Goal: Task Accomplishment & Management: Complete application form

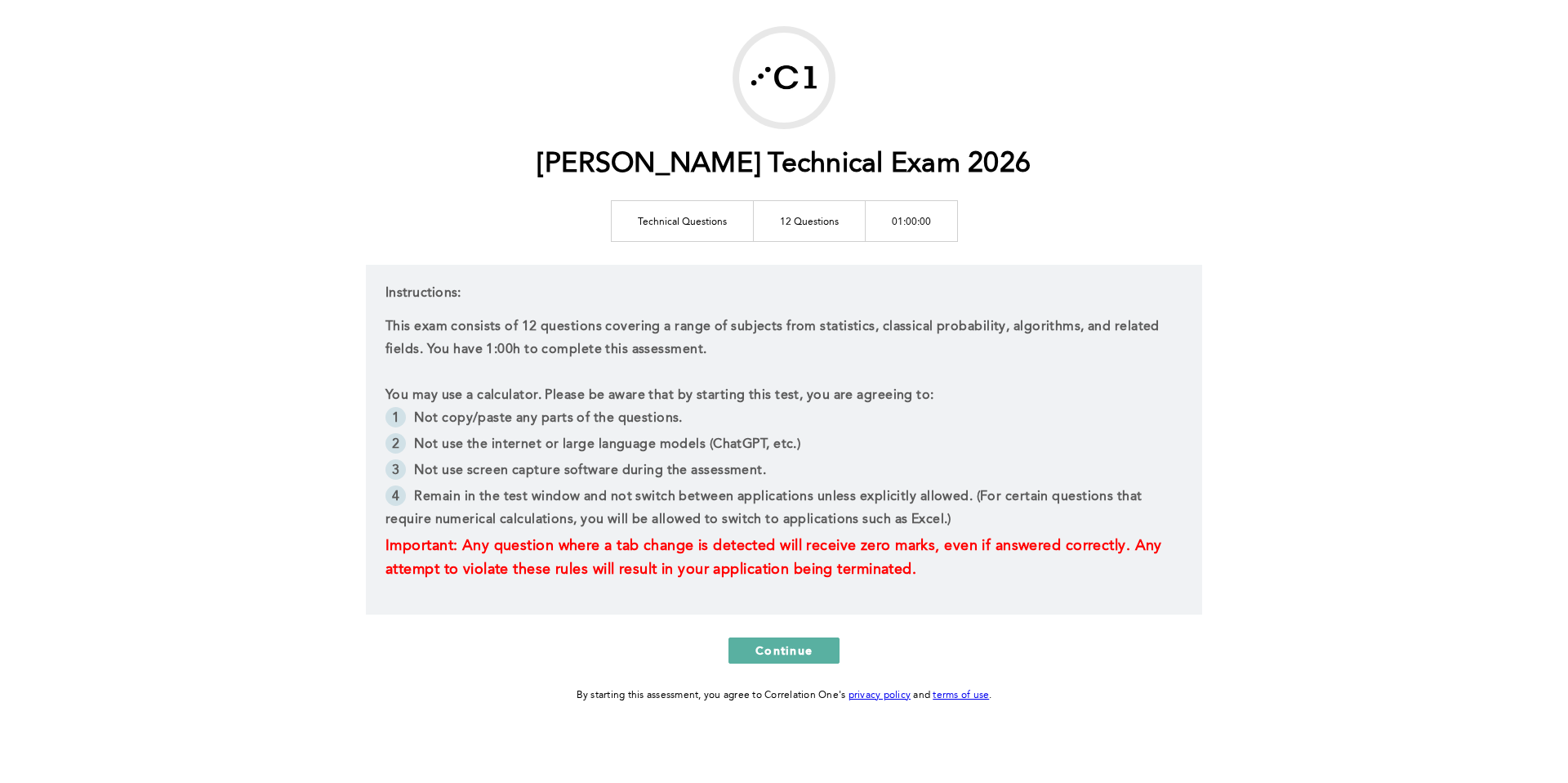
scroll to position [85, 0]
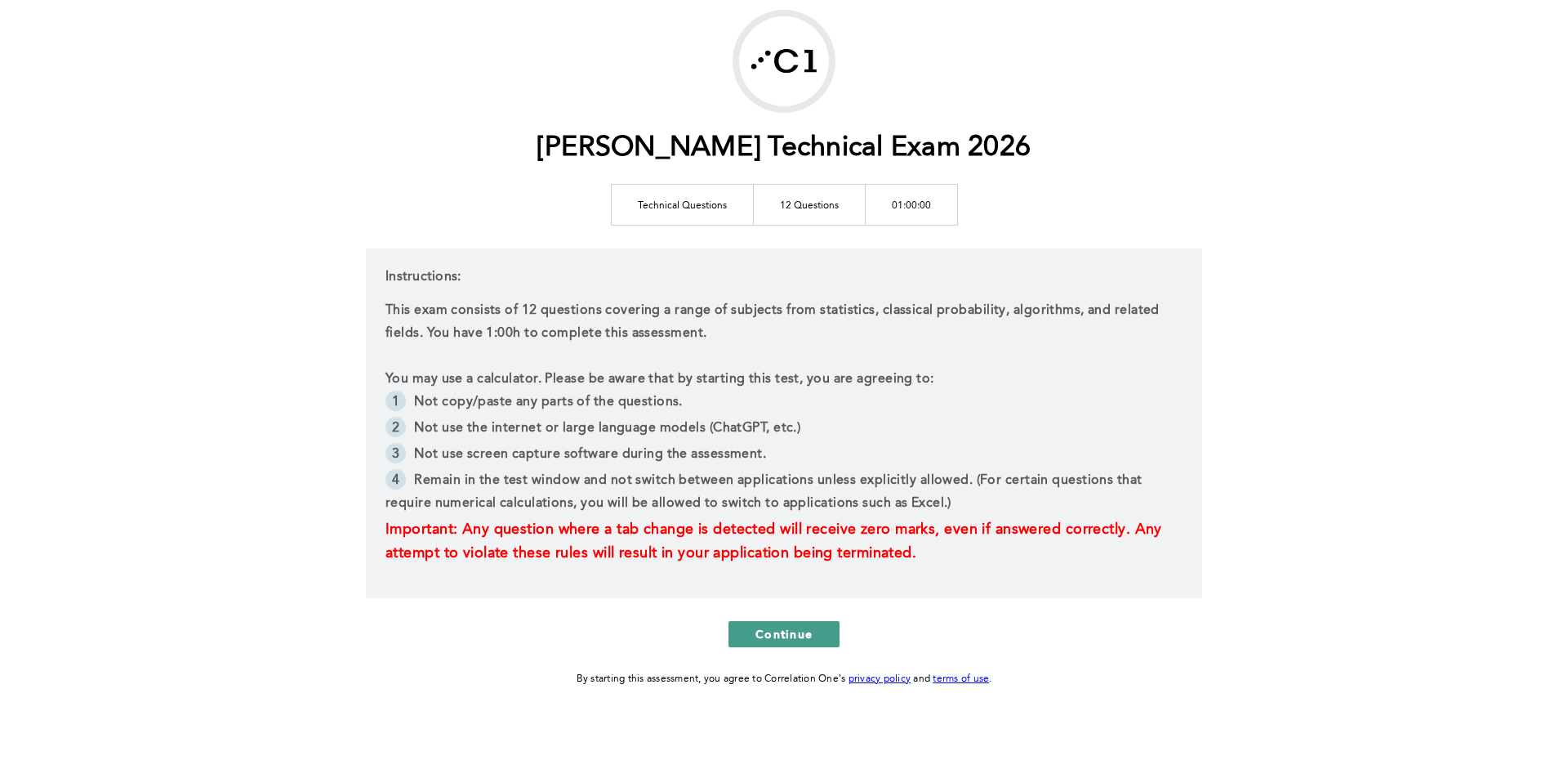
click at [802, 630] on span "Continue" at bounding box center [784, 633] width 57 height 16
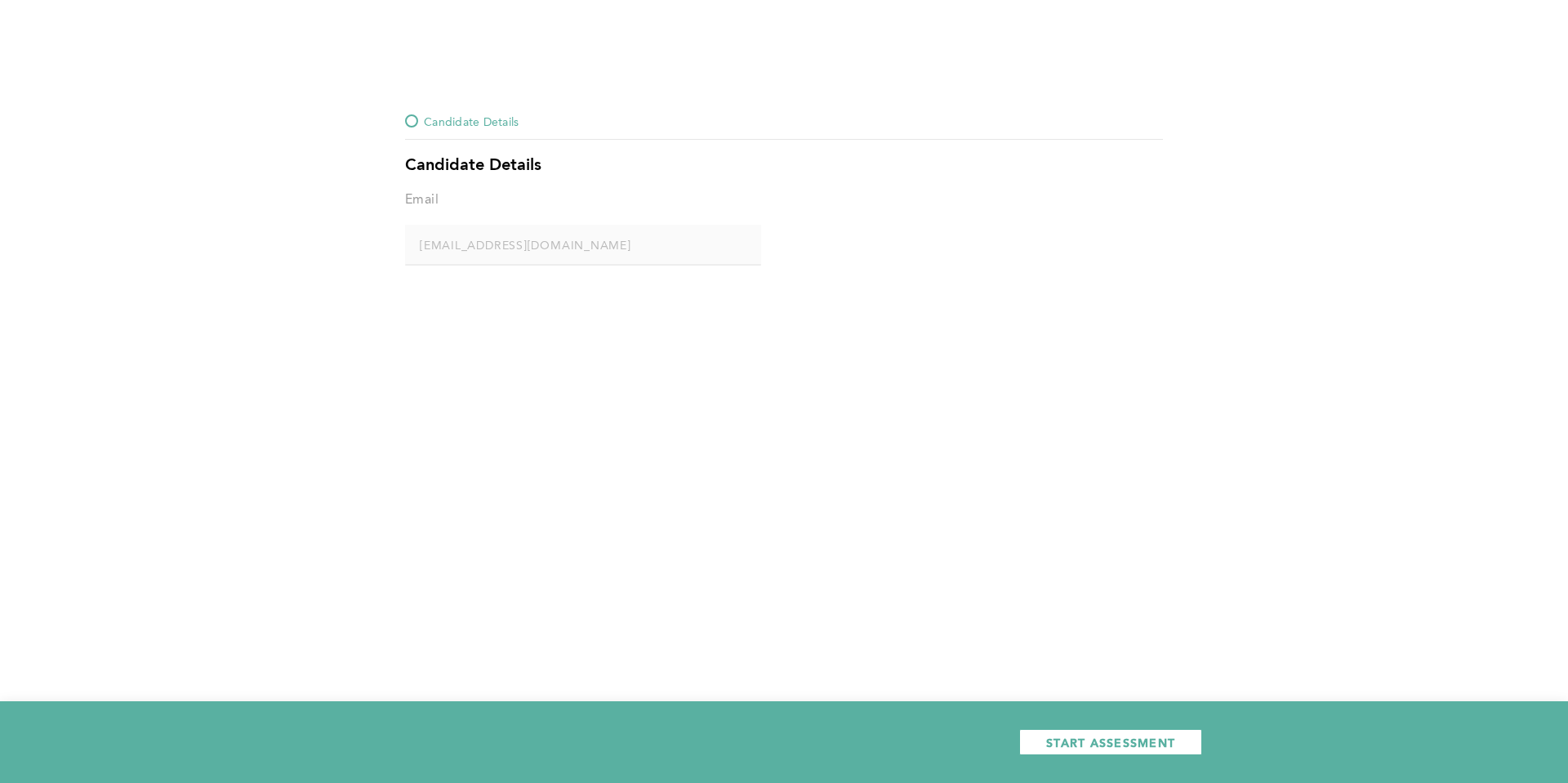
click at [415, 120] on div at bounding box center [411, 121] width 13 height 13
click at [410, 122] on div at bounding box center [411, 121] width 13 height 13
click at [429, 200] on div "Email" at bounding box center [422, 200] width 34 height 22
click at [1092, 750] on button "START ASSESSMENT" at bounding box center [1111, 742] width 183 height 26
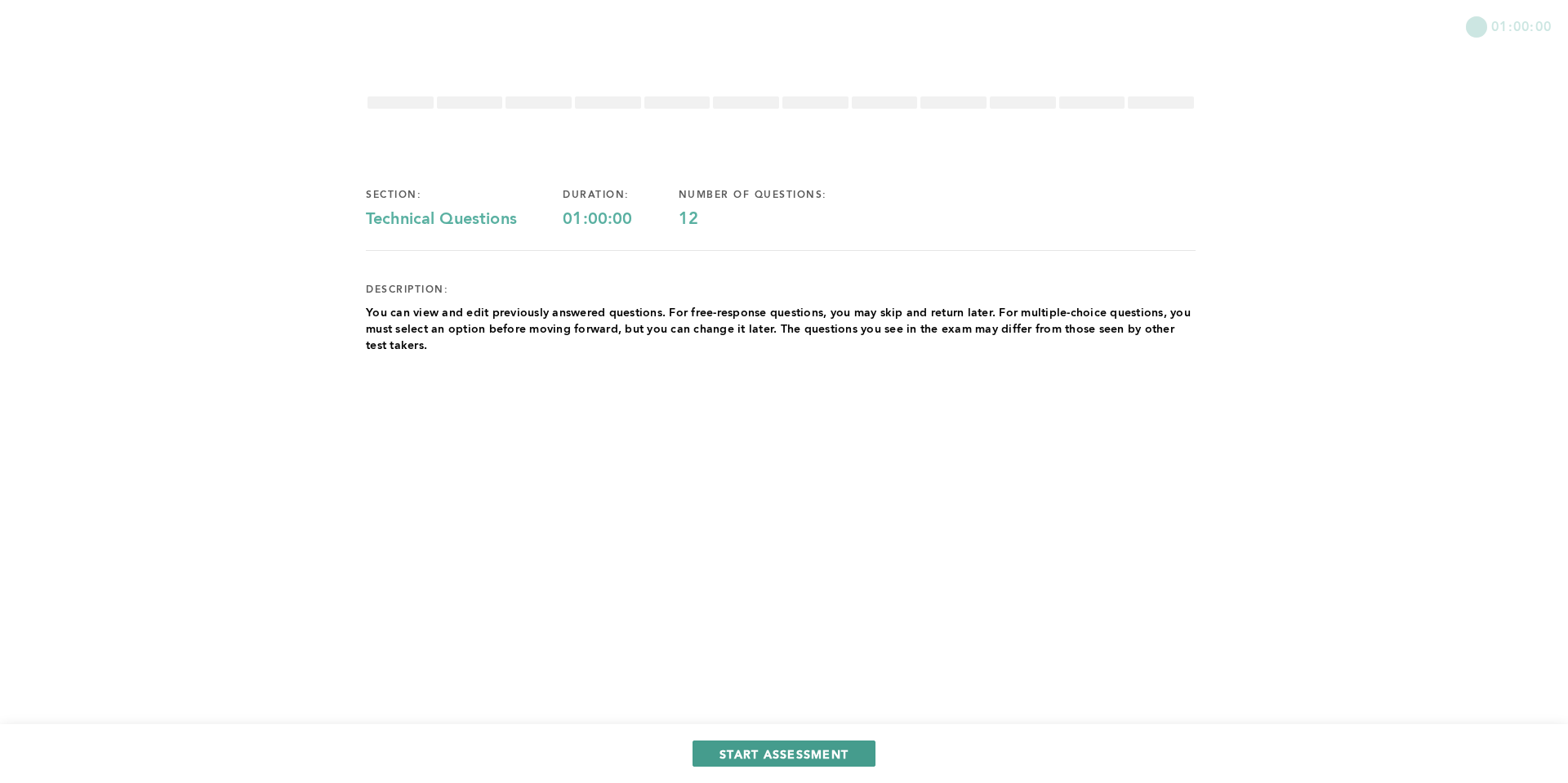
click at [823, 754] on span "START ASSESSMENT" at bounding box center [784, 753] width 129 height 16
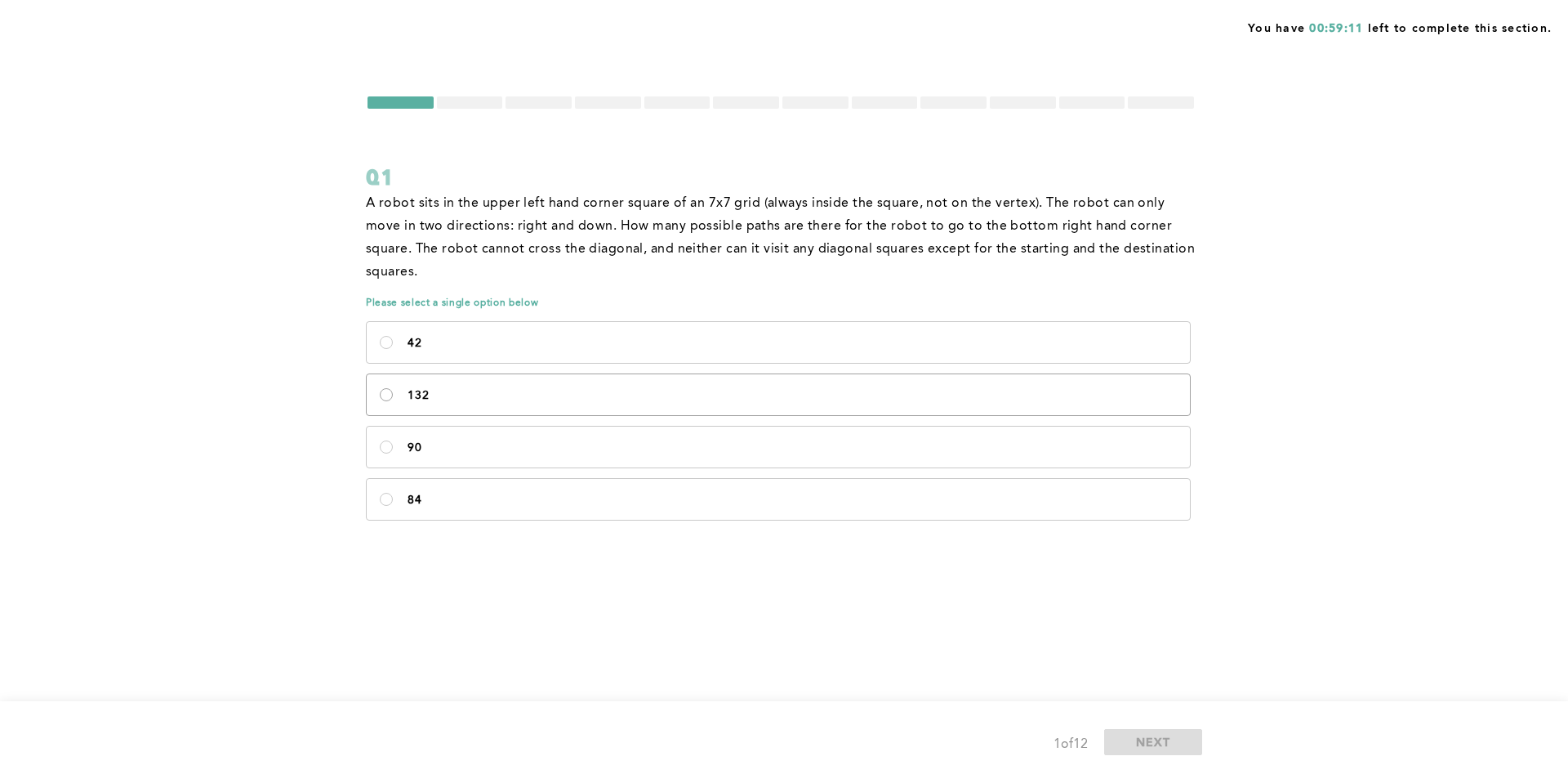
click at [385, 396] on input "132" at bounding box center [386, 395] width 13 height 13
radio input "true"
click at [1170, 736] on button "NEXT" at bounding box center [1153, 742] width 98 height 26
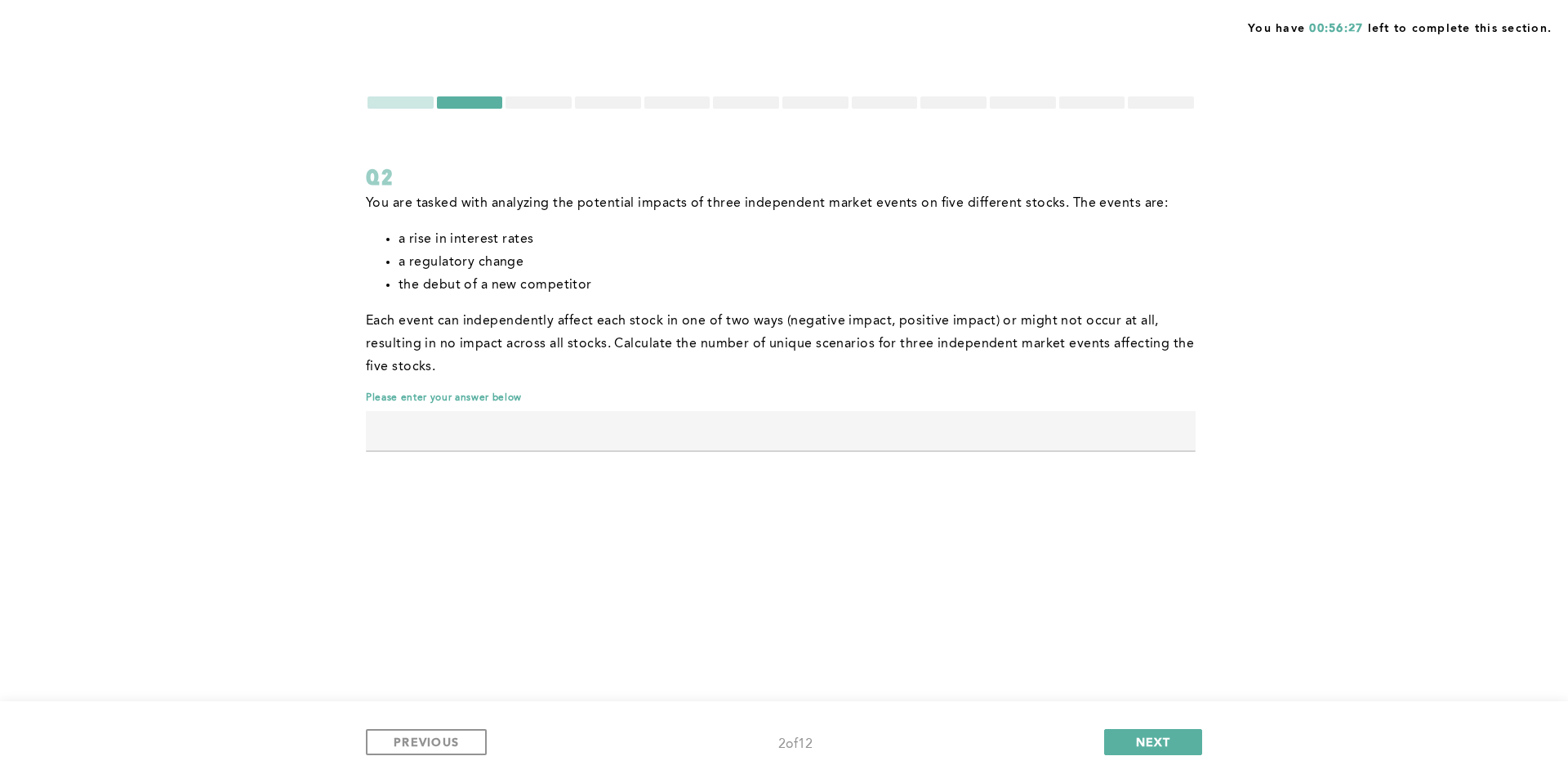
click at [505, 428] on input "text" at bounding box center [780, 430] width 829 height 39
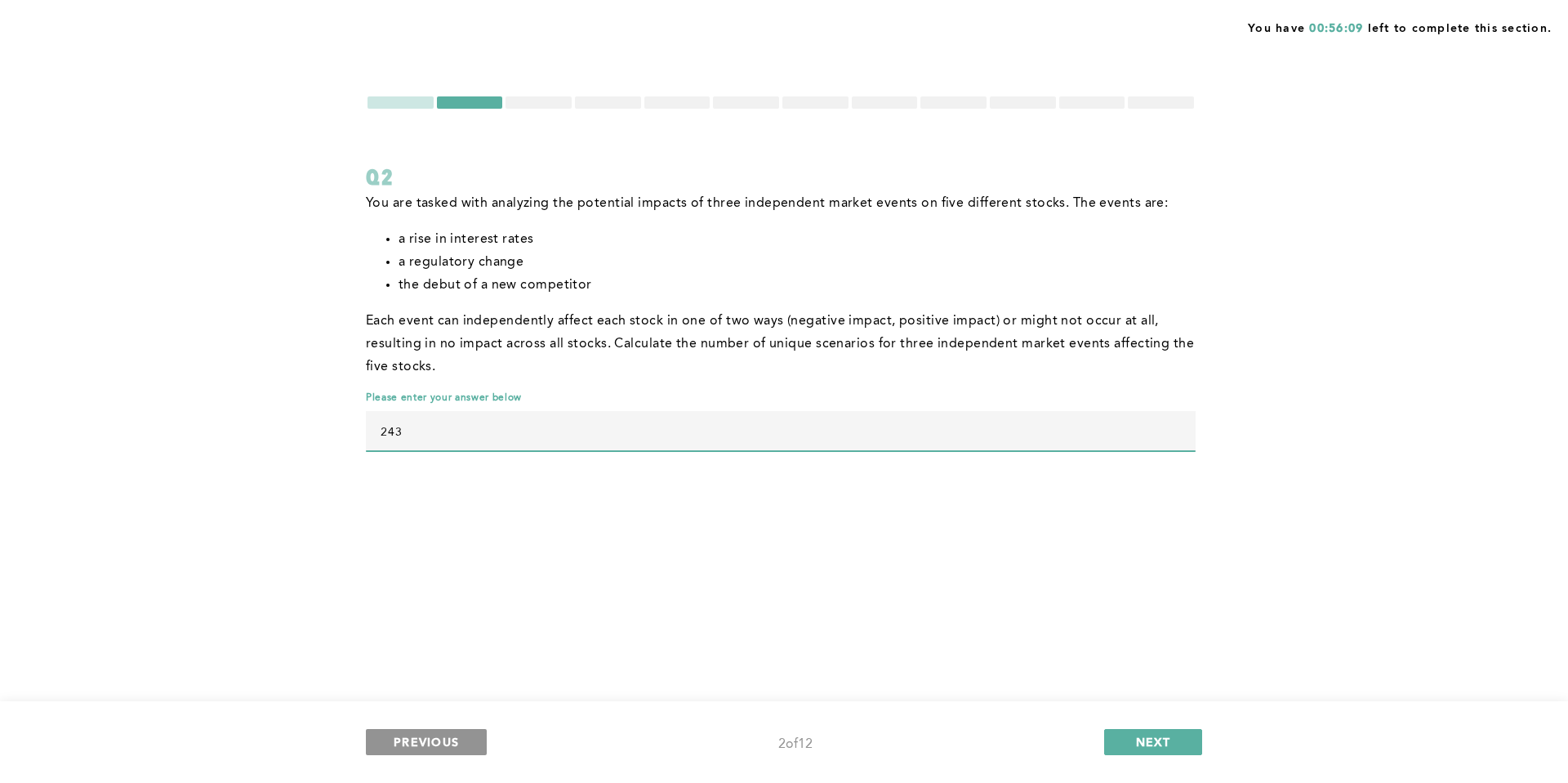
type input "243"
click at [439, 747] on span "PREVIOUS" at bounding box center [426, 741] width 65 height 16
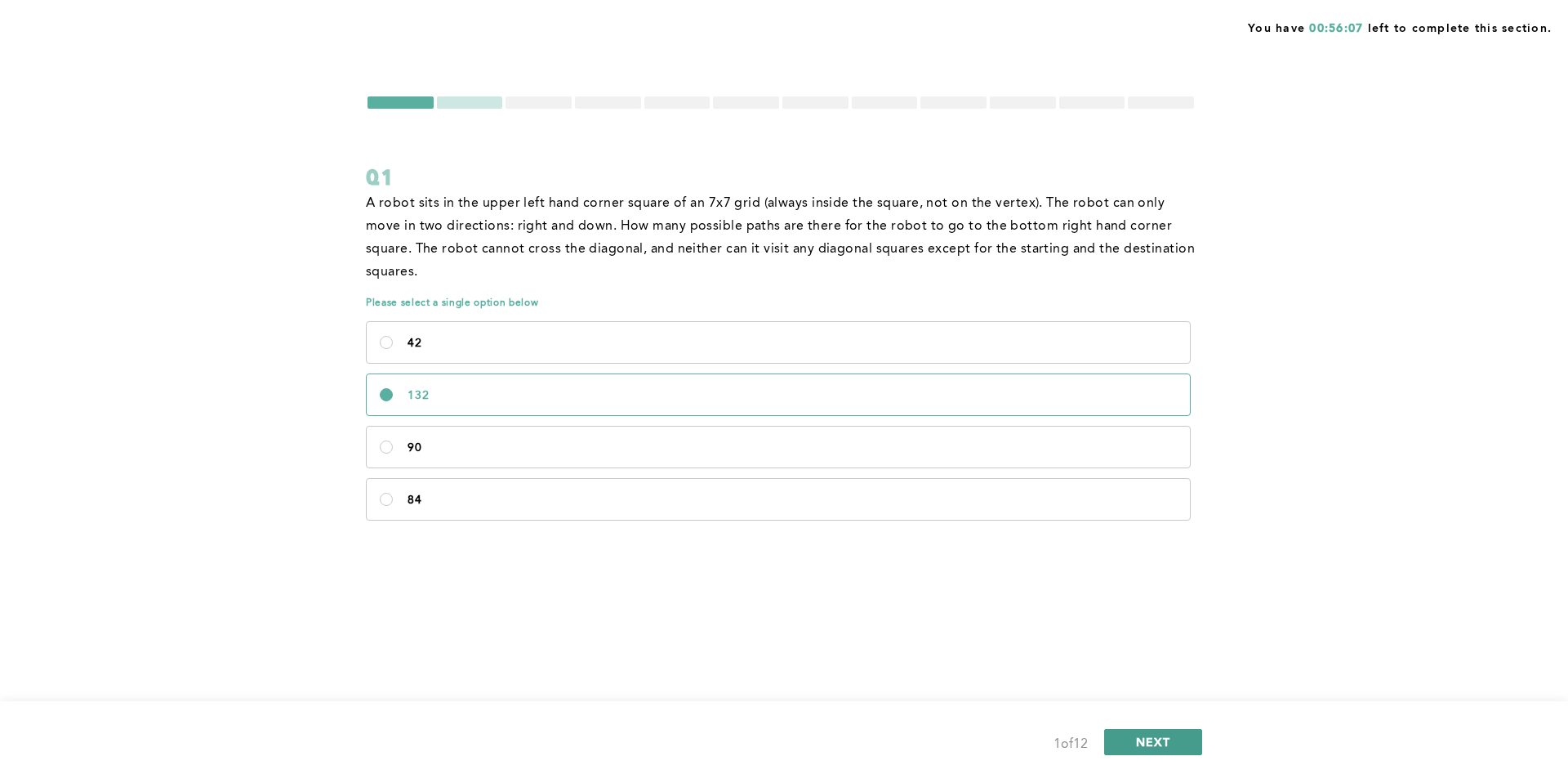
click at [1164, 738] on span "NEXT" at bounding box center [1154, 741] width 36 height 16
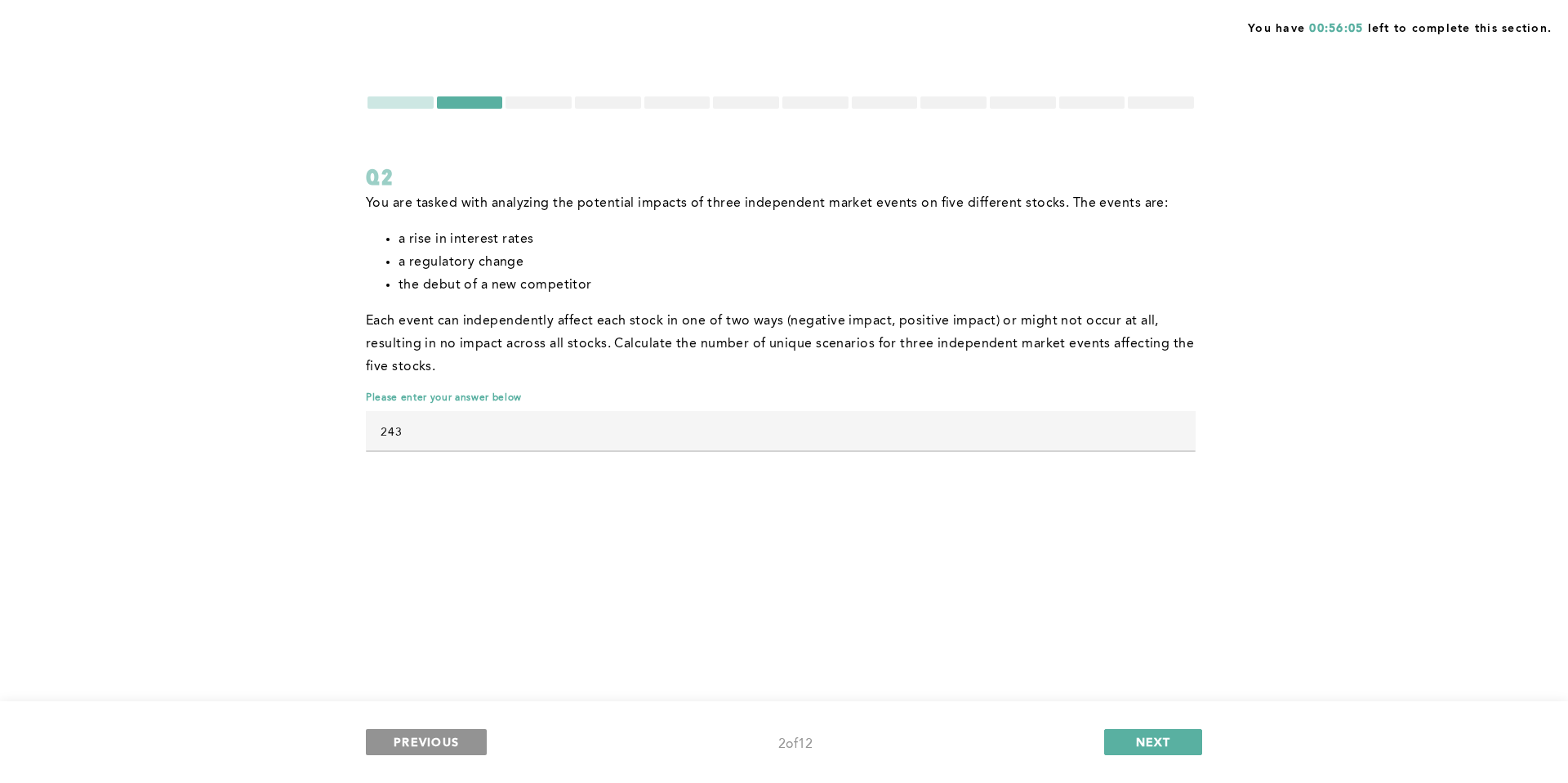
click at [434, 744] on span "PREVIOUS" at bounding box center [426, 741] width 65 height 16
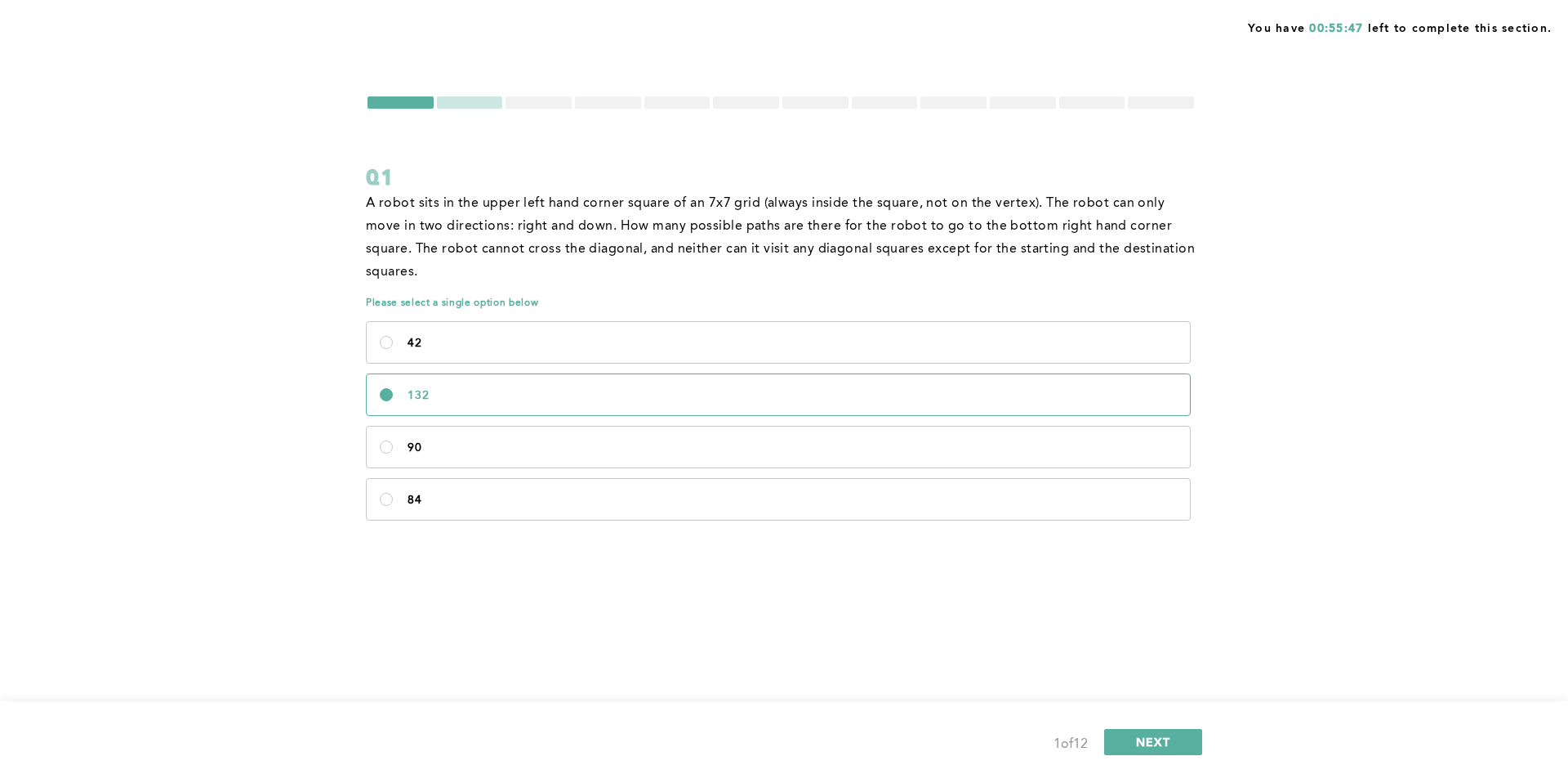
click at [411, 106] on div at bounding box center [400, 102] width 66 height 12
click at [548, 107] on div at bounding box center [539, 102] width 66 height 12
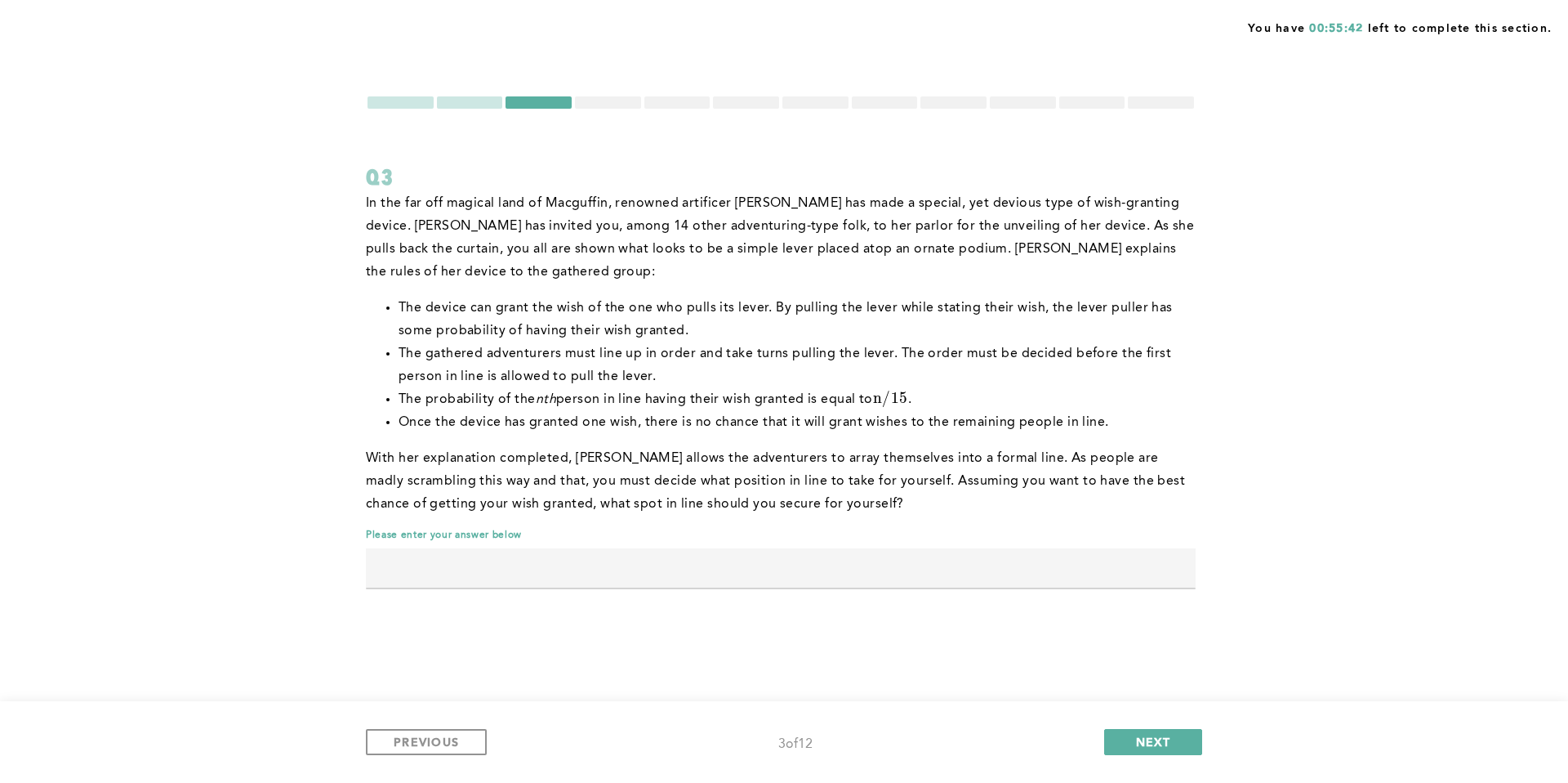
click at [604, 94] on div "You have 00:55:42 left to complete this section. Q3 In the far off magical land…" at bounding box center [784, 391] width 1568 height 783
click at [604, 105] on div at bounding box center [608, 102] width 66 height 12
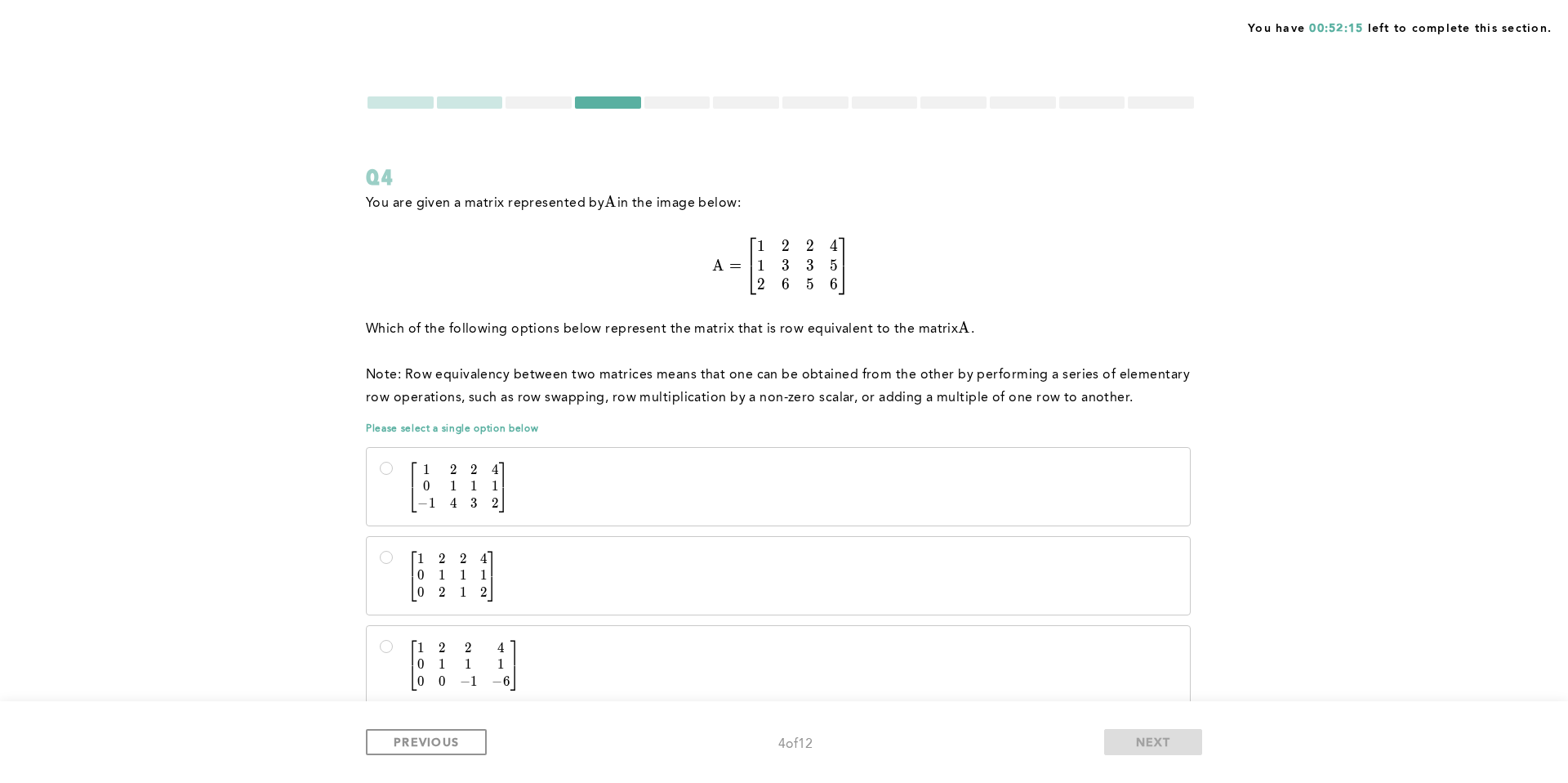
scroll to position [142, 0]
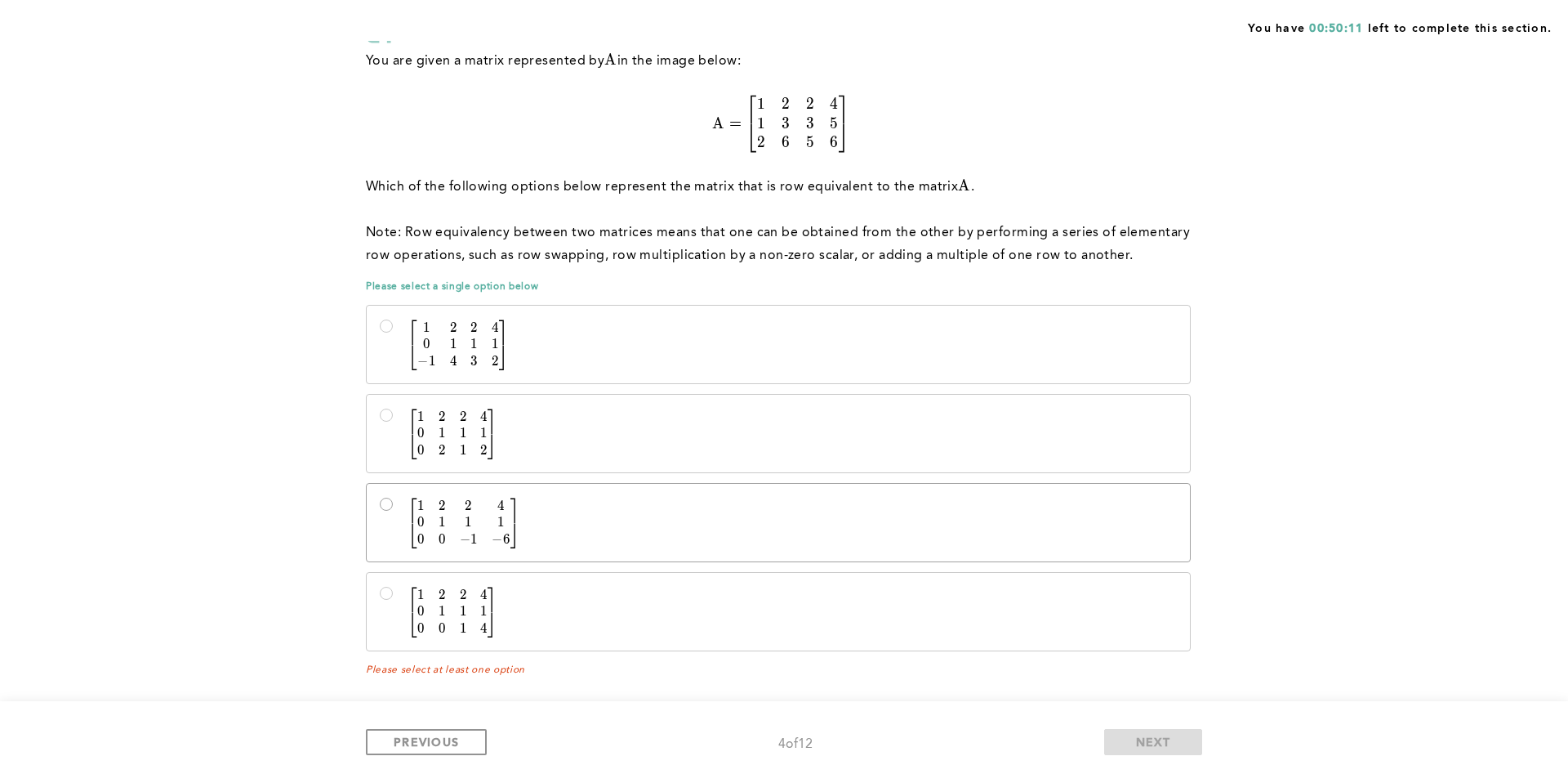
click at [385, 502] on input "[ 1 2 2 4 0 1 1 1 0 0 − 1 − 6 ] \begin{bmatrix} 1&2&2&4\\0&1&1&1\\0&0&-1&-6\end…" at bounding box center [386, 504] width 13 height 13
radio input "true"
click at [1144, 734] on span "NEXT" at bounding box center [1154, 741] width 36 height 16
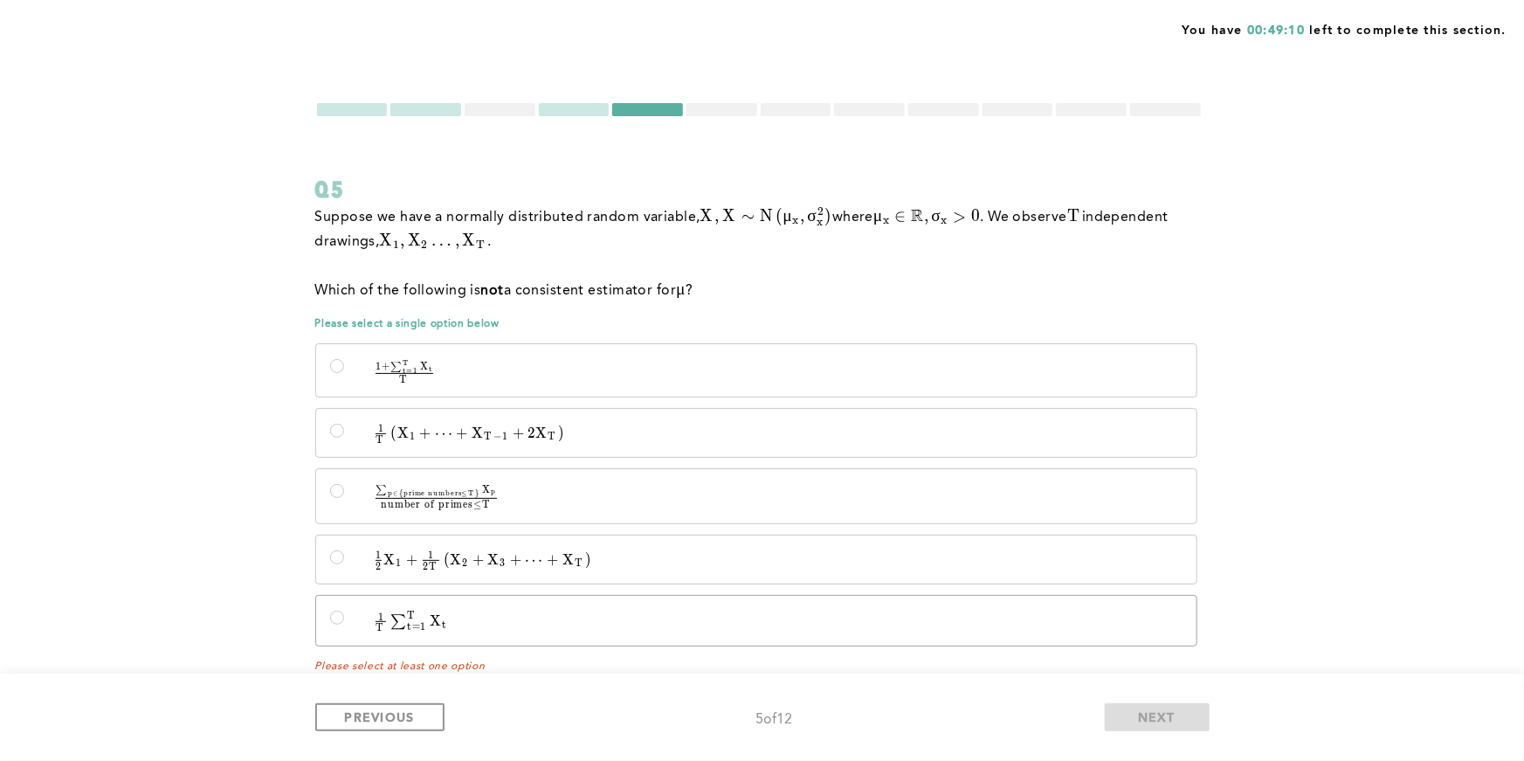
scroll to position [10, 0]
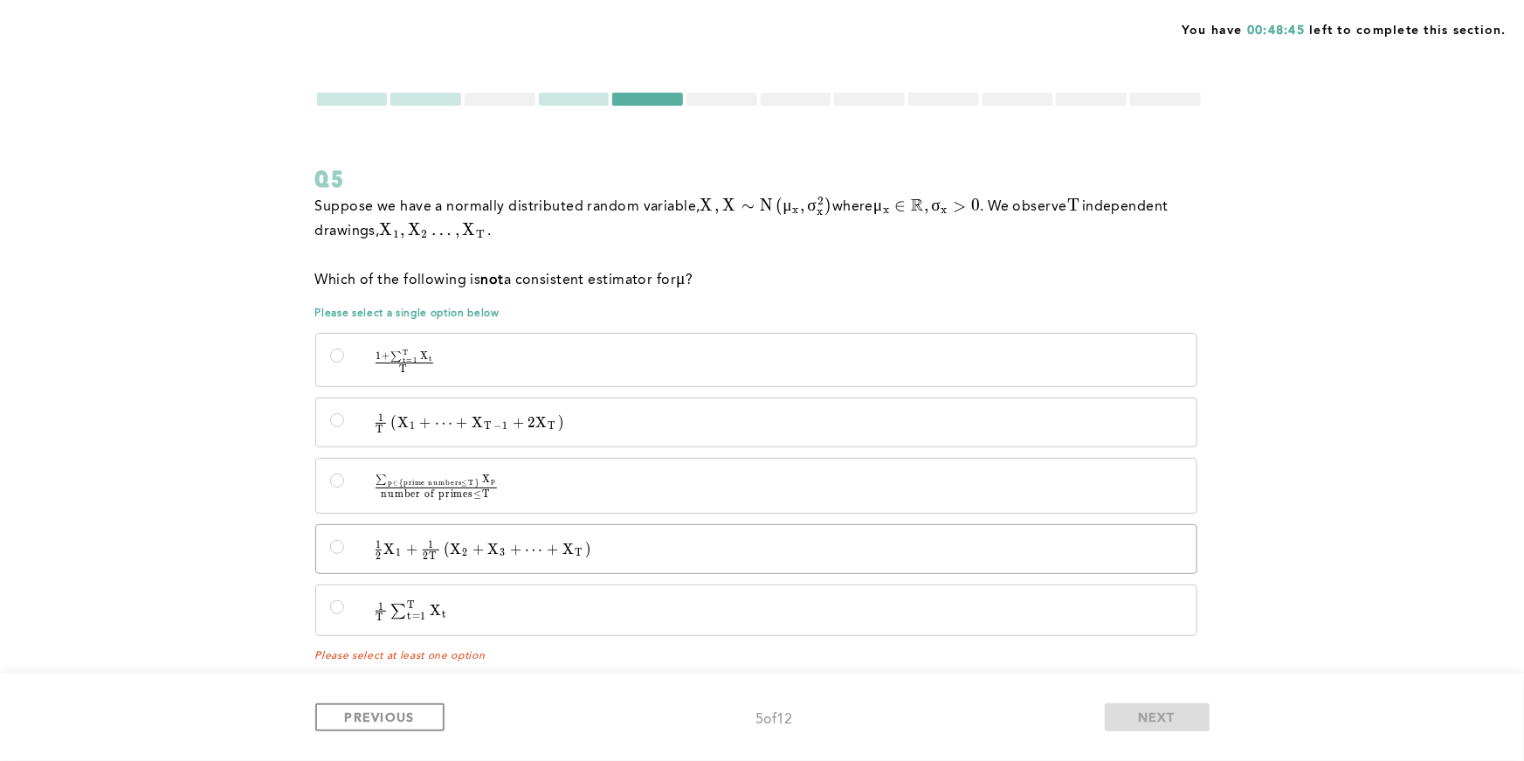
click at [842, 548] on p "1 2 X 1 + 1 2 T ( X 2 + X 3 + ⋯ + X T ) \quad \frac{1}{2}X_1 + \frac{1}{2T}\lef…" at bounding box center [771, 550] width 823 height 18
click at [344, 548] on input "1 2 X 1 + 1 2 T ( X 2 + X 3 + ⋯ + X T ) \quad \frac{1}{2}X_1 + \frac{1}{2T}\lef…" at bounding box center [337, 547] width 14 height 14
radio input "true"
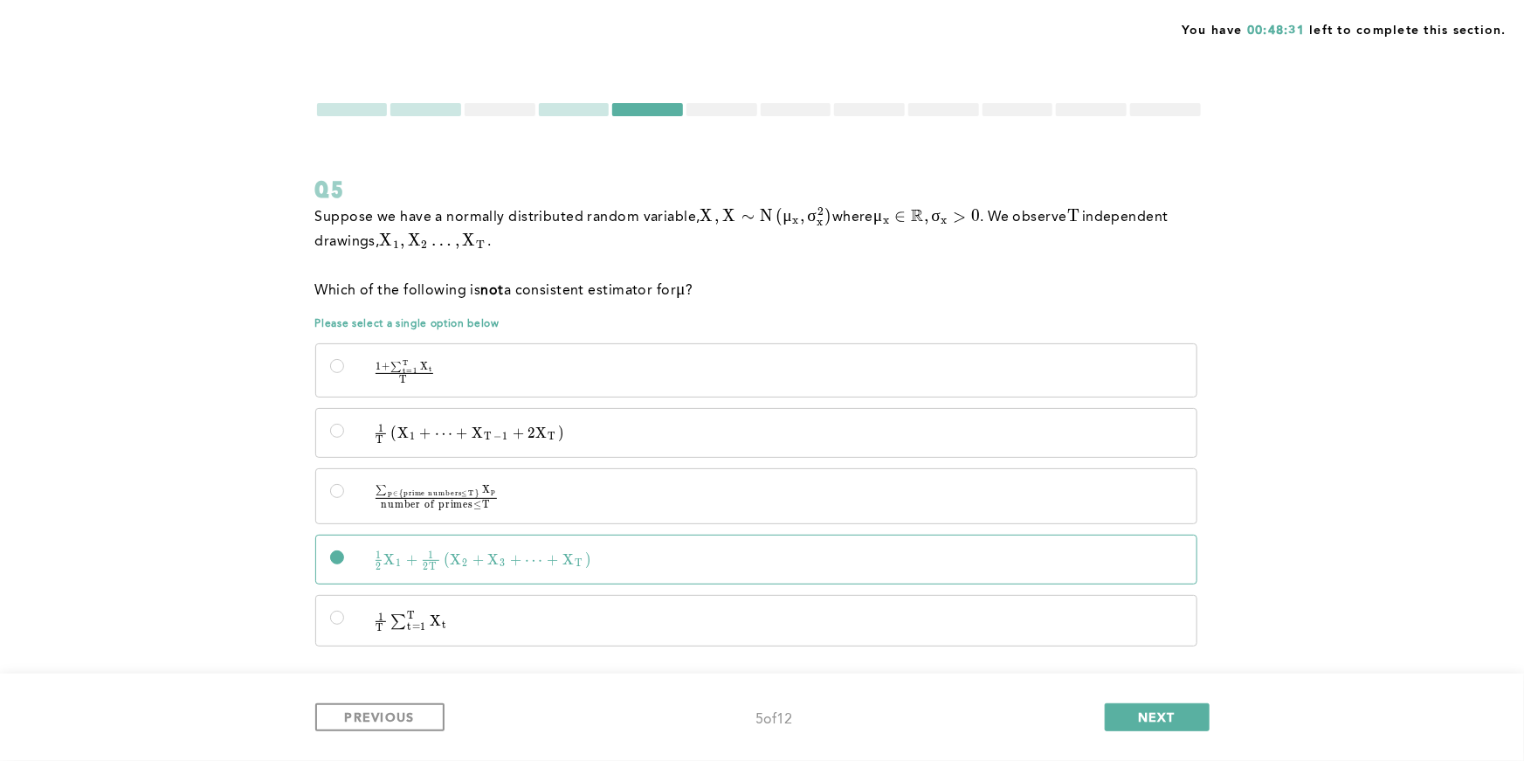
scroll to position [26, 0]
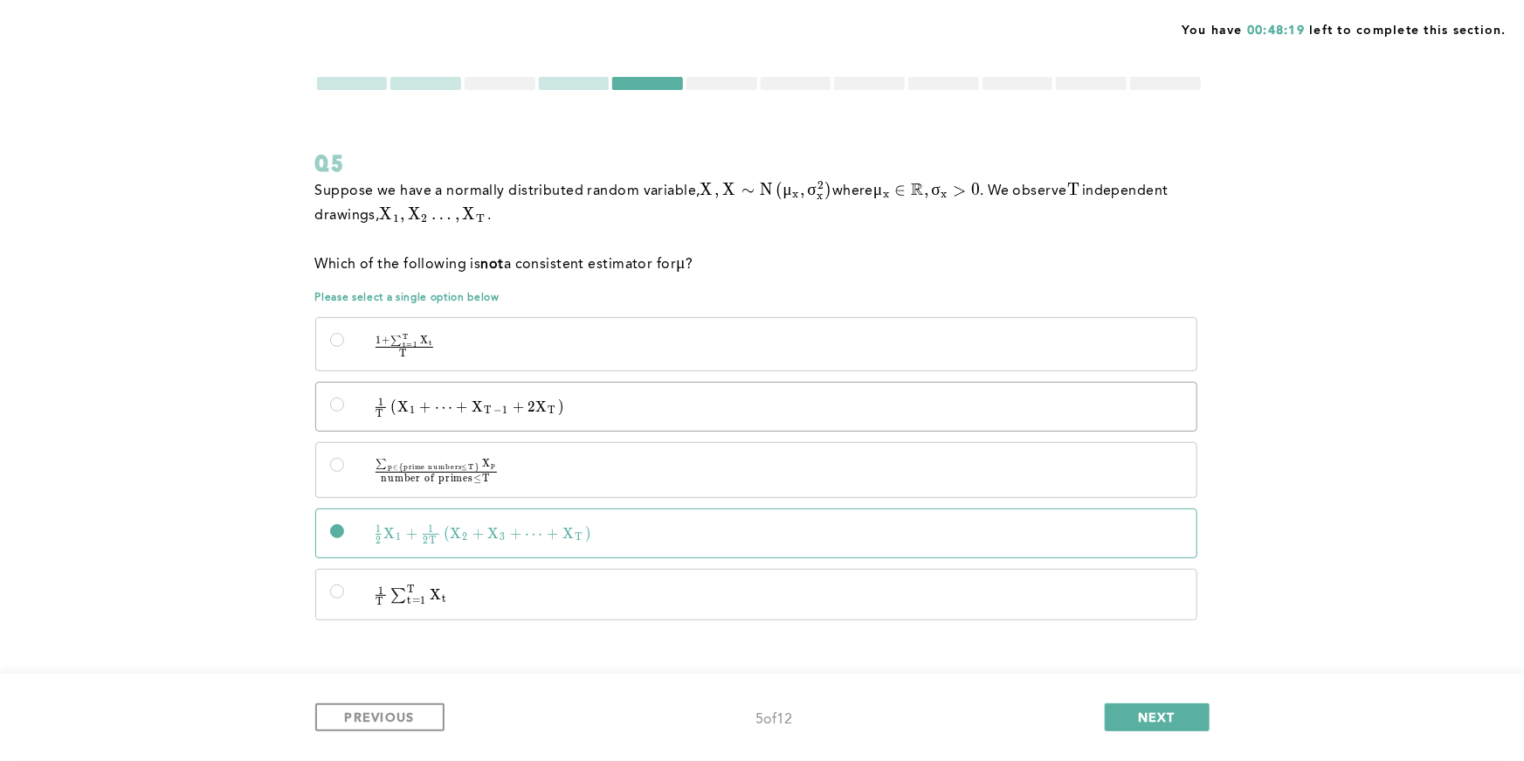
click at [1164, 385] on label "1 T ( X 1 + ⋯ + X T − 1 + 2 X T ) \quad \frac{1}{T}\left(X_1 + \cdots + X_{T-1}…" at bounding box center [756, 407] width 880 height 48
click at [344, 397] on input "1 T ( X 1 + ⋯ + X T − 1 + 2 X T ) \quad \frac{1}{T}\left(X_1 + \cdots + X_{T-1}…" at bounding box center [337, 404] width 14 height 14
radio input "true"
click at [1165, 722] on span "NEXT" at bounding box center [1157, 716] width 38 height 17
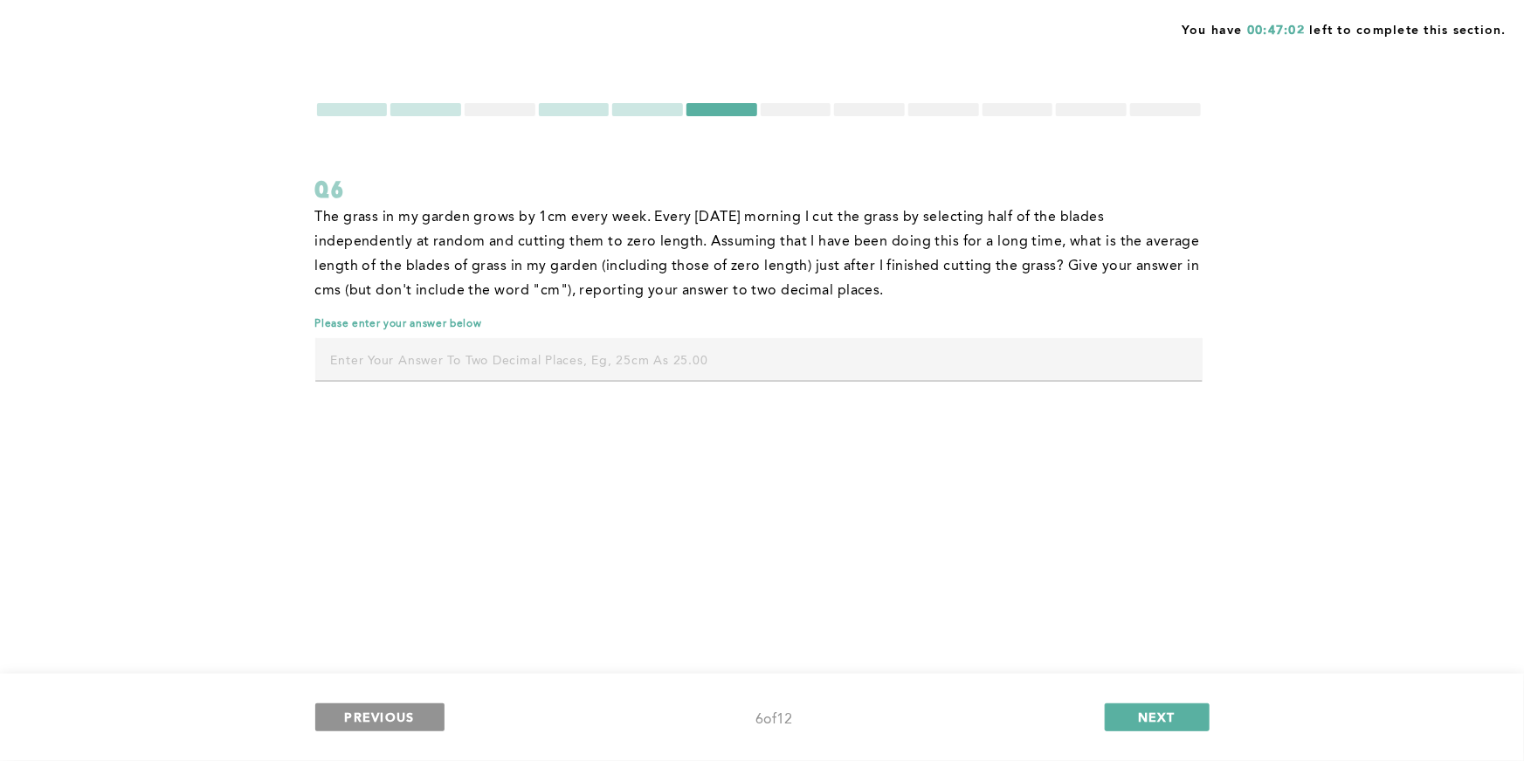
click at [390, 703] on button "PREVIOUS" at bounding box center [379, 717] width 129 height 28
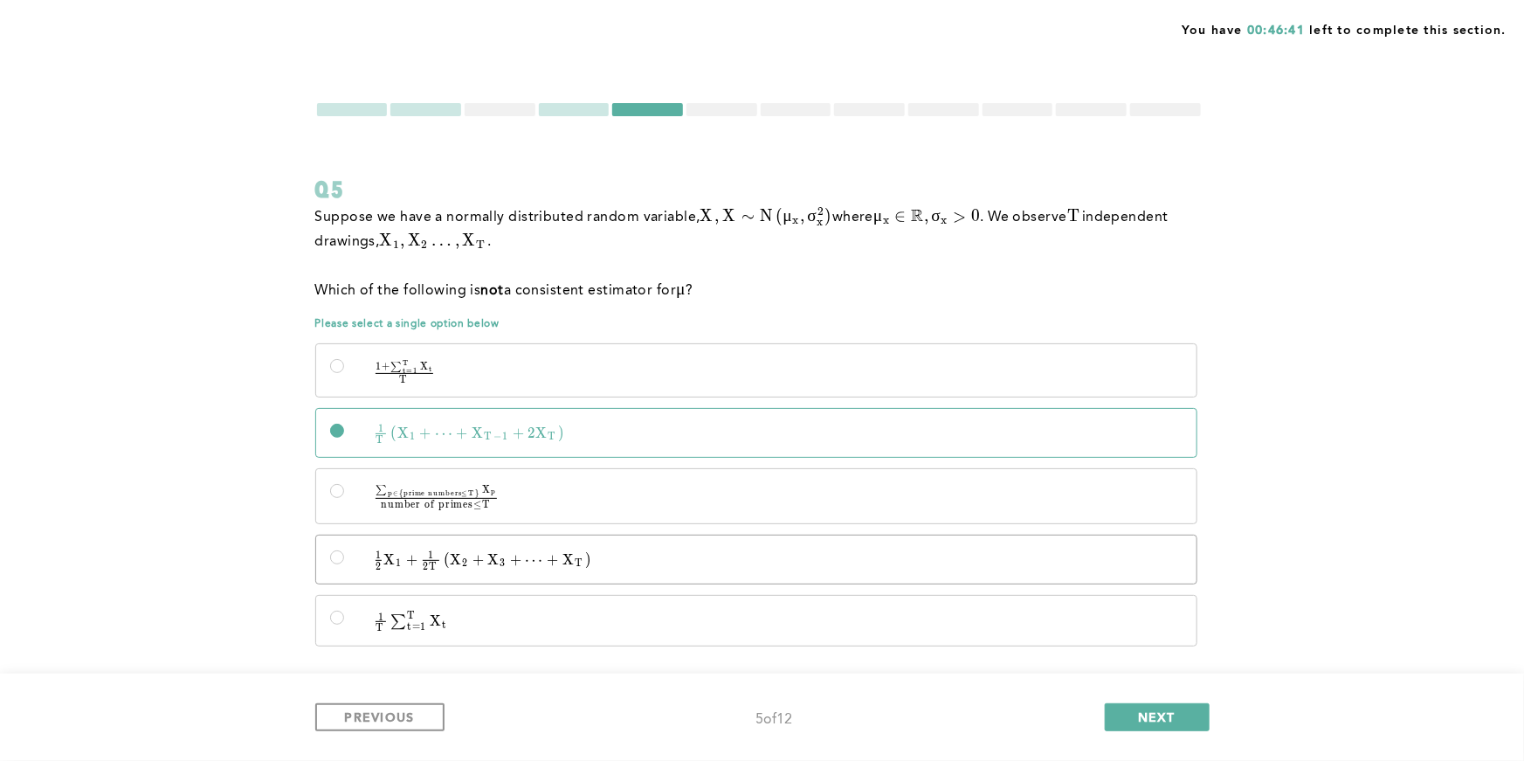
click at [571, 567] on span "X" at bounding box center [568, 559] width 12 height 17
click at [344, 564] on input "1 2 X 1 + 1 2 T ( X 2 + X 3 + ⋯ + X T ) \quad \frac{1}{2}X_1 + \frac{1}{2T}\lef…" at bounding box center [337, 557] width 14 height 14
radio input "true"
click at [1162, 719] on span "NEXT" at bounding box center [1157, 716] width 38 height 17
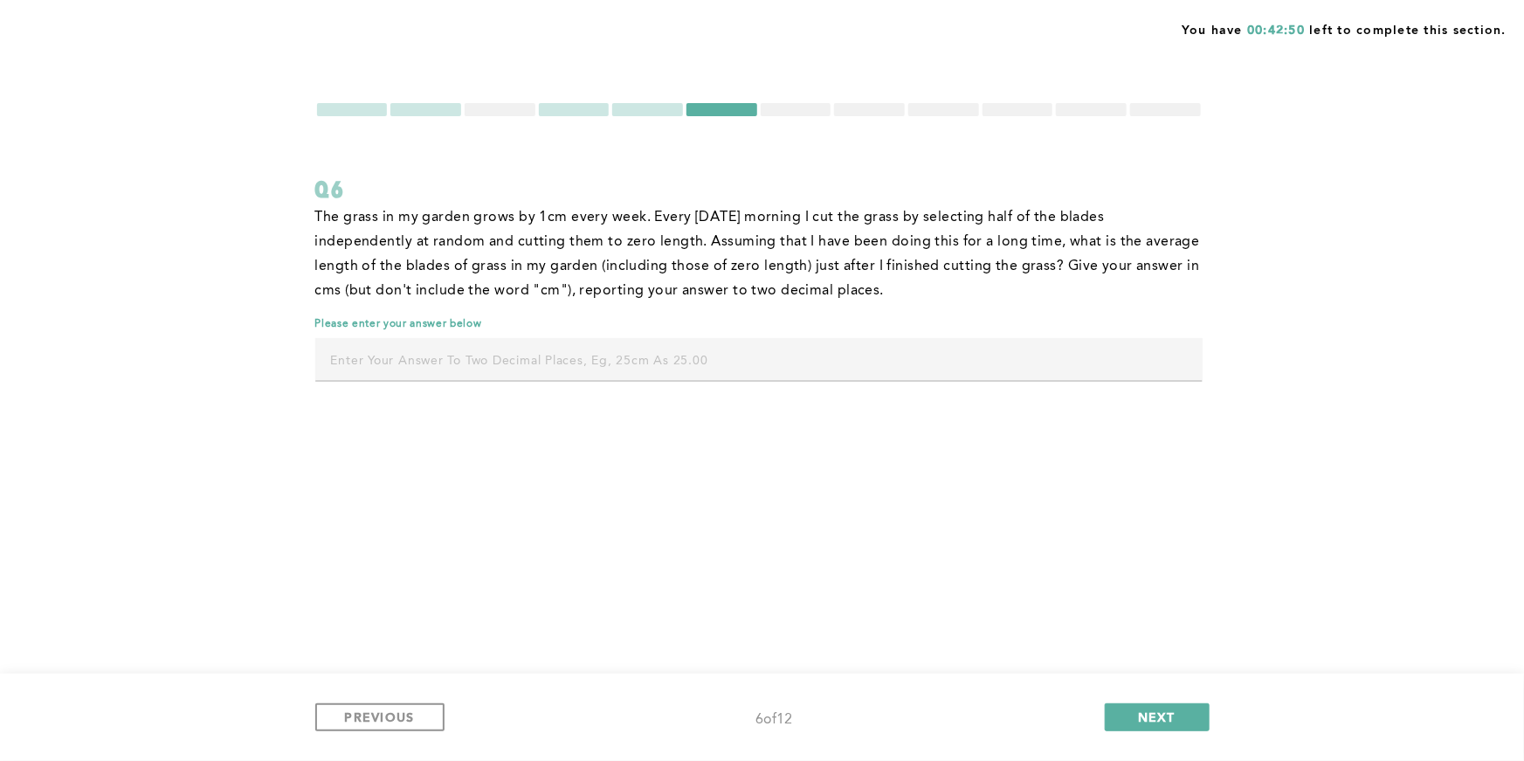
click at [824, 360] on input "text" at bounding box center [758, 359] width 887 height 42
type input "1.00"
click at [1163, 732] on div "PREVIOUS 6 of 12 NEXT" at bounding box center [762, 716] width 1524 height 87
click at [1168, 713] on span "NEXT" at bounding box center [1157, 716] width 38 height 17
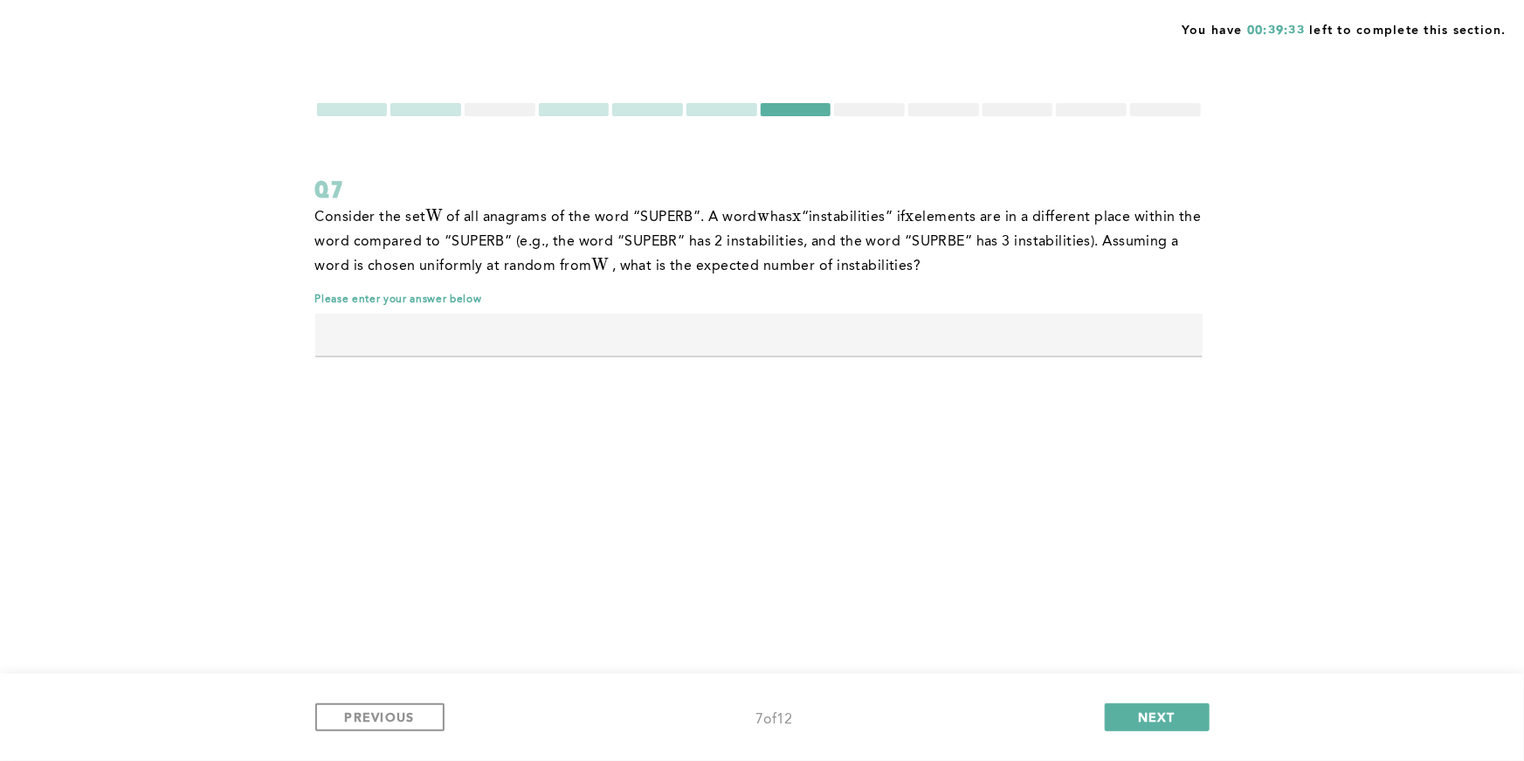
click at [879, 338] on input "text" at bounding box center [758, 335] width 887 height 42
type input "5"
click at [1146, 713] on span "NEXT" at bounding box center [1157, 716] width 38 height 17
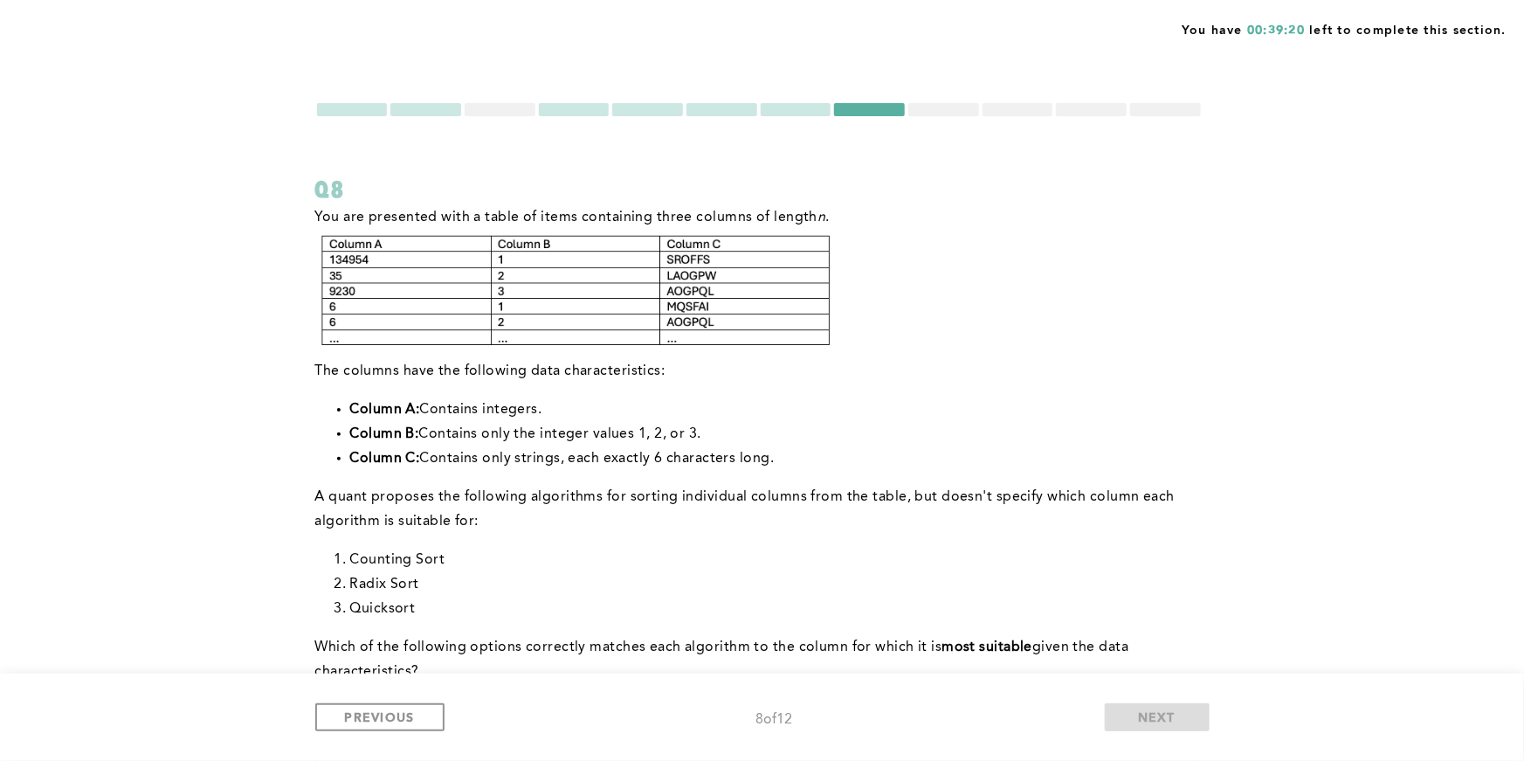
click at [943, 112] on div at bounding box center [943, 109] width 71 height 13
click at [394, 713] on span "PREVIOUS" at bounding box center [380, 716] width 70 height 17
click at [409, 713] on span "PREVIOUS" at bounding box center [380, 716] width 70 height 17
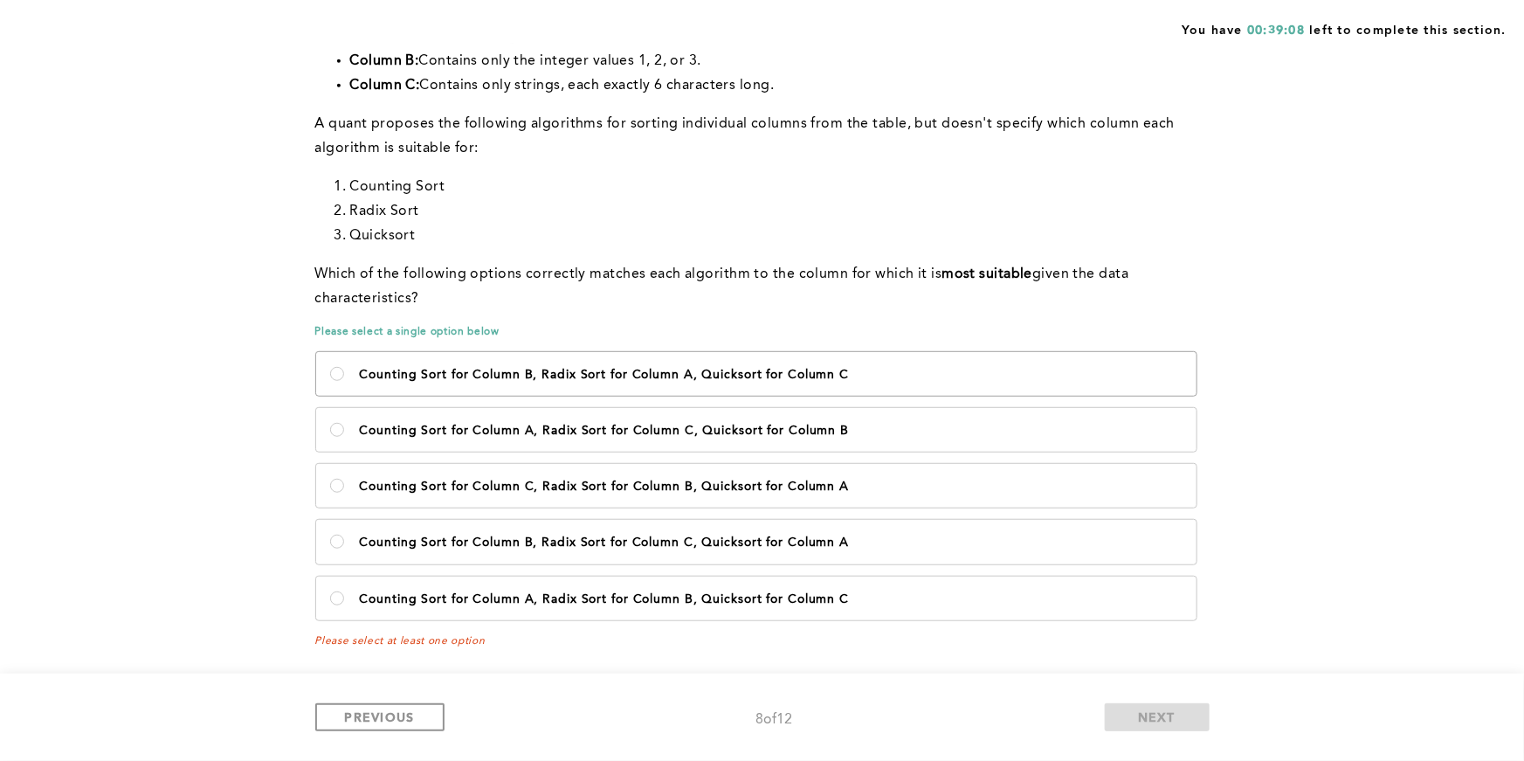
click at [406, 372] on p "Counting Sort for Column B, Radix Sort for Column A, Quicksort for Column C" at bounding box center [771, 375] width 823 height 14
click at [344, 372] on C\<\/p\> "Counting Sort for Column B, Radix Sort for Column A, Quicksort for Column C" at bounding box center [337, 374] width 14 height 14
radio C\<\/p\> "true"
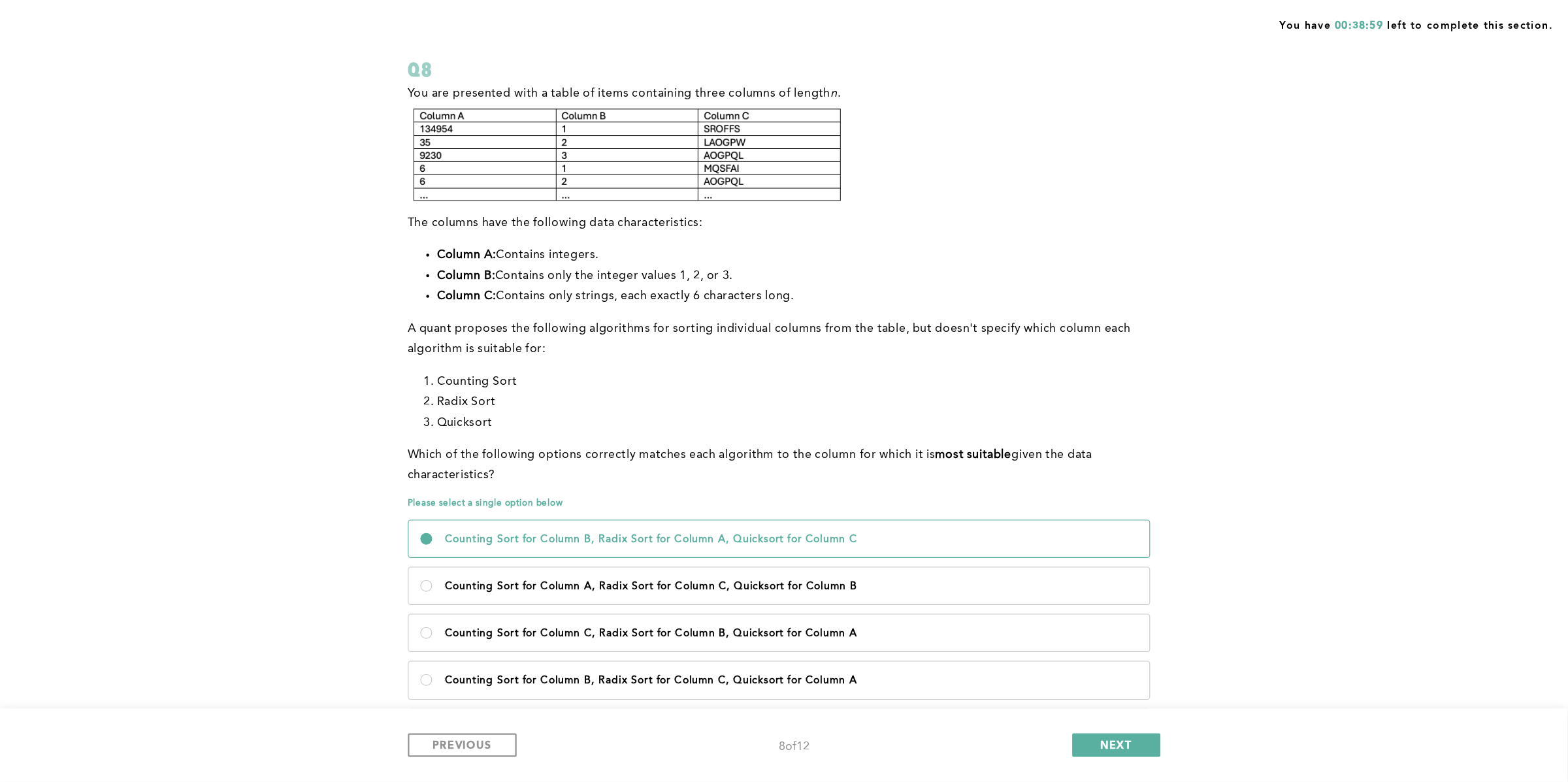
scroll to position [67, 0]
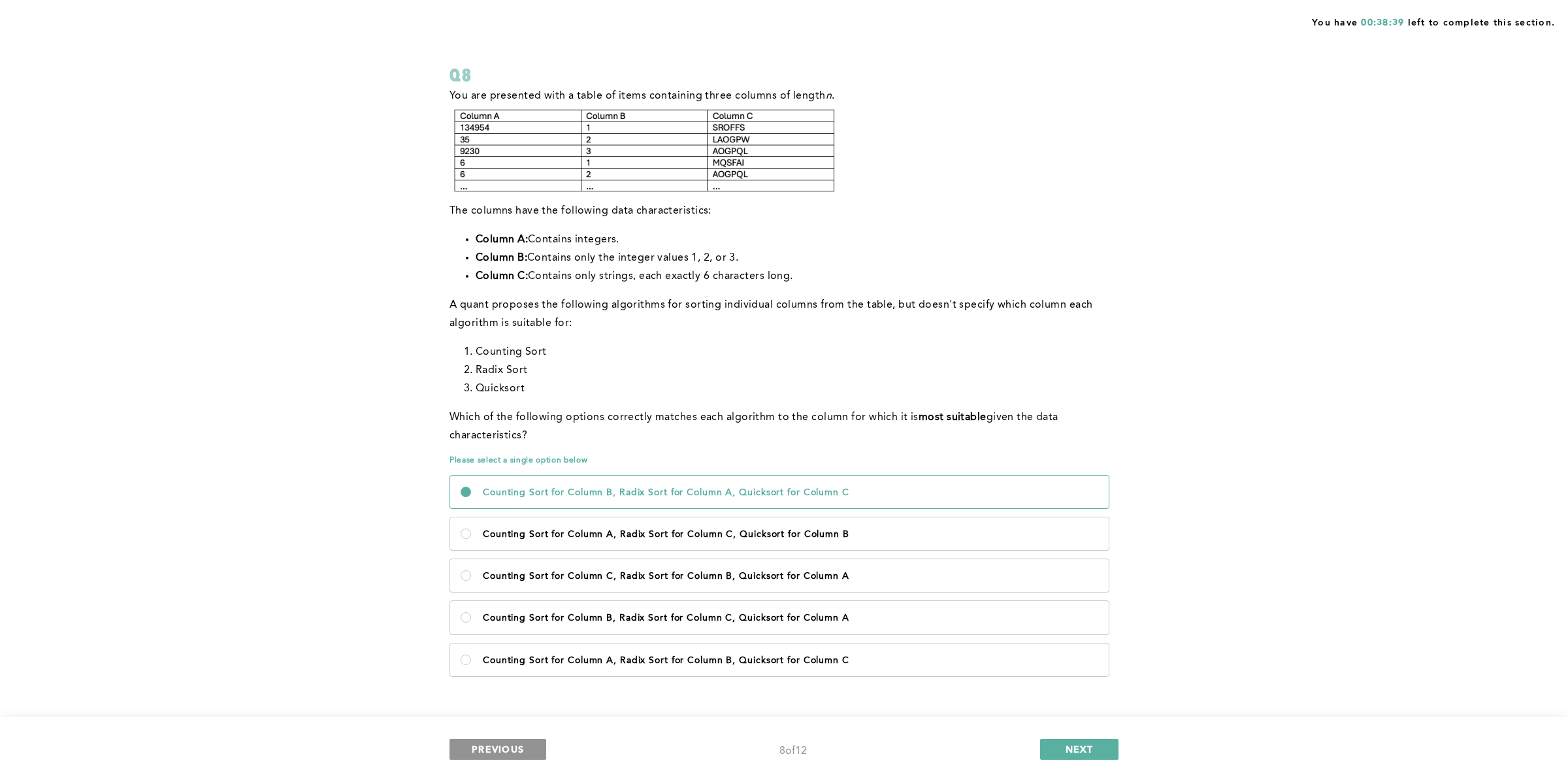
click at [503, 626] on span "PREVIOUS" at bounding box center [498, 749] width 52 height 13
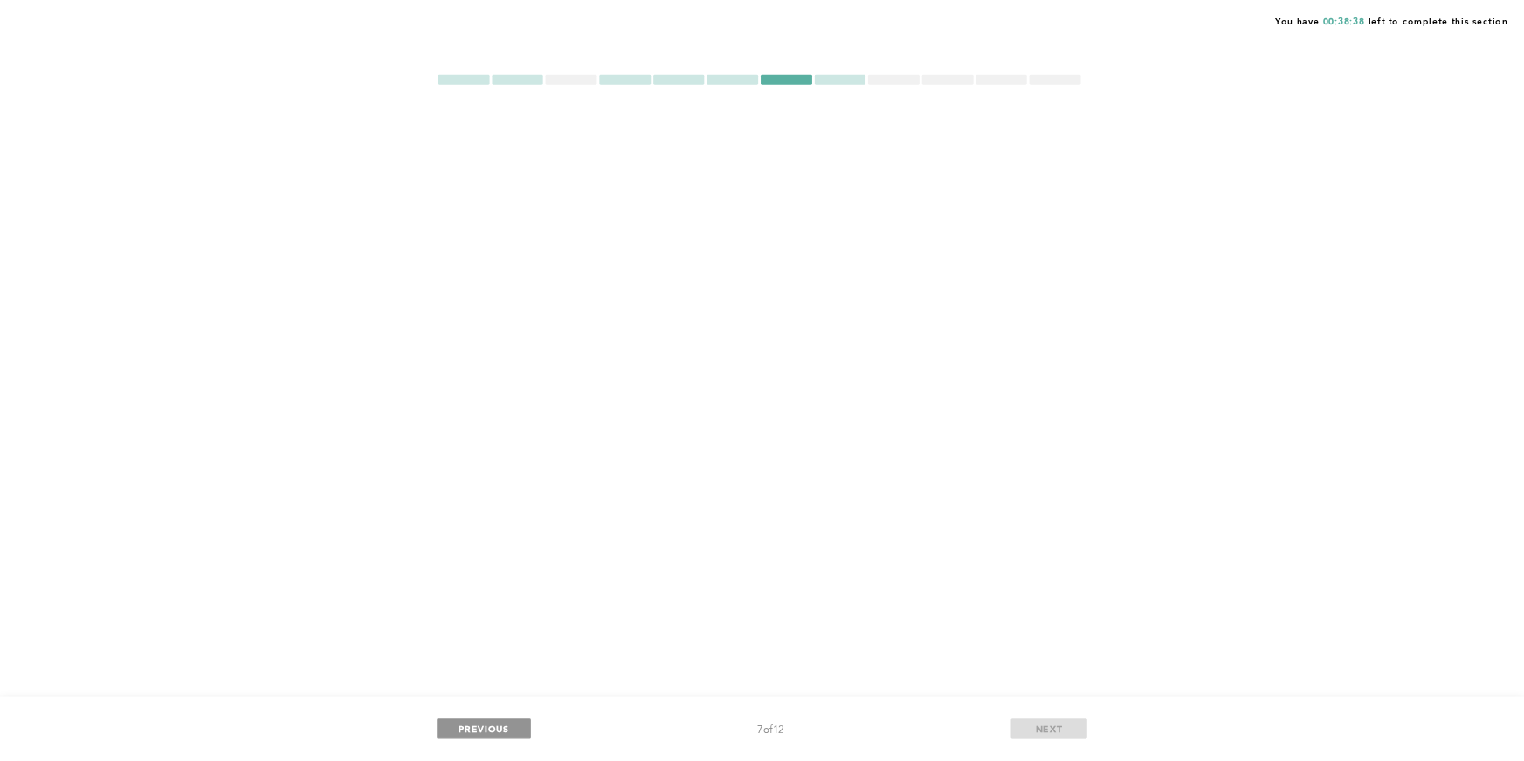
scroll to position [0, 0]
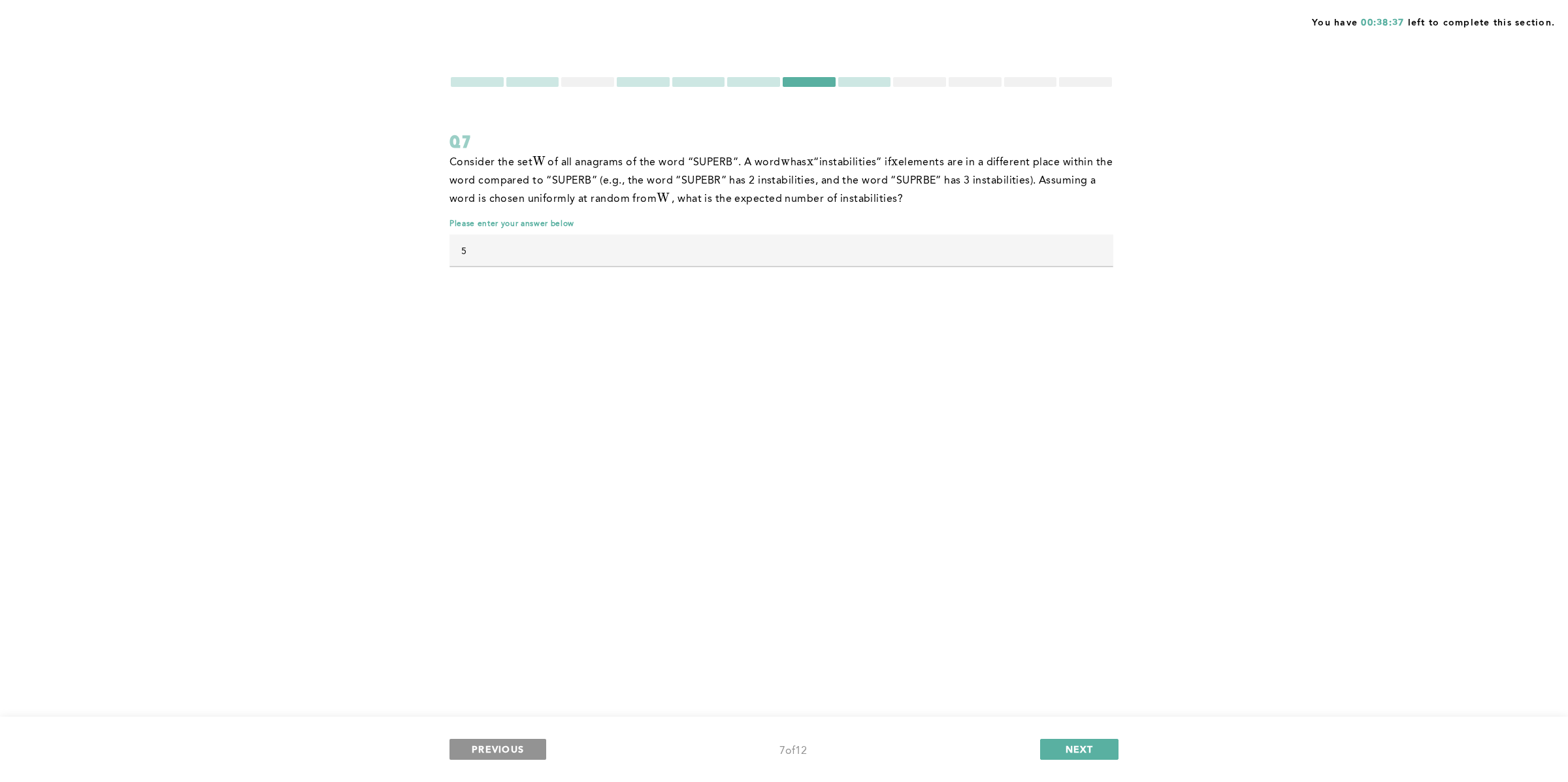
click at [503, 626] on span "PREVIOUS" at bounding box center [498, 749] width 52 height 13
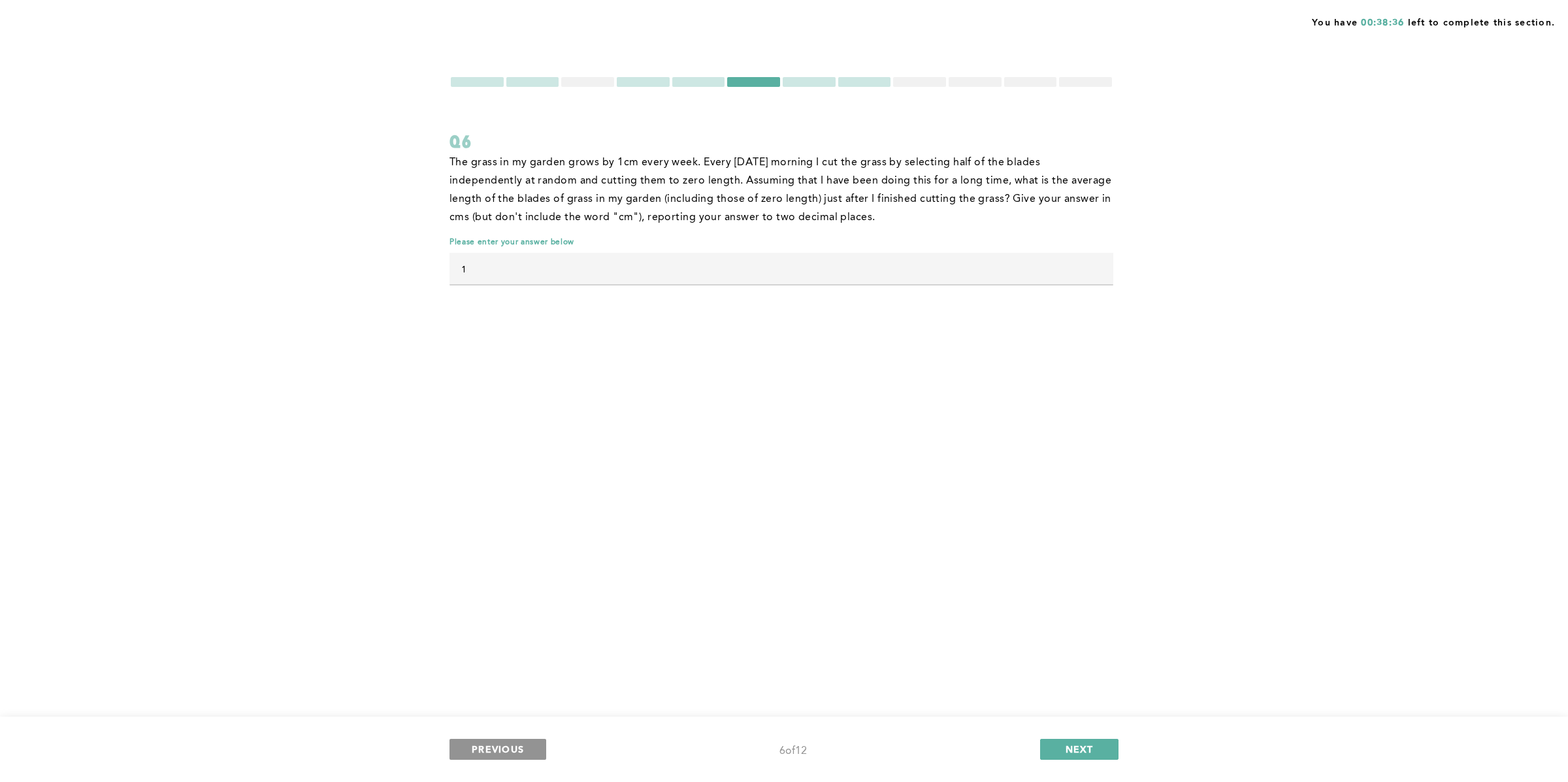
click at [504, 626] on span "PREVIOUS" at bounding box center [498, 749] width 52 height 13
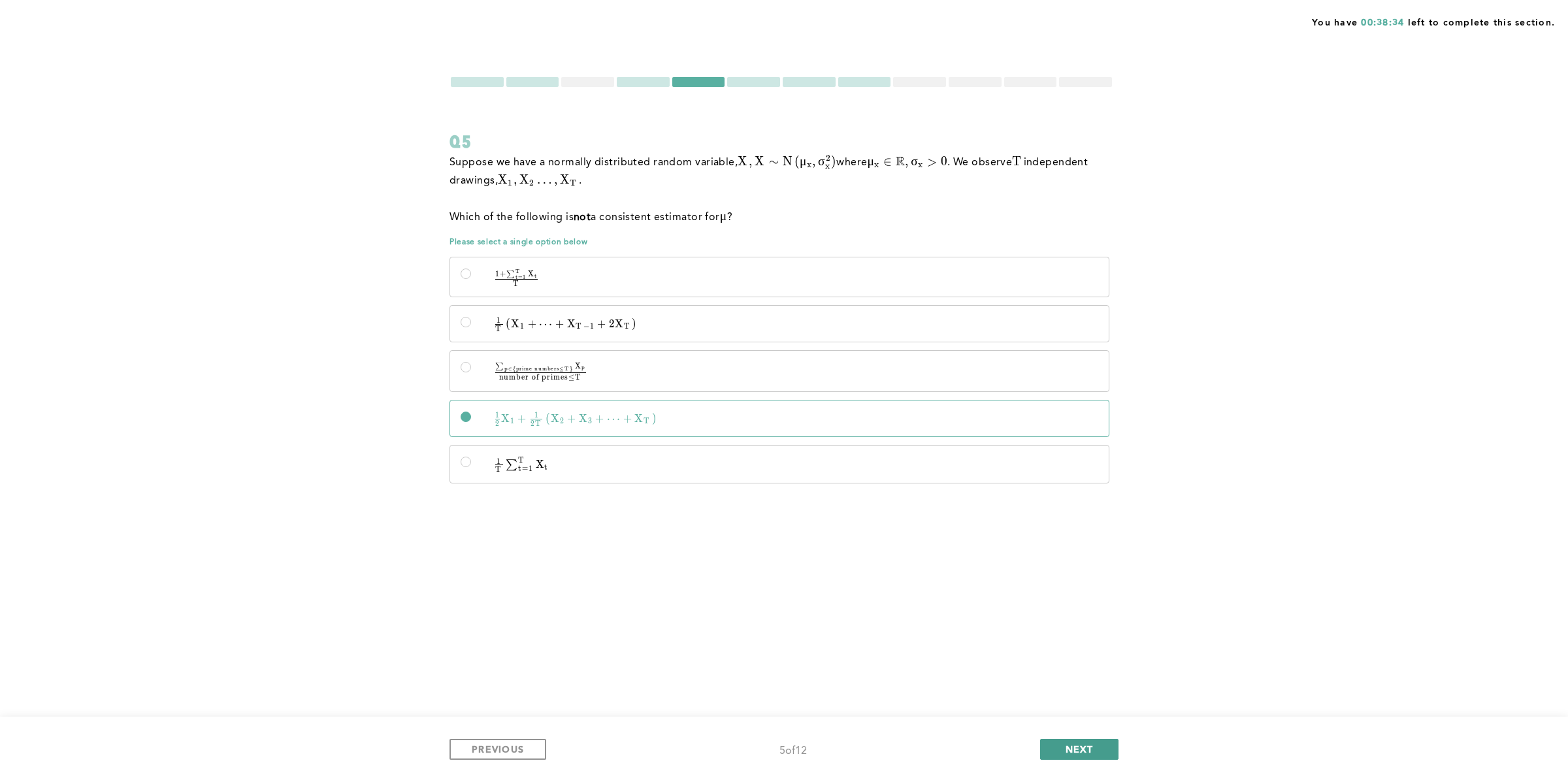
click at [1084, 626] on span "NEXT" at bounding box center [1079, 749] width 28 height 13
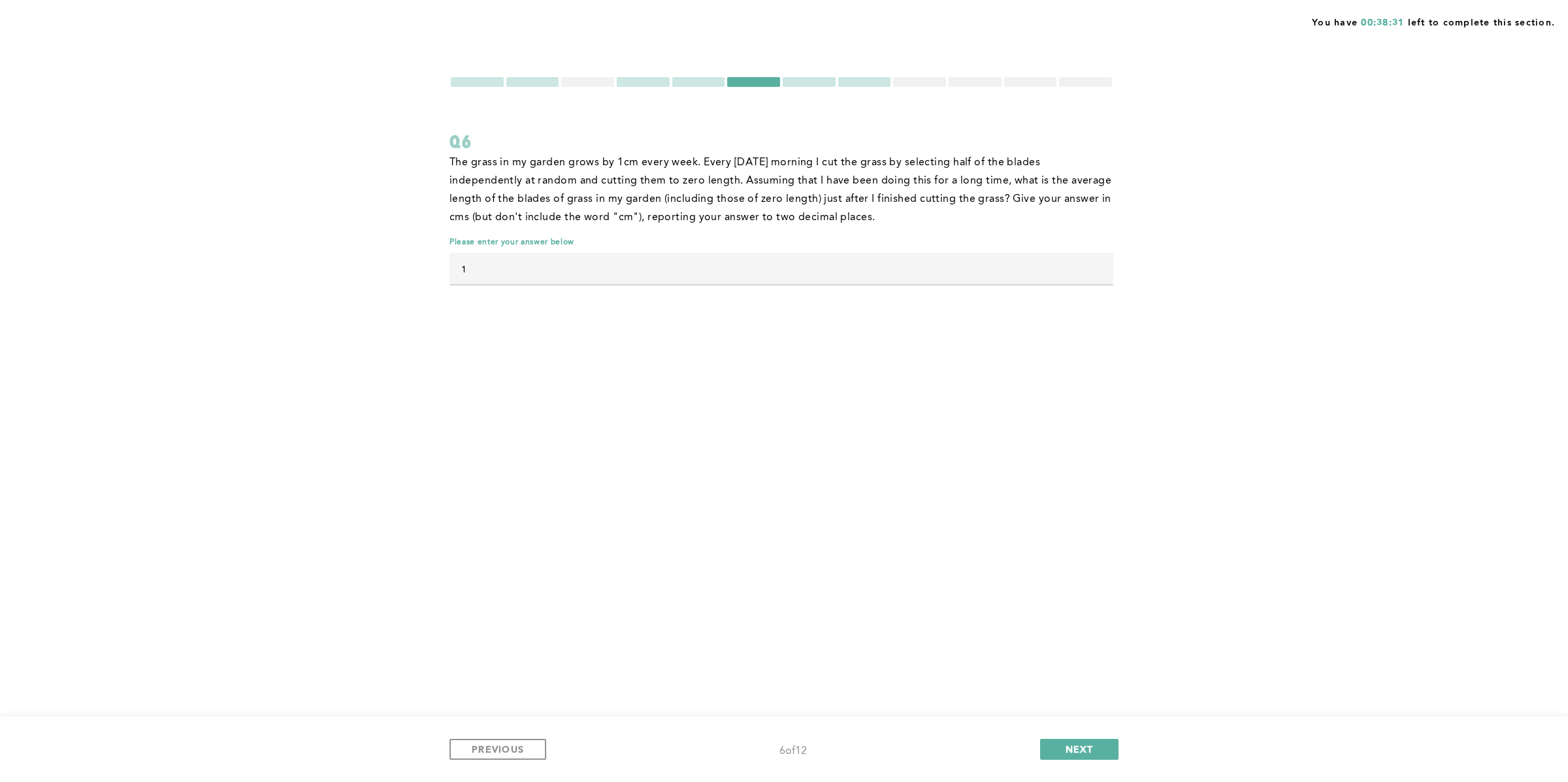
click at [672, 260] on input "1" at bounding box center [781, 269] width 664 height 31
click at [584, 267] on input "1" at bounding box center [781, 269] width 664 height 31
type input "1.00"
click at [527, 433] on div "You have 00:38:26 left to complete this section. Q6 The grass in my garden grow…" at bounding box center [784, 391] width 1568 height 782
click at [496, 626] on span "PREVIOUS" at bounding box center [498, 749] width 52 height 13
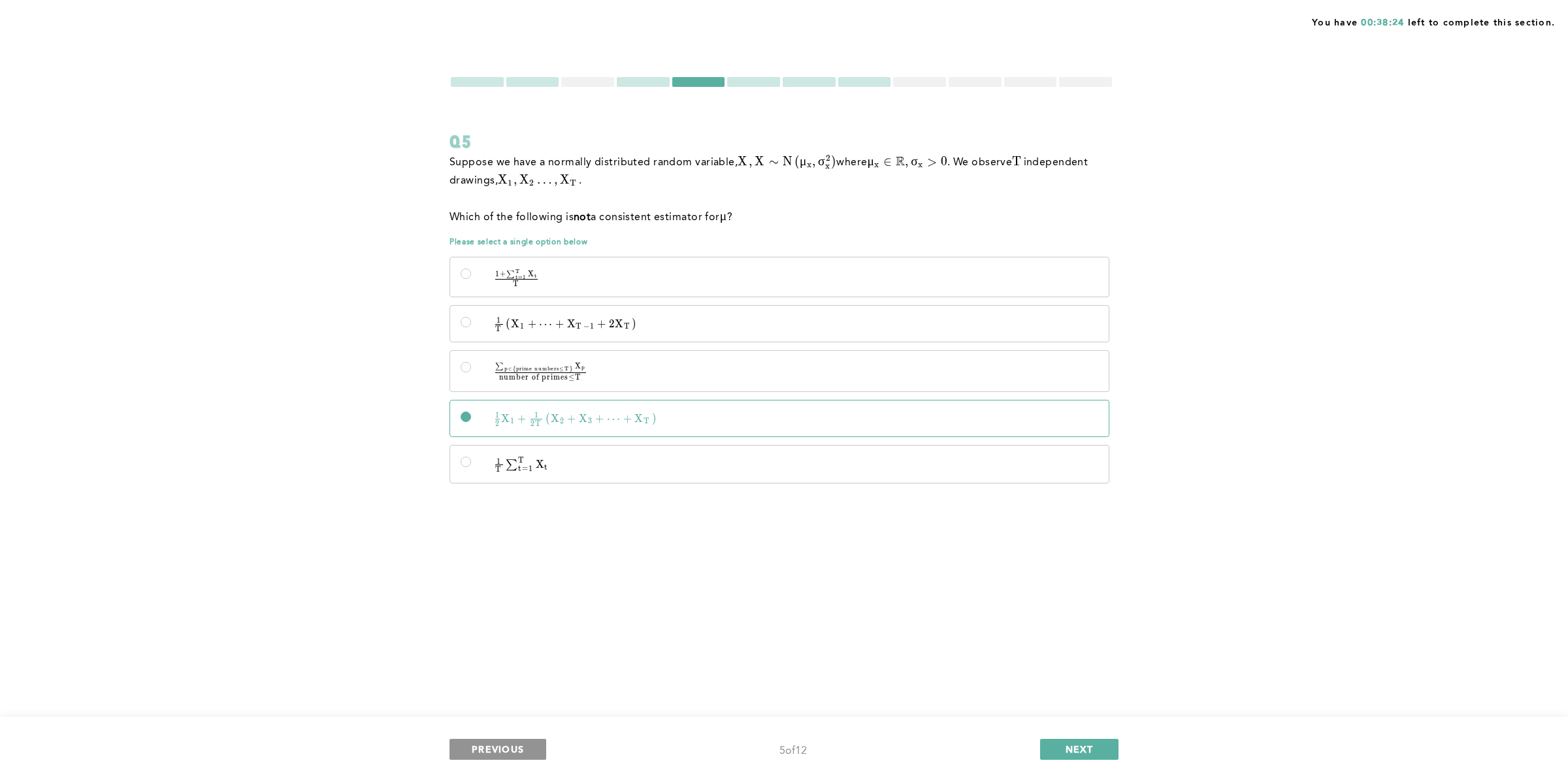
click at [497, 626] on span "PREVIOUS" at bounding box center [498, 749] width 52 height 13
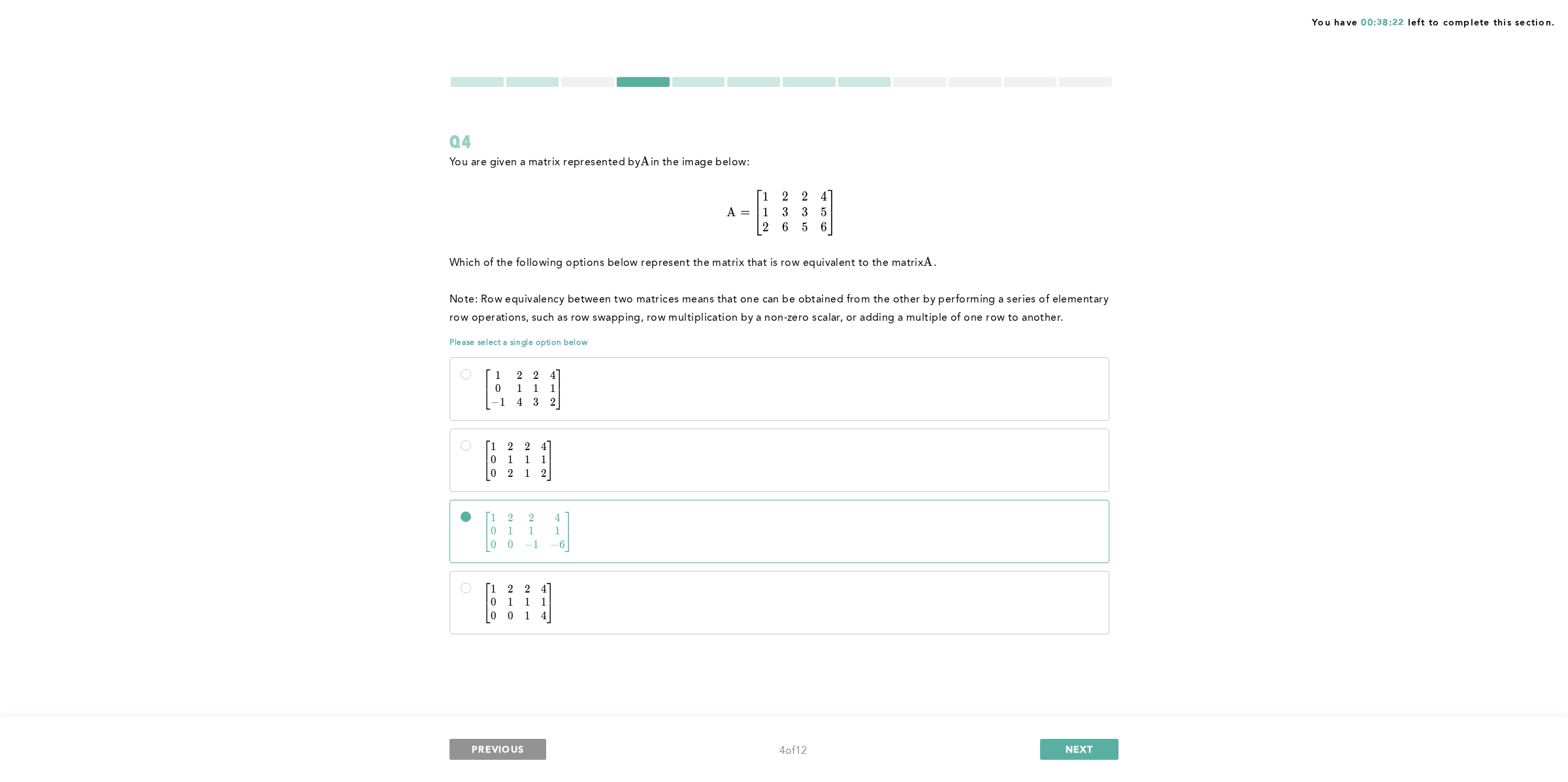
click at [497, 626] on span "PREVIOUS" at bounding box center [498, 749] width 52 height 13
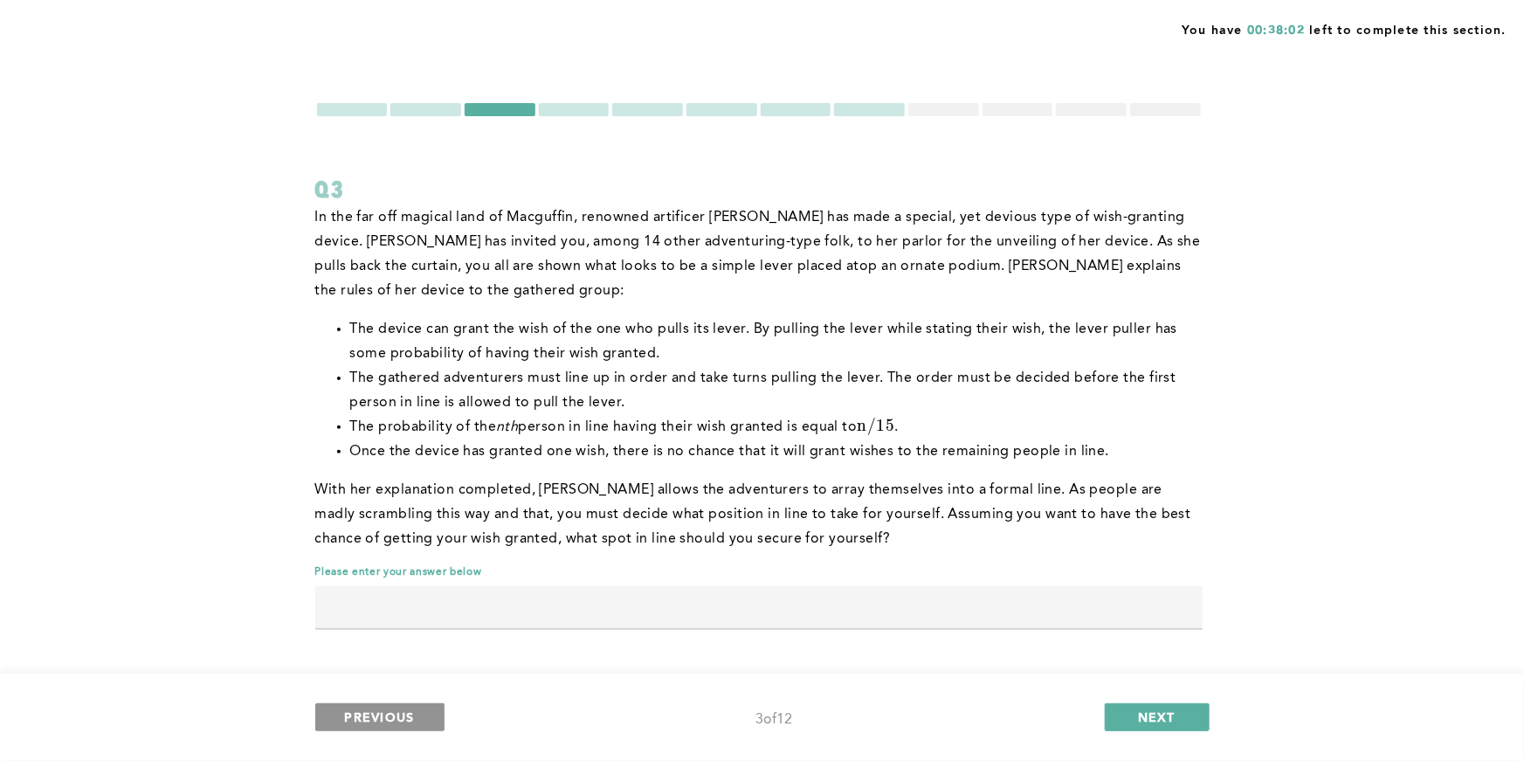
click at [409, 719] on span "PREVIOUS" at bounding box center [380, 716] width 70 height 17
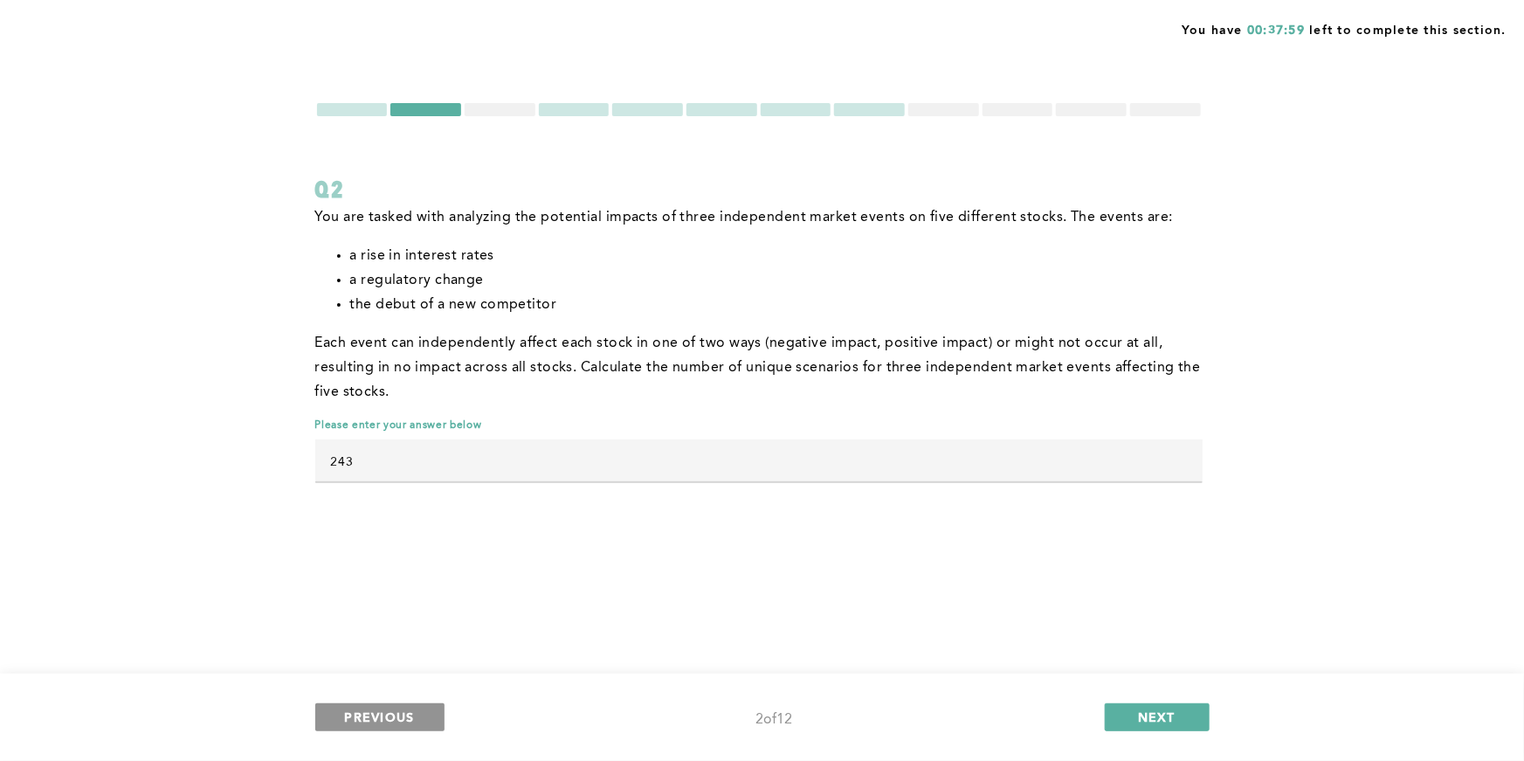
click at [412, 716] on span "PREVIOUS" at bounding box center [380, 716] width 70 height 17
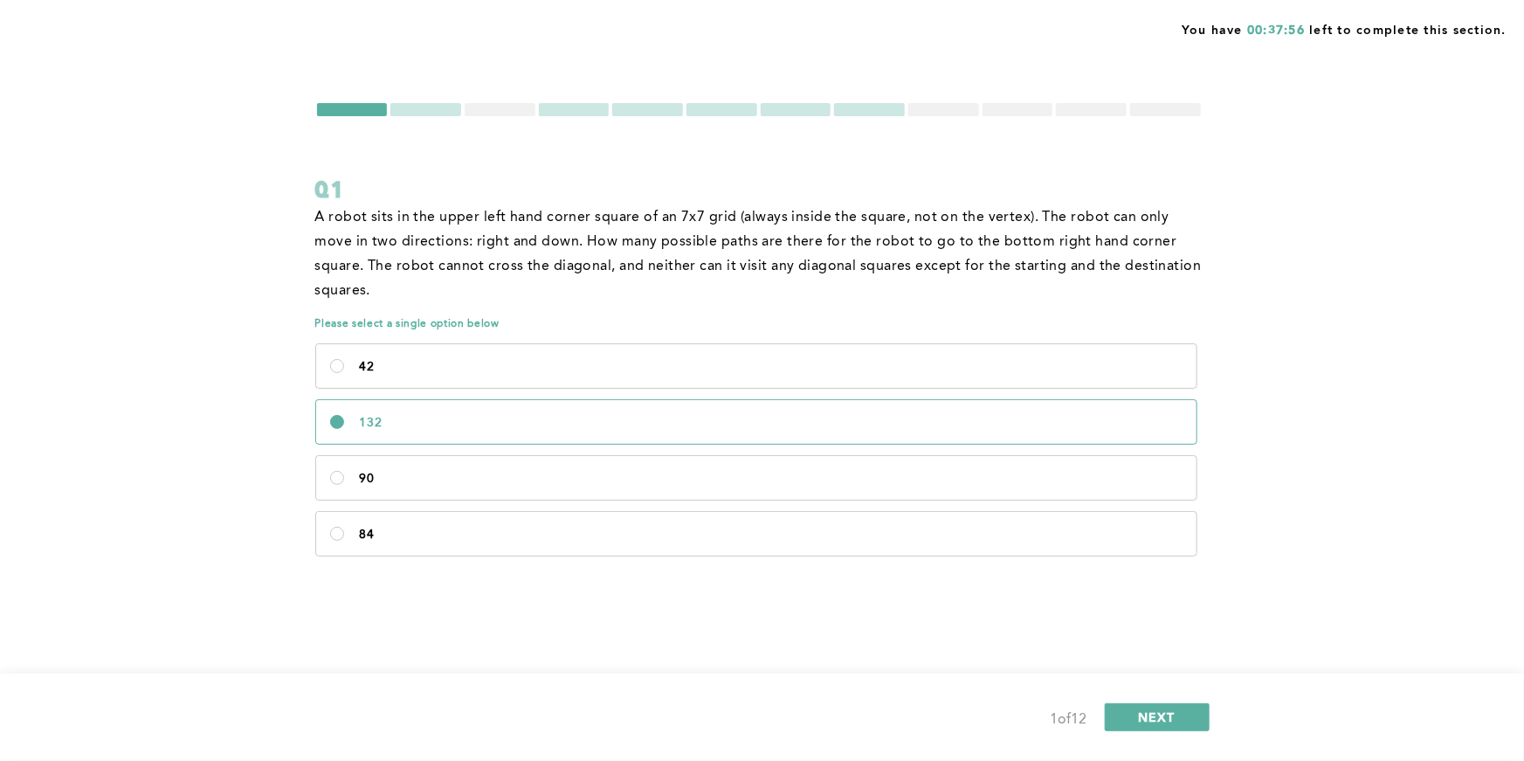
click at [433, 106] on div at bounding box center [425, 109] width 71 height 13
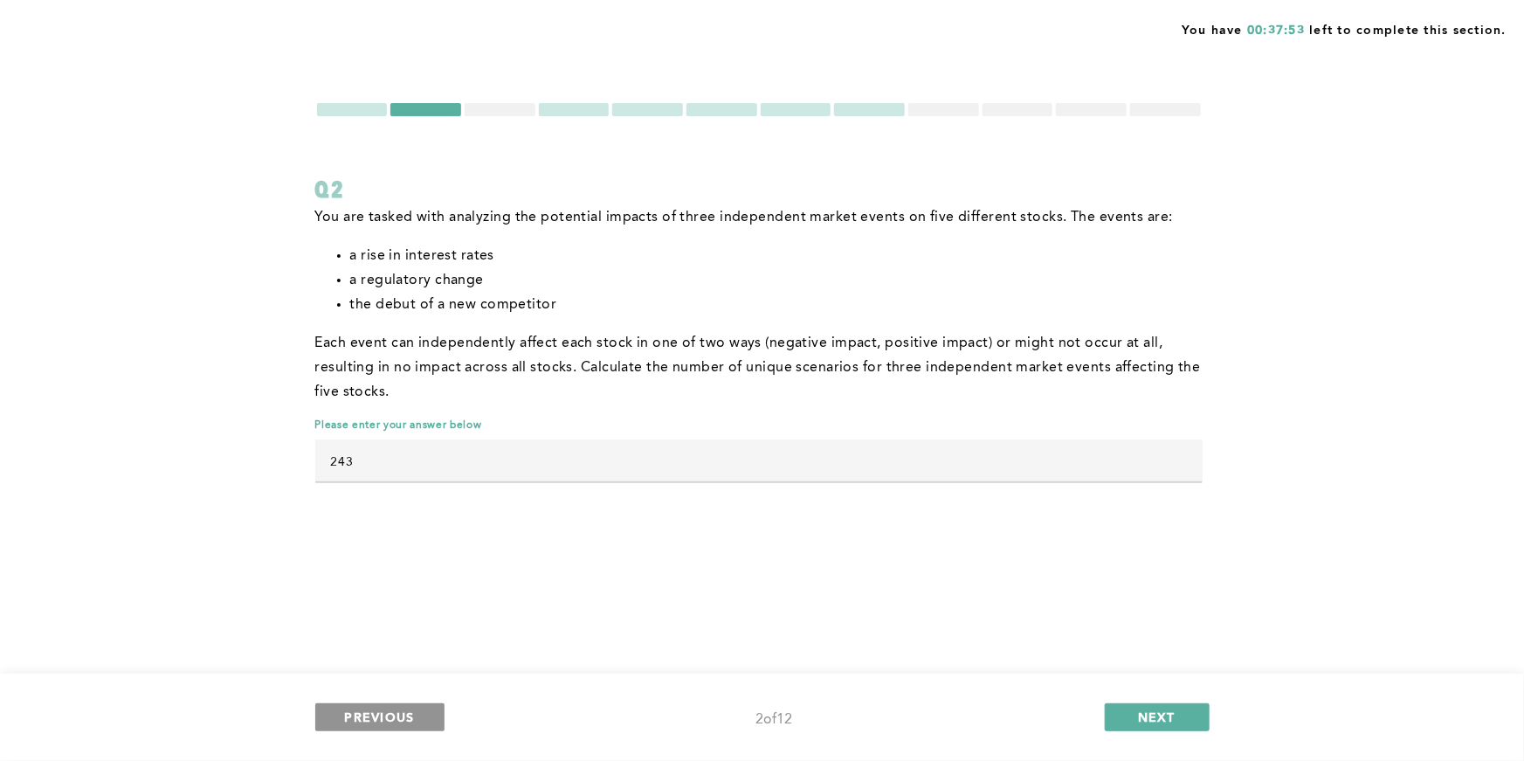
click at [399, 726] on button "PREVIOUS" at bounding box center [379, 717] width 129 height 28
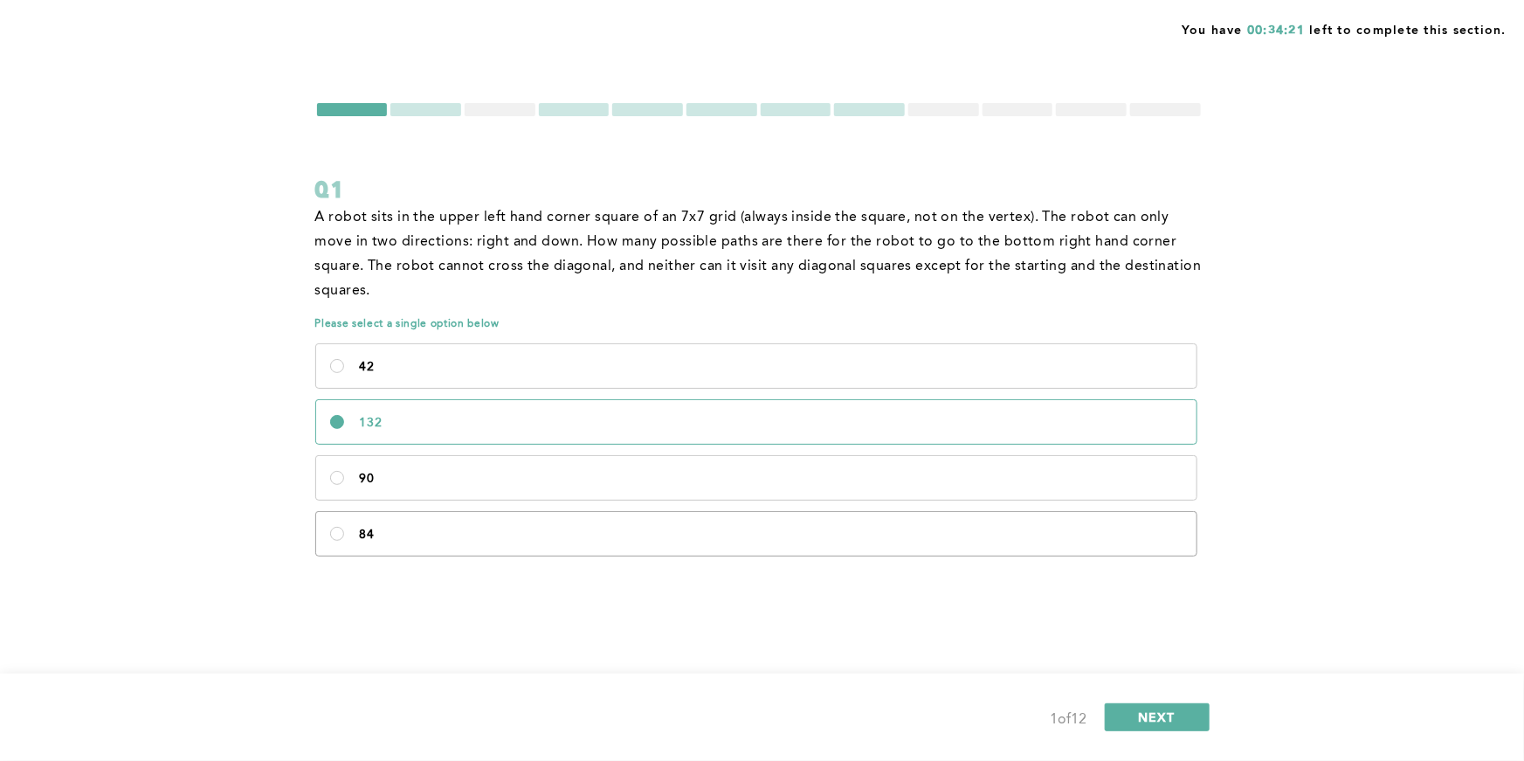
click at [348, 527] on label "84" at bounding box center [756, 534] width 880 height 44
click at [344, 527] on input "84" at bounding box center [337, 534] width 14 height 14
radio input "true"
click at [1148, 722] on span "NEXT" at bounding box center [1157, 716] width 38 height 17
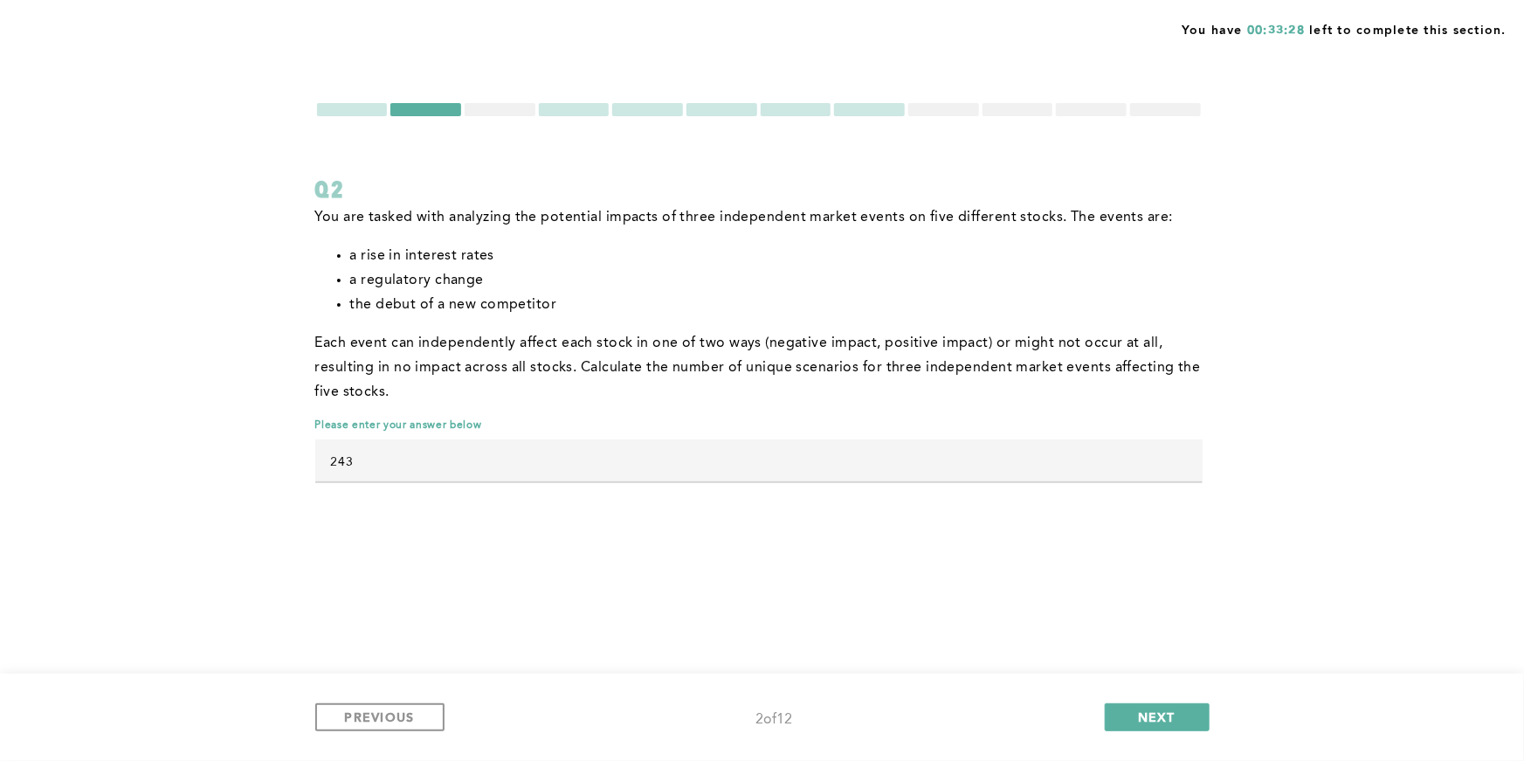
click at [987, 458] on input "243" at bounding box center [758, 460] width 887 height 42
type input "2"
type input "33"
click at [1182, 724] on button "NEXT" at bounding box center [1157, 717] width 105 height 28
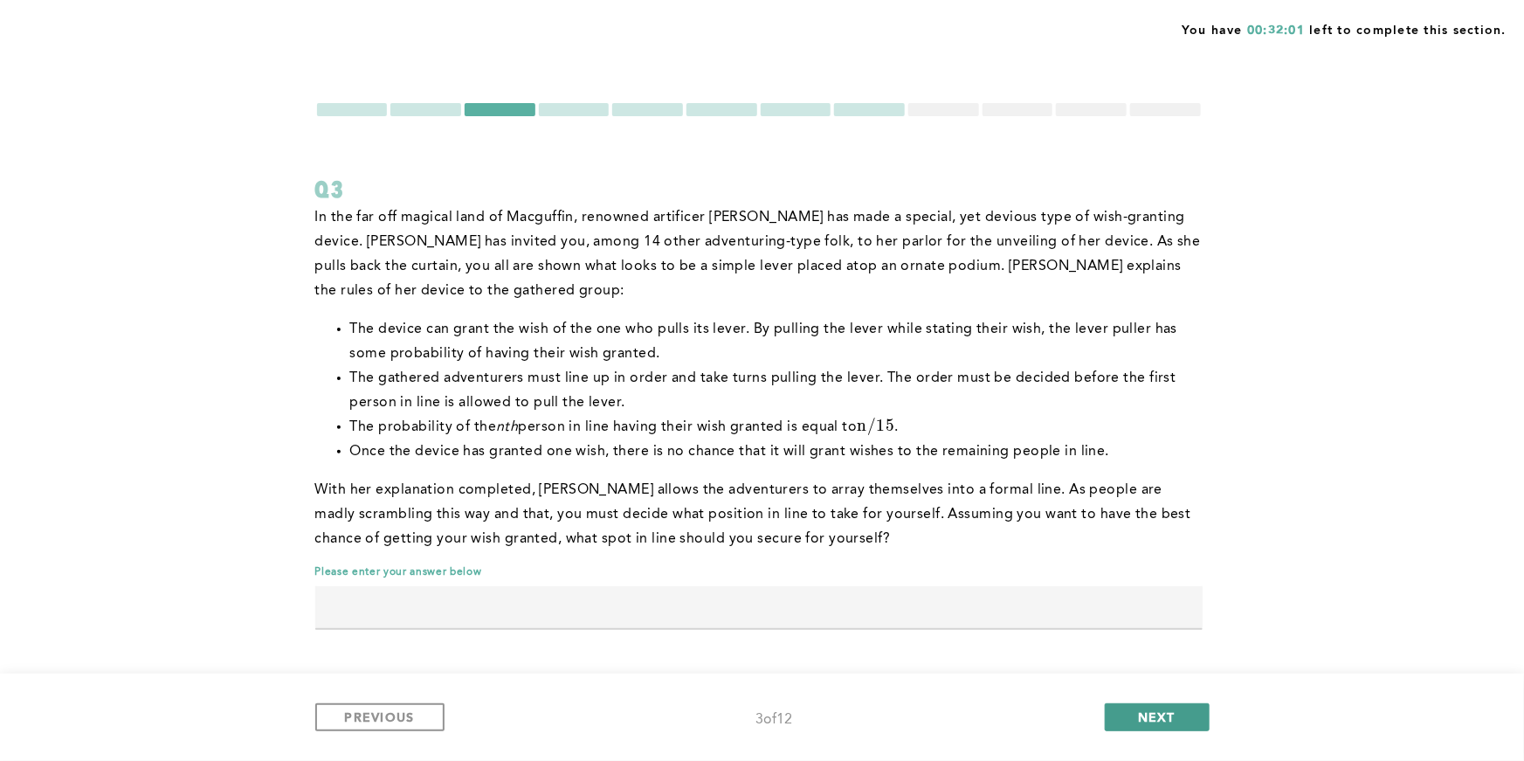
click at [1189, 718] on button "NEXT" at bounding box center [1157, 717] width 105 height 28
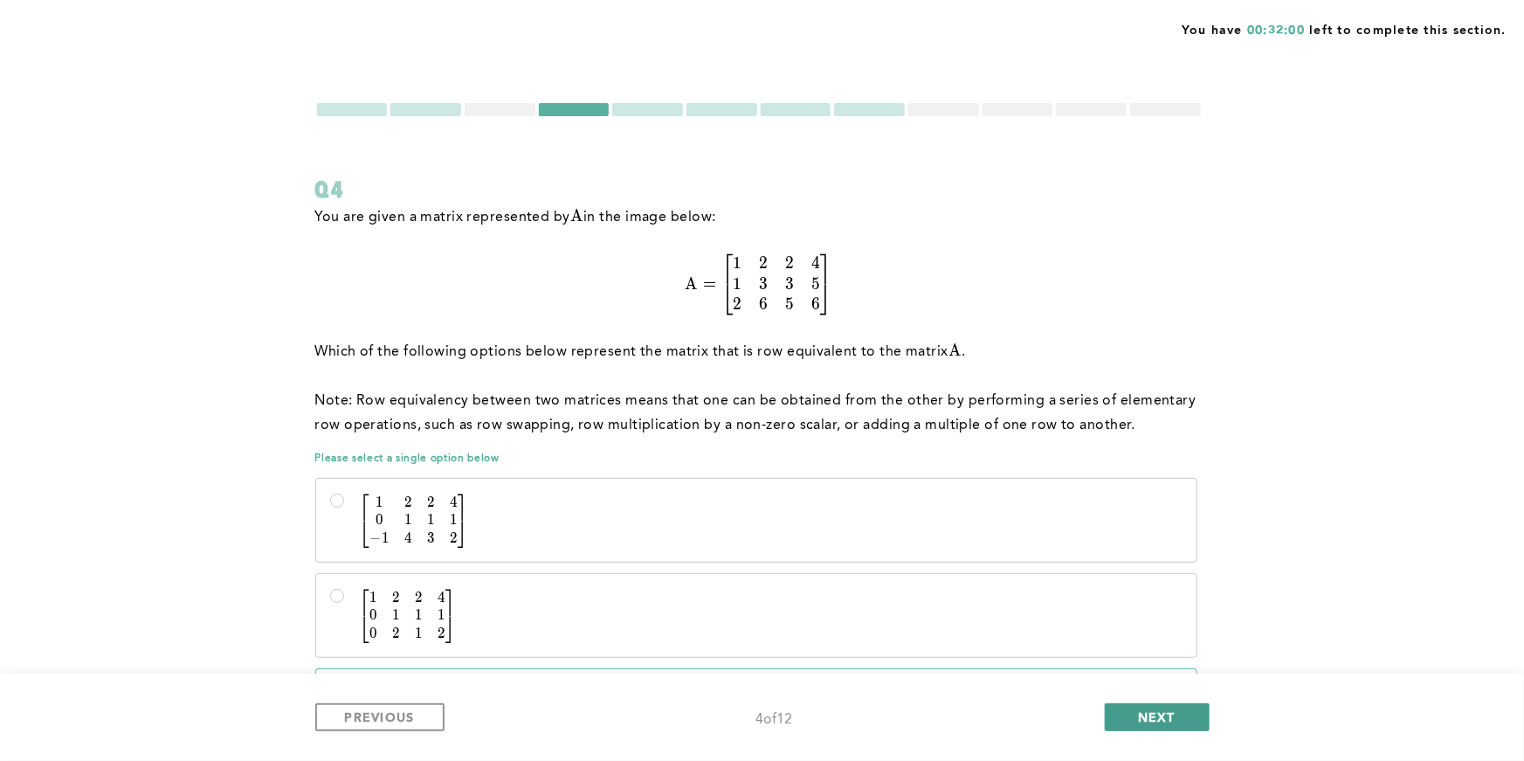
click at [1189, 718] on button "NEXT" at bounding box center [1157, 717] width 105 height 28
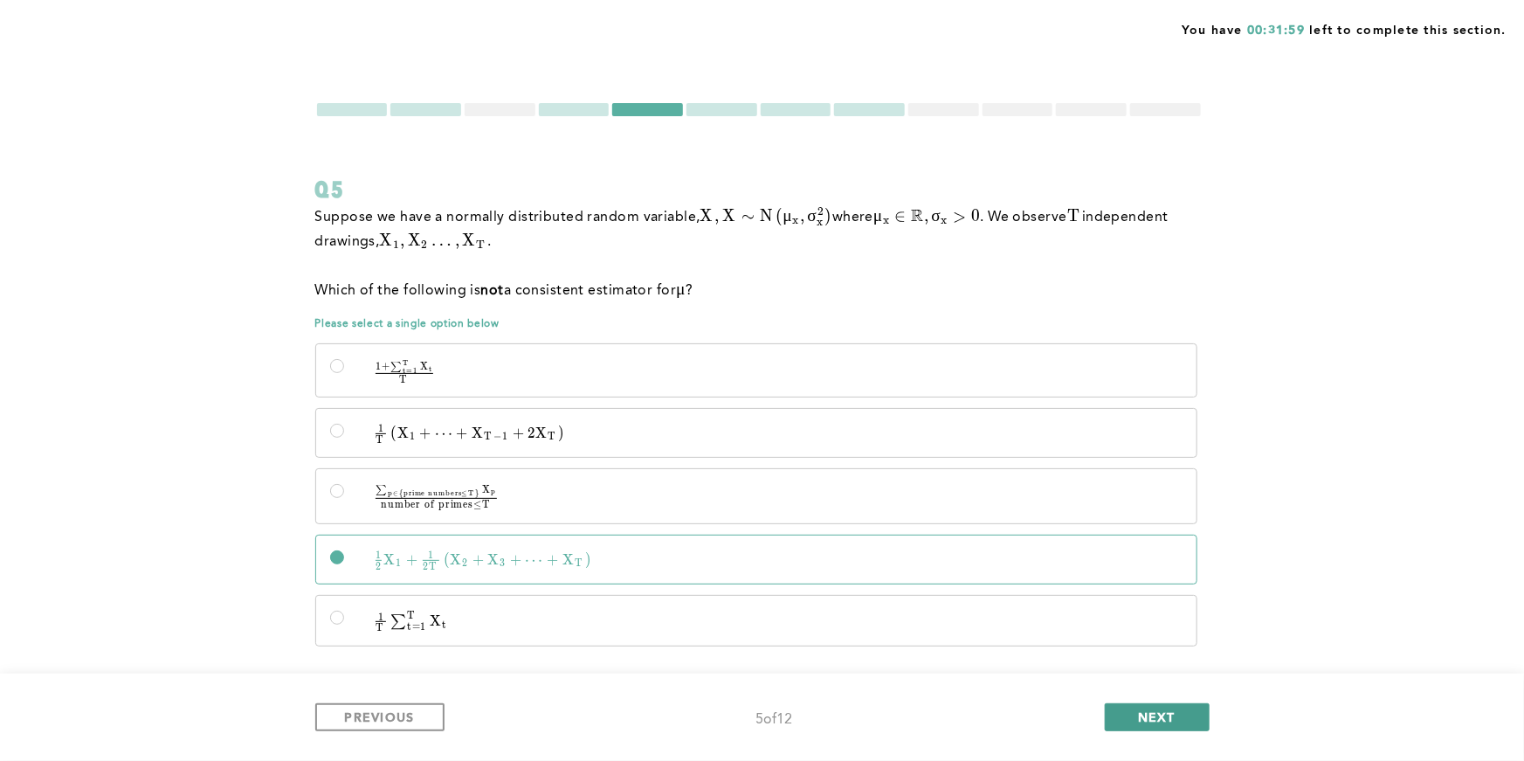
click at [1185, 719] on button "NEXT" at bounding box center [1157, 717] width 105 height 28
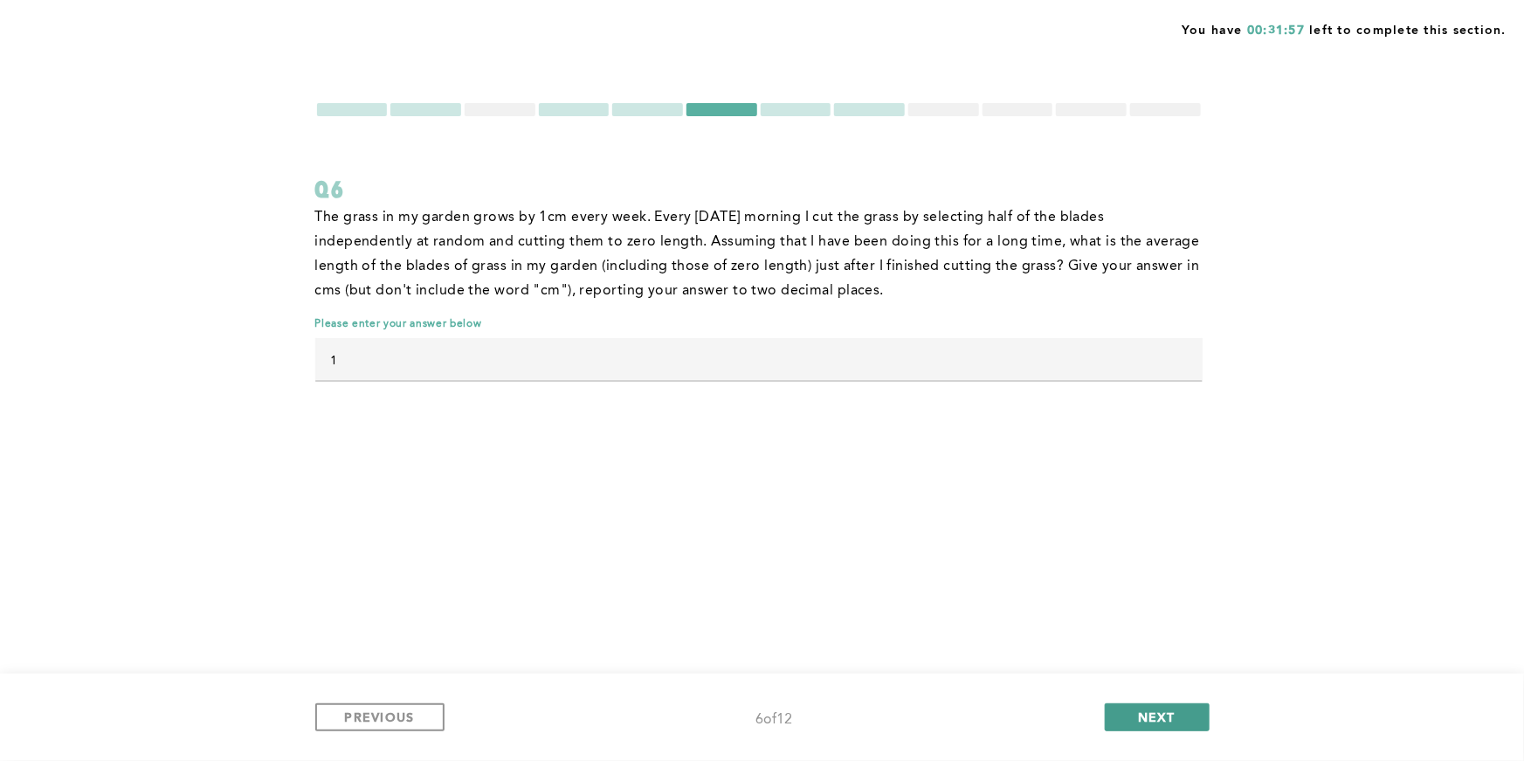
click at [1185, 719] on button "NEXT" at bounding box center [1157, 717] width 105 height 28
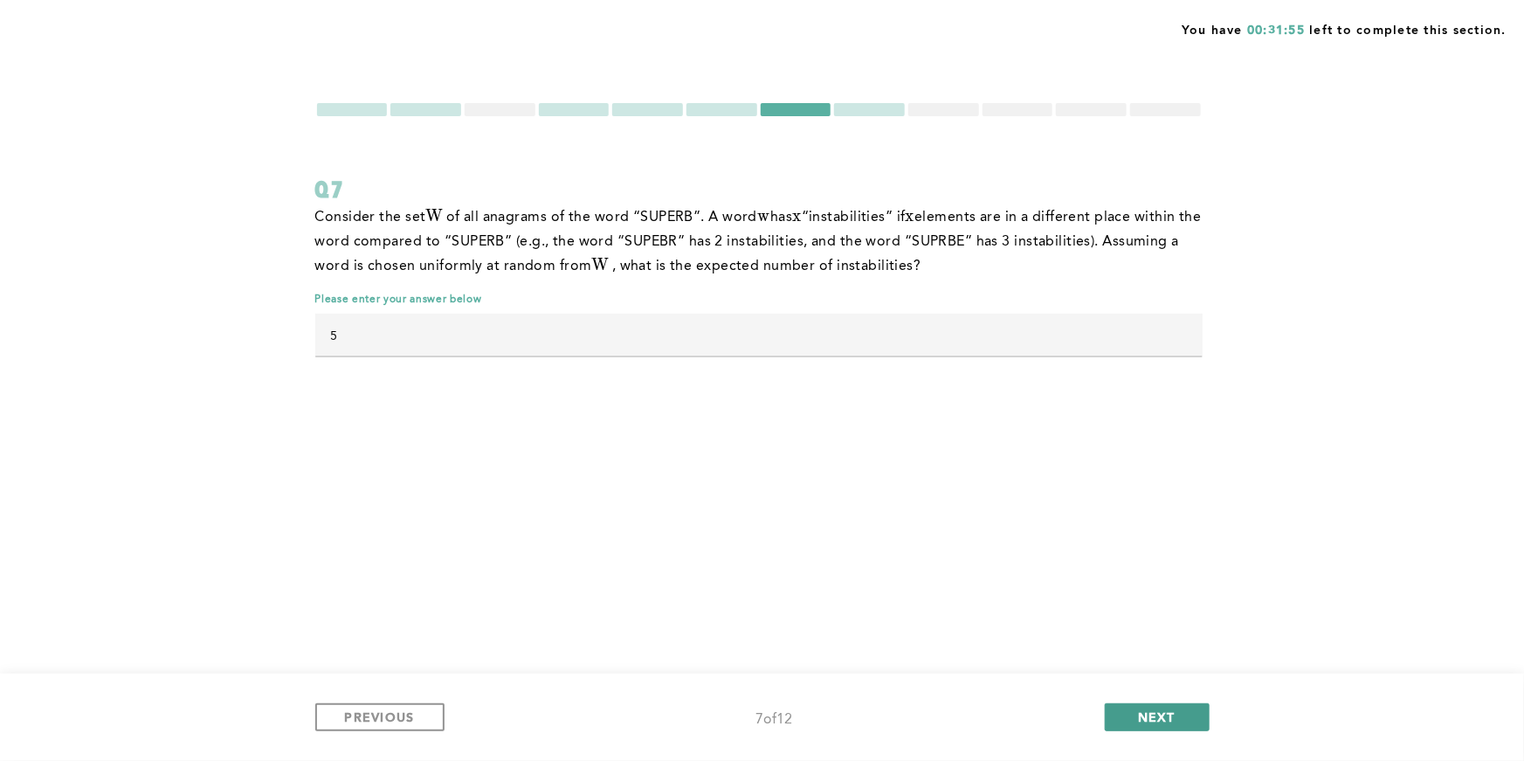
click at [1185, 719] on button "NEXT" at bounding box center [1157, 717] width 105 height 28
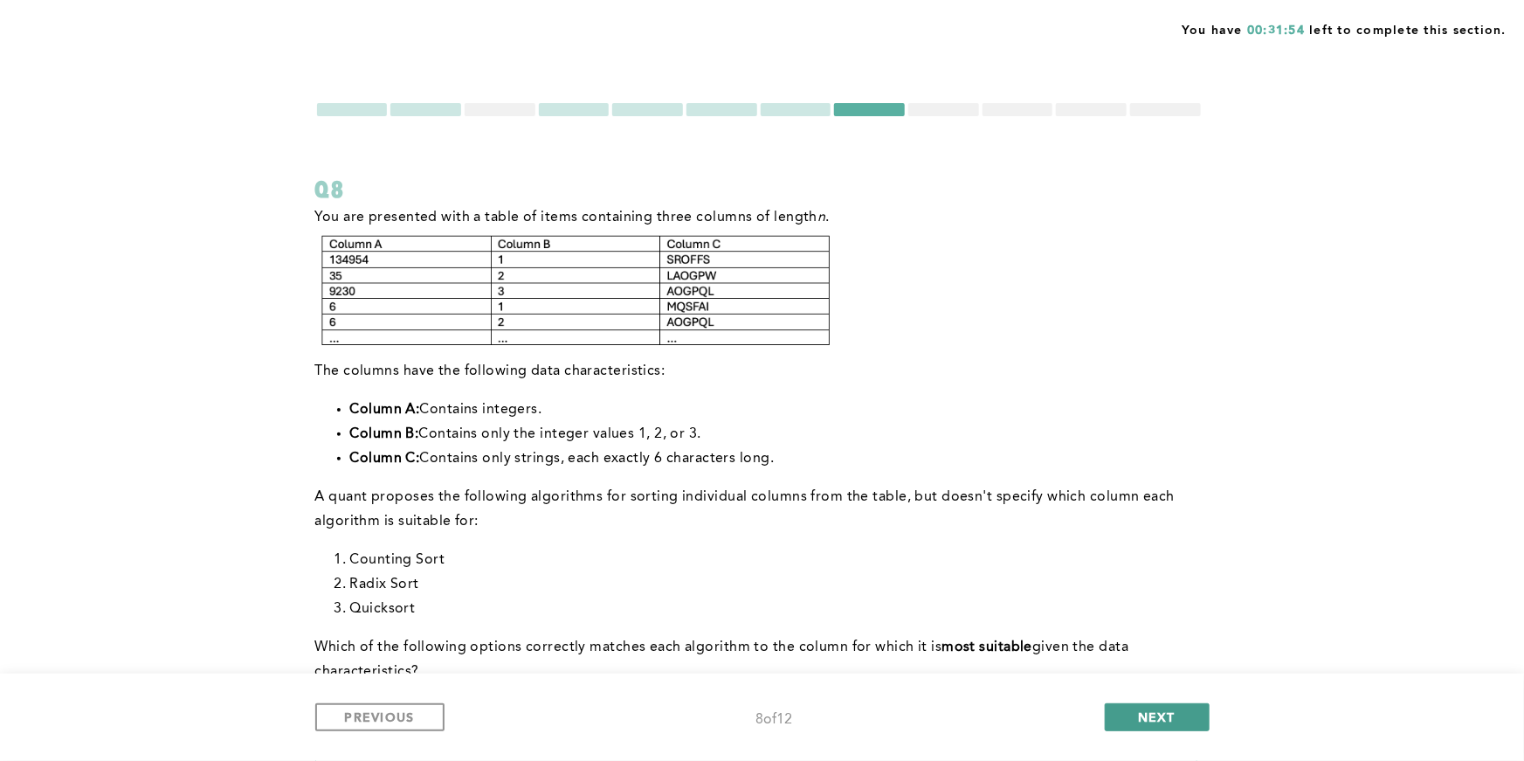
click at [1184, 718] on button "NEXT" at bounding box center [1157, 717] width 105 height 28
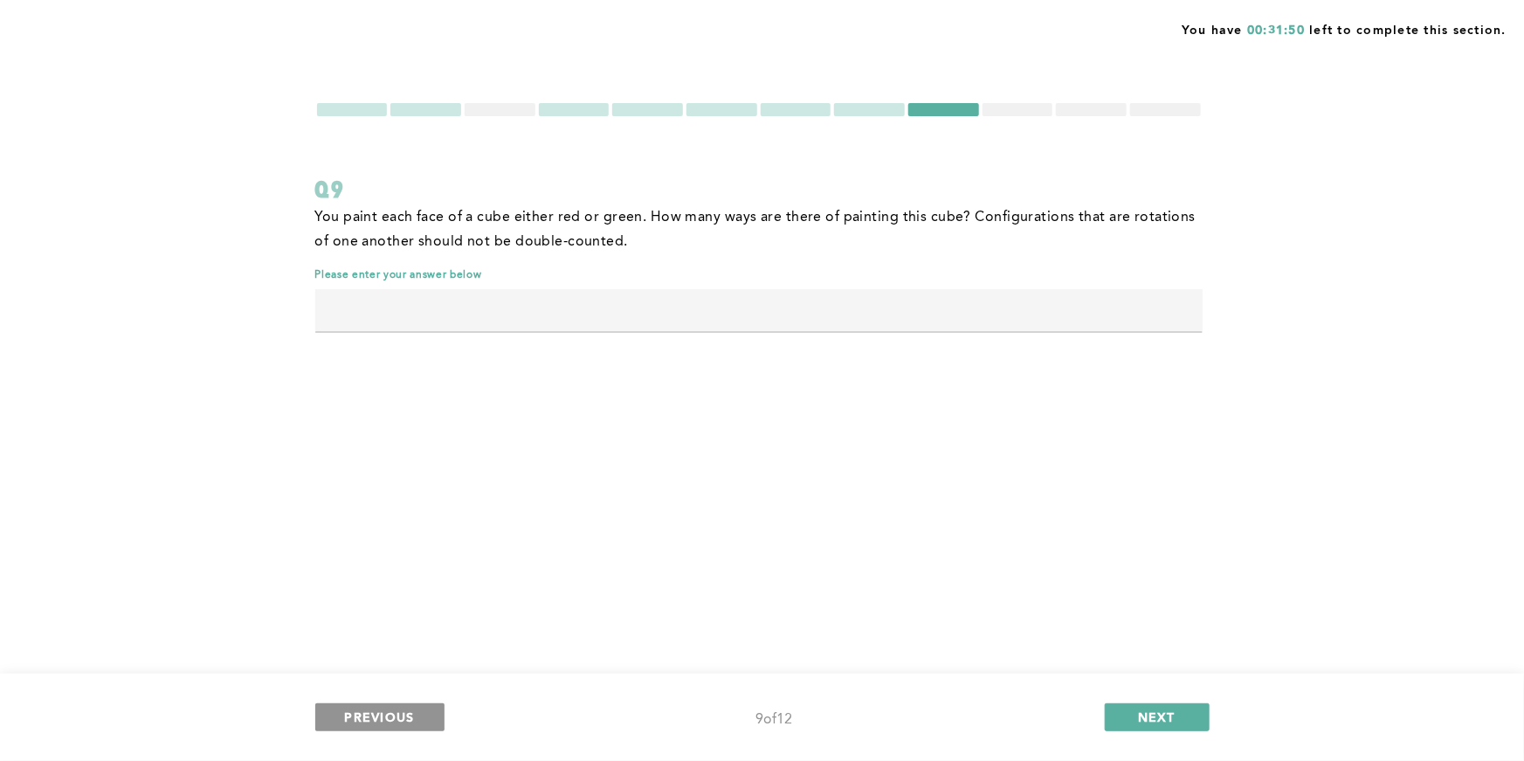
click at [428, 708] on button "PREVIOUS" at bounding box center [379, 717] width 129 height 28
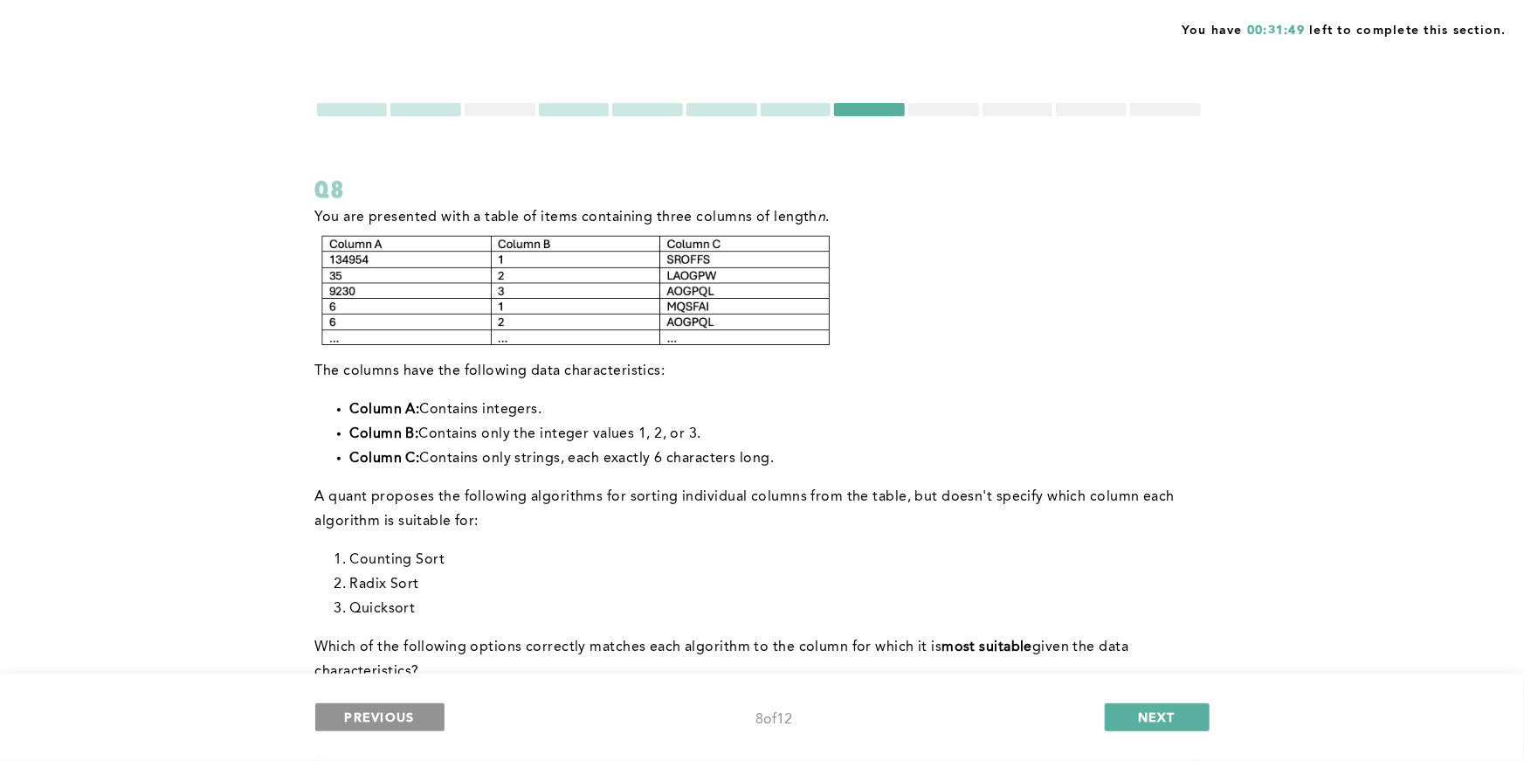
click at [429, 714] on button "PREVIOUS" at bounding box center [379, 717] width 129 height 28
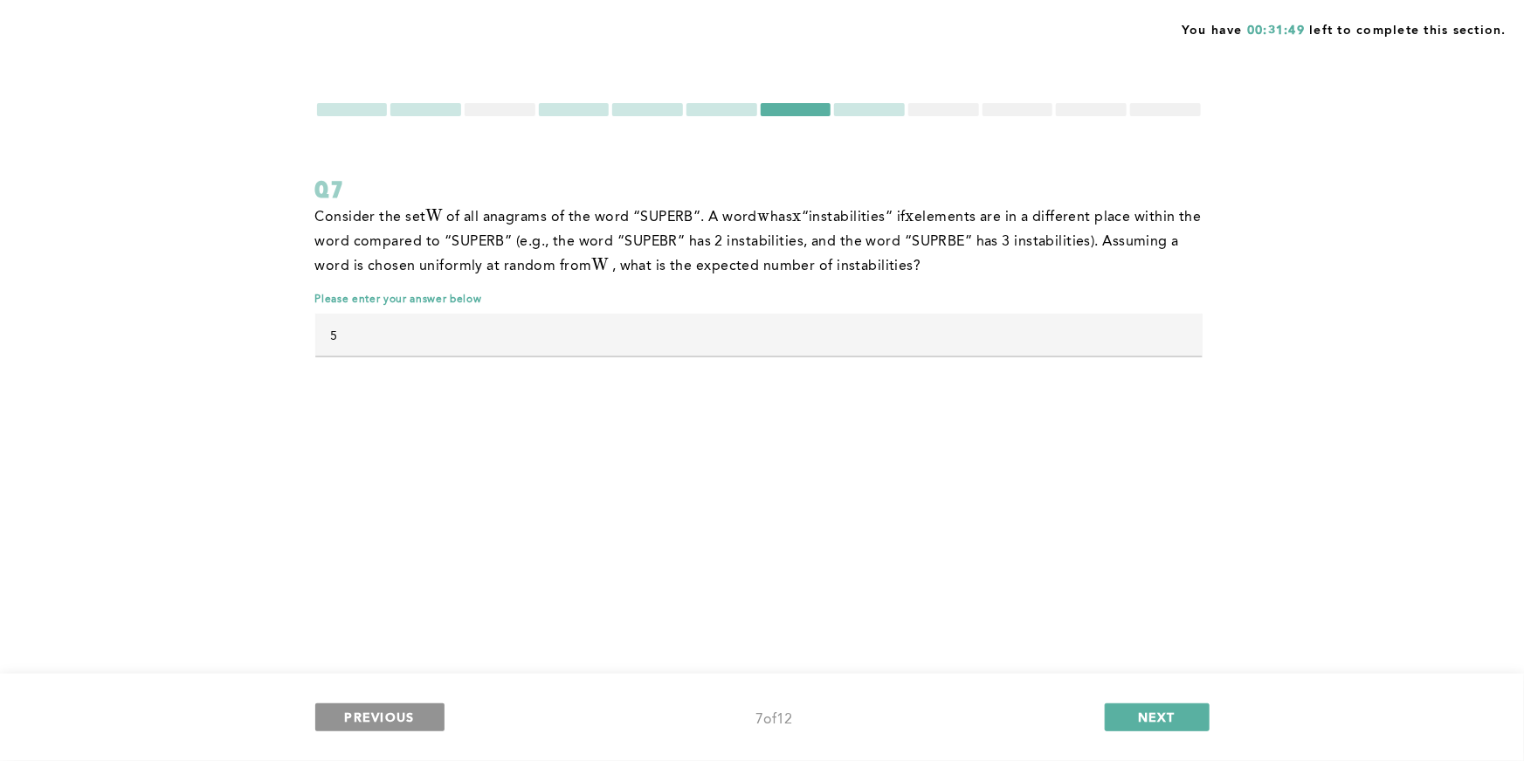
click at [429, 714] on button "PREVIOUS" at bounding box center [379, 717] width 129 height 28
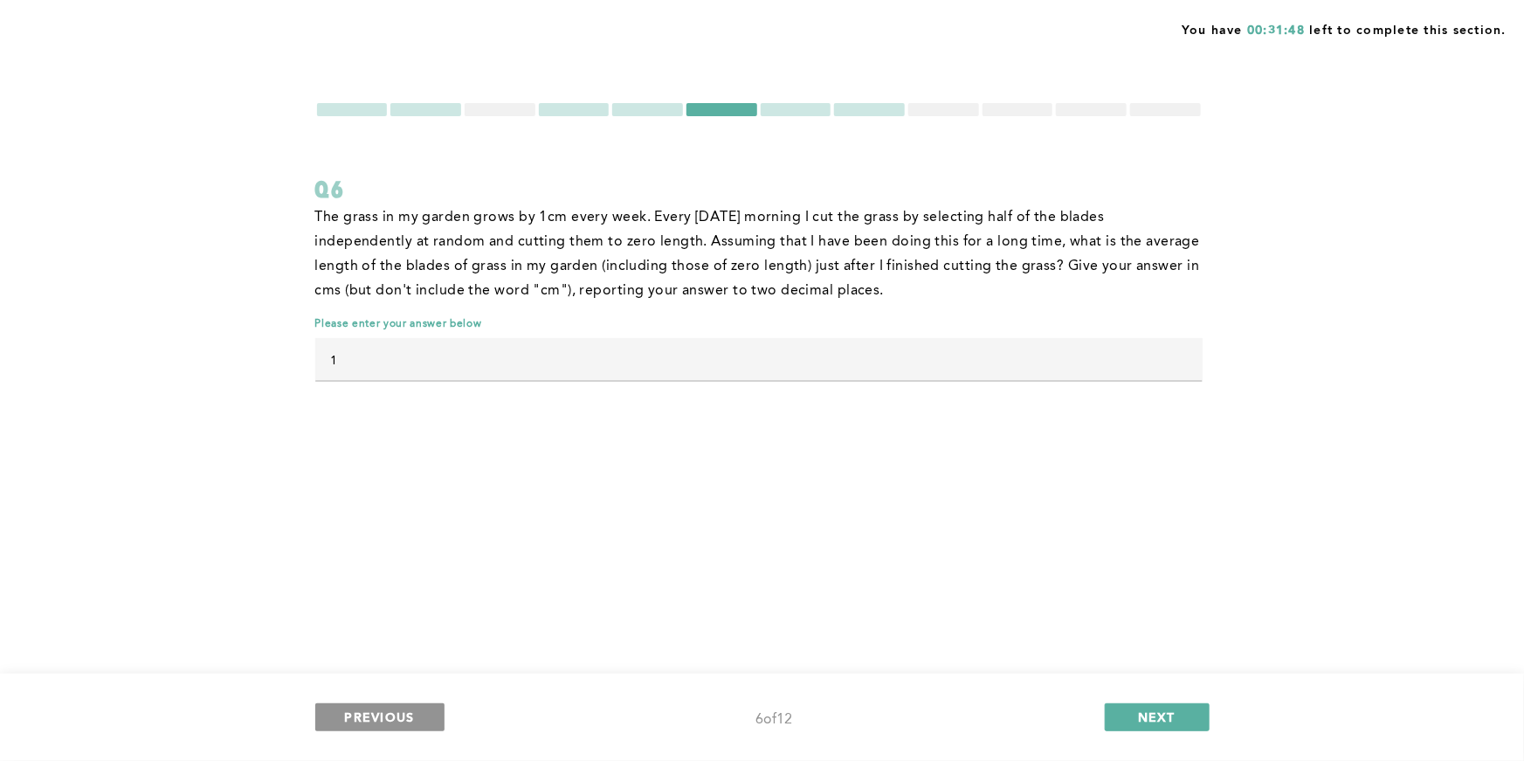
click at [429, 714] on button "PREVIOUS" at bounding box center [379, 717] width 129 height 28
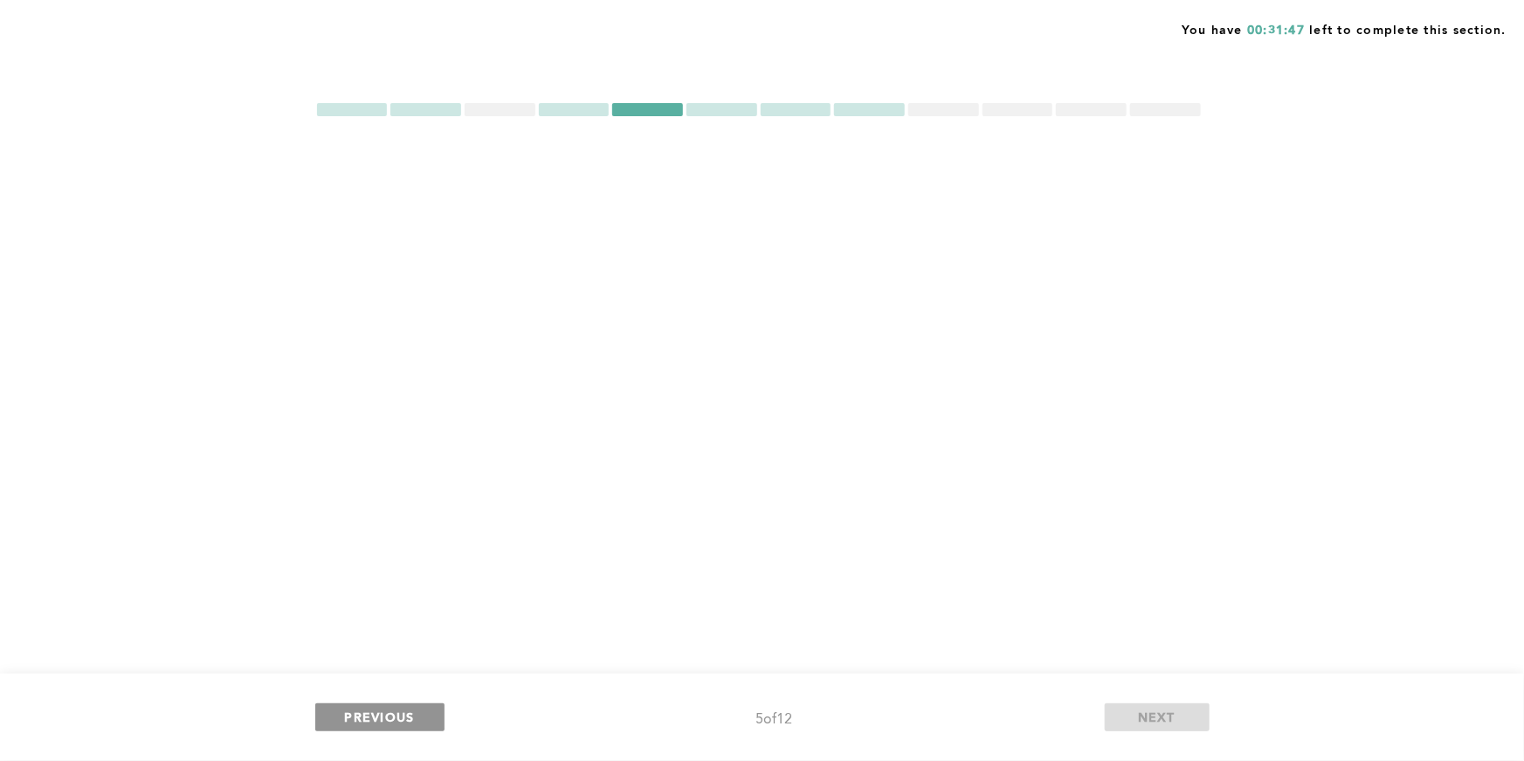
click at [429, 714] on button "PREVIOUS" at bounding box center [379, 717] width 129 height 28
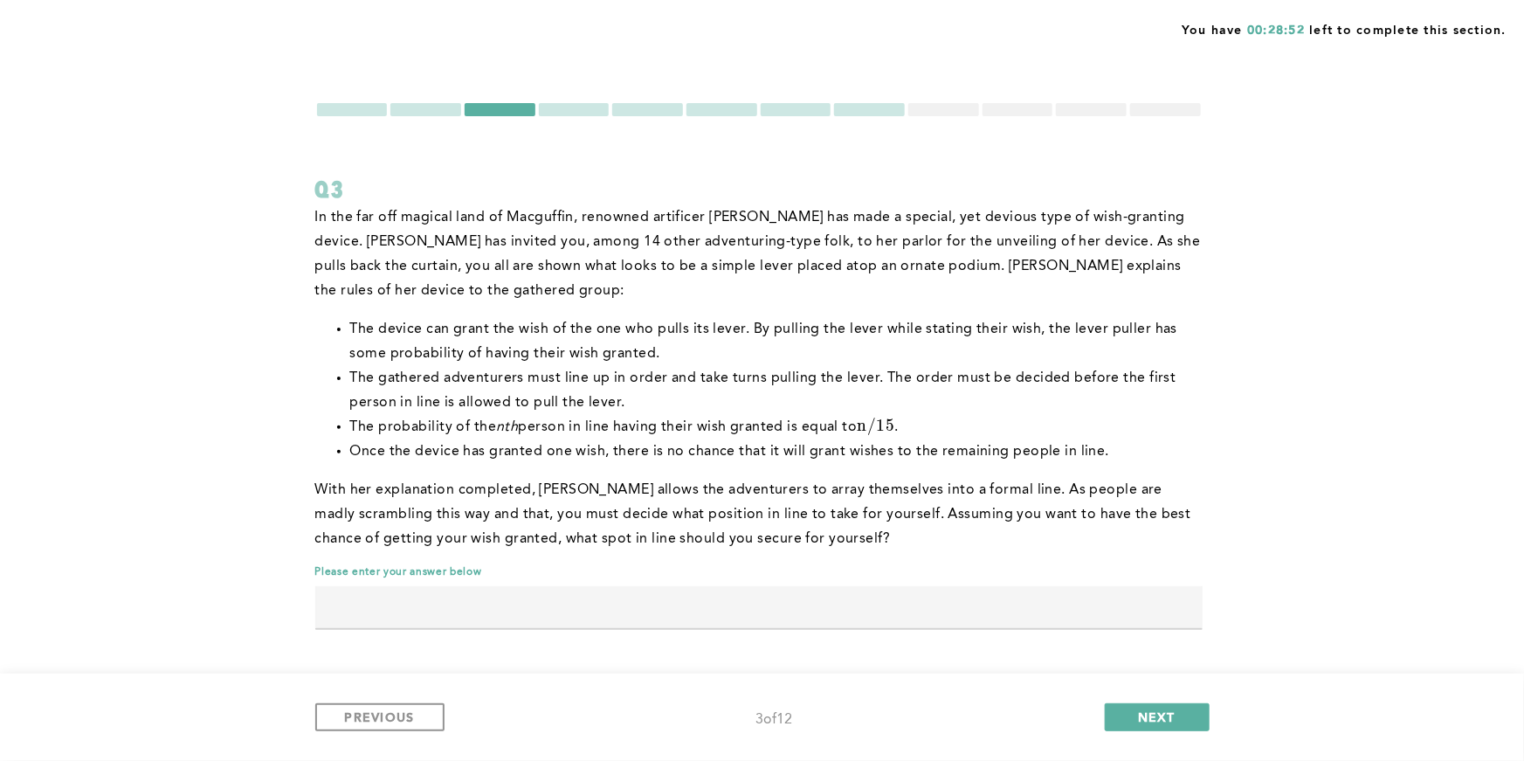
click at [788, 615] on input "text" at bounding box center [758, 607] width 887 height 42
type input "3"
click at [1166, 715] on span "NEXT" at bounding box center [1157, 716] width 38 height 17
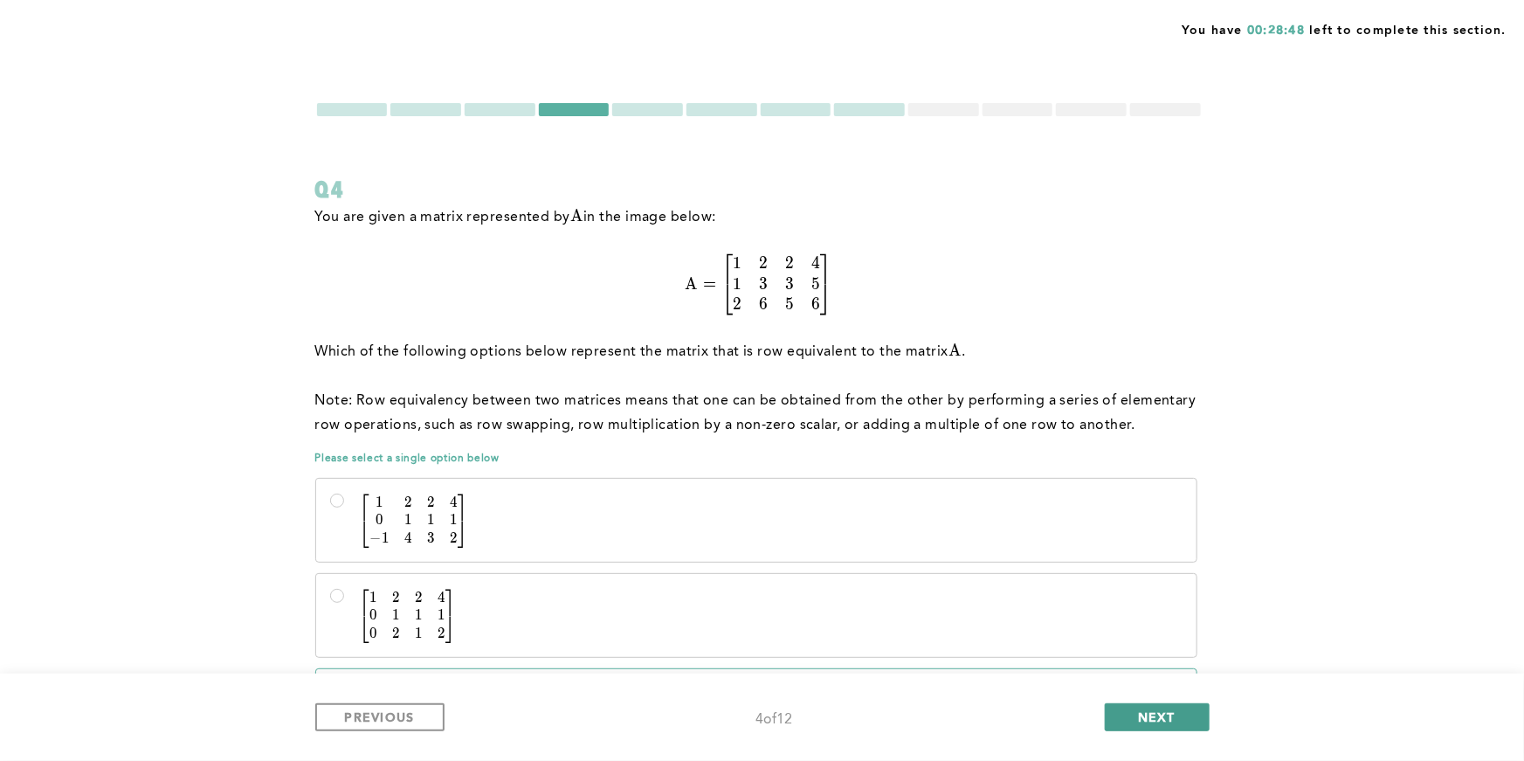
click at [1166, 715] on span "NEXT" at bounding box center [1157, 716] width 38 height 17
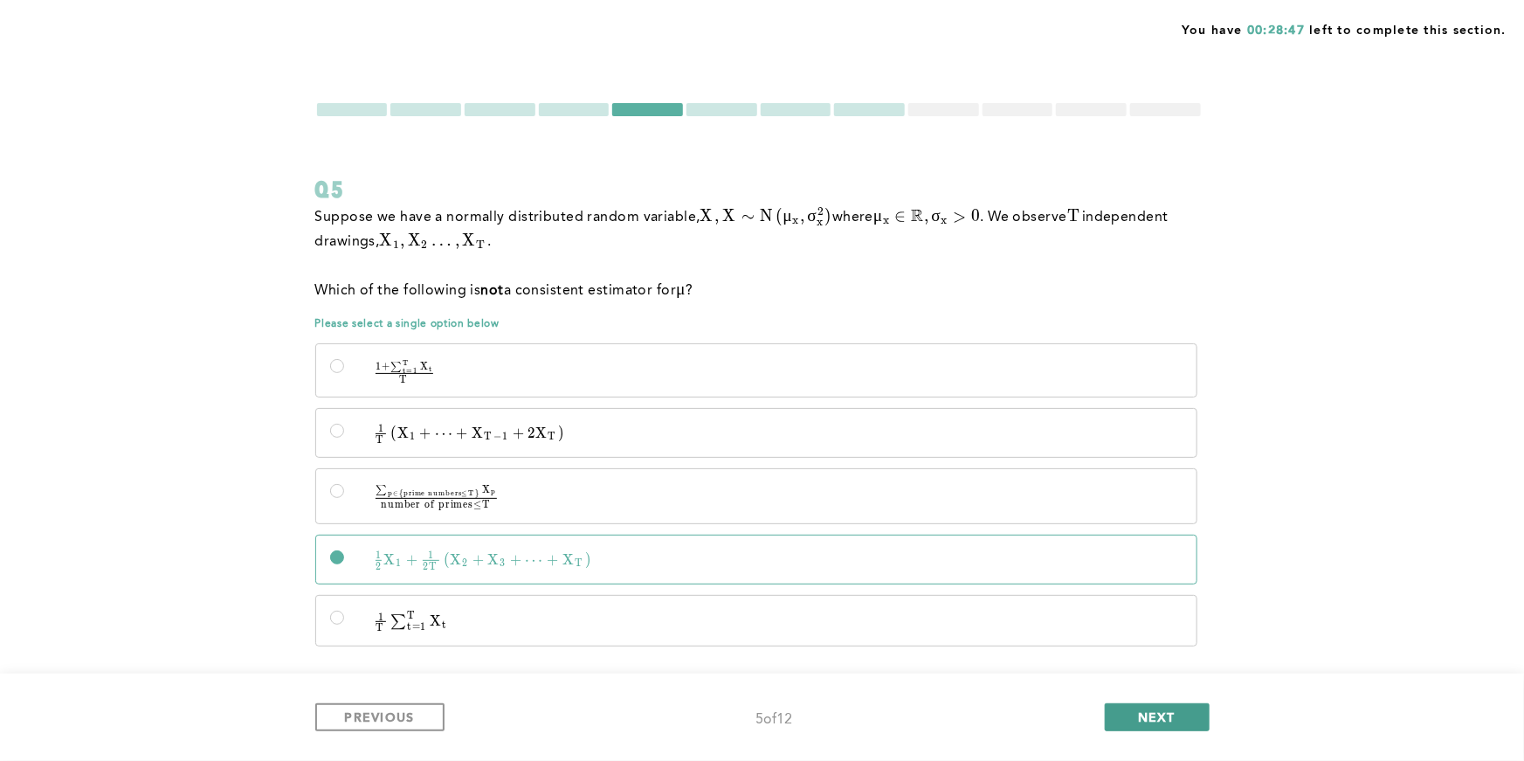
click at [1166, 715] on span "NEXT" at bounding box center [1157, 716] width 38 height 17
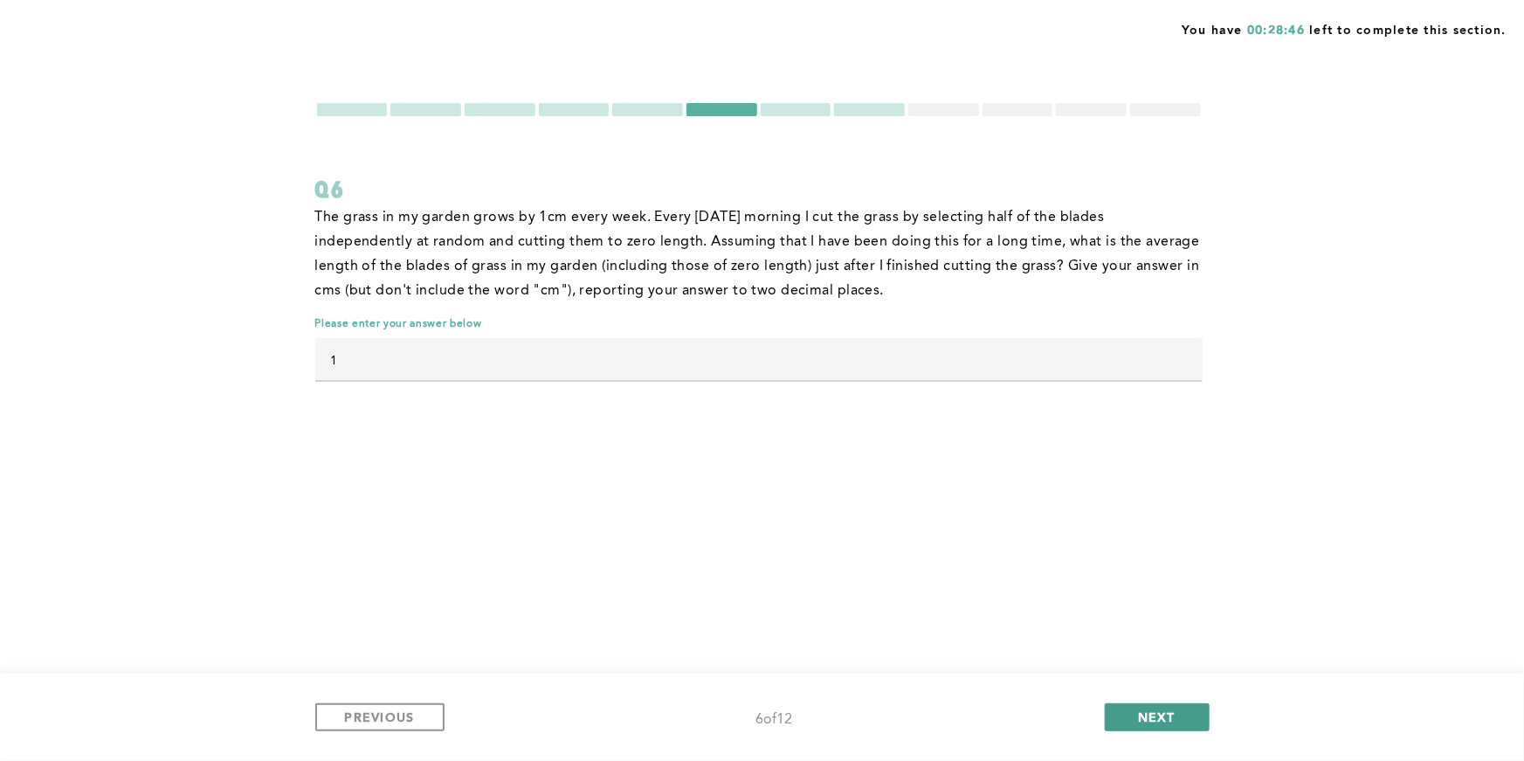
click at [1166, 715] on span "NEXT" at bounding box center [1157, 716] width 38 height 17
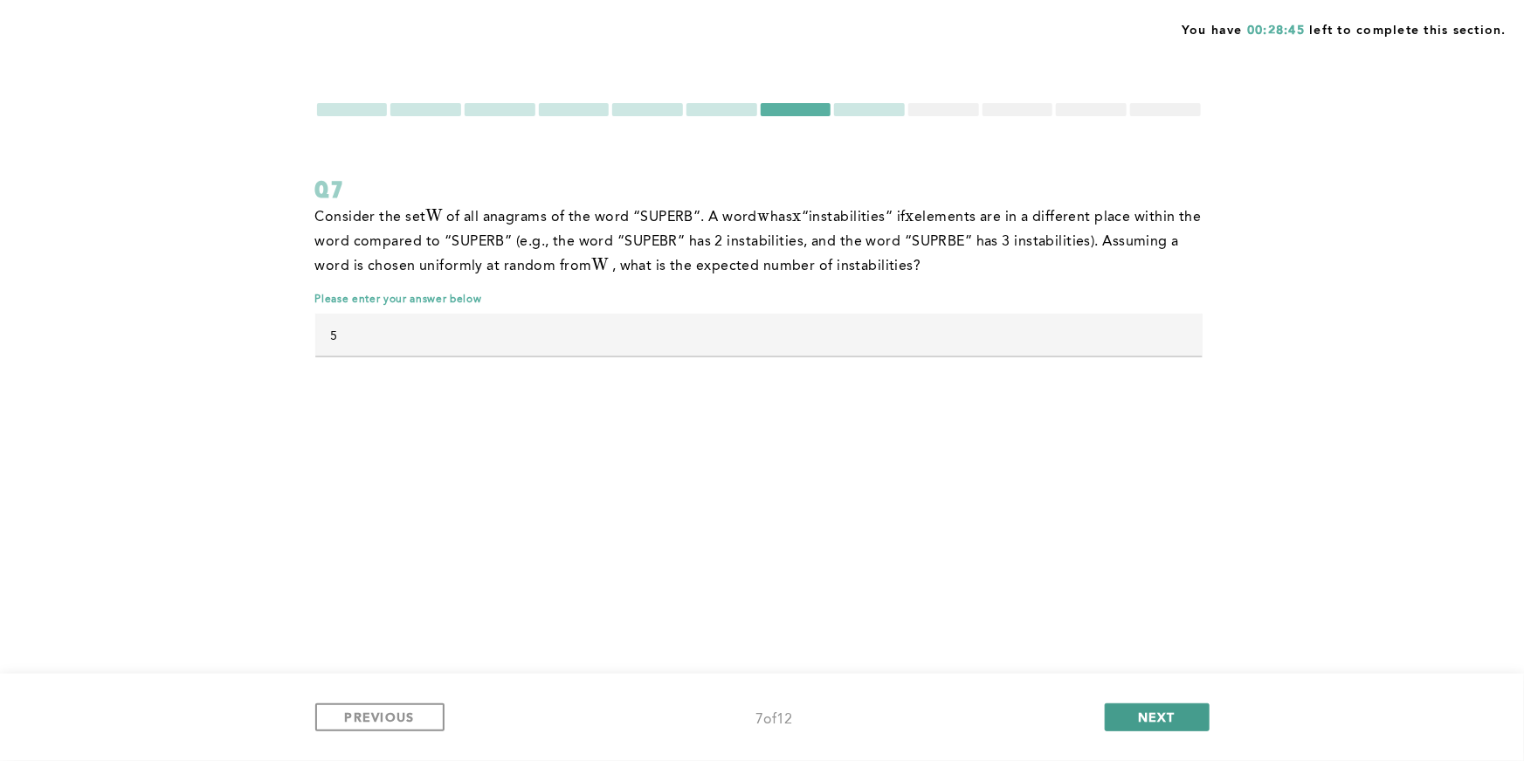
click at [1166, 715] on span "NEXT" at bounding box center [1157, 716] width 38 height 17
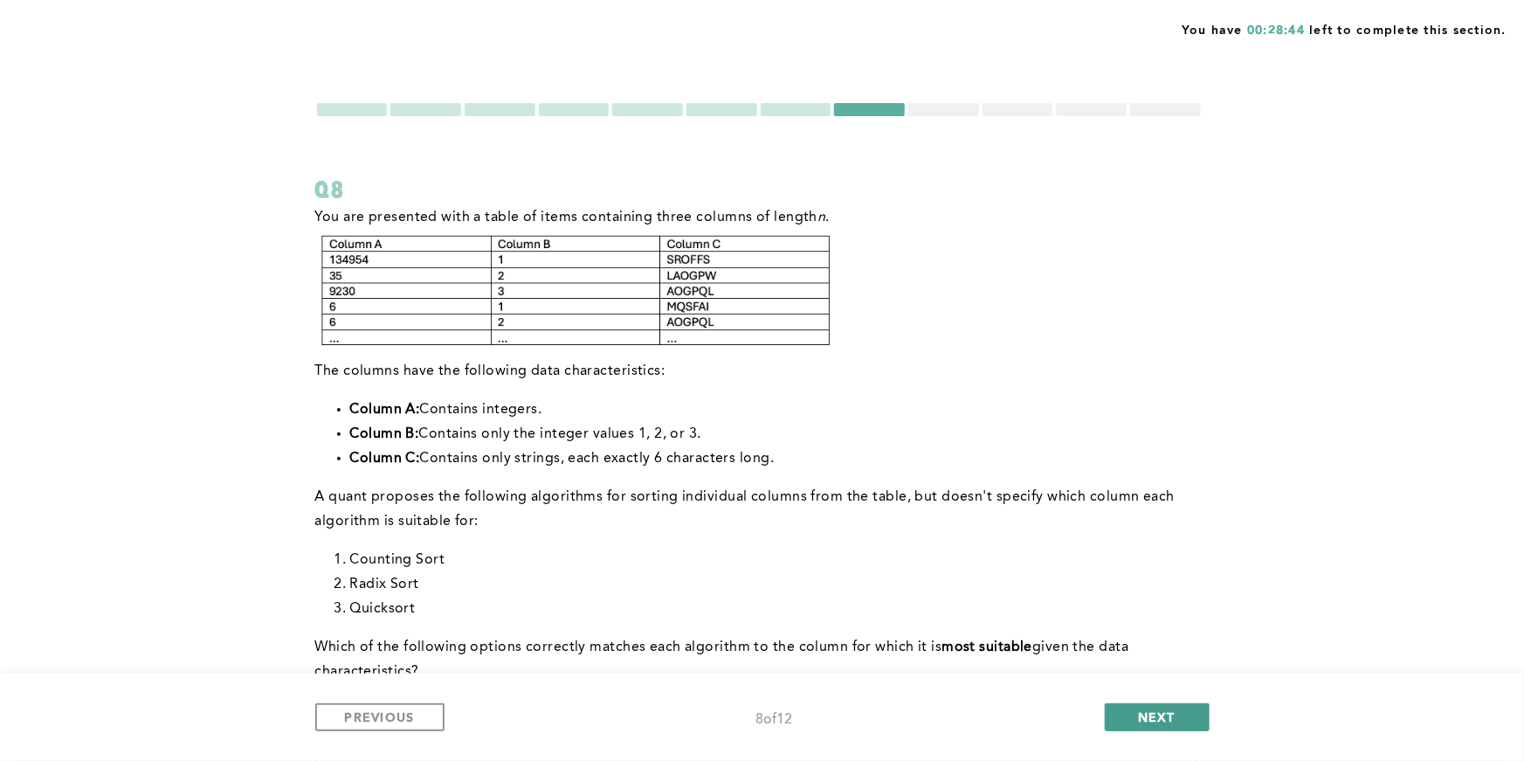
click at [1166, 715] on span "NEXT" at bounding box center [1157, 716] width 38 height 17
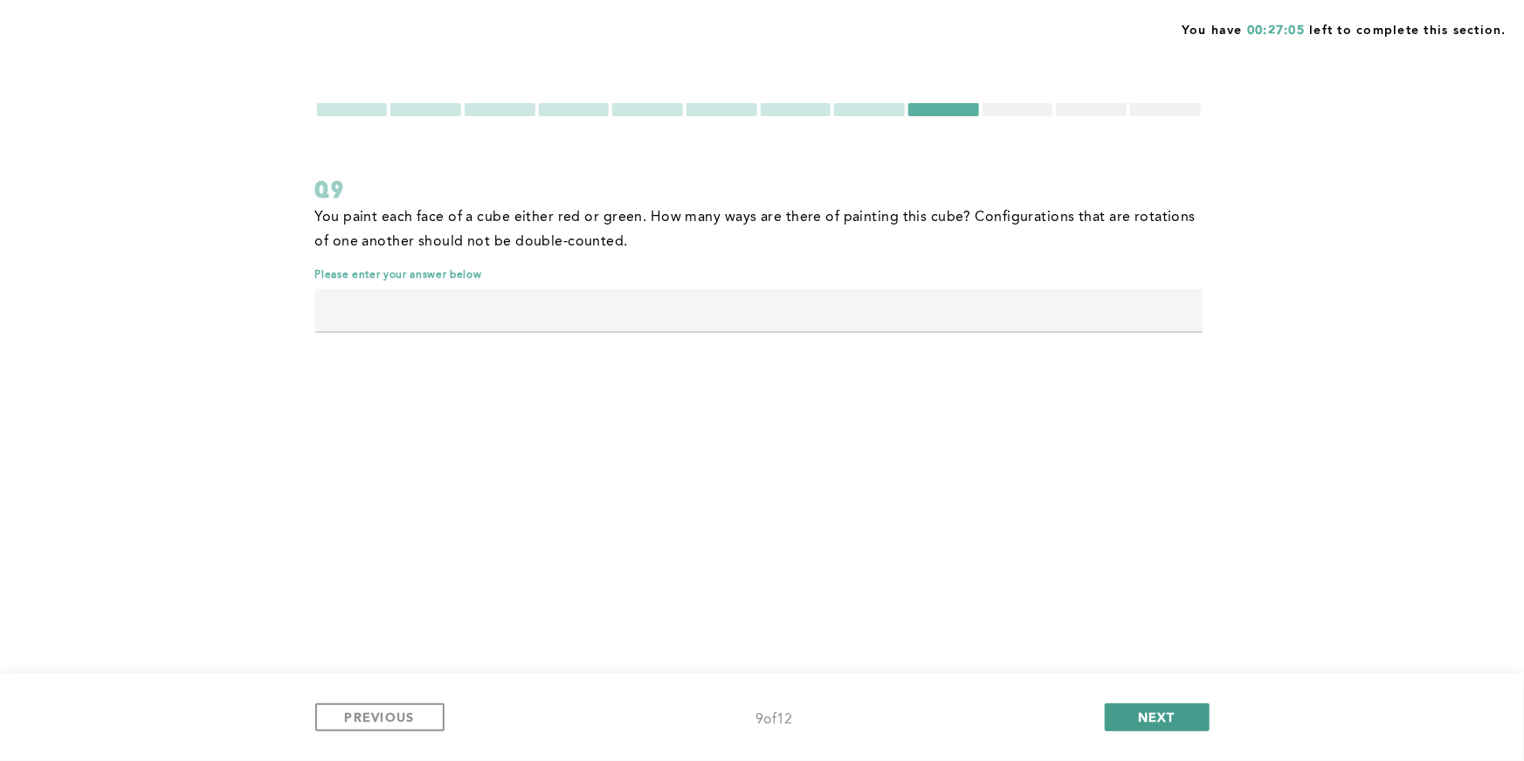
click at [1158, 716] on span "NEXT" at bounding box center [1157, 716] width 38 height 17
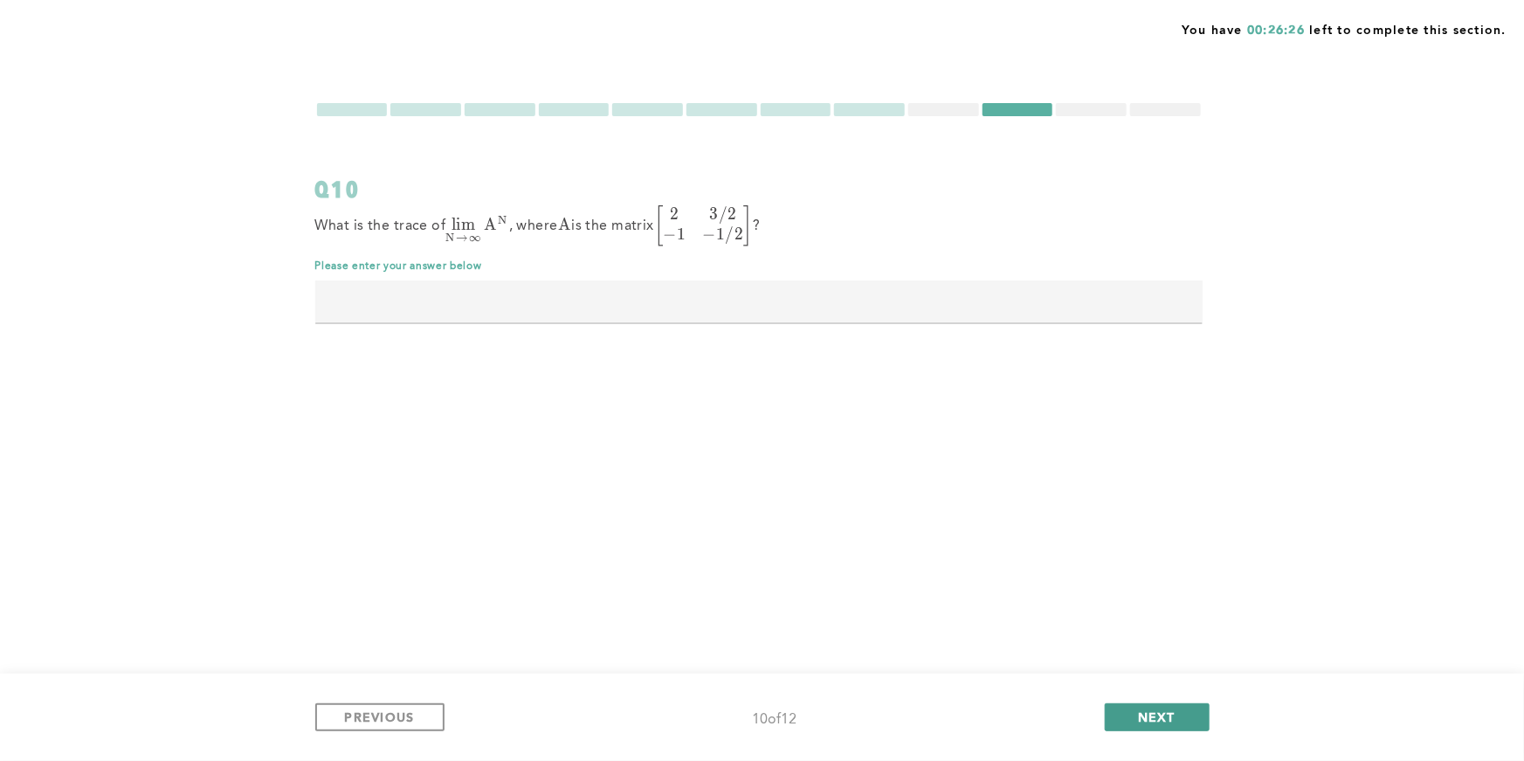
click at [1169, 708] on span "NEXT" at bounding box center [1157, 716] width 38 height 17
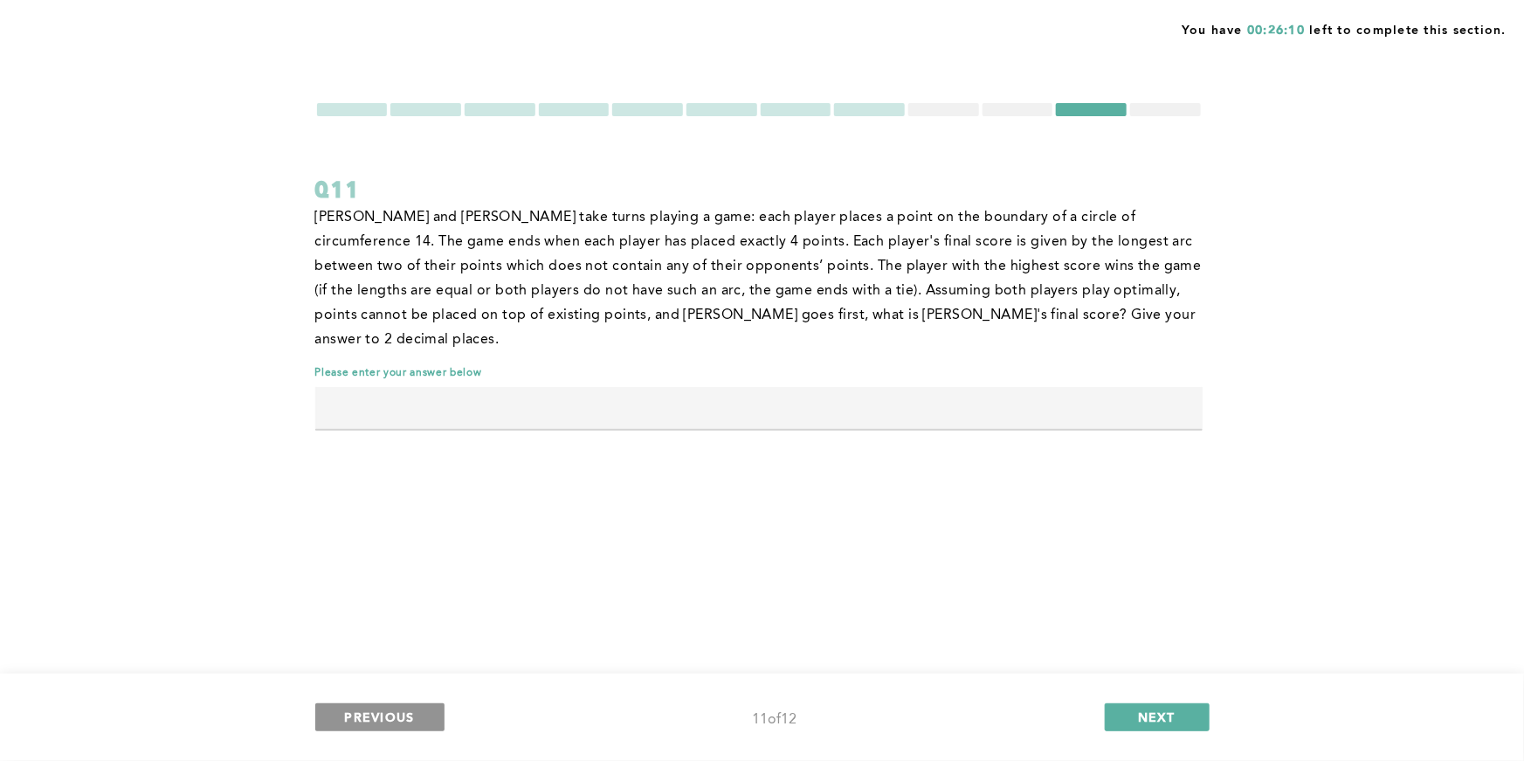
click at [415, 705] on button "PREVIOUS" at bounding box center [379, 717] width 129 height 28
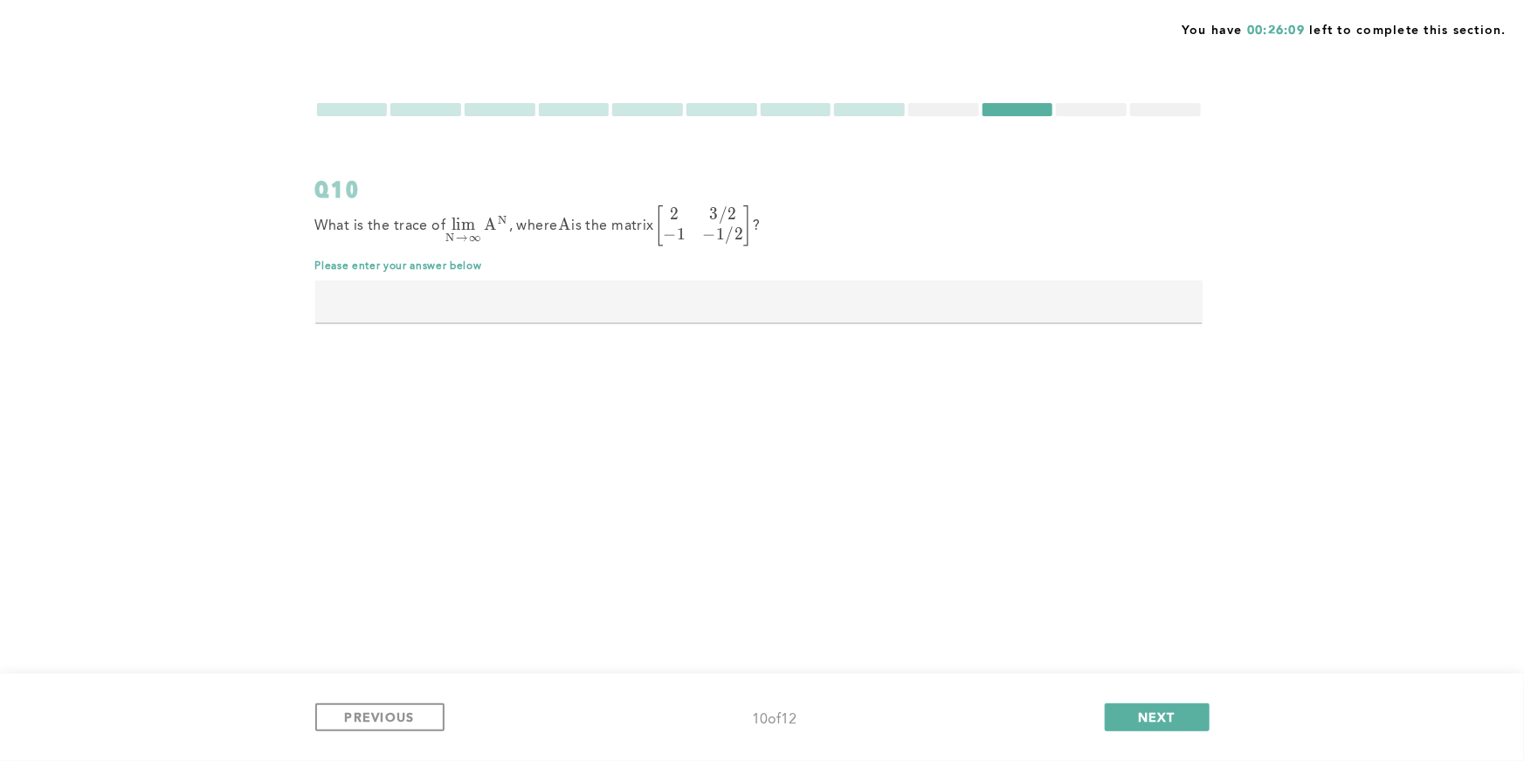
click at [828, 300] on input "text" at bounding box center [758, 301] width 887 height 42
type input "1"
click at [1169, 712] on span "NEXT" at bounding box center [1157, 716] width 38 height 17
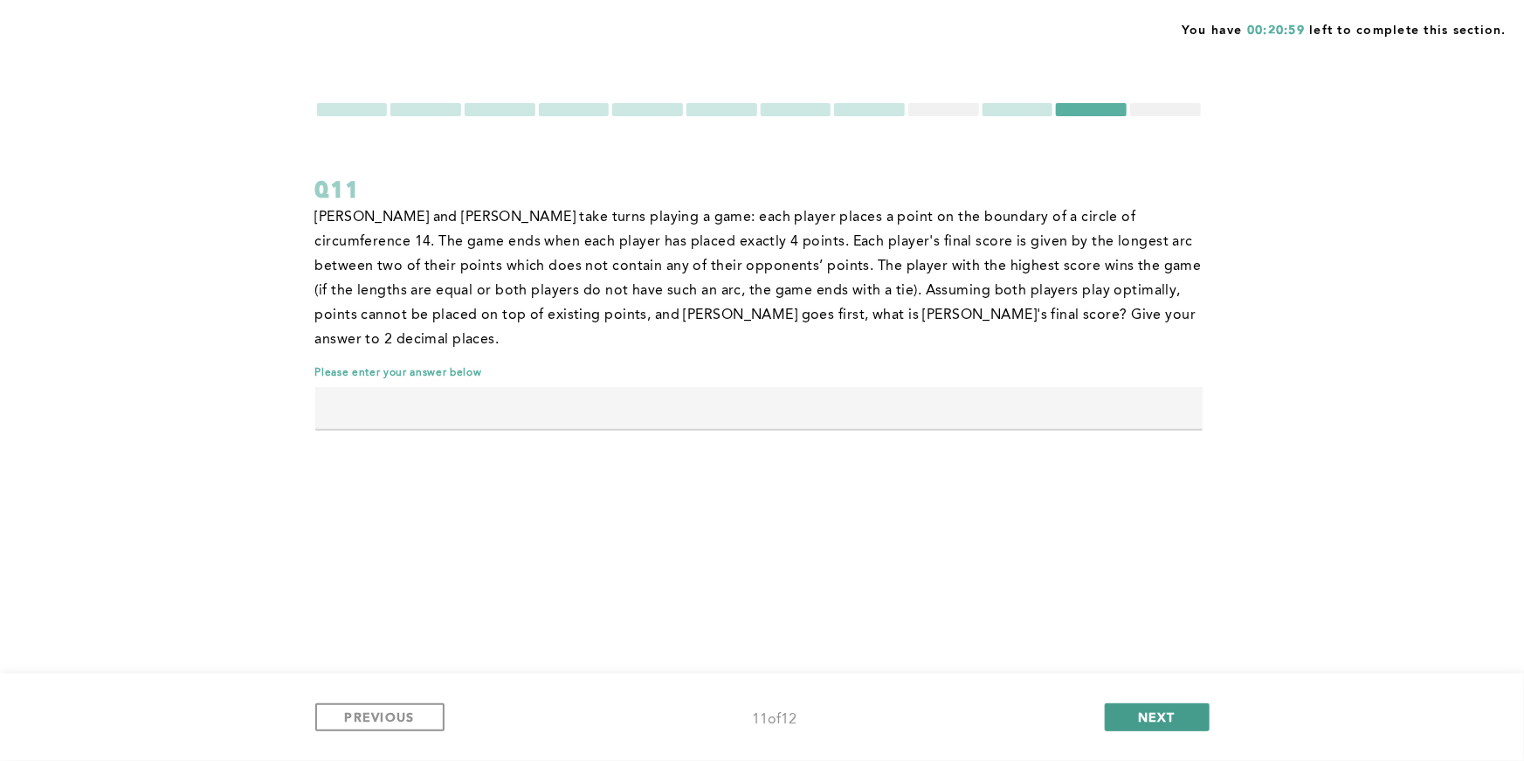
click at [1150, 720] on span "NEXT" at bounding box center [1157, 716] width 38 height 17
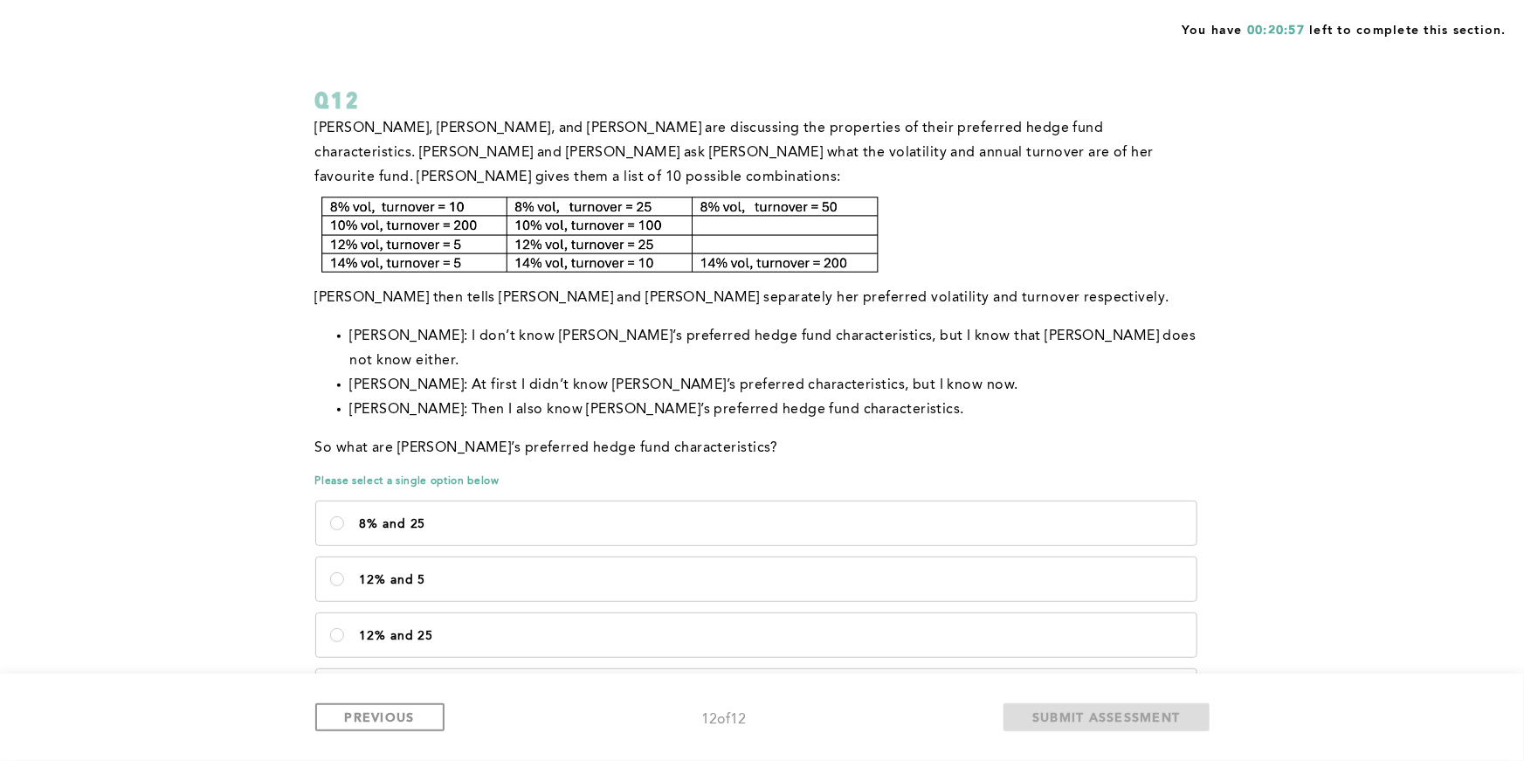
scroll to position [134, 0]
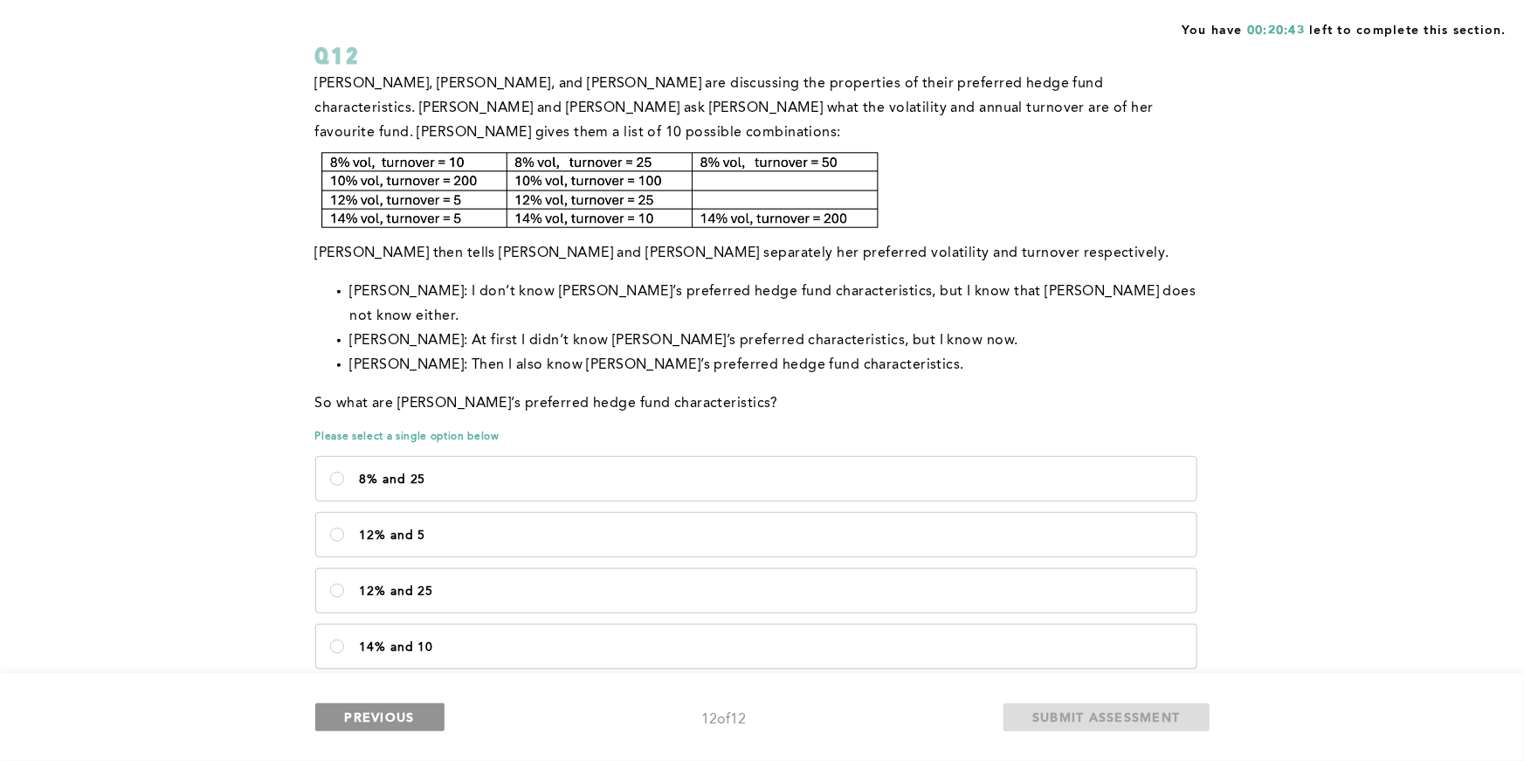
click at [410, 711] on span "PREVIOUS" at bounding box center [380, 716] width 70 height 17
click at [582, 472] on p "8% and 25" at bounding box center [771, 479] width 823 height 14
click at [344, 472] on 25\<\/p\> "8% and 25" at bounding box center [337, 479] width 14 height 14
radio 25\<\/p\> "true"
click at [420, 724] on button "PREVIOUS" at bounding box center [379, 717] width 129 height 28
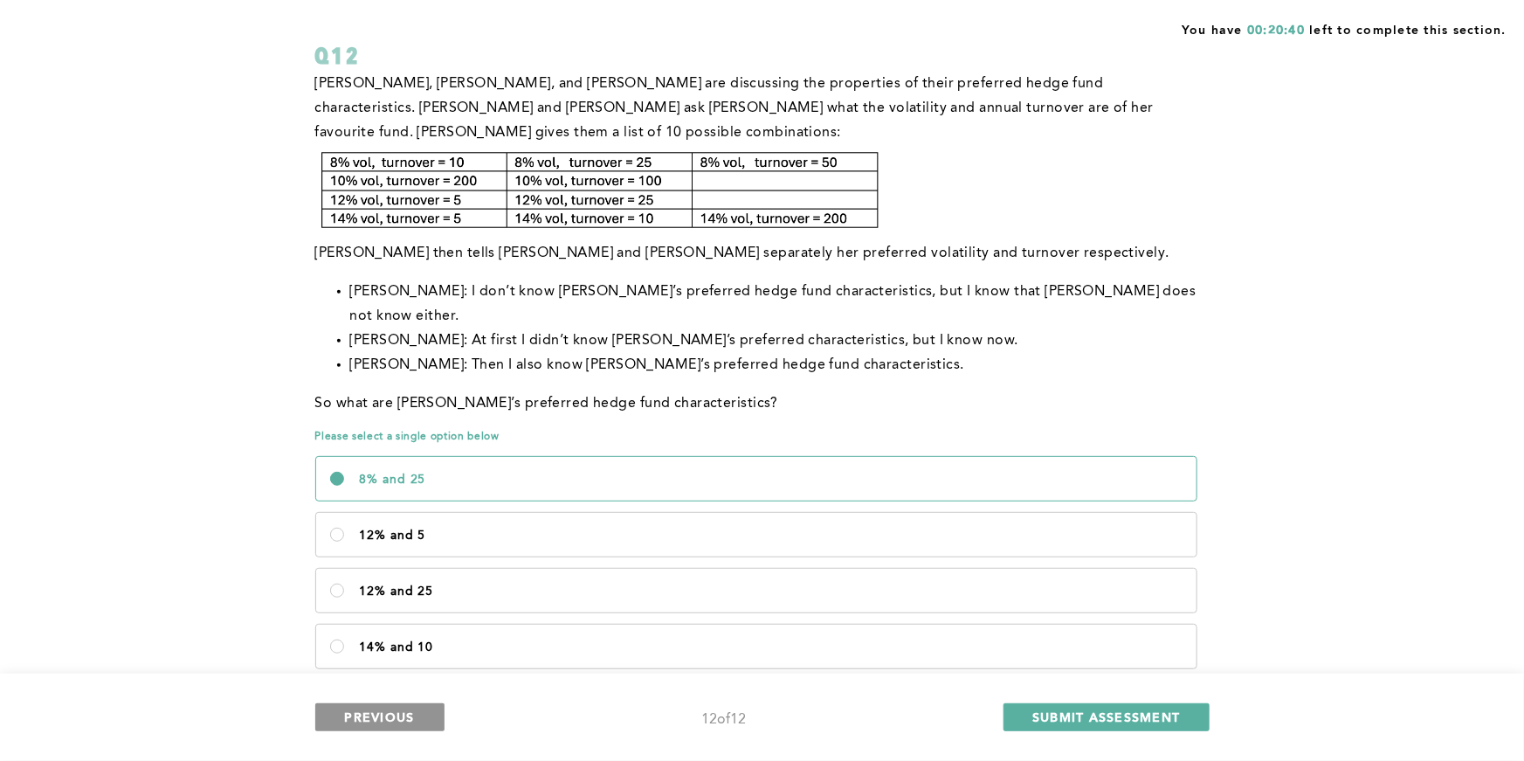
scroll to position [0, 0]
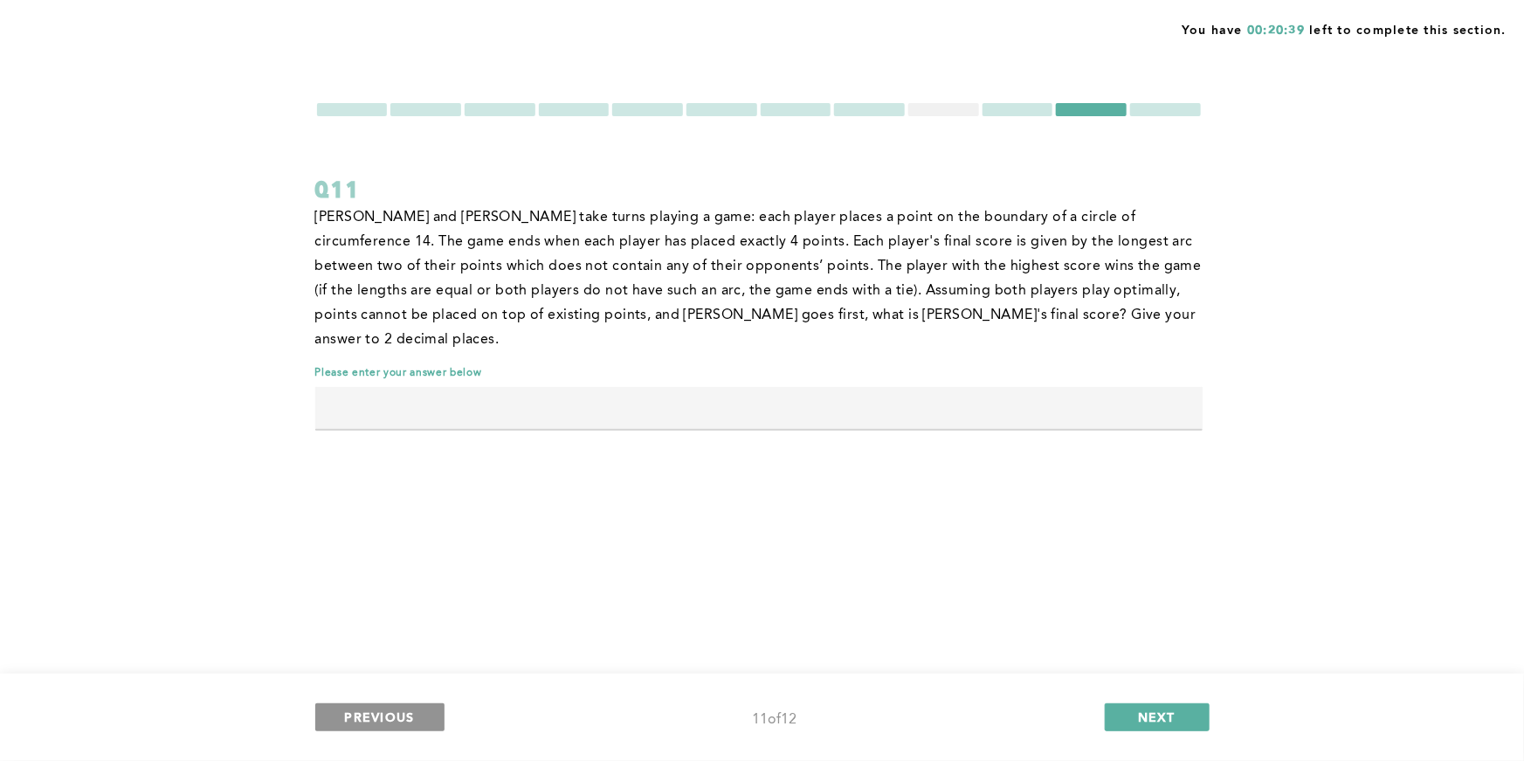
click at [420, 724] on button "PREVIOUS" at bounding box center [379, 717] width 129 height 28
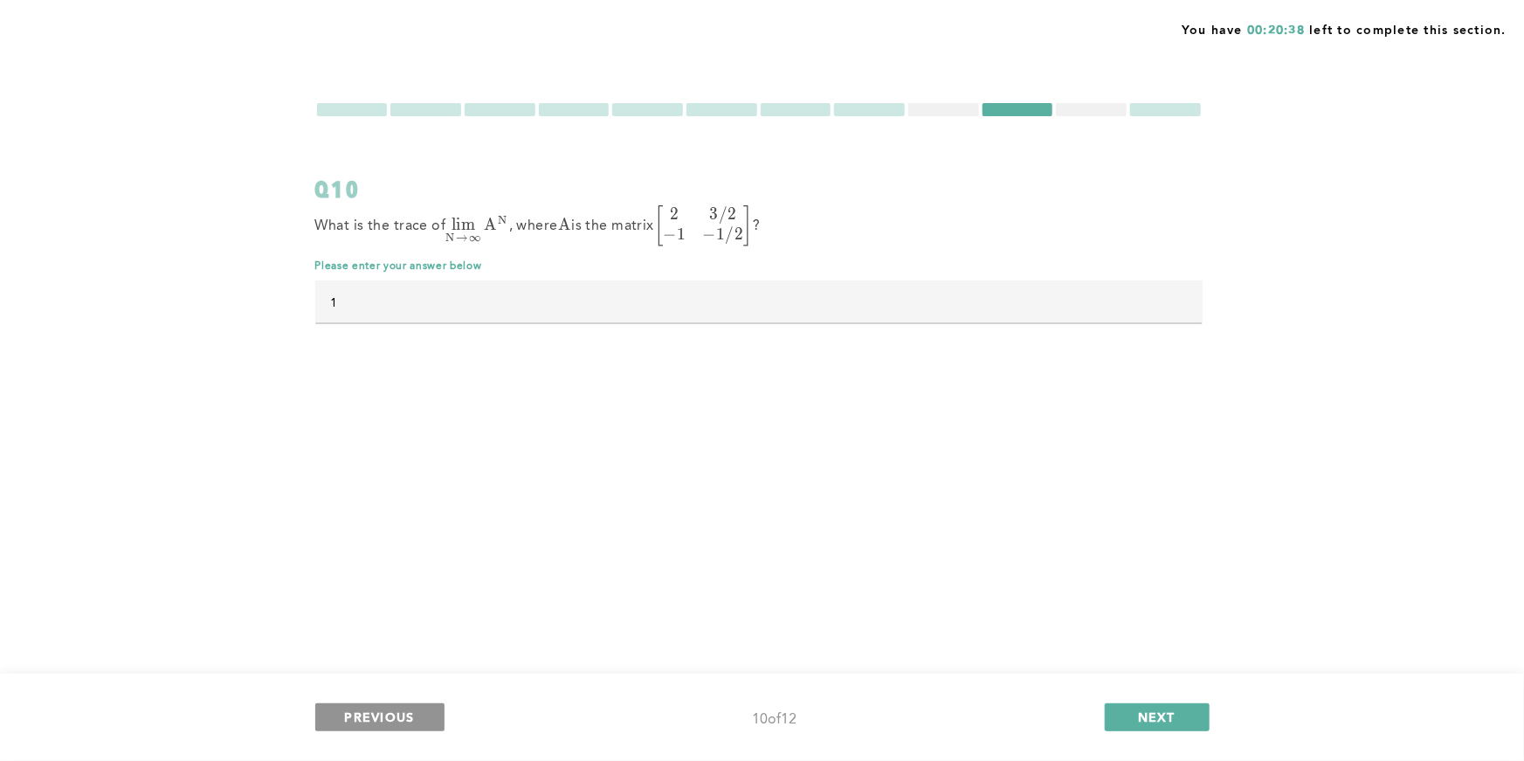
click at [420, 724] on button "PREVIOUS" at bounding box center [379, 717] width 129 height 28
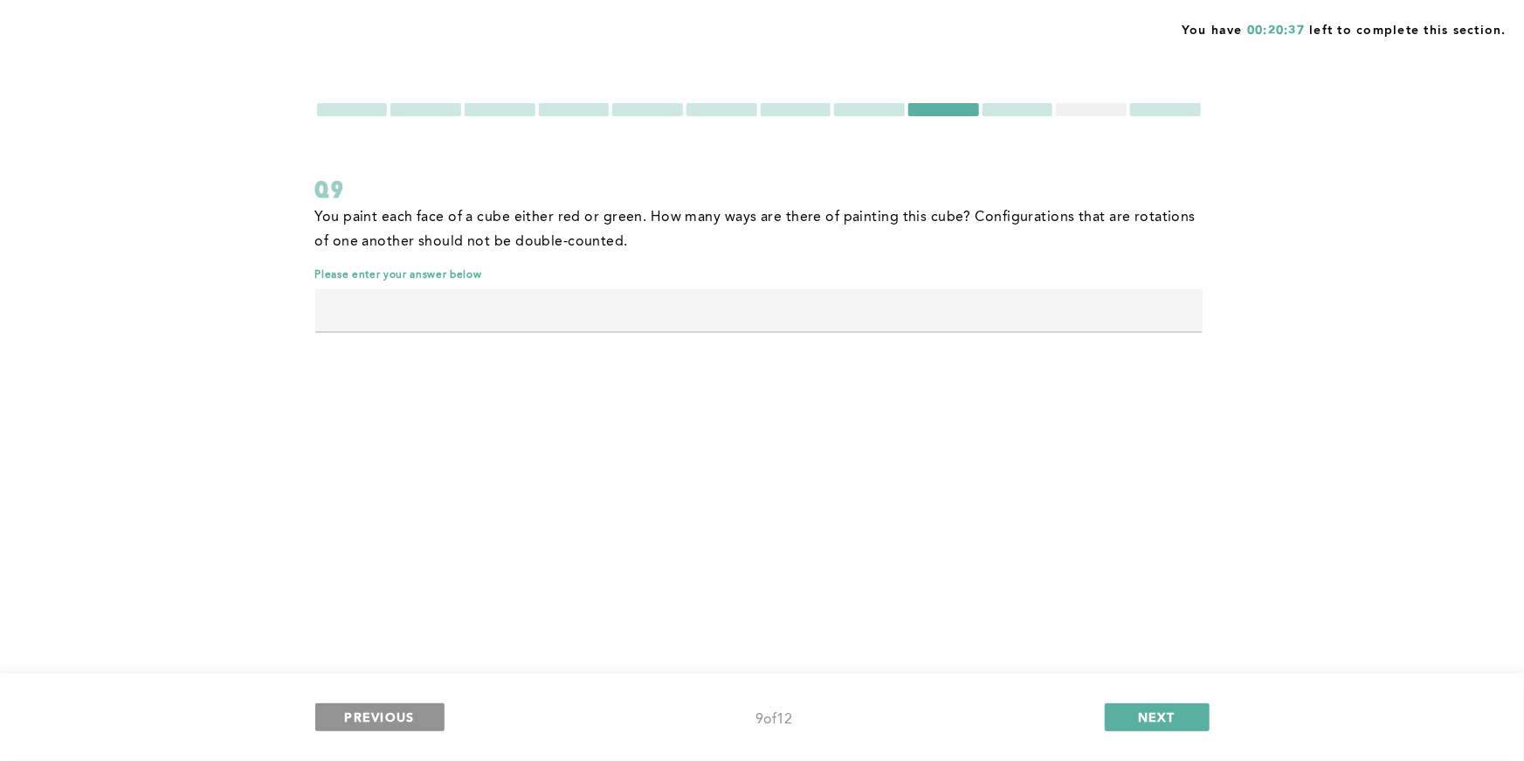
click at [420, 724] on button "PREVIOUS" at bounding box center [379, 717] width 129 height 28
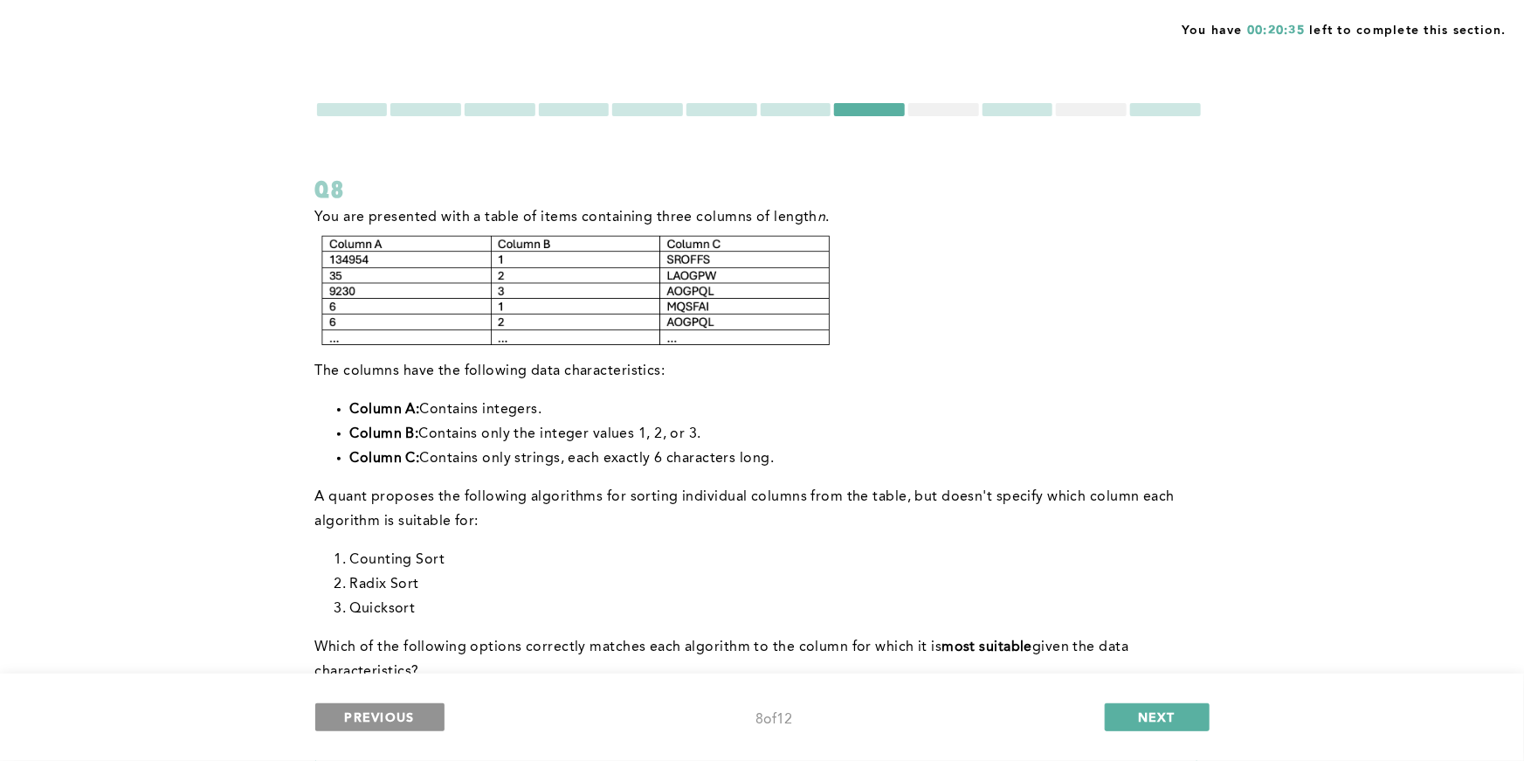
click at [420, 724] on button "PREVIOUS" at bounding box center [379, 717] width 129 height 28
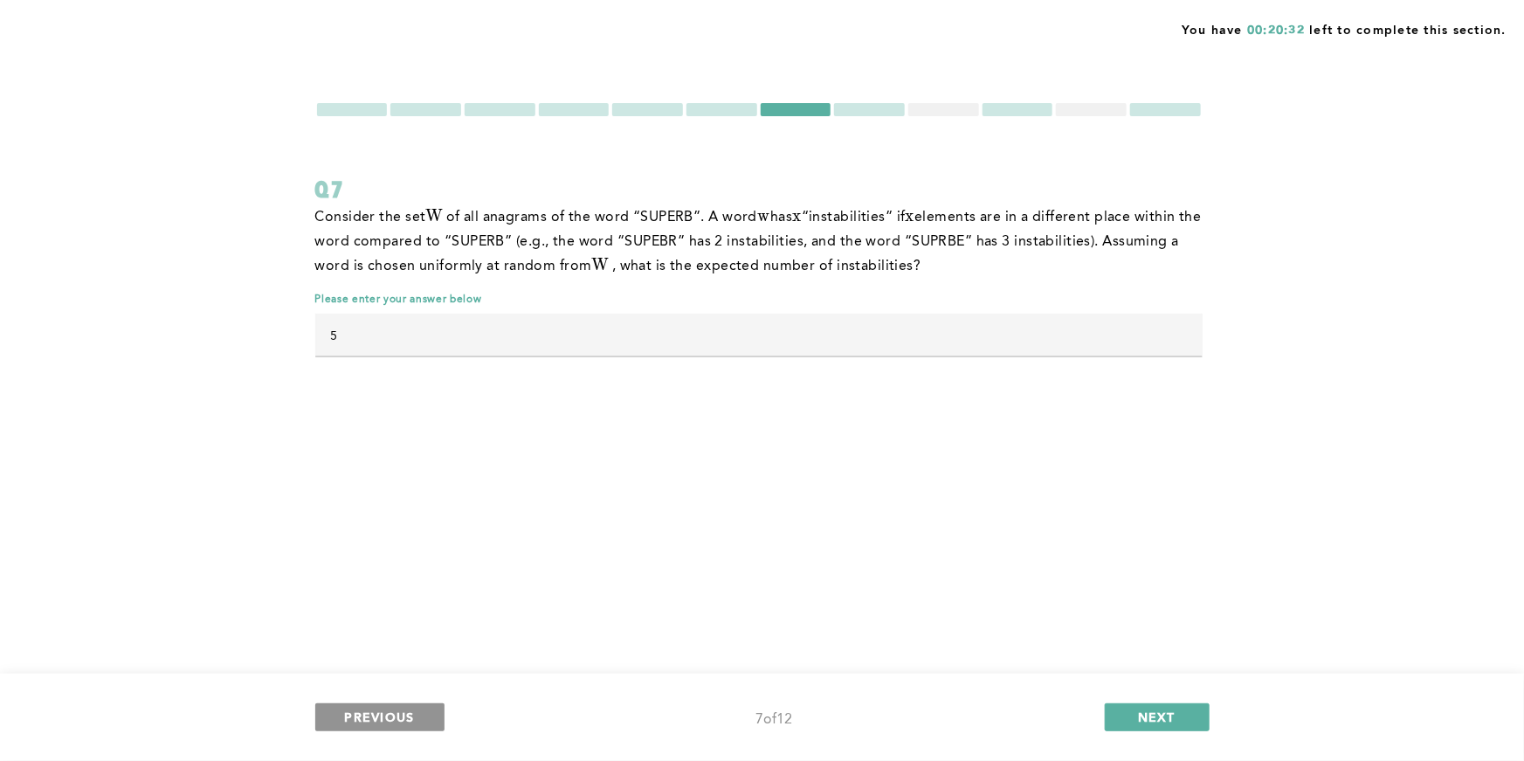
click at [420, 720] on button "PREVIOUS" at bounding box center [379, 717] width 129 height 28
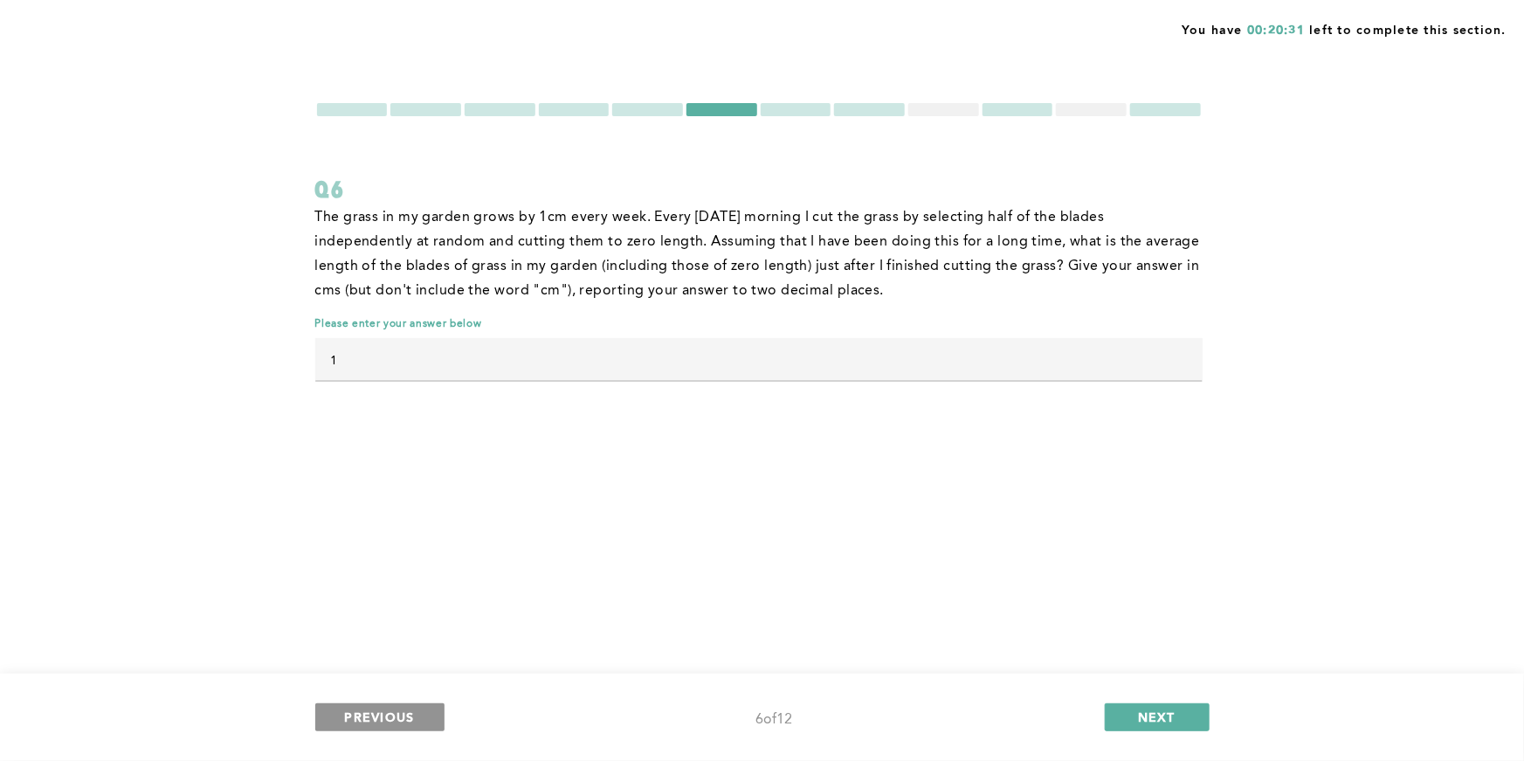
click at [420, 720] on button "PREVIOUS" at bounding box center [379, 717] width 129 height 28
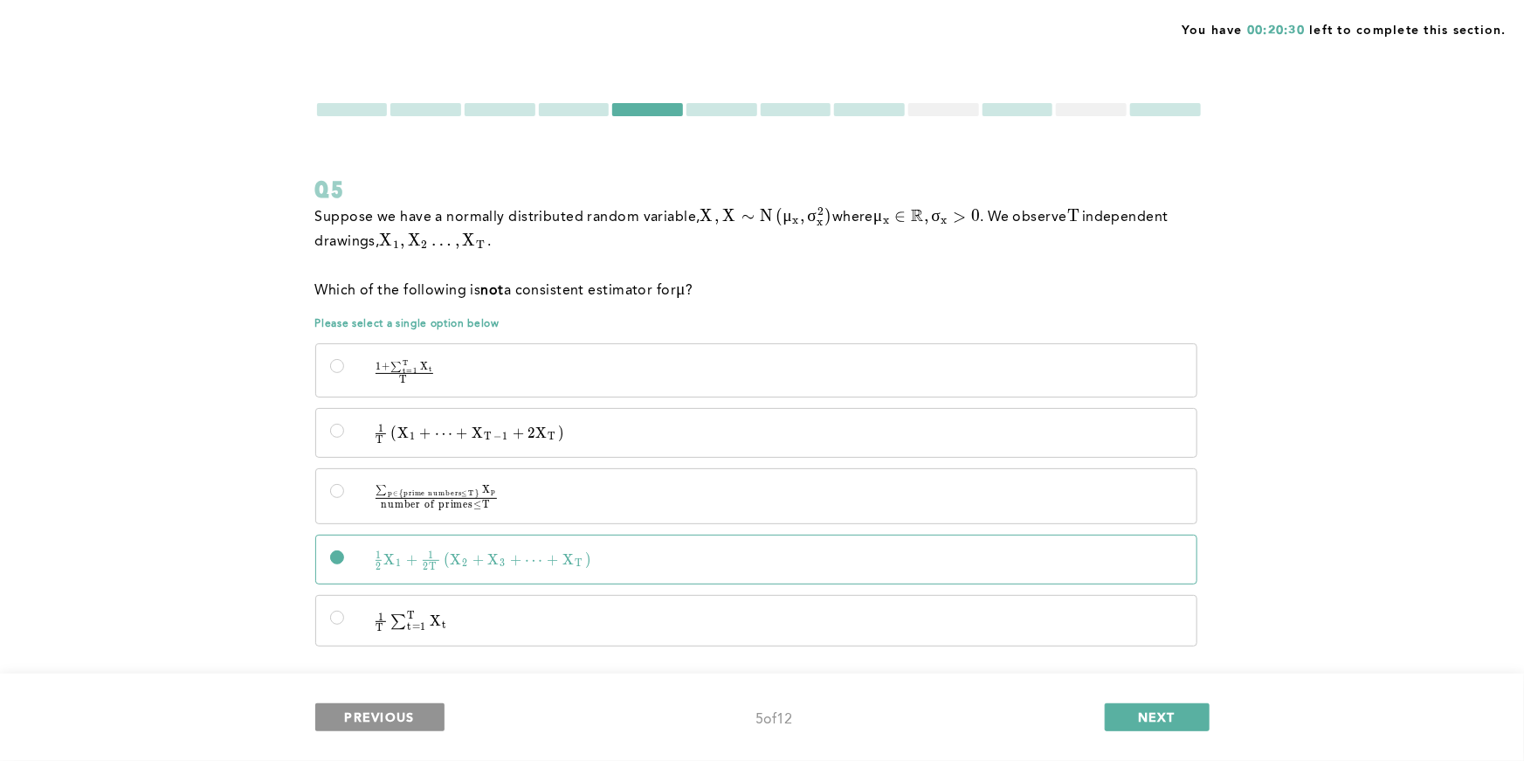
click at [420, 720] on button "PREVIOUS" at bounding box center [379, 717] width 129 height 28
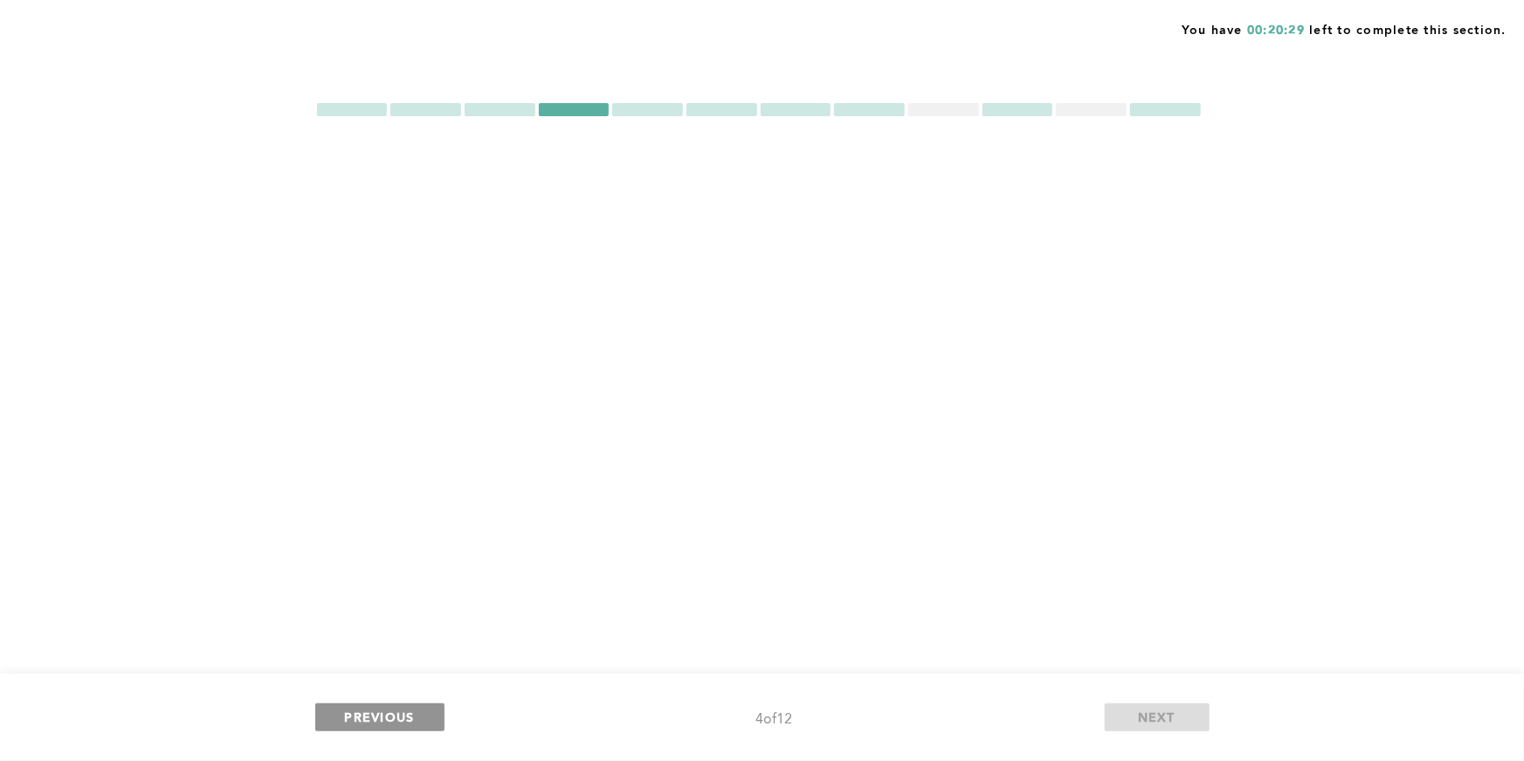
click at [420, 720] on button "PREVIOUS" at bounding box center [379, 717] width 129 height 28
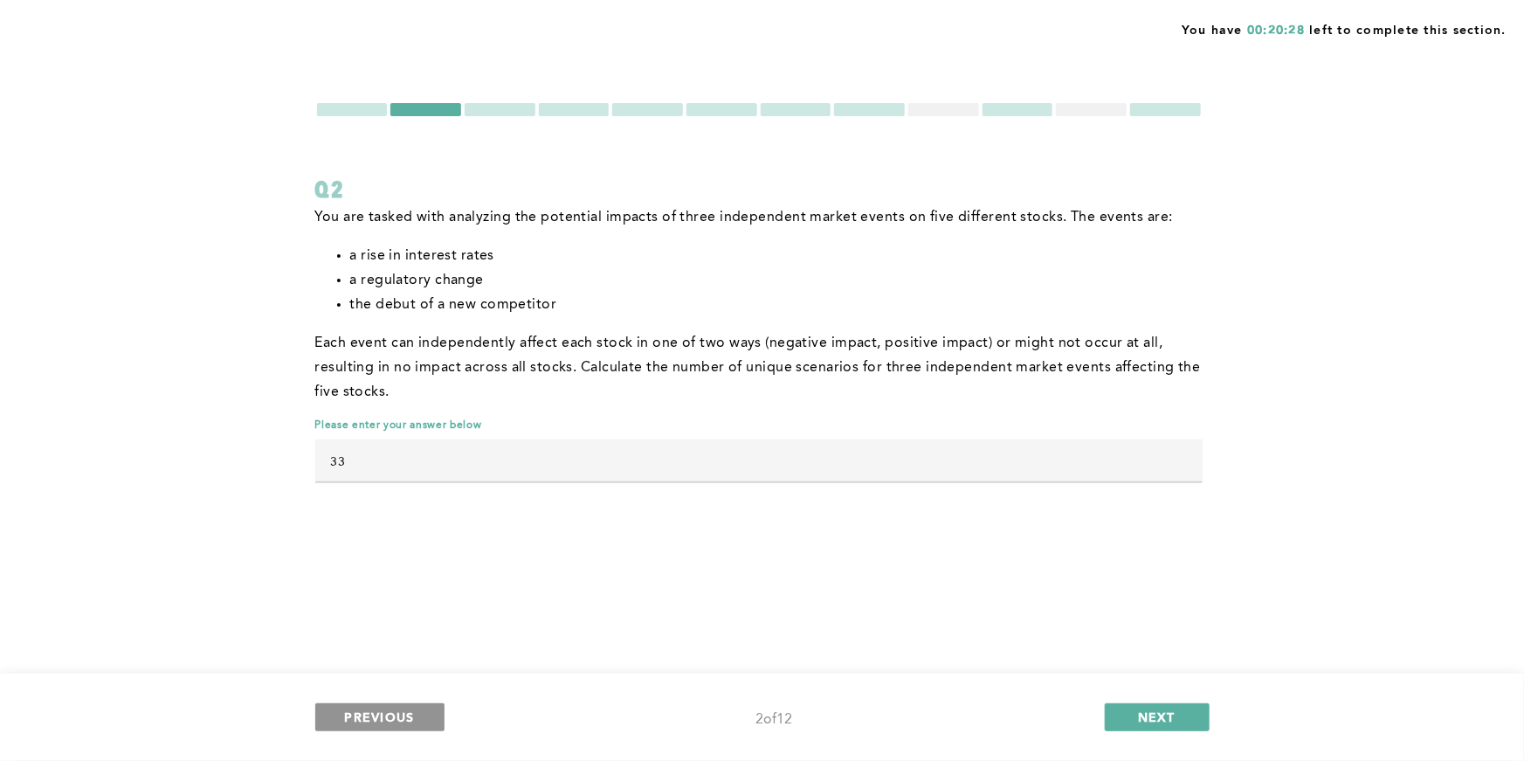
click at [420, 720] on button "PREVIOUS" at bounding box center [379, 717] width 129 height 28
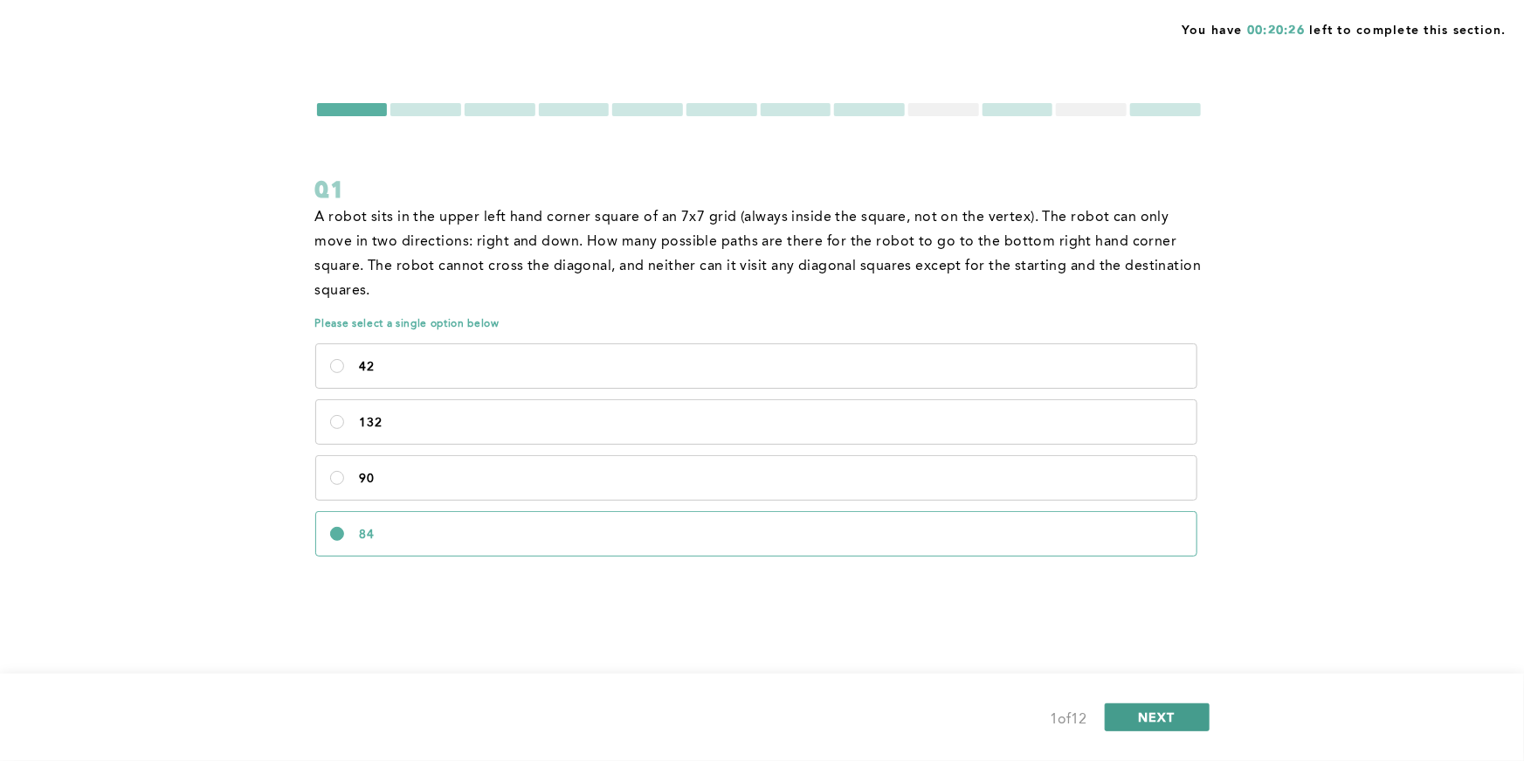
click at [1152, 726] on button "NEXT" at bounding box center [1157, 717] width 105 height 28
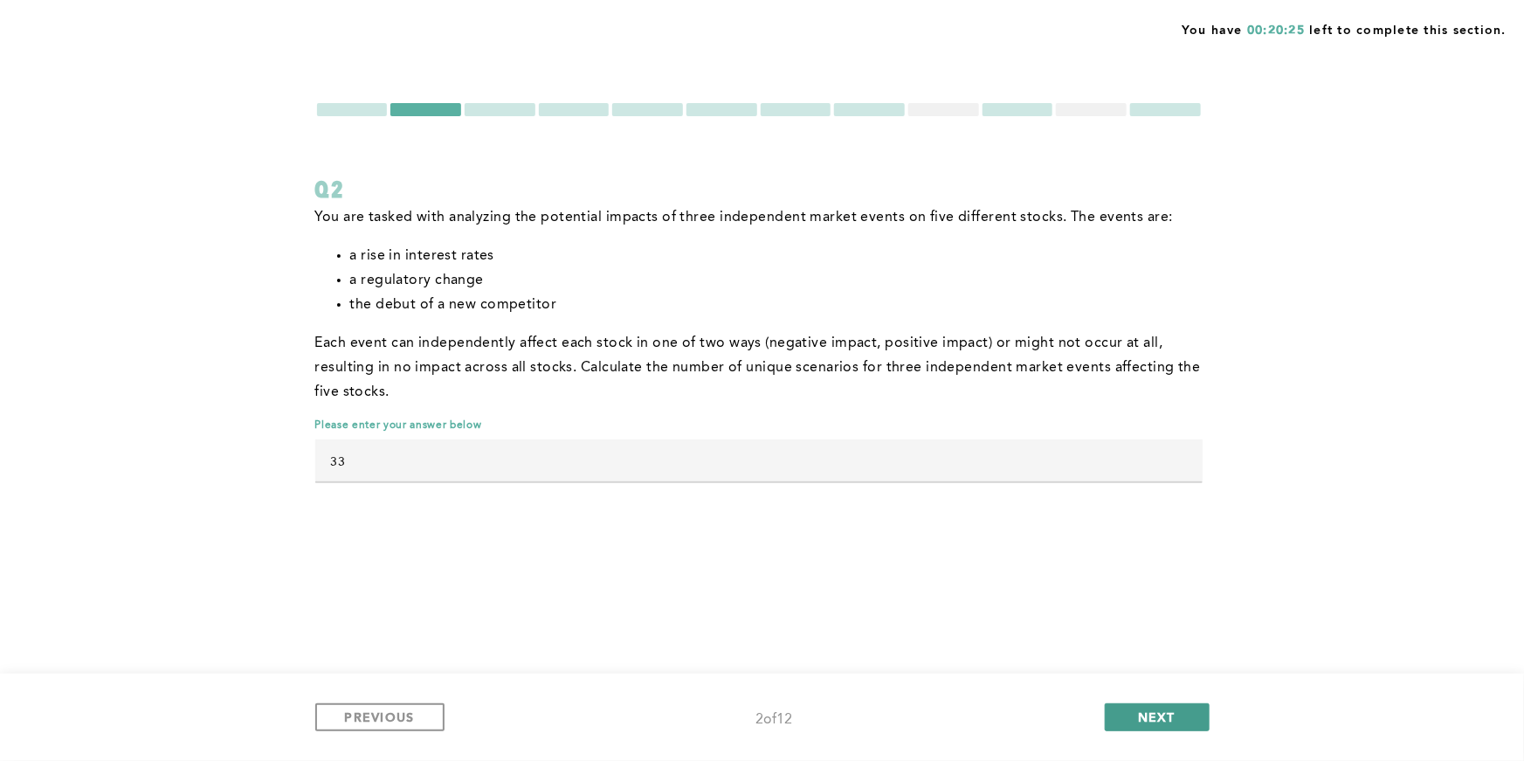
click at [1152, 726] on button "NEXT" at bounding box center [1157, 717] width 105 height 28
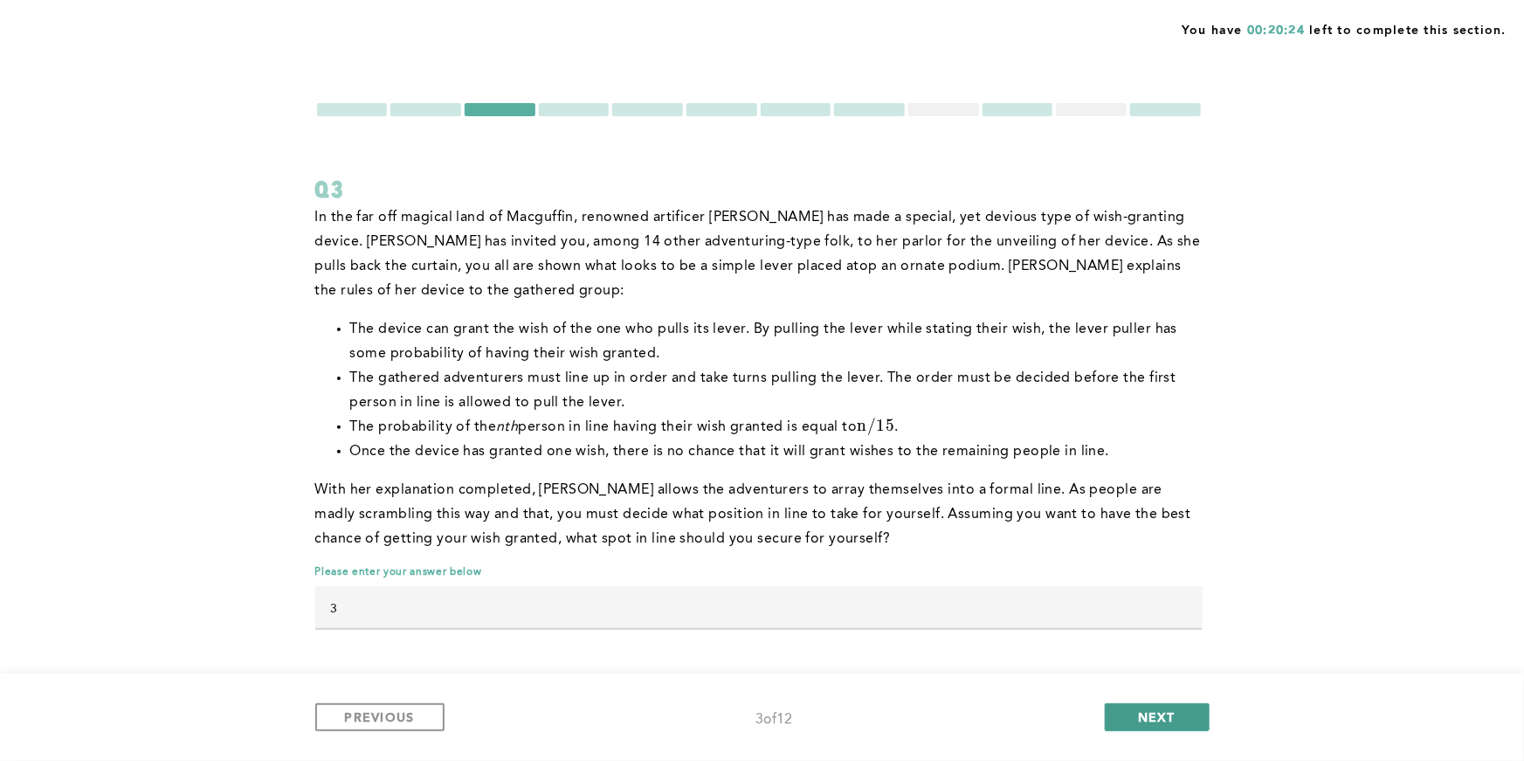
click at [1152, 726] on button "NEXT" at bounding box center [1157, 717] width 105 height 28
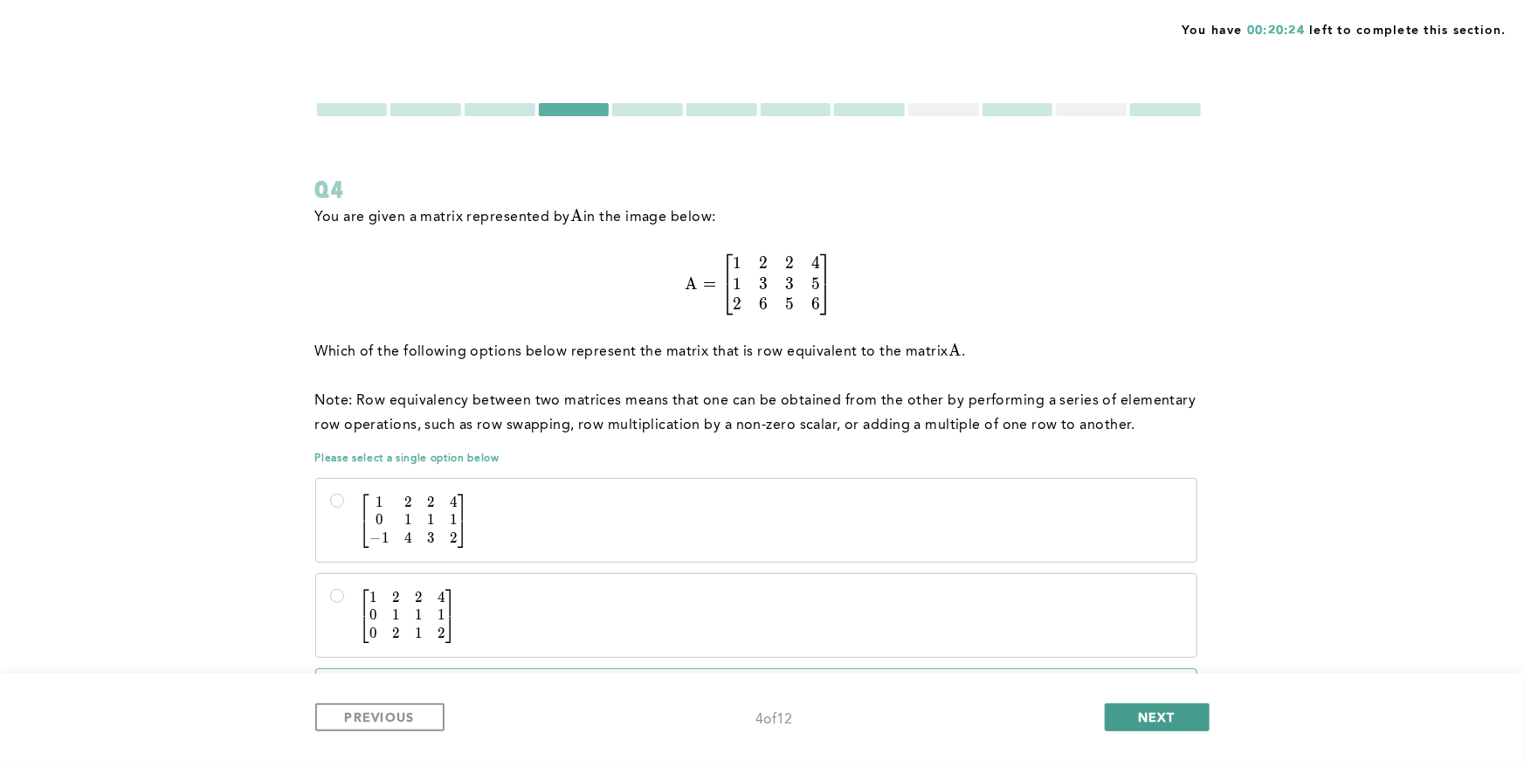
click at [1152, 726] on button "NEXT" at bounding box center [1157, 717] width 105 height 28
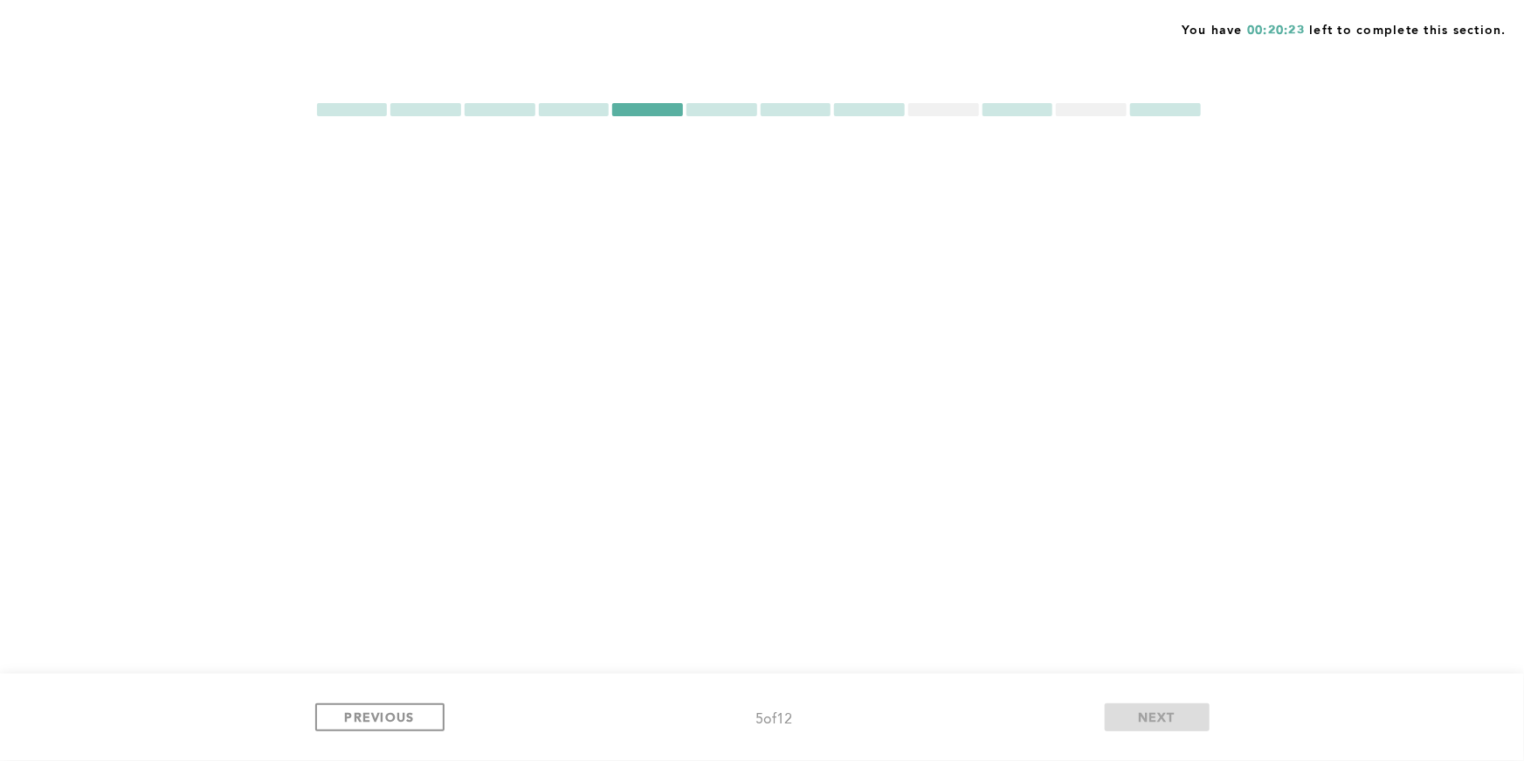
click at [1152, 726] on button "NEXT" at bounding box center [1157, 717] width 105 height 28
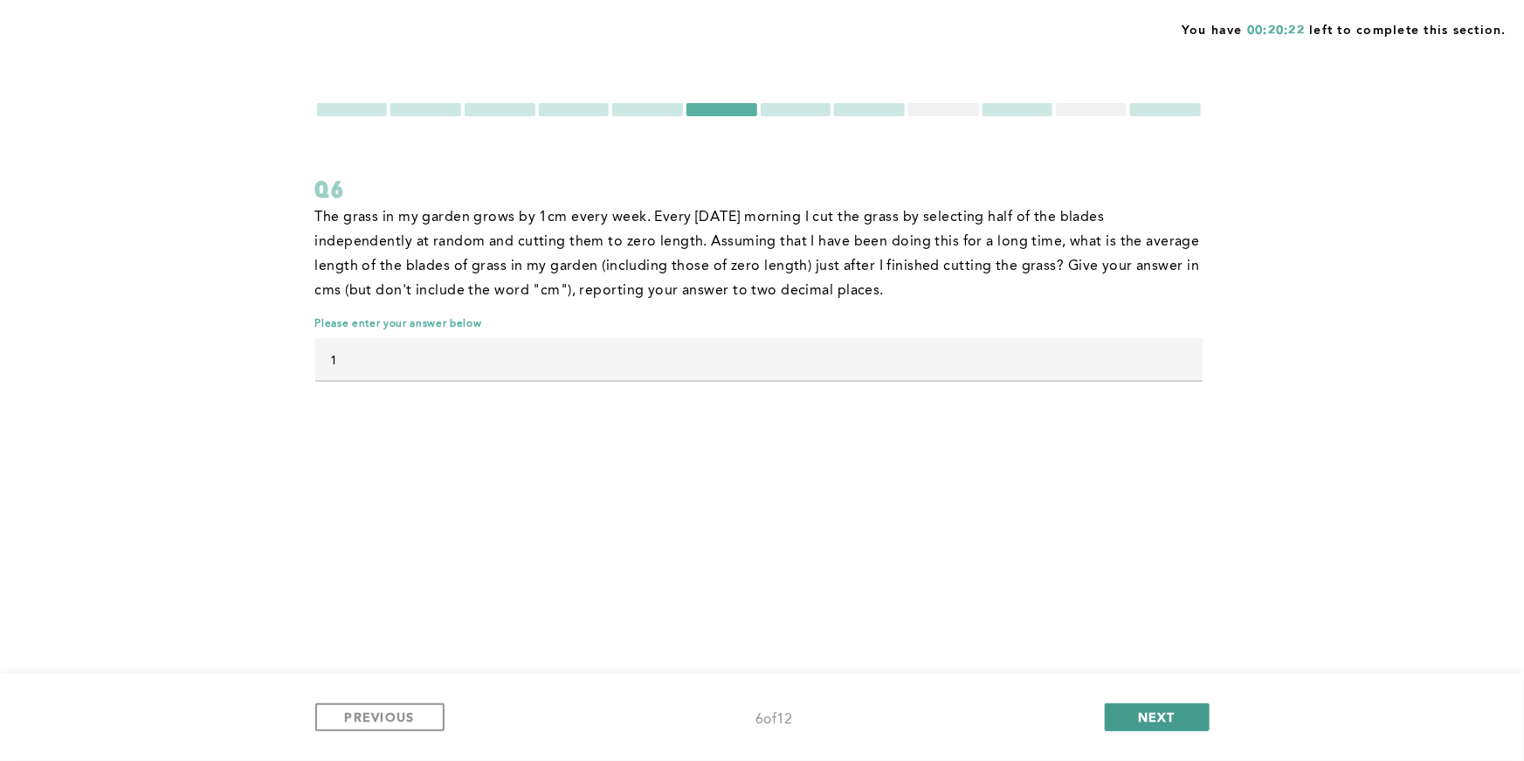
click at [1152, 726] on button "NEXT" at bounding box center [1157, 717] width 105 height 28
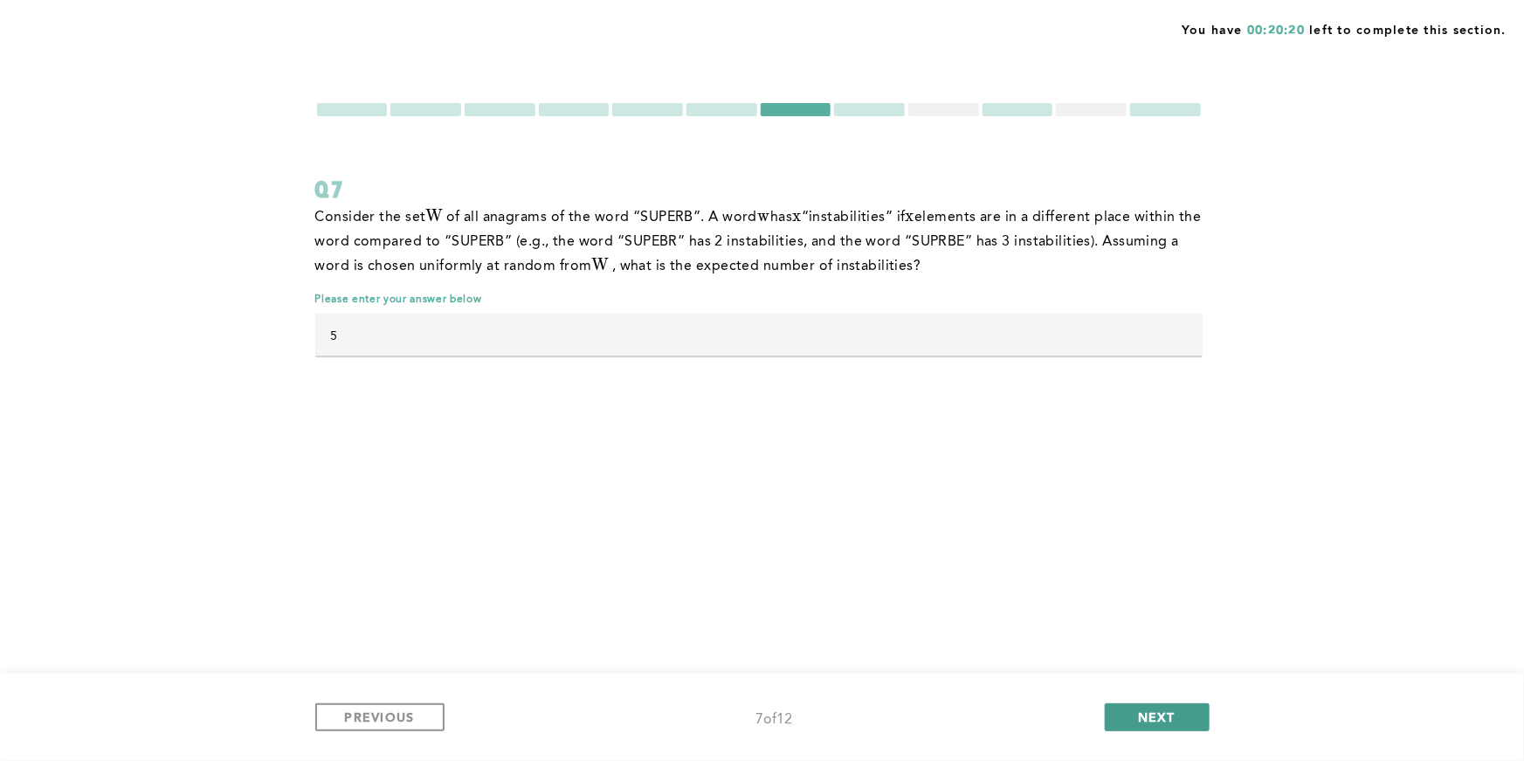
click at [1152, 726] on button "NEXT" at bounding box center [1157, 717] width 105 height 28
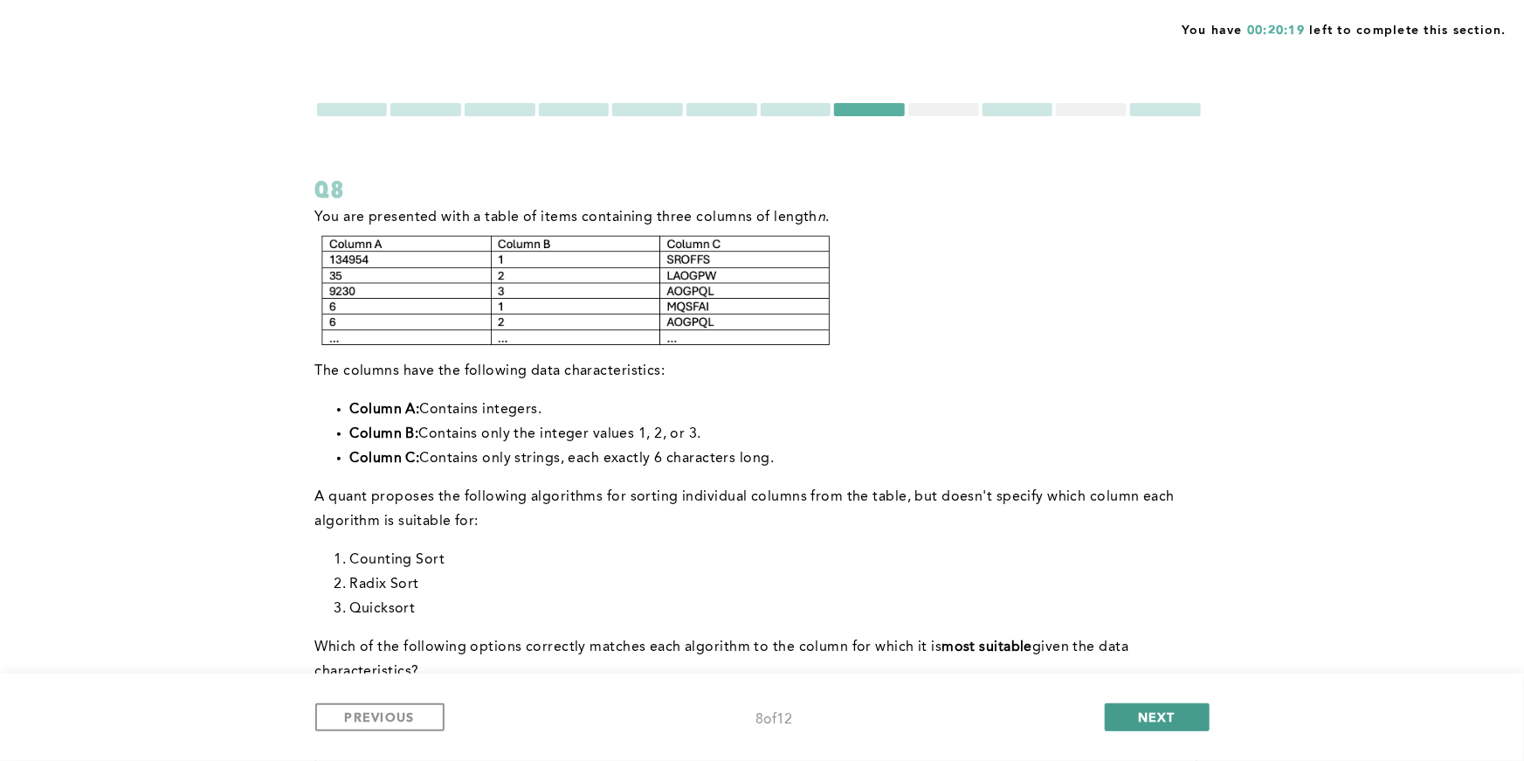
click at [1152, 726] on button "NEXT" at bounding box center [1157, 717] width 105 height 28
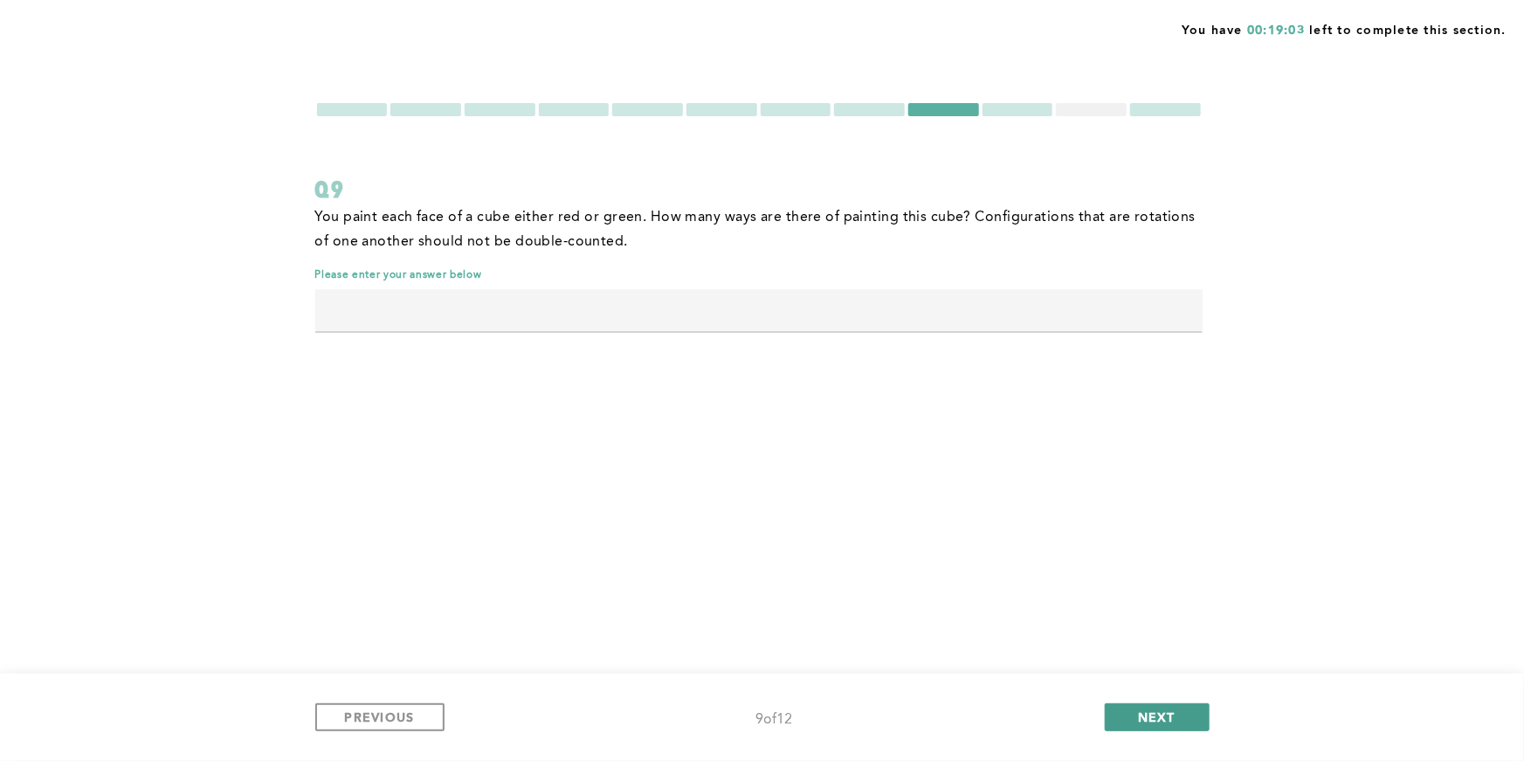
click at [1152, 726] on button "NEXT" at bounding box center [1157, 717] width 105 height 28
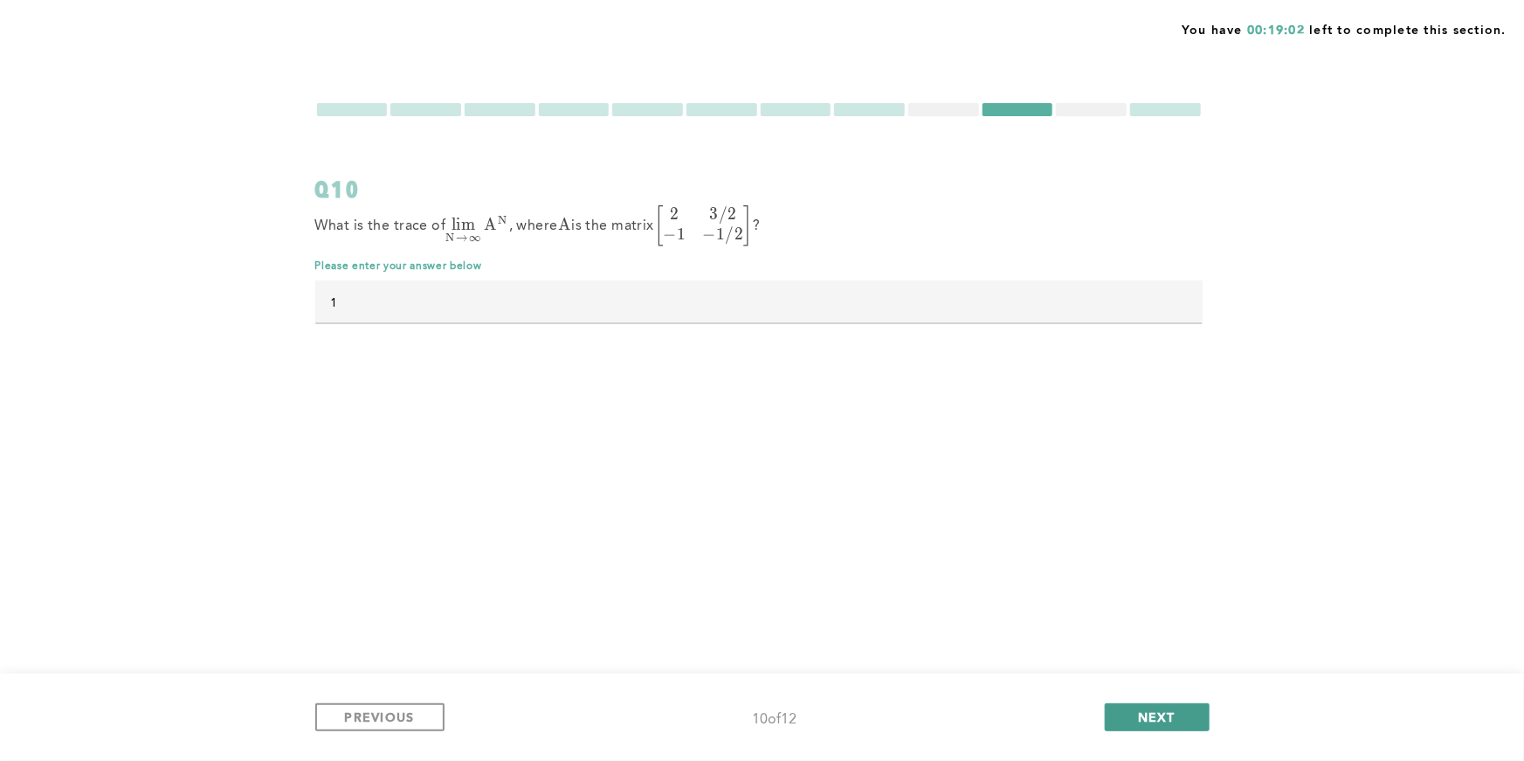
click at [1152, 726] on button "NEXT" at bounding box center [1157, 717] width 105 height 28
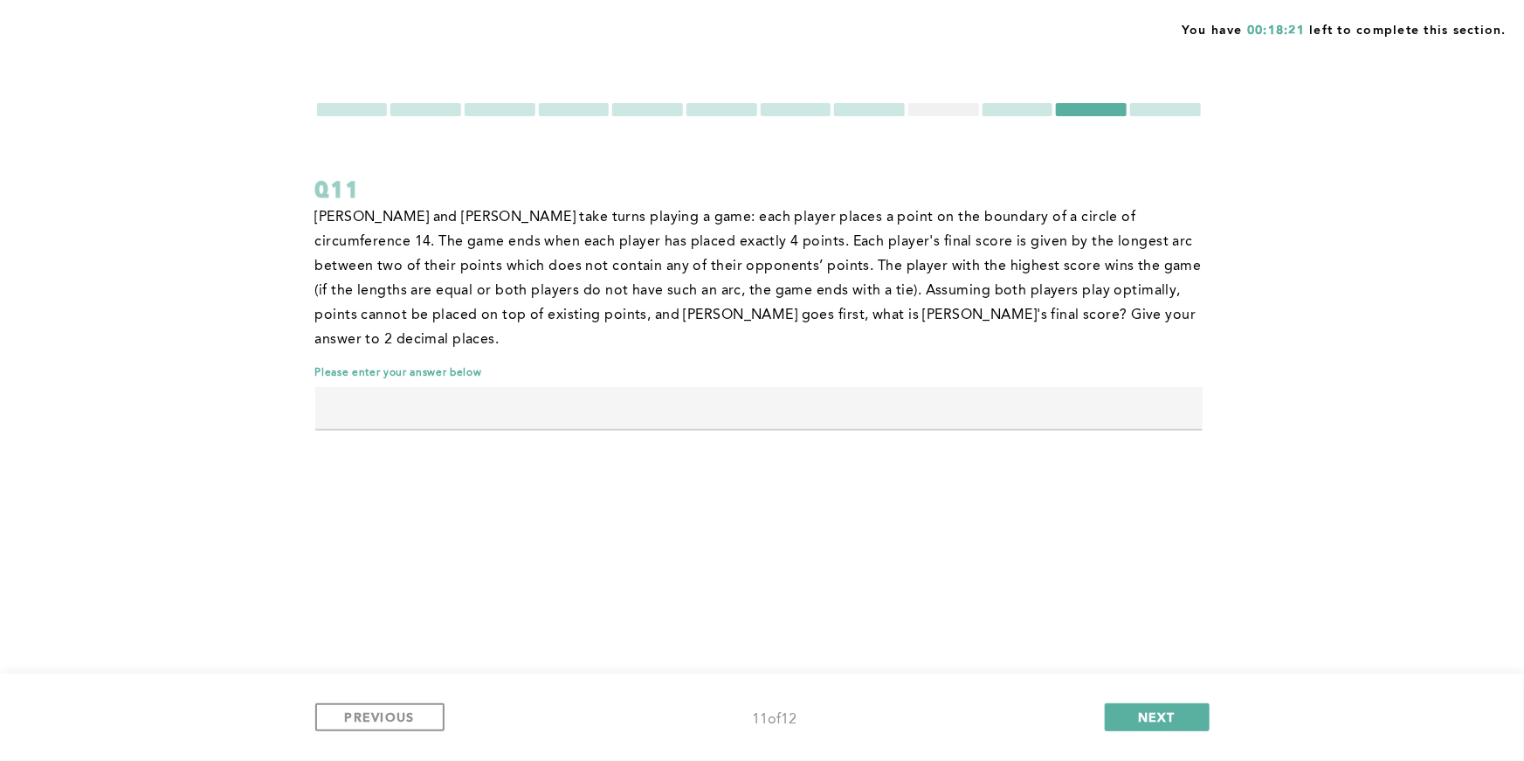
click at [913, 387] on input "text" at bounding box center [758, 408] width 887 height 42
type input "3.50"
click at [1167, 709] on span "NEXT" at bounding box center [1157, 716] width 38 height 17
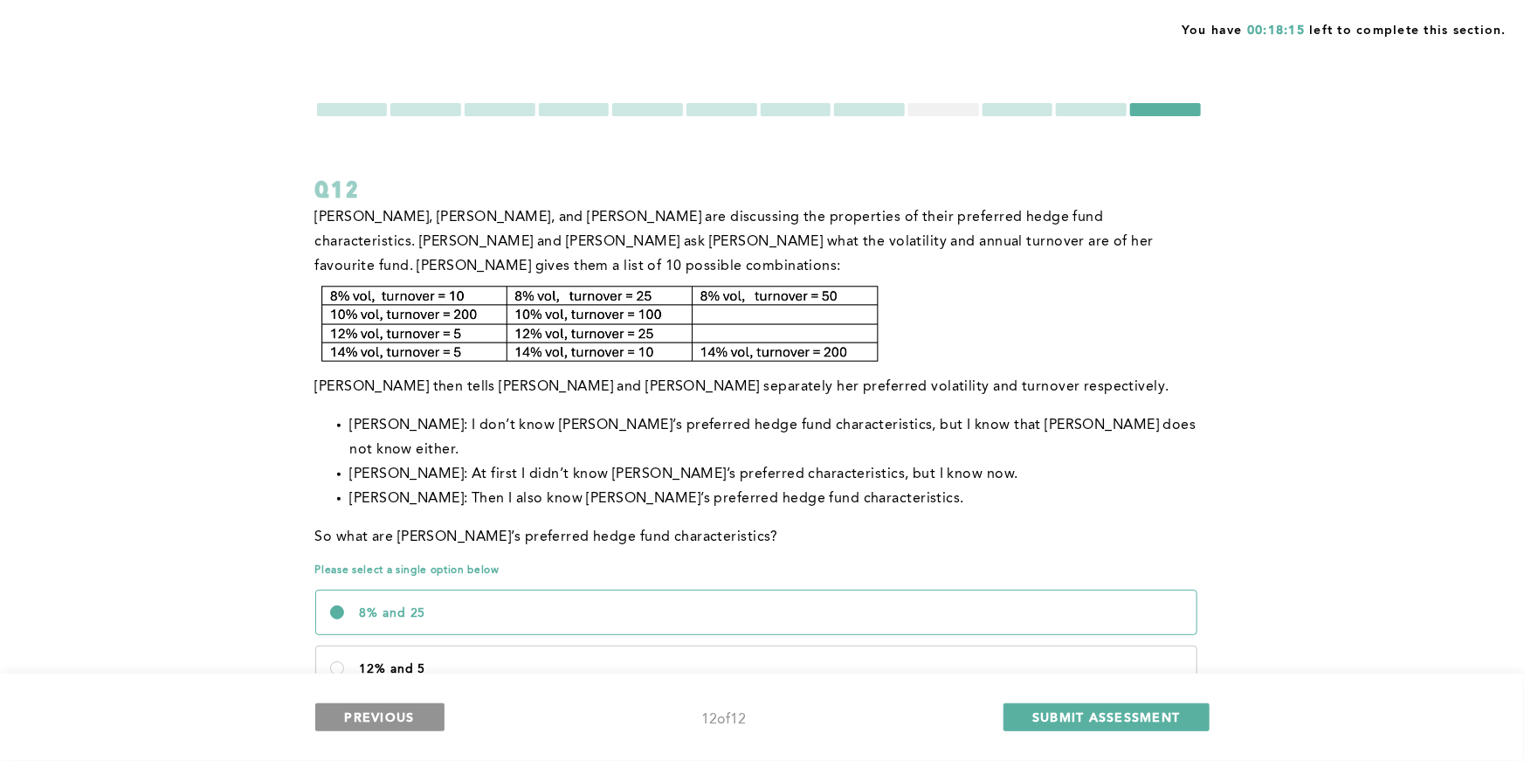
click at [396, 711] on span "PREVIOUS" at bounding box center [380, 716] width 70 height 17
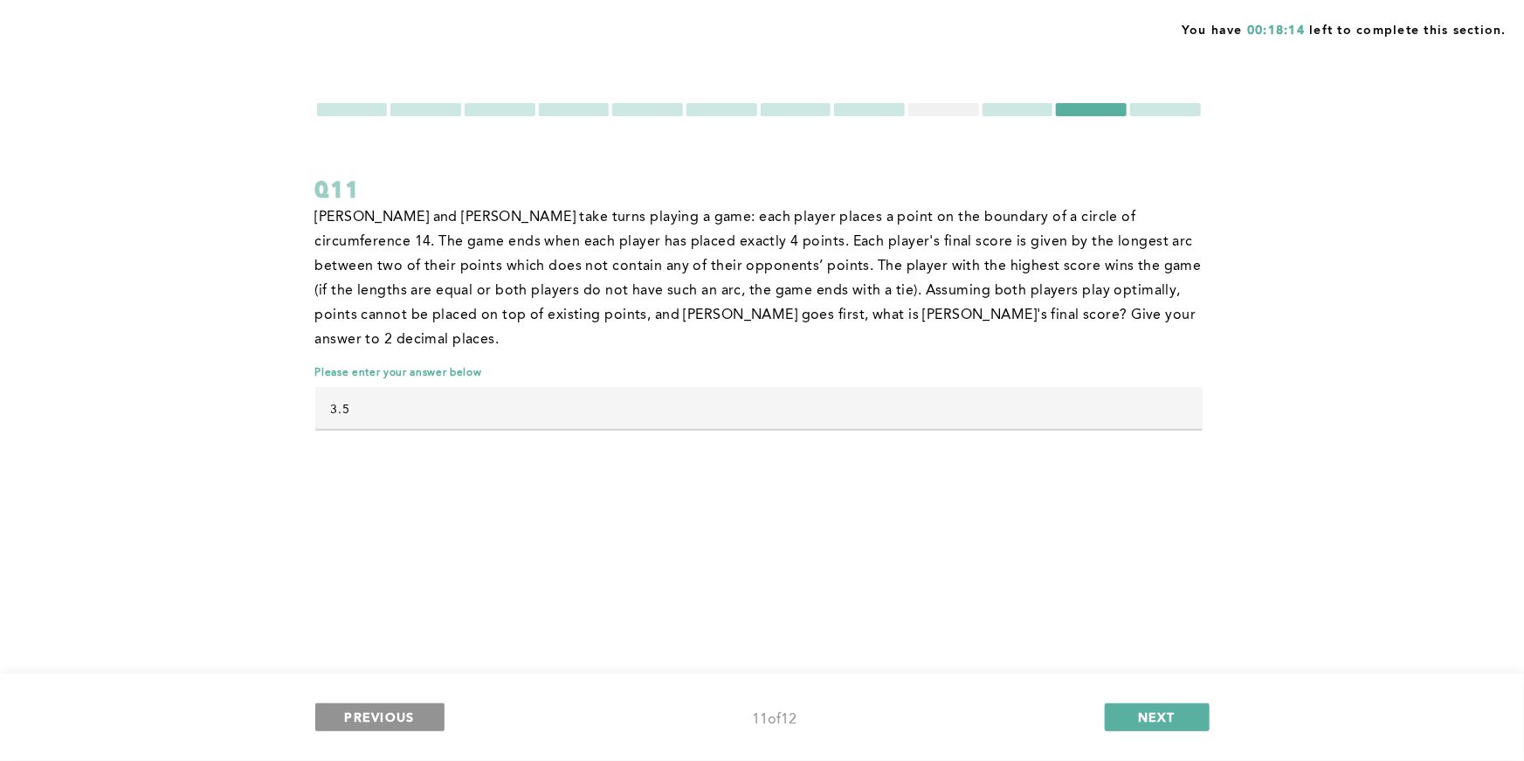
click at [400, 712] on span "PREVIOUS" at bounding box center [380, 716] width 70 height 17
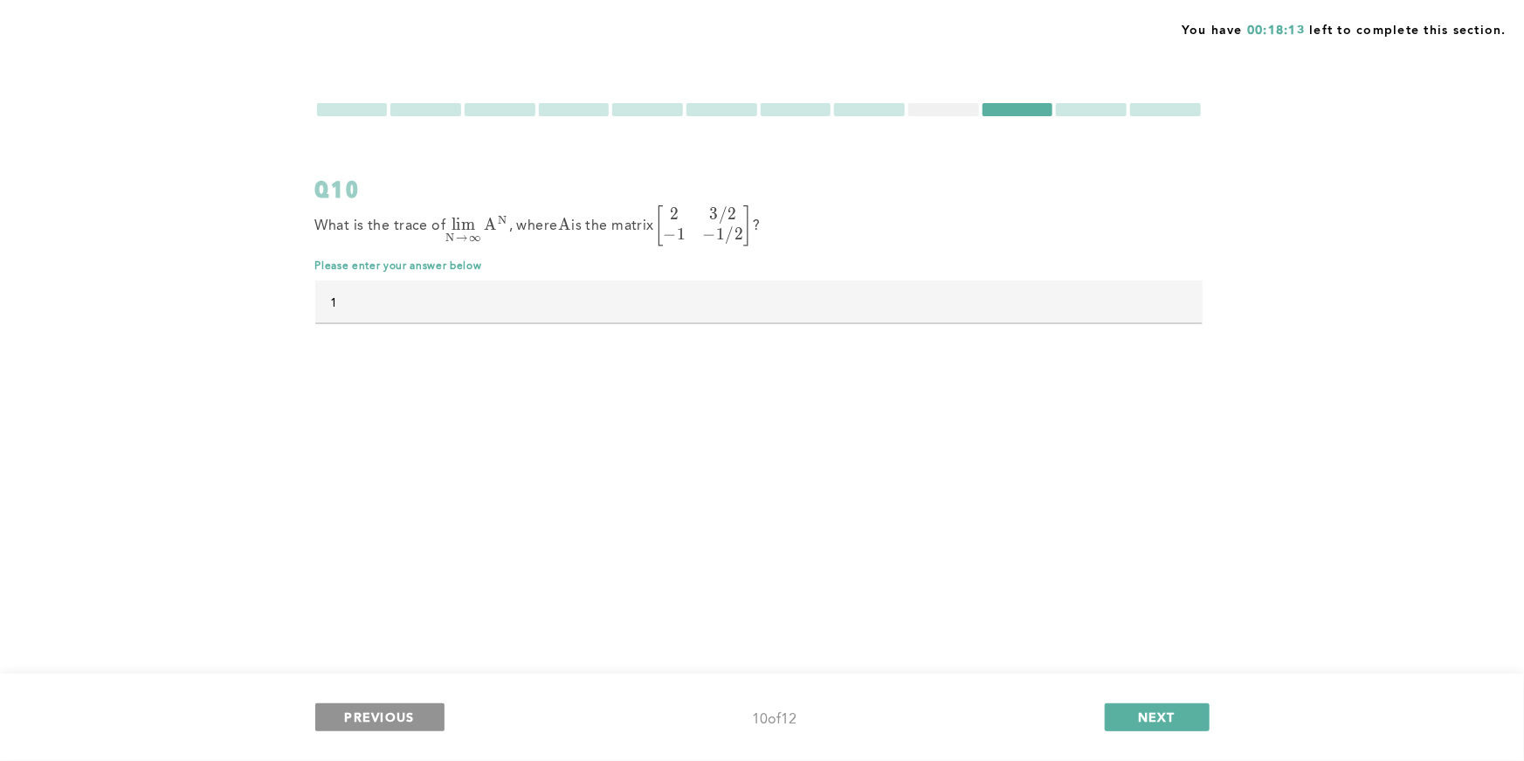
click at [400, 712] on span "PREVIOUS" at bounding box center [380, 716] width 70 height 17
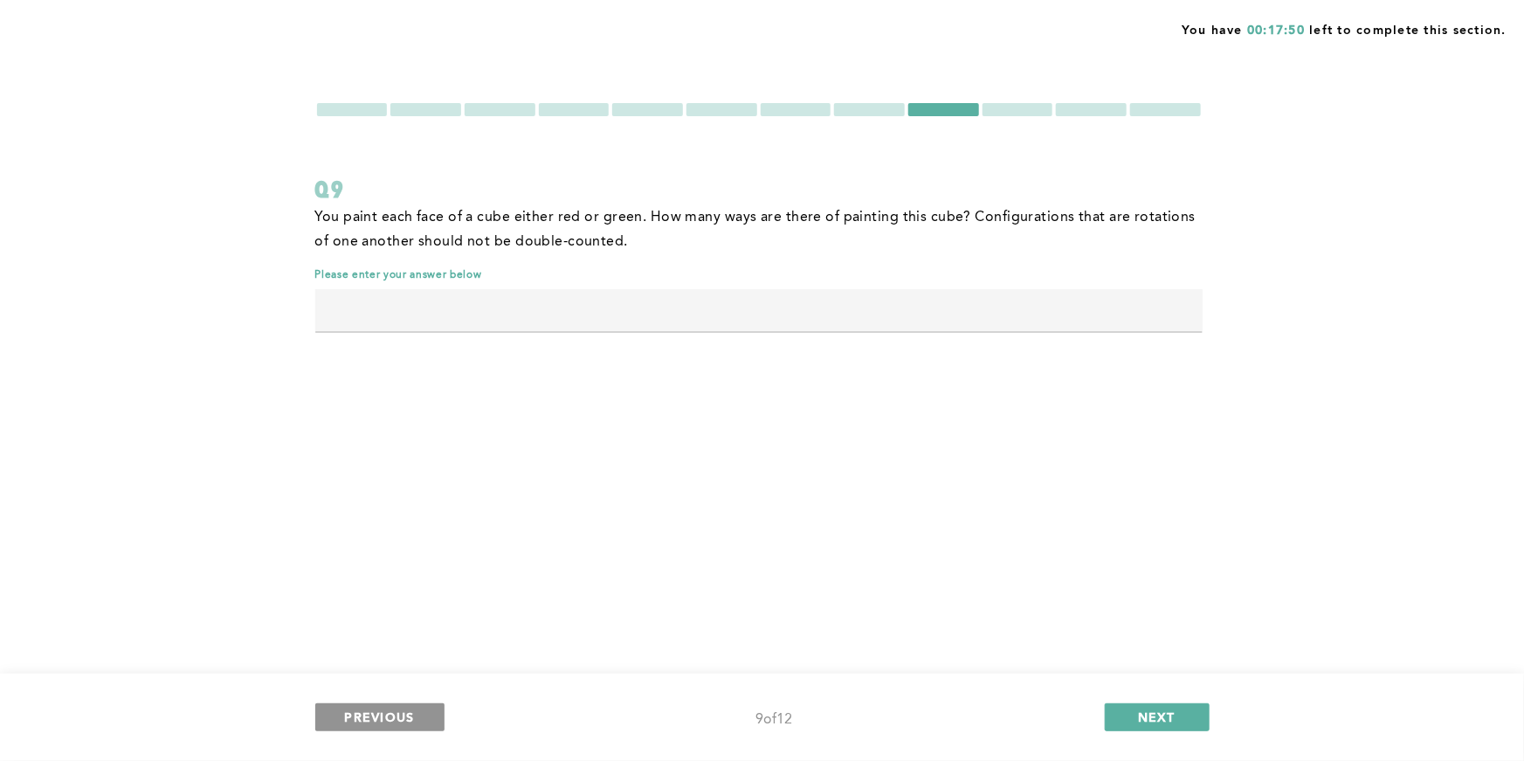
click at [416, 713] on button "PREVIOUS" at bounding box center [379, 717] width 129 height 28
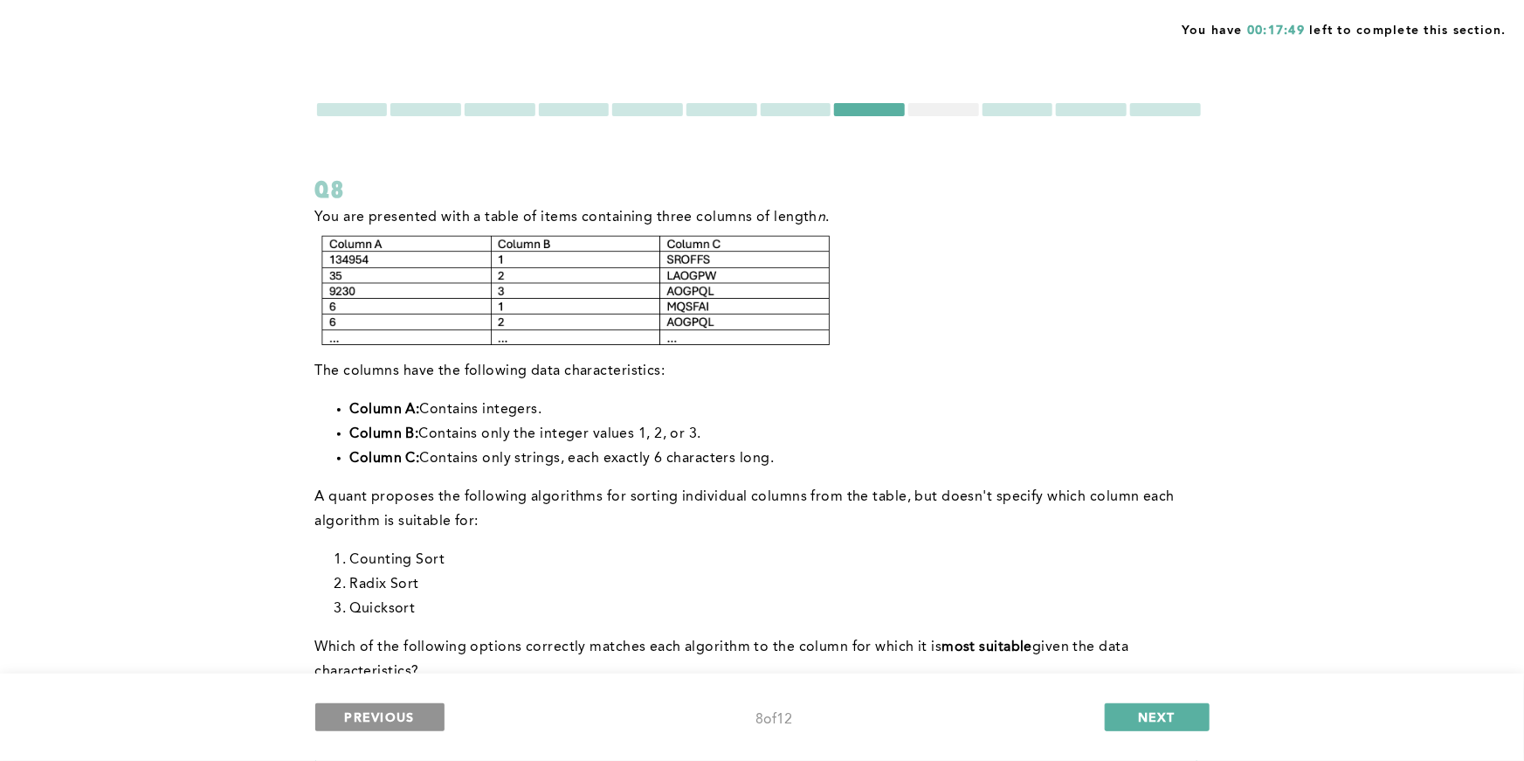
click at [416, 713] on button "PREVIOUS" at bounding box center [379, 717] width 129 height 28
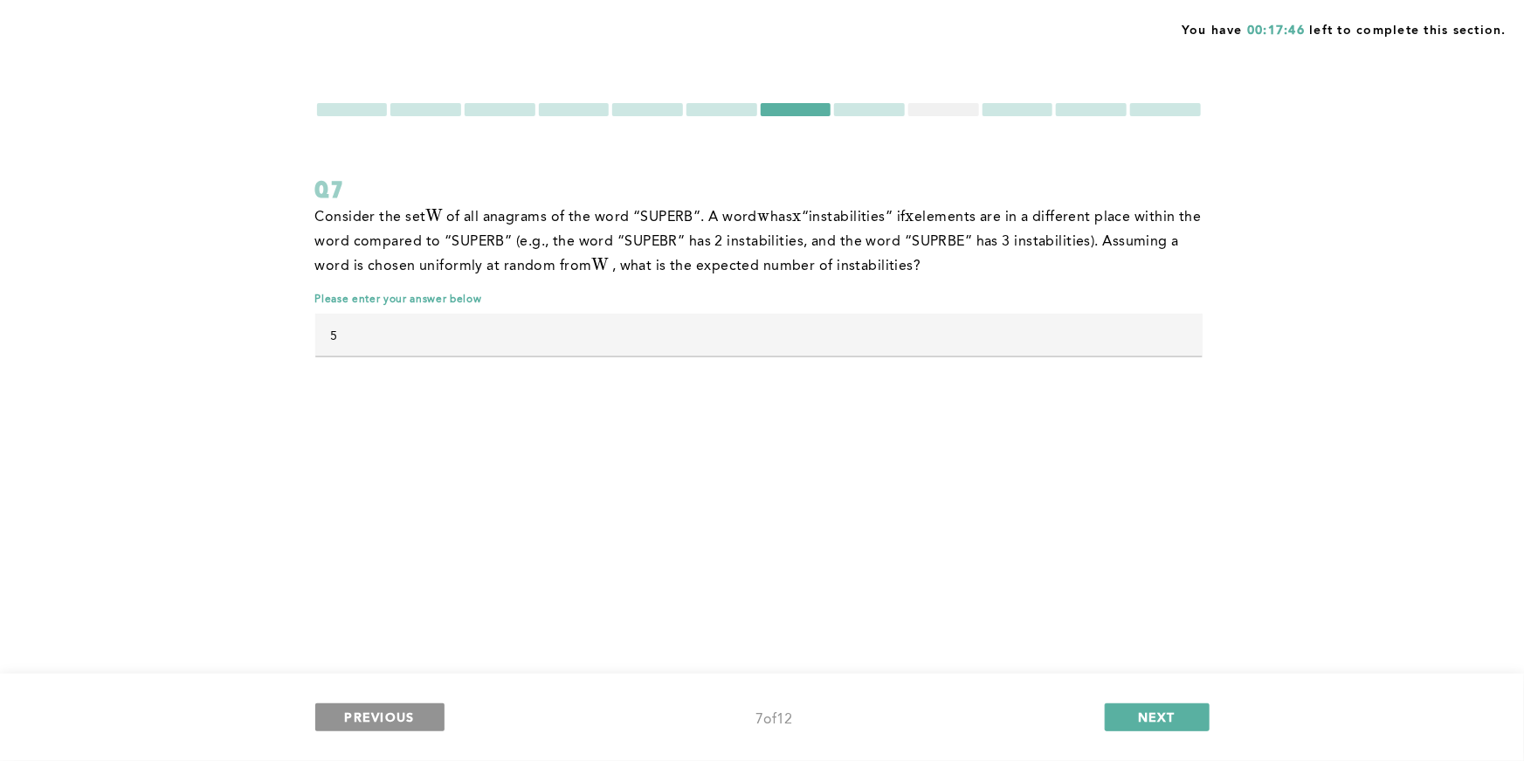
click at [416, 713] on button "PREVIOUS" at bounding box center [379, 717] width 129 height 28
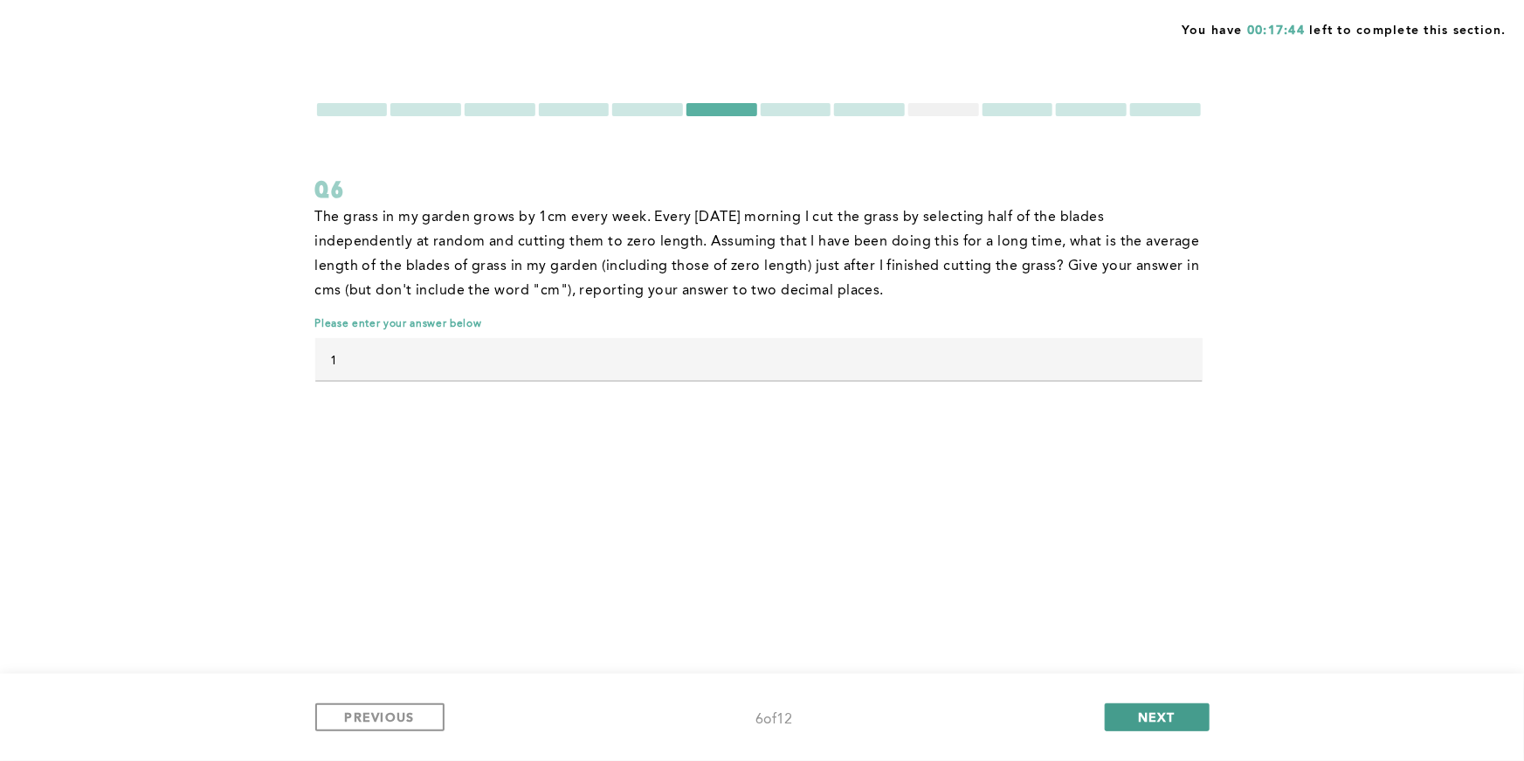
click at [1164, 705] on button "NEXT" at bounding box center [1157, 717] width 105 height 28
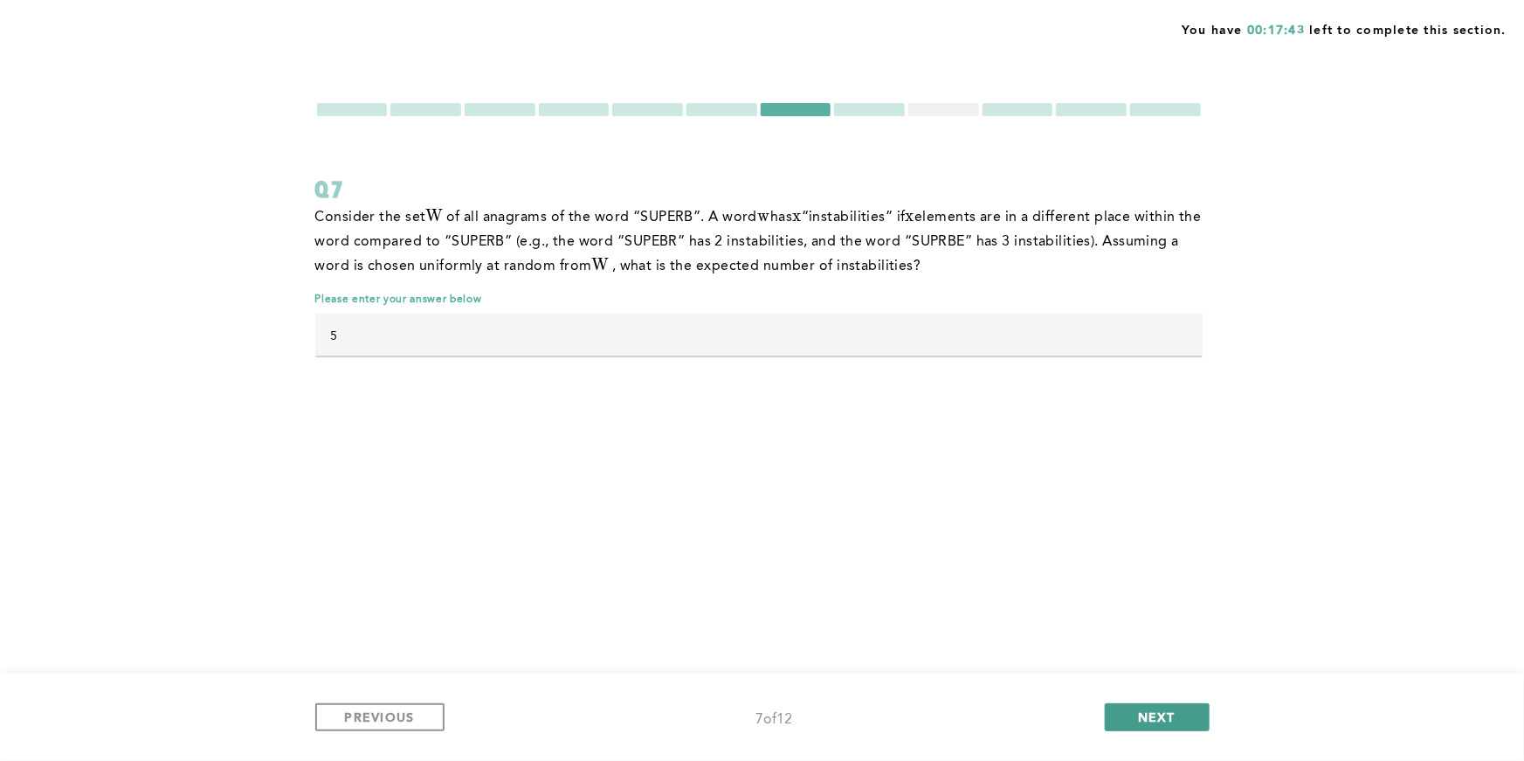
click at [1176, 712] on button "NEXT" at bounding box center [1157, 717] width 105 height 28
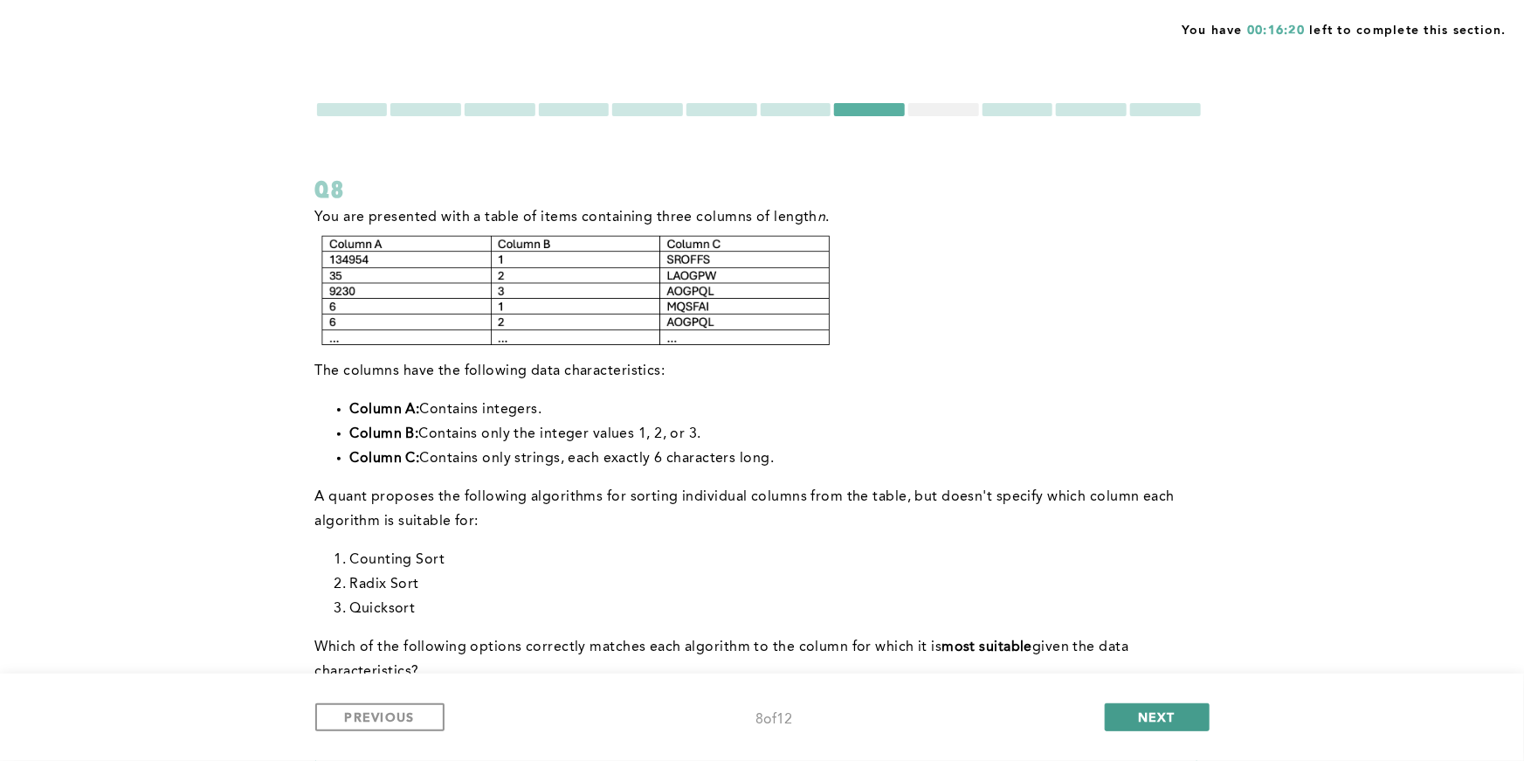
click at [1164, 706] on button "NEXT" at bounding box center [1157, 717] width 105 height 28
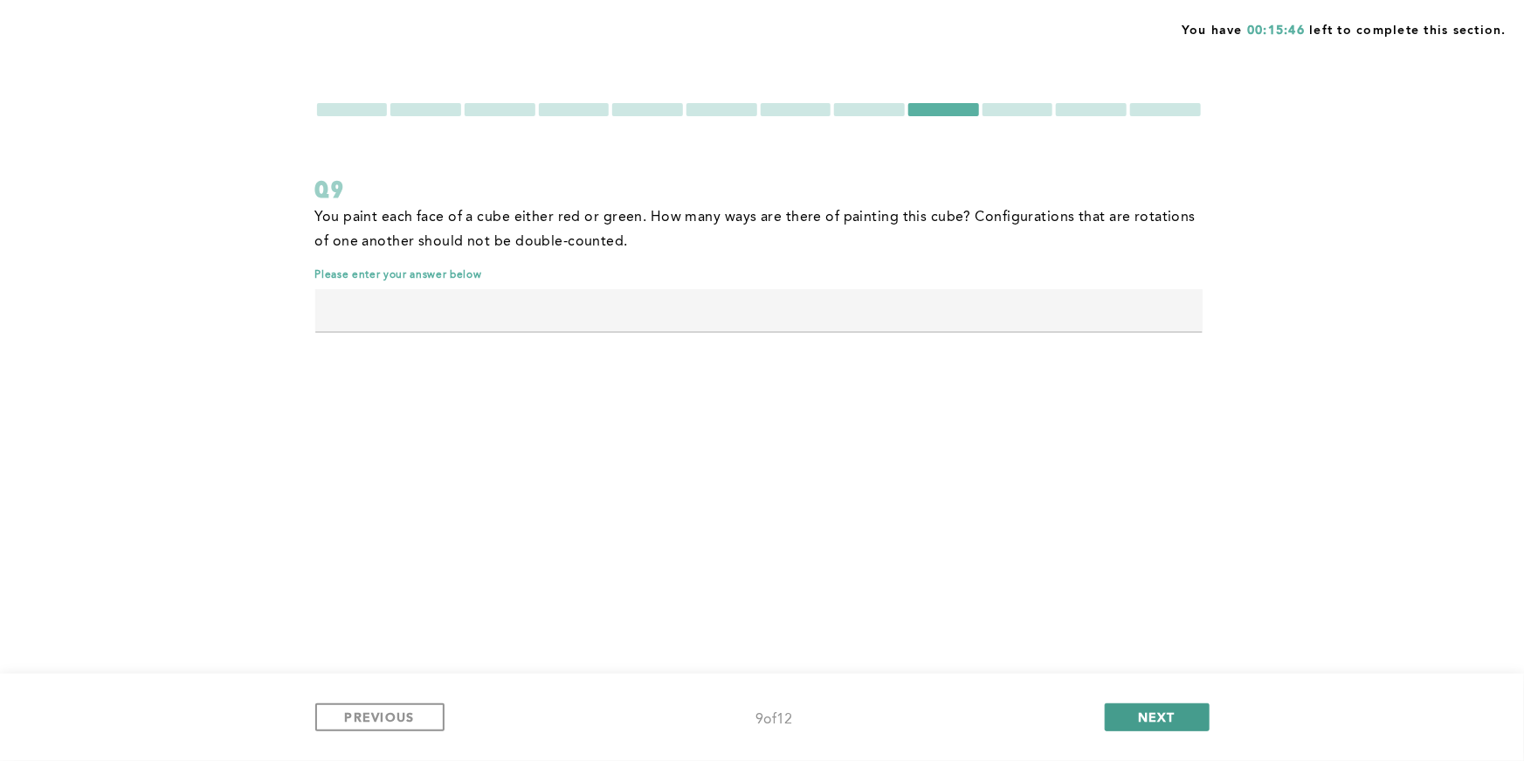
click at [1179, 718] on button "NEXT" at bounding box center [1157, 717] width 105 height 28
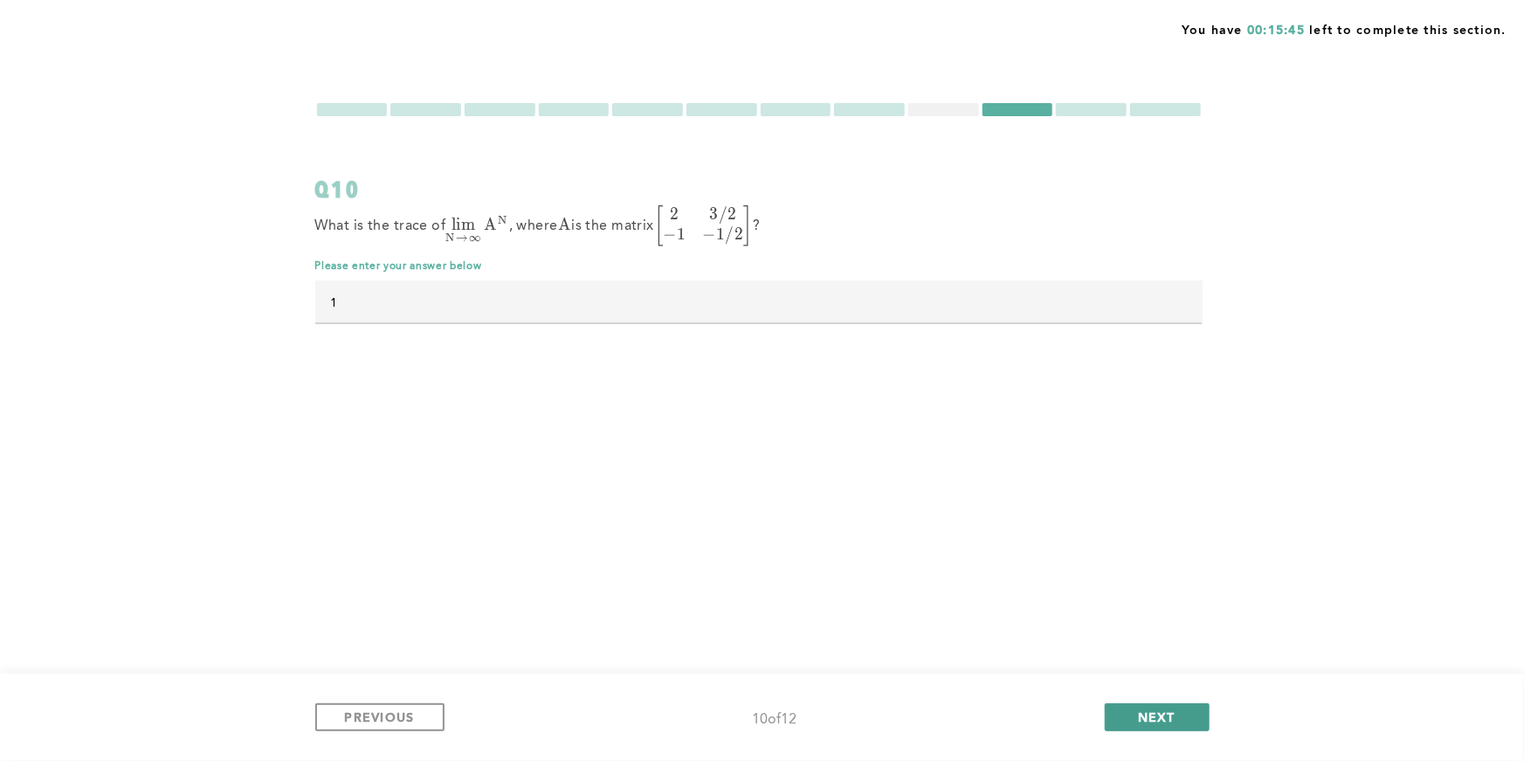
click at [1179, 718] on button "NEXT" at bounding box center [1157, 717] width 105 height 28
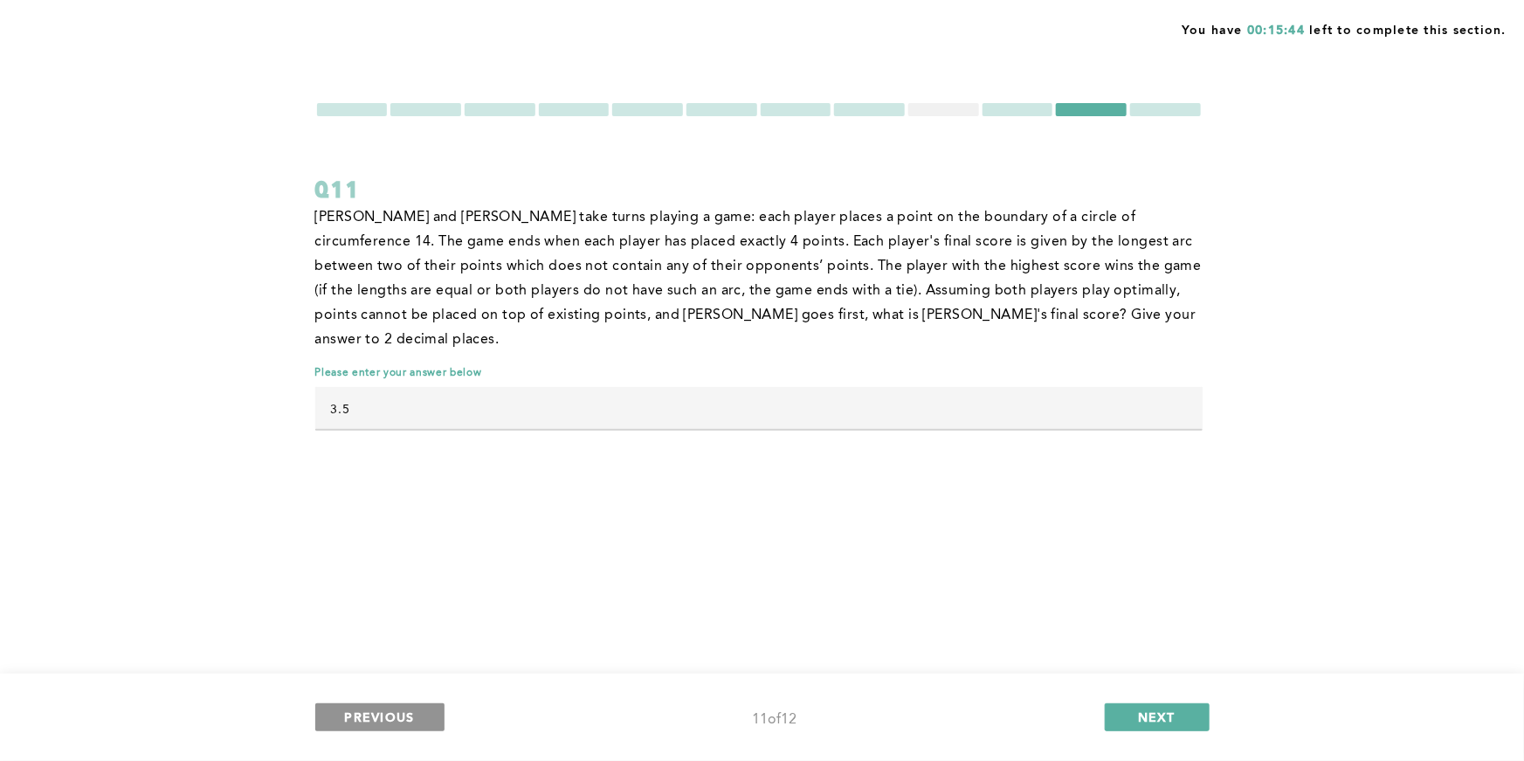
click at [417, 720] on button "PREVIOUS" at bounding box center [379, 717] width 129 height 28
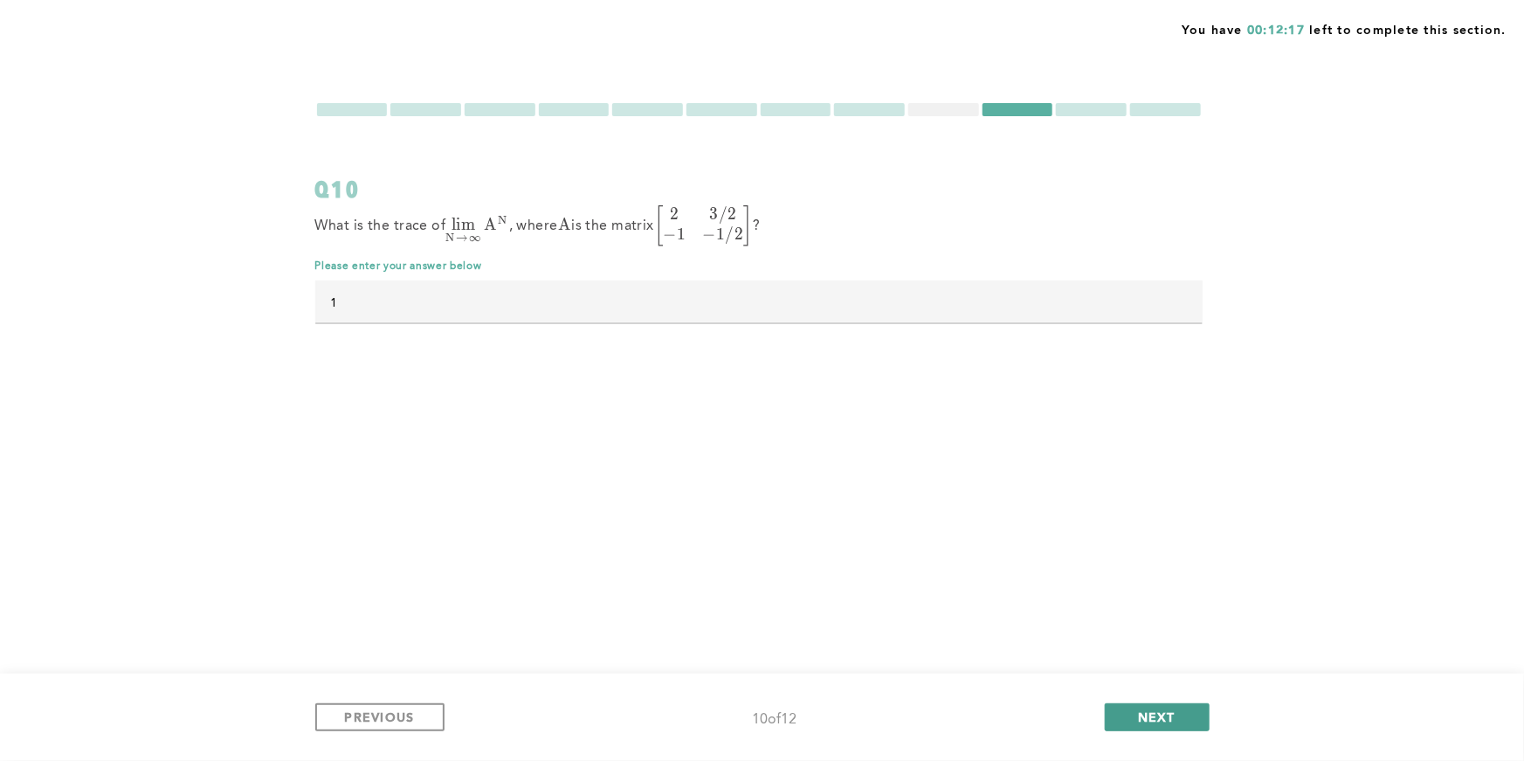
click at [1133, 724] on button "NEXT" at bounding box center [1157, 717] width 105 height 28
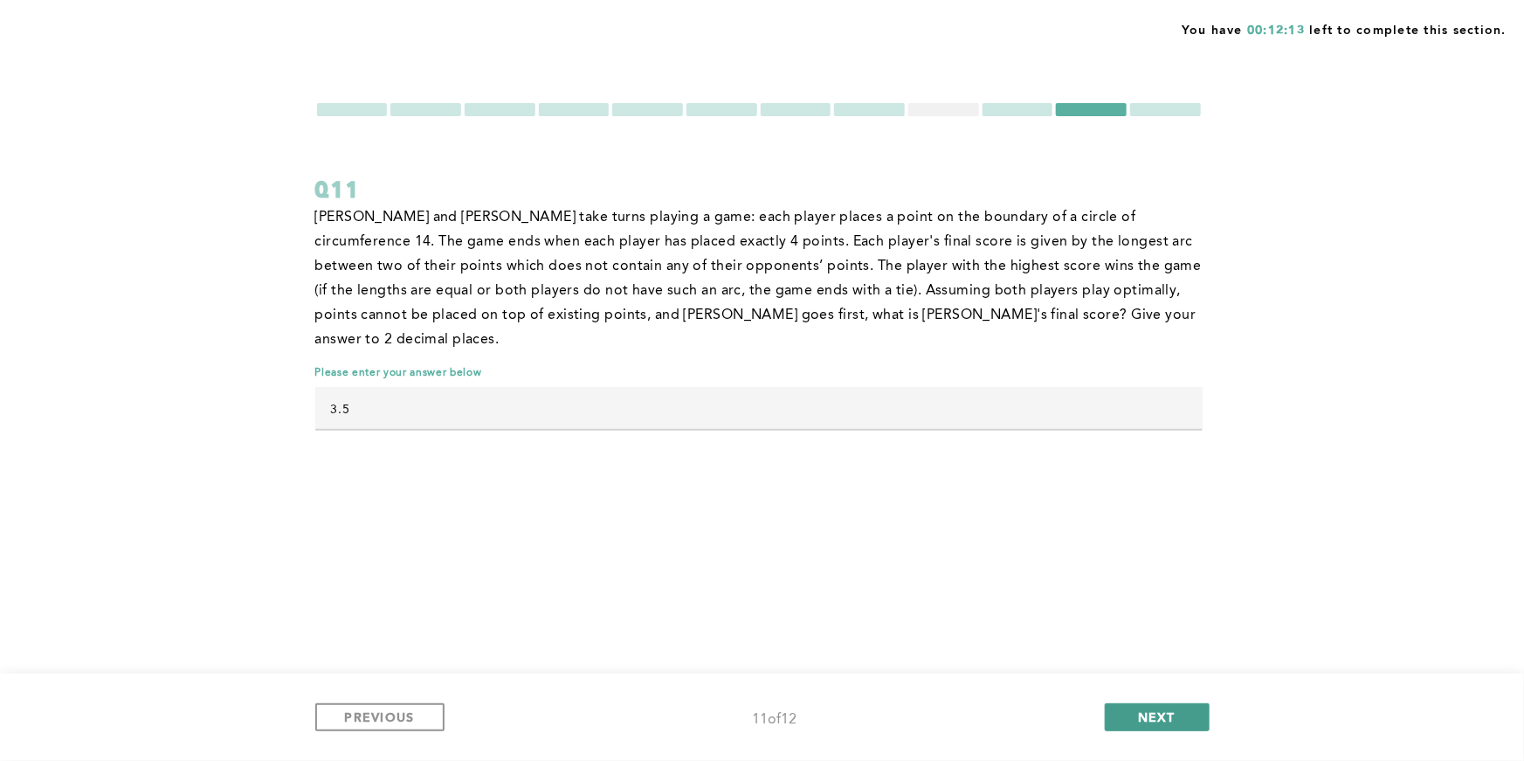
click at [1150, 722] on span "NEXT" at bounding box center [1157, 716] width 38 height 17
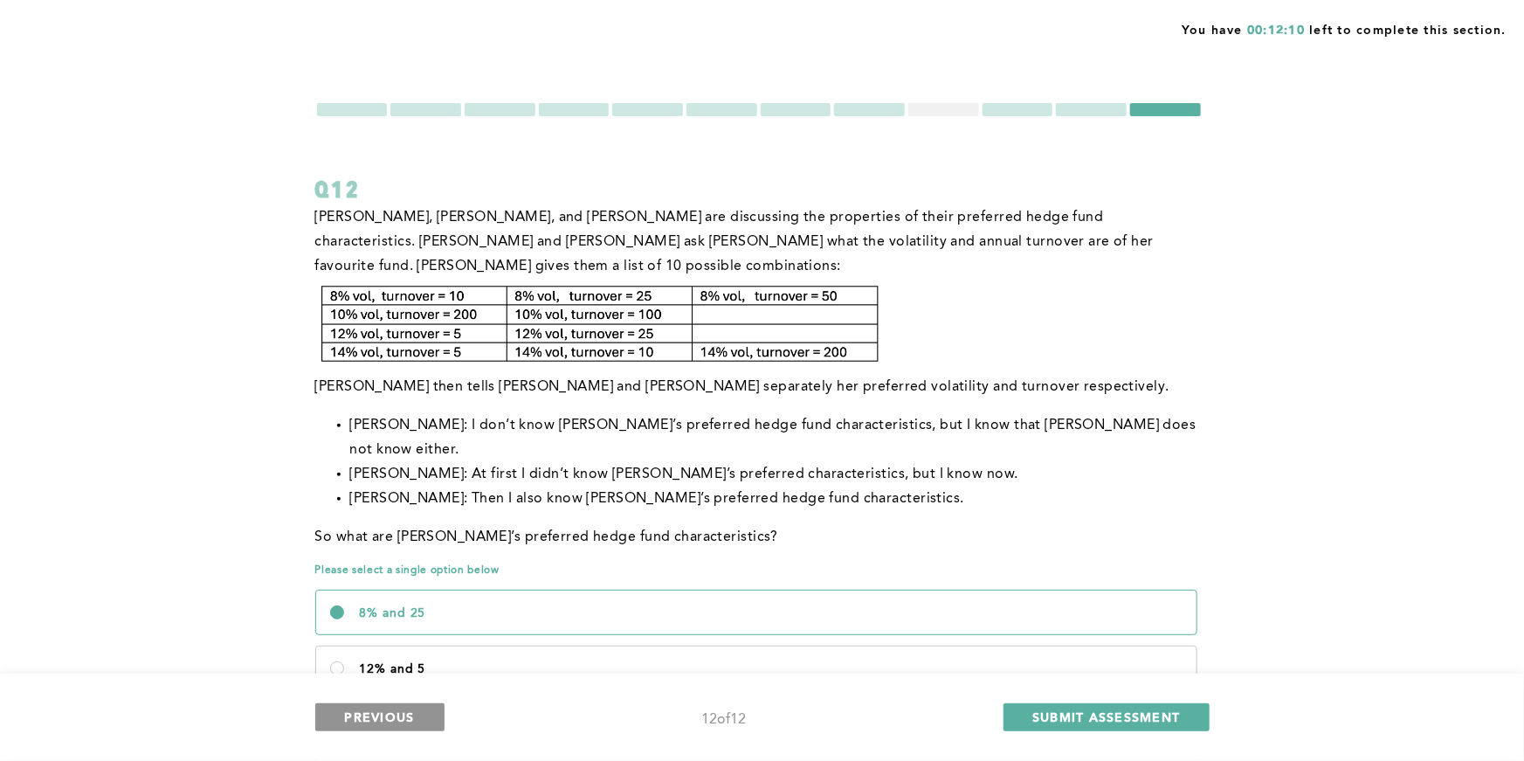
click at [415, 724] on button "PREVIOUS" at bounding box center [379, 717] width 129 height 28
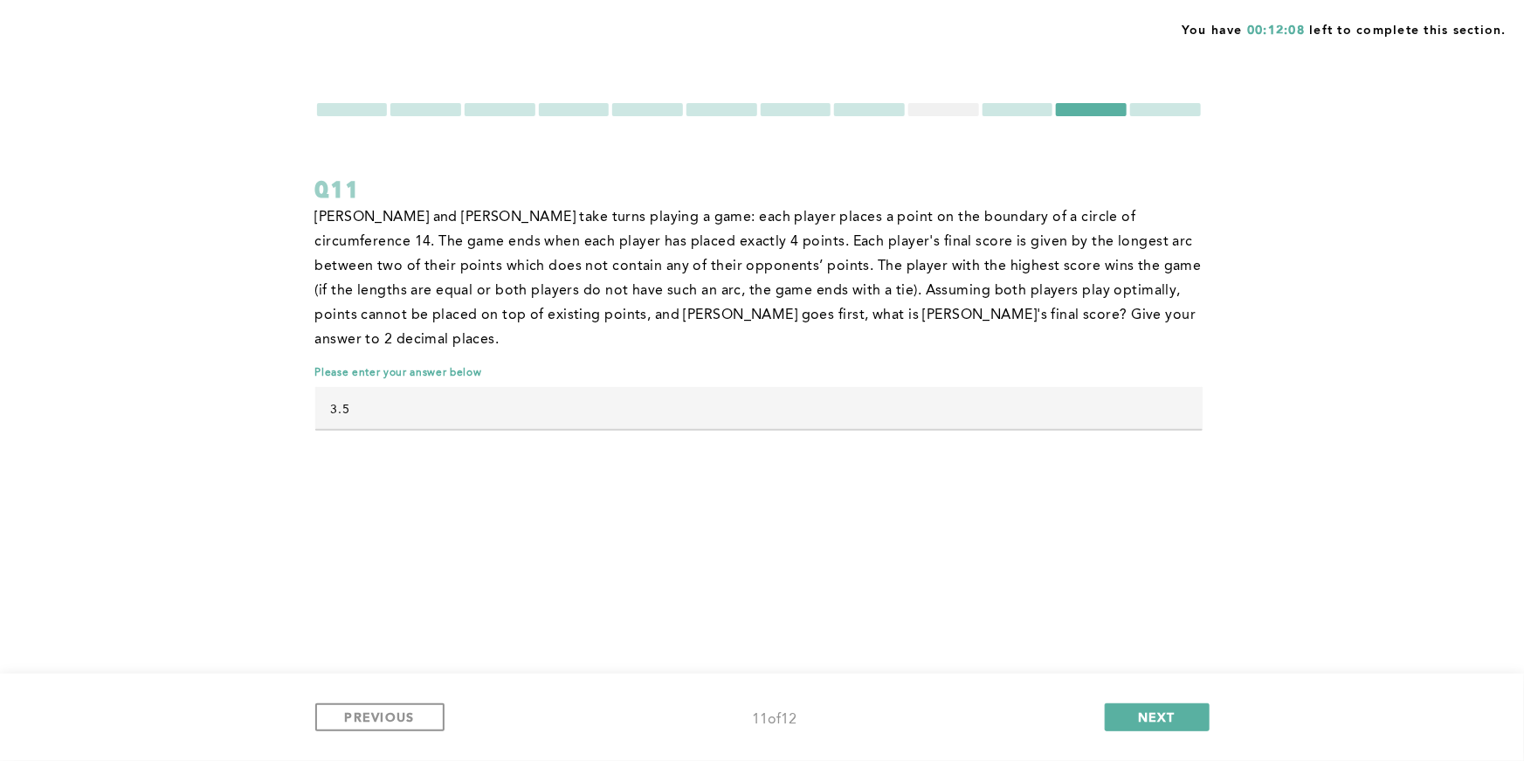
click at [1171, 699] on div "PREVIOUS 11 of 12 NEXT" at bounding box center [762, 716] width 1524 height 87
click at [1162, 734] on div "PREVIOUS 11 of 12 NEXT" at bounding box center [762, 716] width 1524 height 87
click at [1166, 721] on span "NEXT" at bounding box center [1157, 716] width 38 height 17
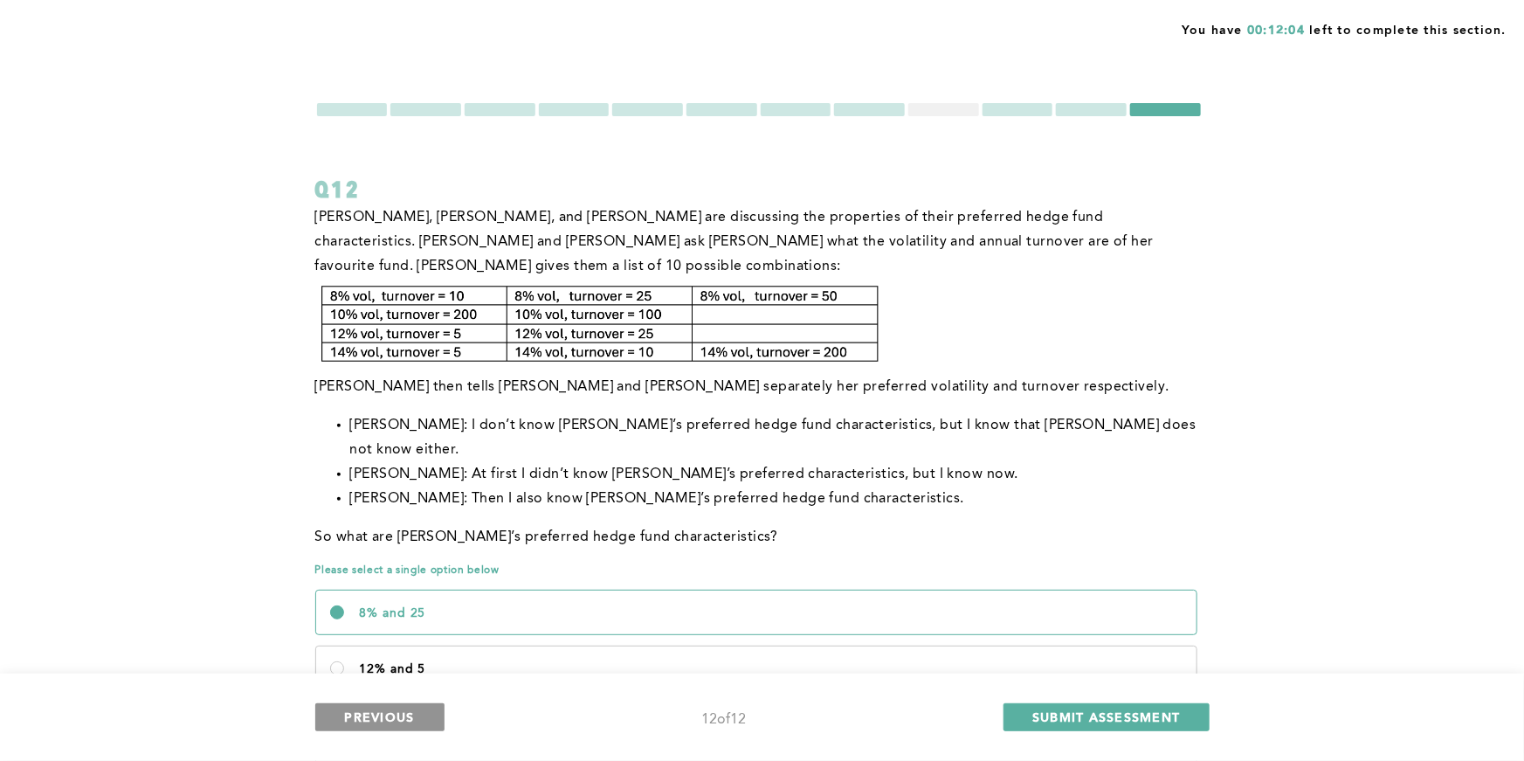
click at [385, 710] on span "PREVIOUS" at bounding box center [380, 716] width 70 height 17
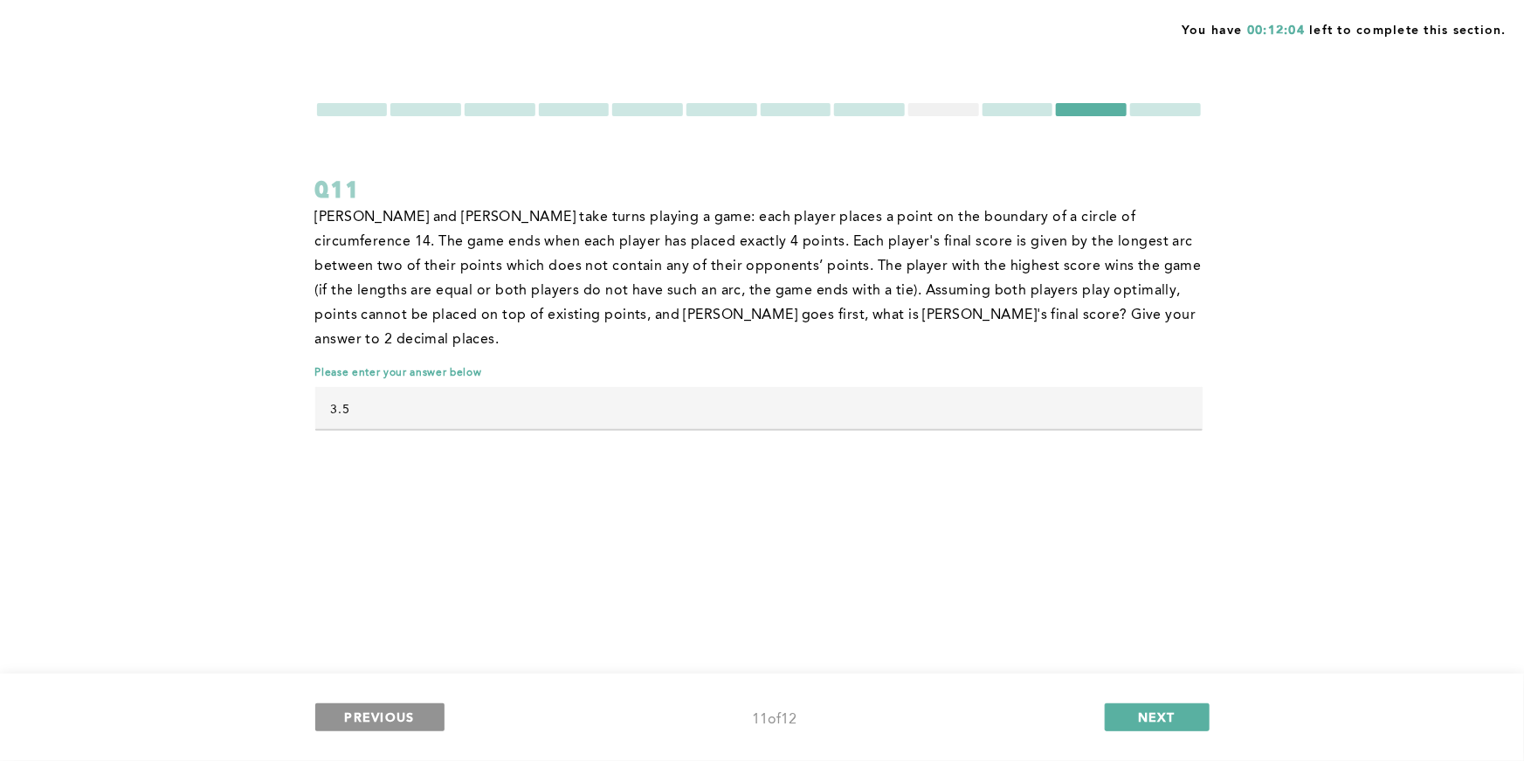
click at [385, 710] on span "PREVIOUS" at bounding box center [380, 716] width 70 height 17
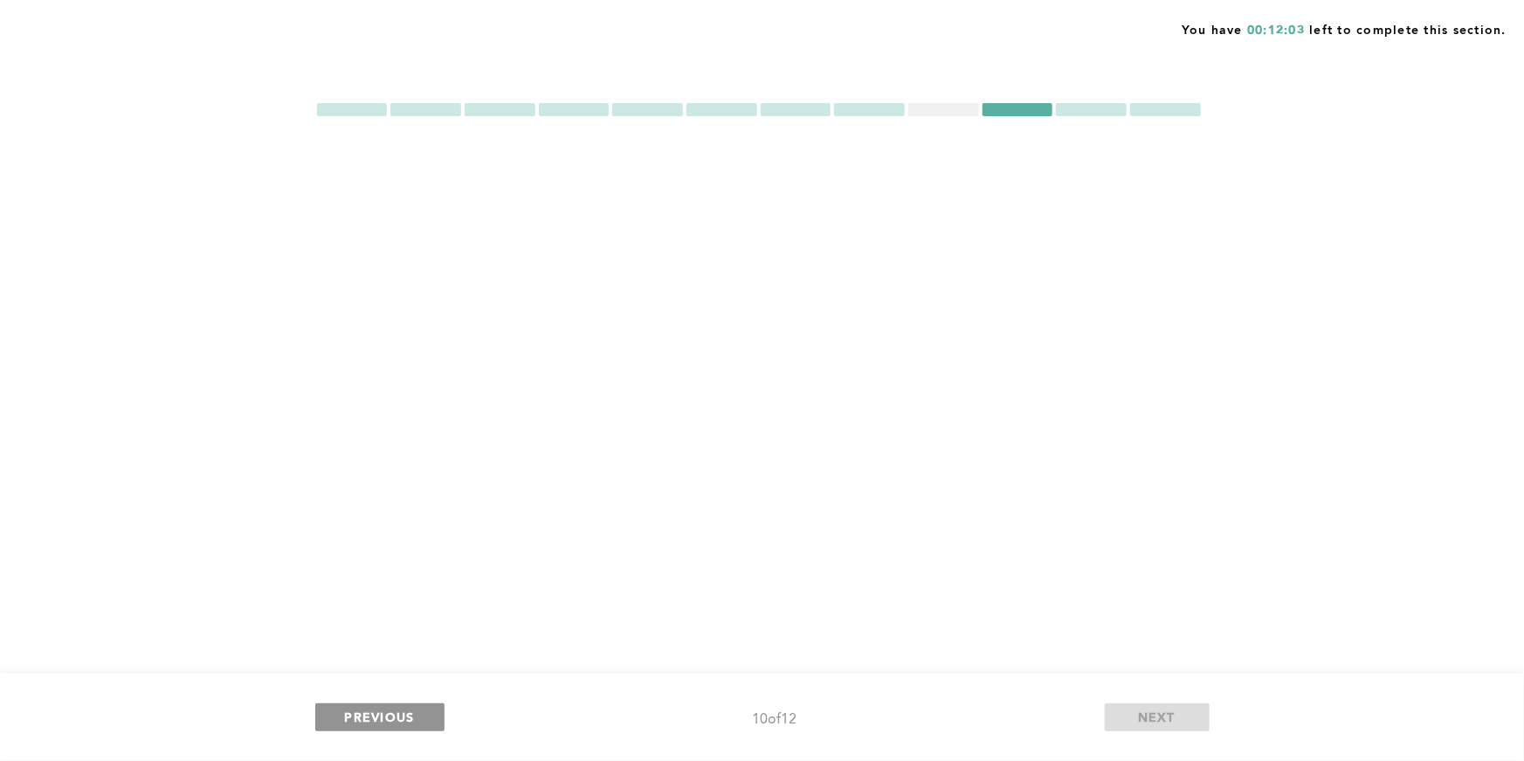
click at [385, 710] on span "PREVIOUS" at bounding box center [380, 716] width 70 height 17
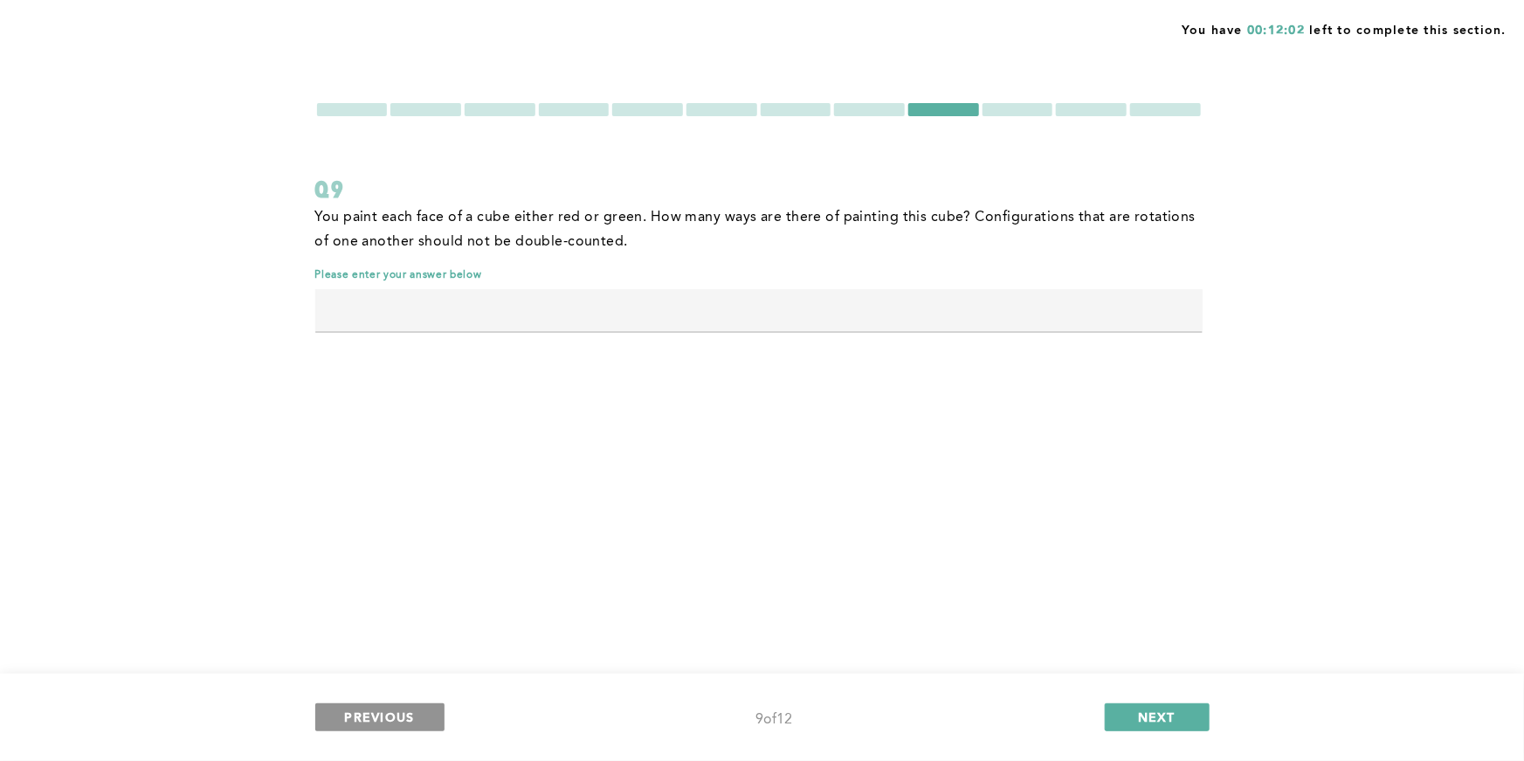
click at [385, 710] on span "PREVIOUS" at bounding box center [380, 716] width 70 height 17
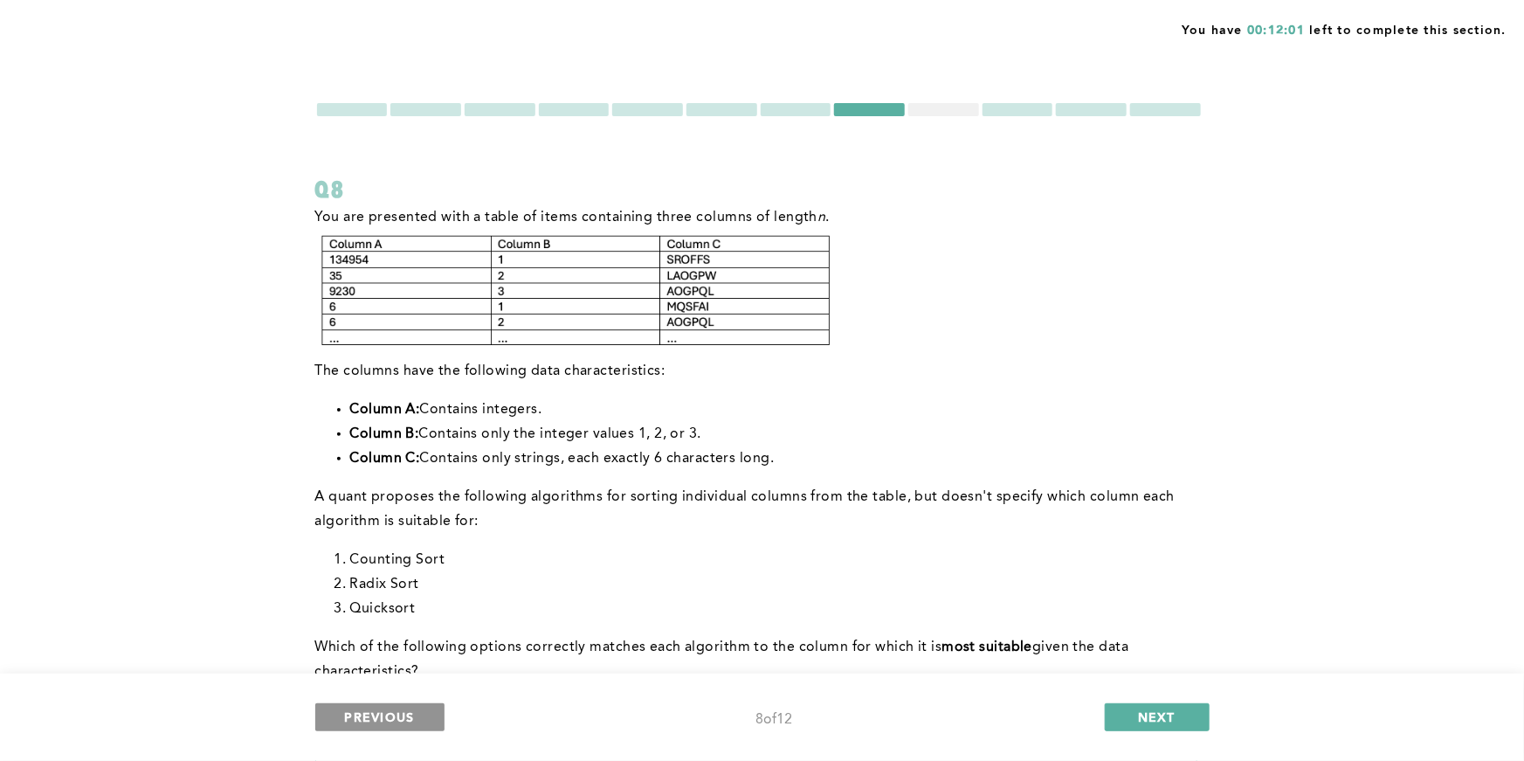
click at [385, 710] on span "PREVIOUS" at bounding box center [380, 716] width 70 height 17
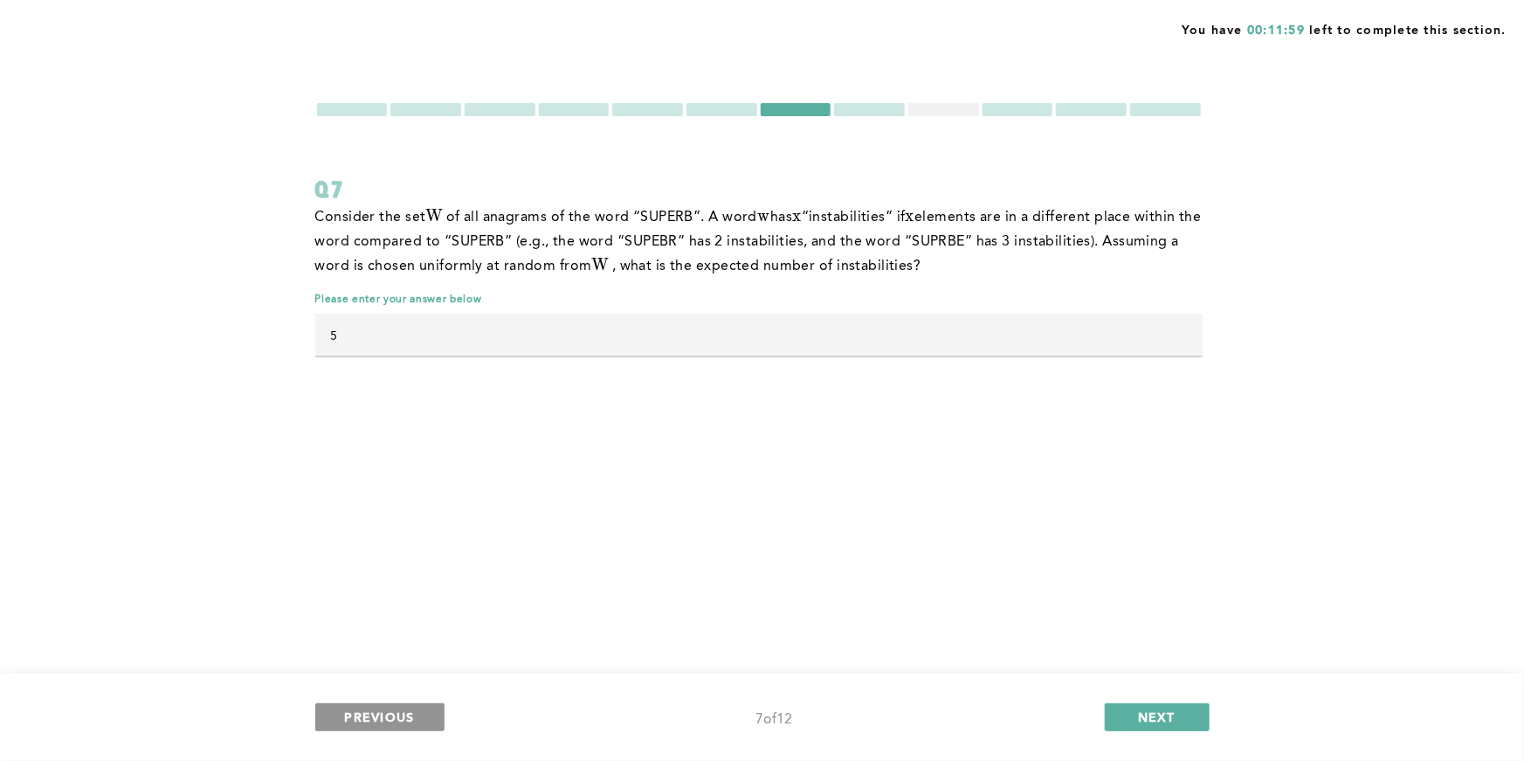
click at [385, 710] on span "PREVIOUS" at bounding box center [380, 716] width 70 height 17
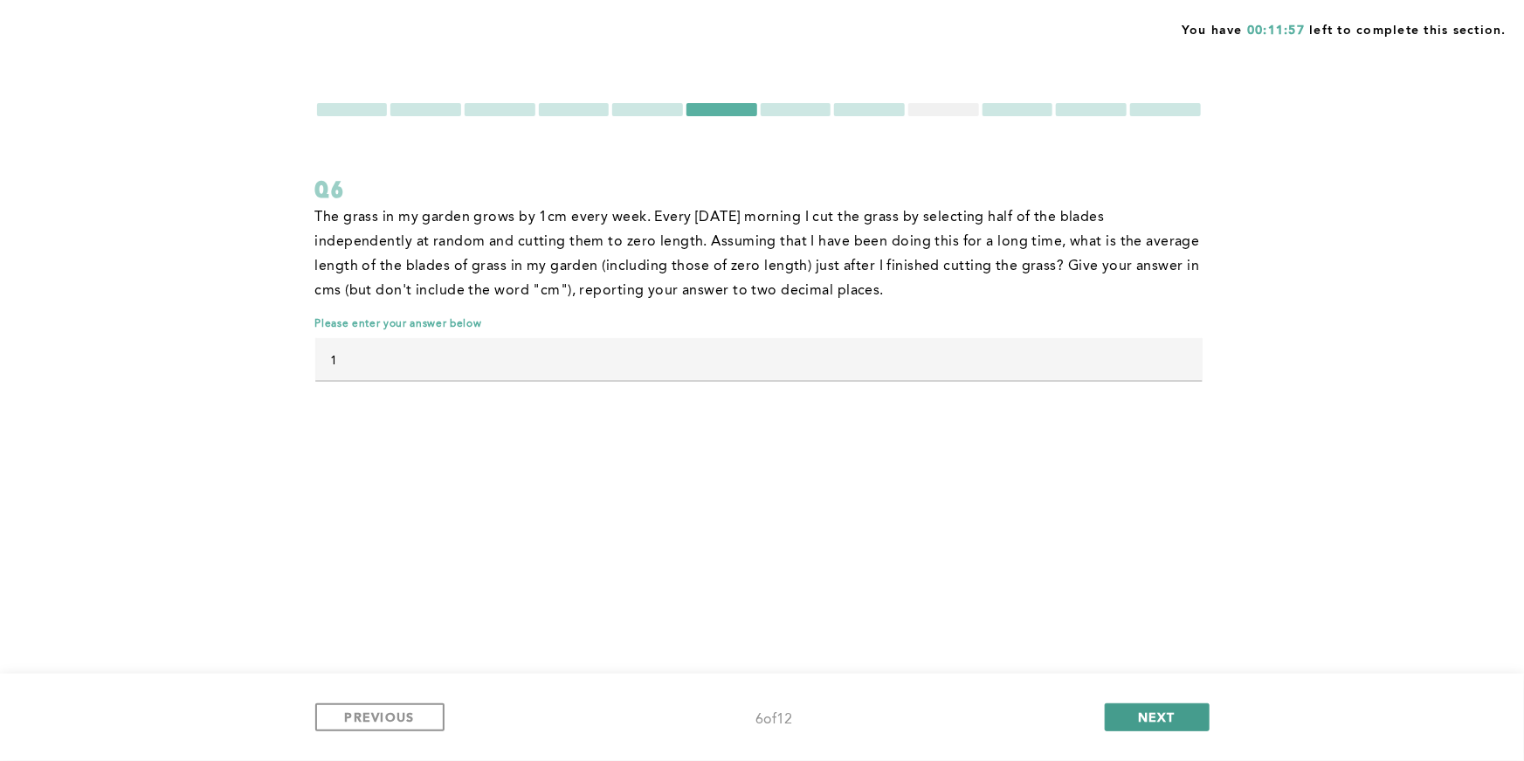
click at [1196, 718] on button "NEXT" at bounding box center [1157, 717] width 105 height 28
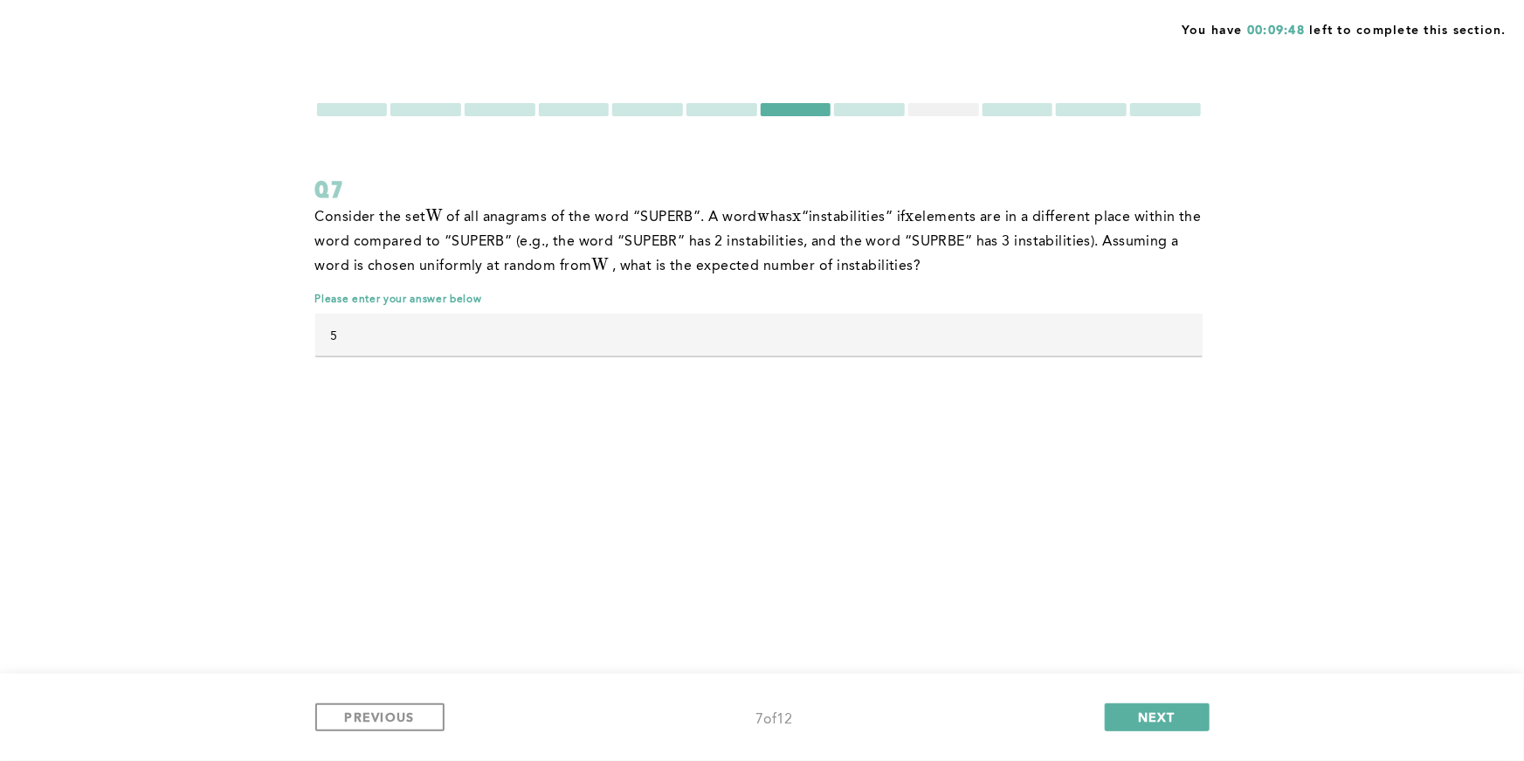
click at [952, 105] on div at bounding box center [943, 109] width 71 height 13
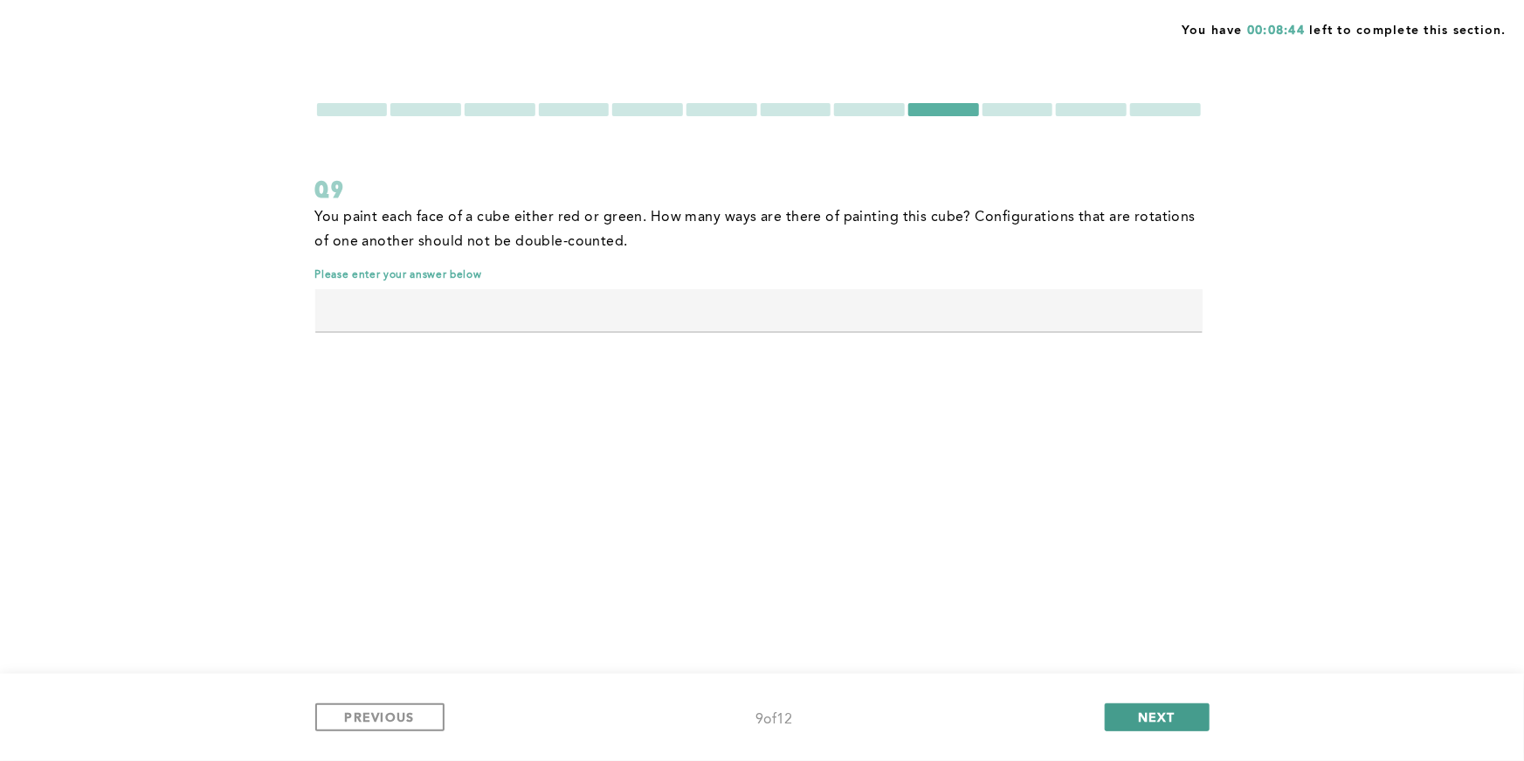
click at [1197, 708] on button "NEXT" at bounding box center [1157, 717] width 105 height 28
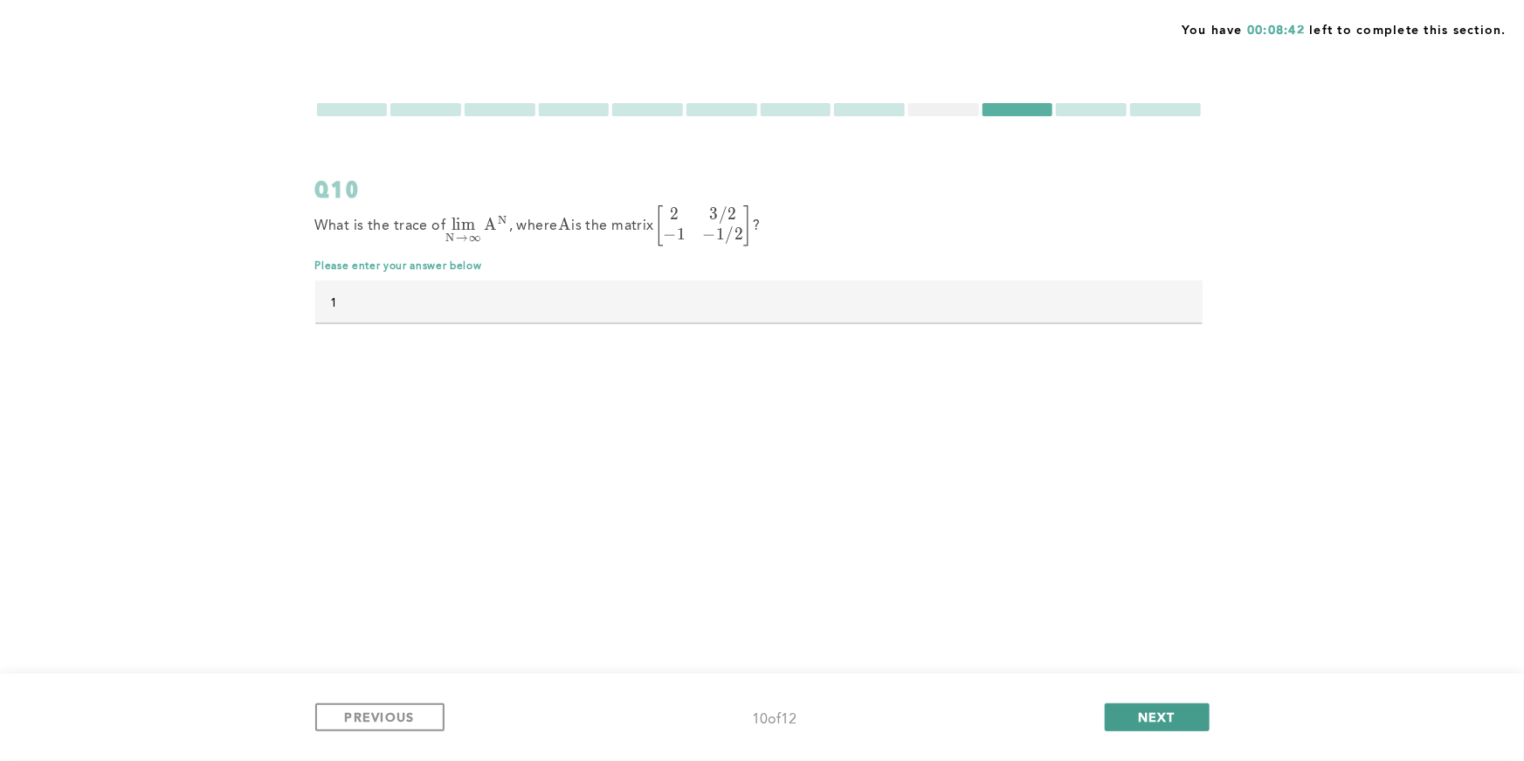
click at [1197, 708] on button "NEXT" at bounding box center [1157, 717] width 105 height 28
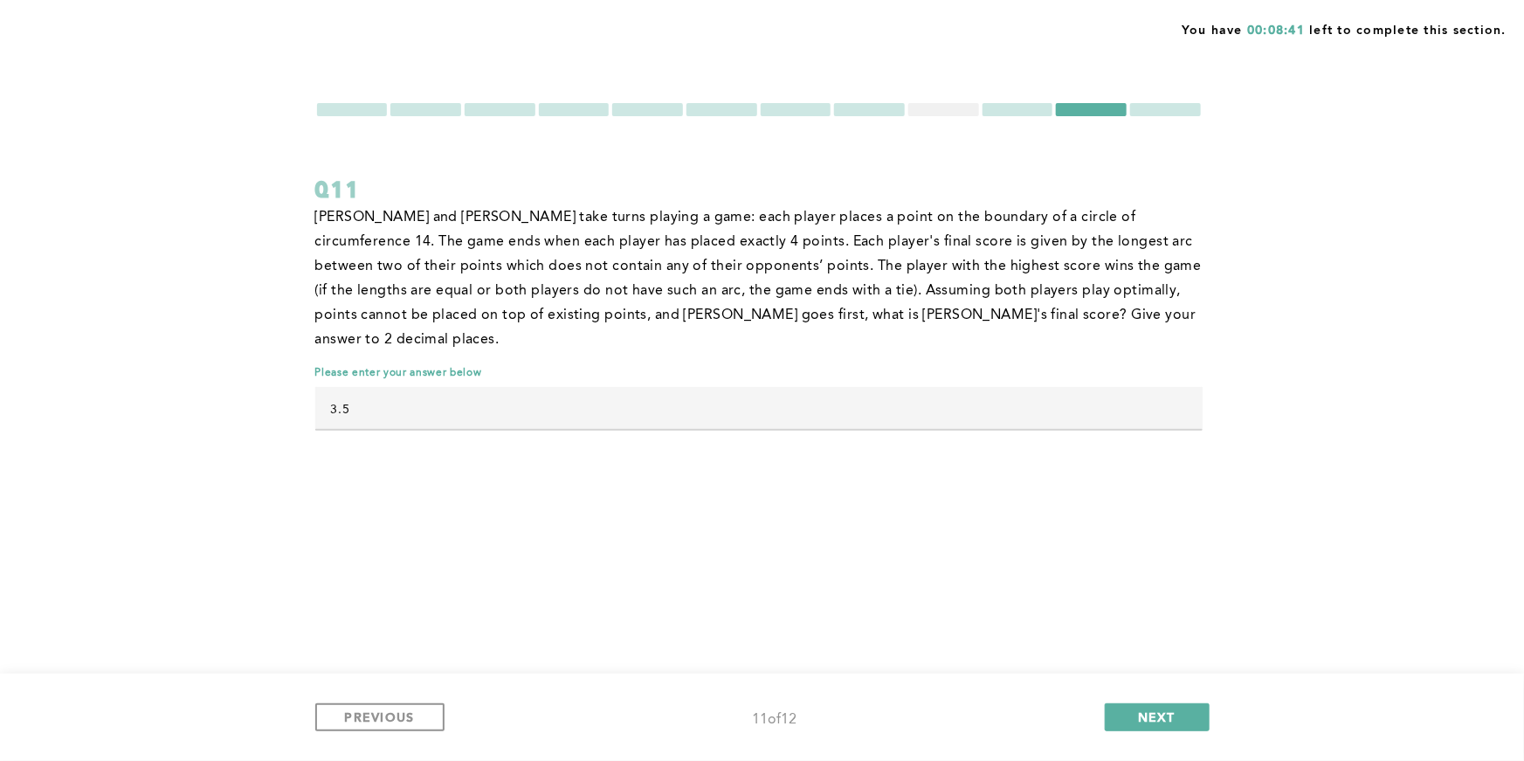
click at [946, 114] on div at bounding box center [943, 109] width 71 height 13
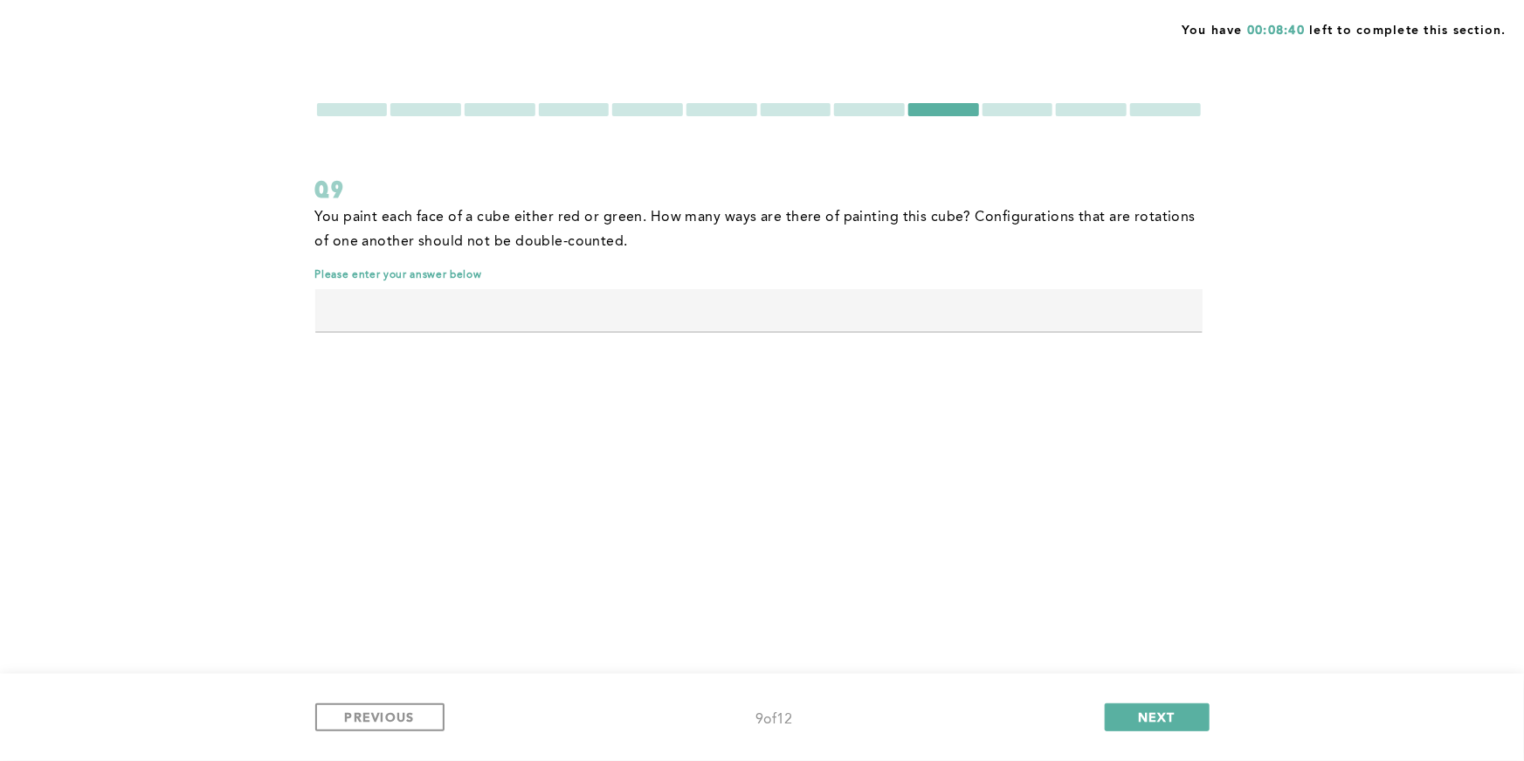
click at [946, 114] on div at bounding box center [943, 109] width 71 height 13
click at [415, 713] on button "PREVIOUS" at bounding box center [379, 717] width 129 height 28
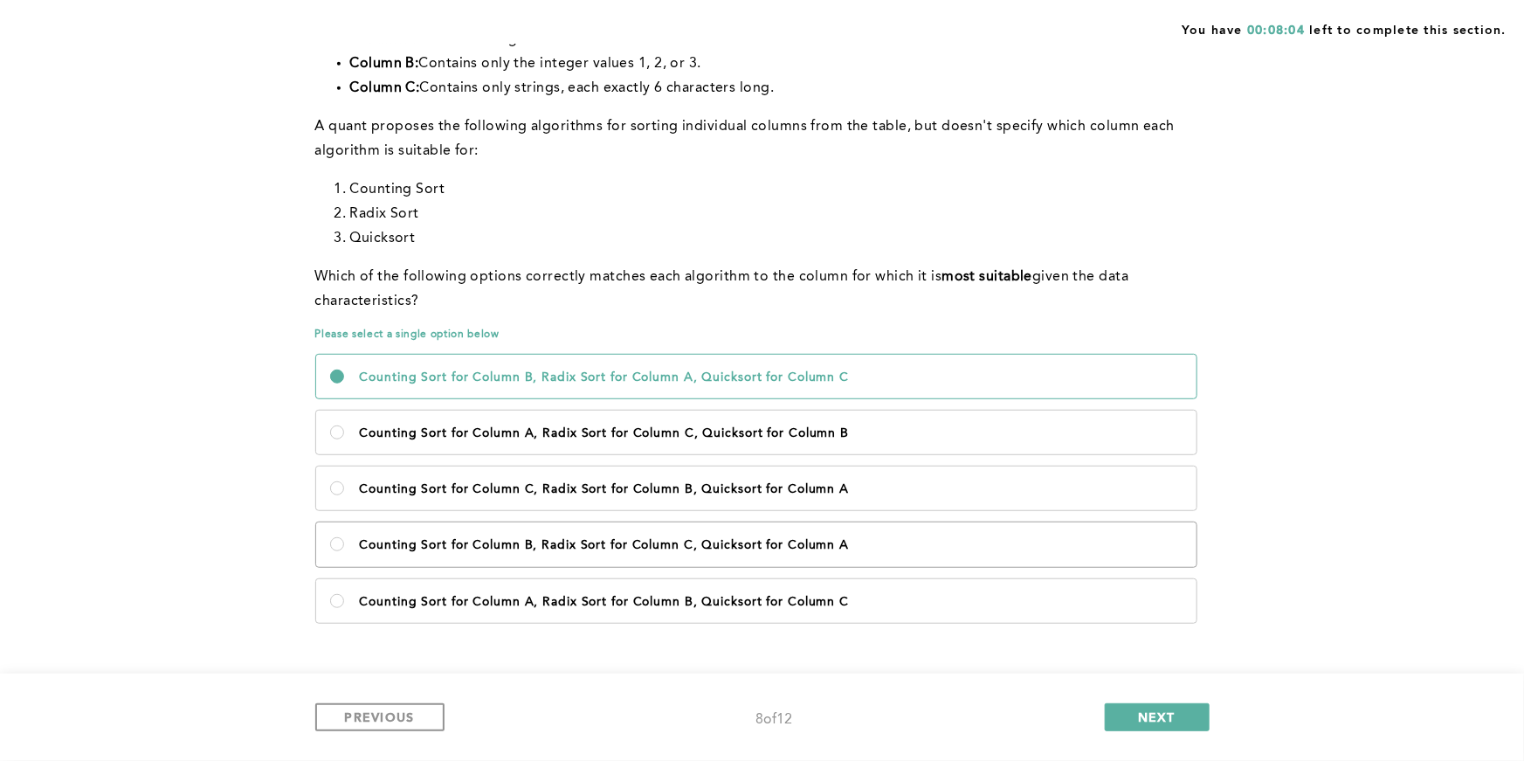
scroll to position [373, 0]
click at [513, 548] on p "Counting Sort for Column B, Radix Sort for Column C, Quicksort for Column A" at bounding box center [771, 542] width 823 height 14
click at [344, 548] on A\<\/p\> "Counting Sort for Column B, Radix Sort for Column C, Quicksort for Column A" at bounding box center [337, 541] width 14 height 14
radio A\<\/p\> "true"
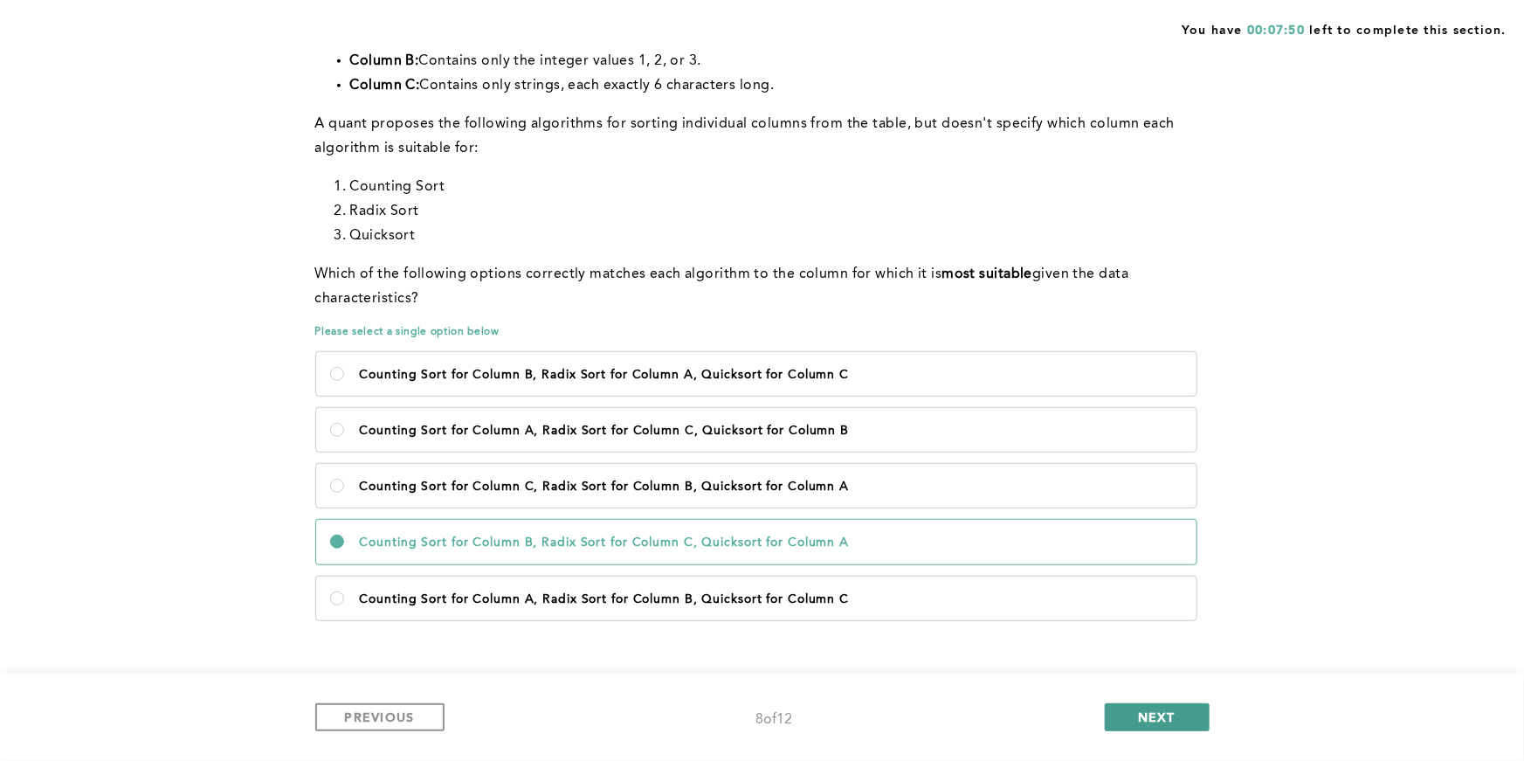
click at [1163, 723] on span "NEXT" at bounding box center [1157, 716] width 38 height 17
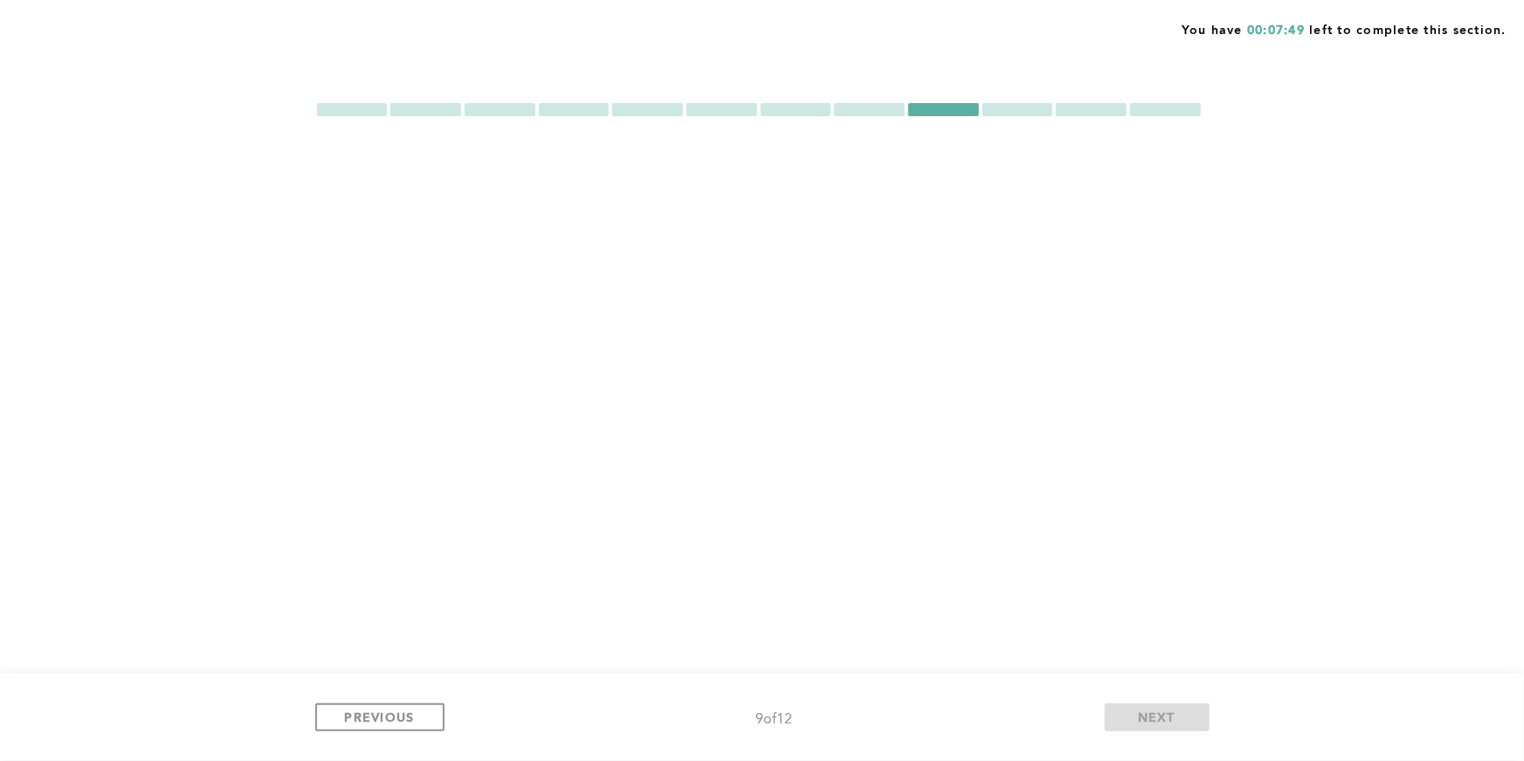
scroll to position [0, 0]
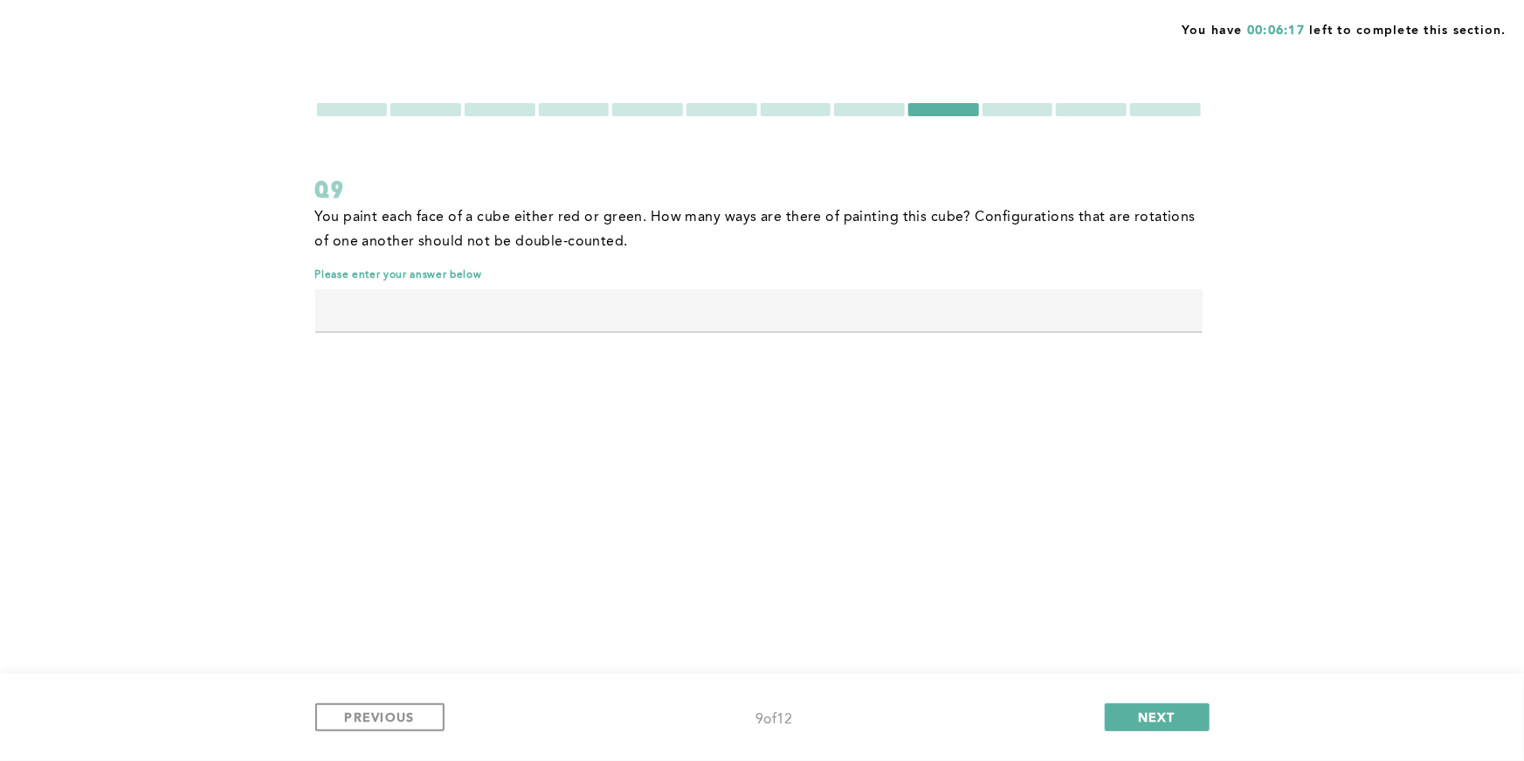
click at [1115, 308] on input "text" at bounding box center [758, 310] width 887 height 42
type input "10"
click at [1188, 718] on button "NEXT" at bounding box center [1157, 717] width 105 height 28
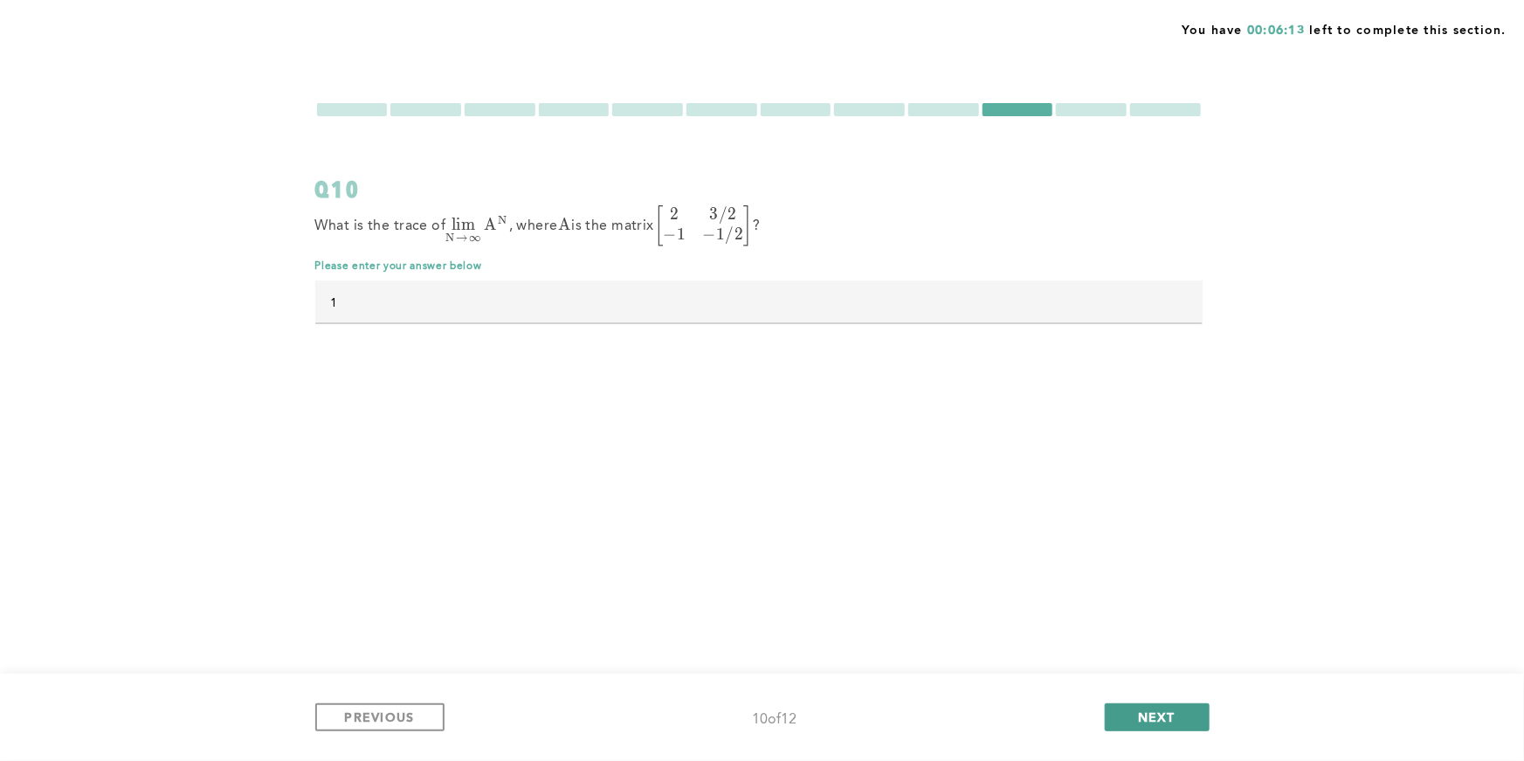
click at [1188, 718] on button "NEXT" at bounding box center [1157, 717] width 105 height 28
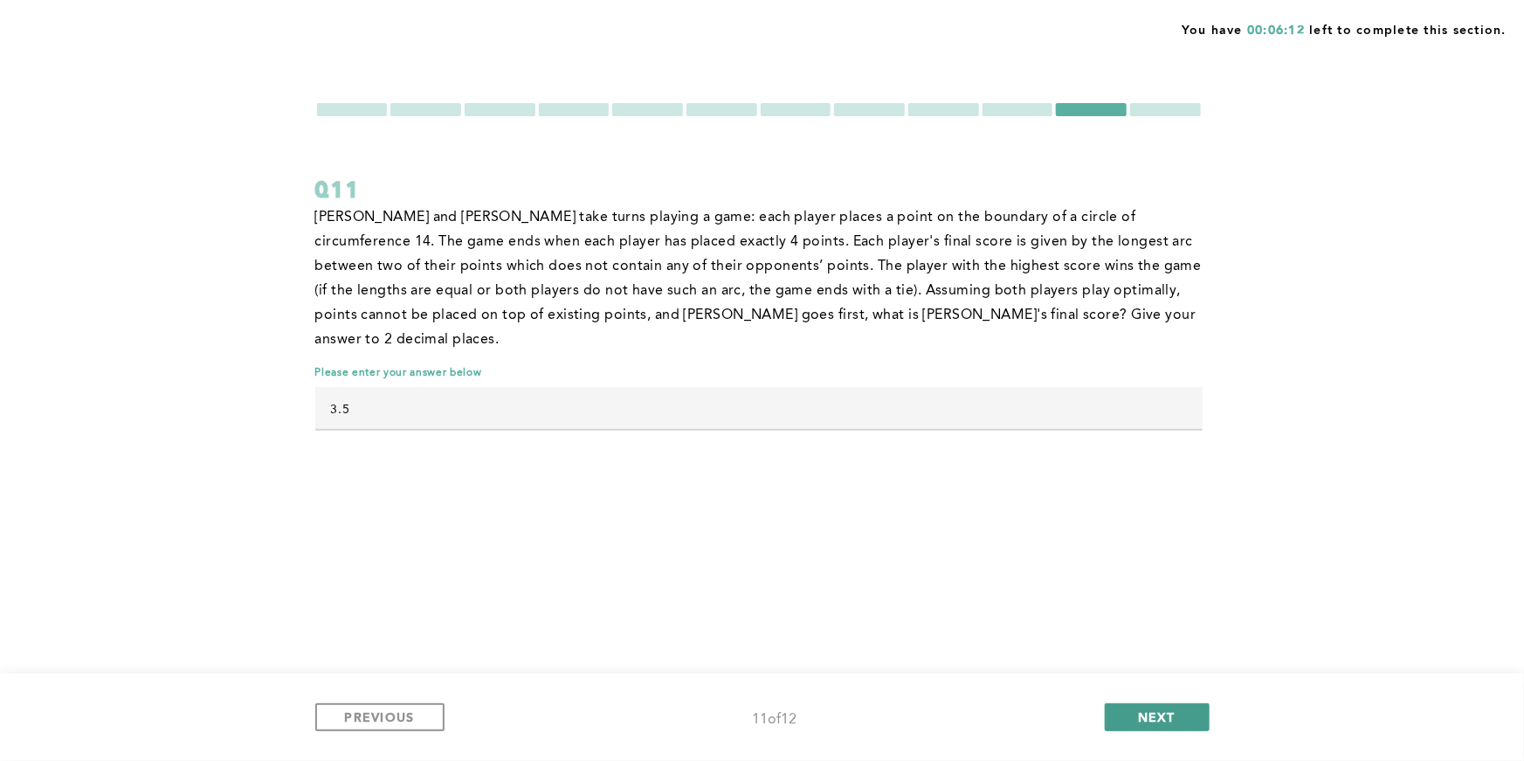
click at [1189, 719] on button "NEXT" at bounding box center [1157, 717] width 105 height 28
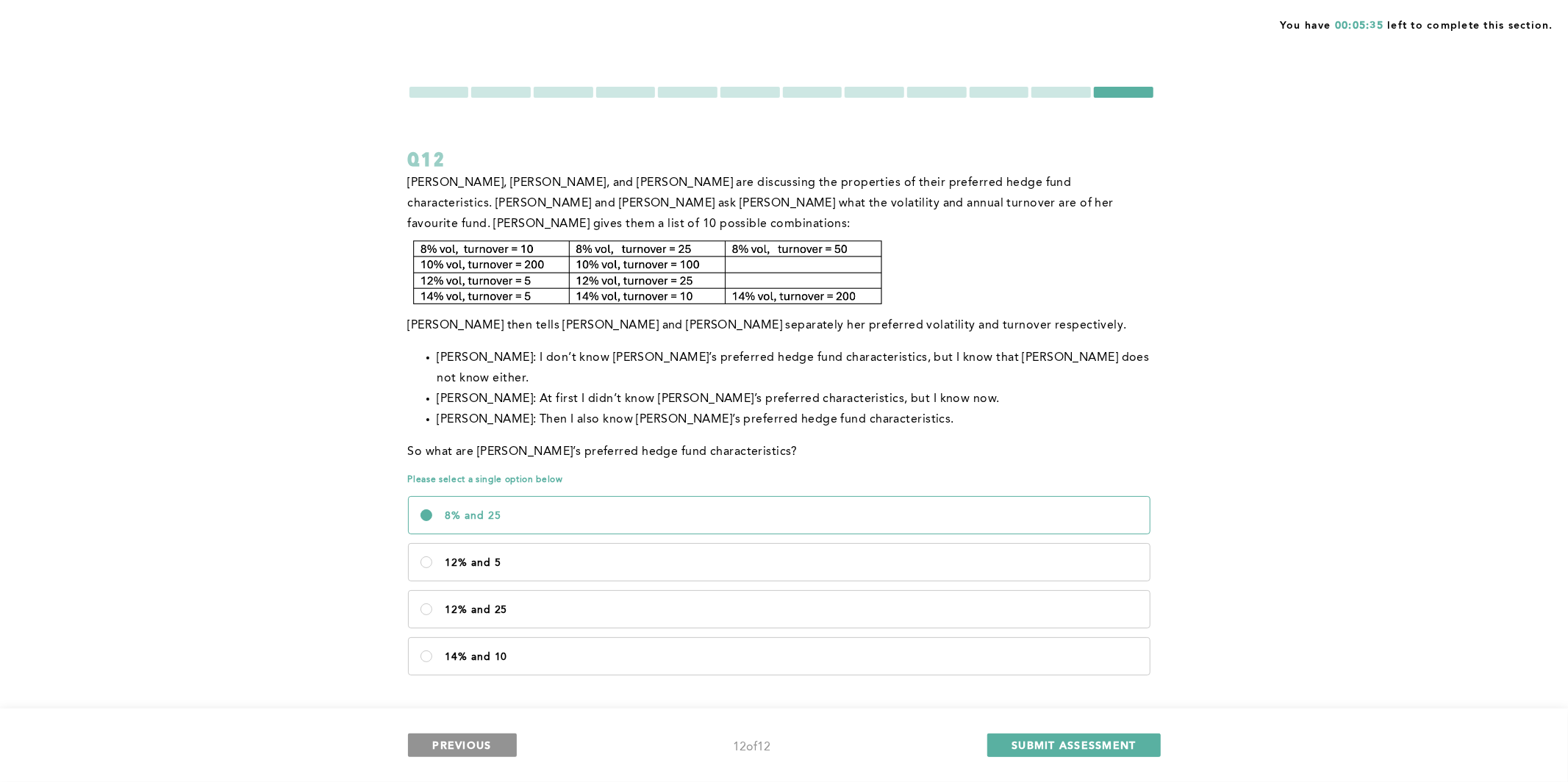
click at [472, 704] on span "PREVIOUS" at bounding box center [462, 745] width 59 height 14
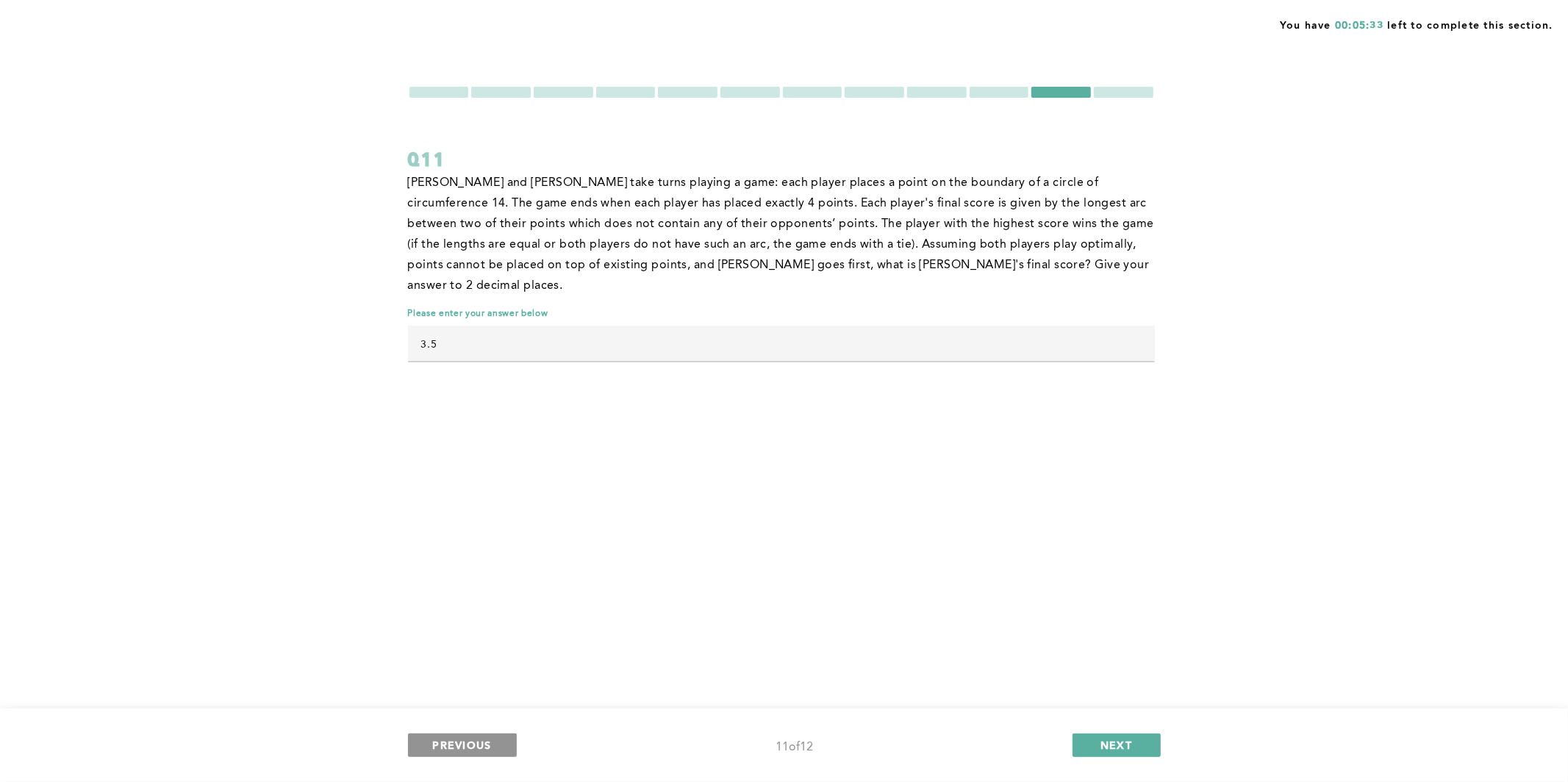
click at [473, 704] on span "PREVIOUS" at bounding box center [462, 745] width 59 height 14
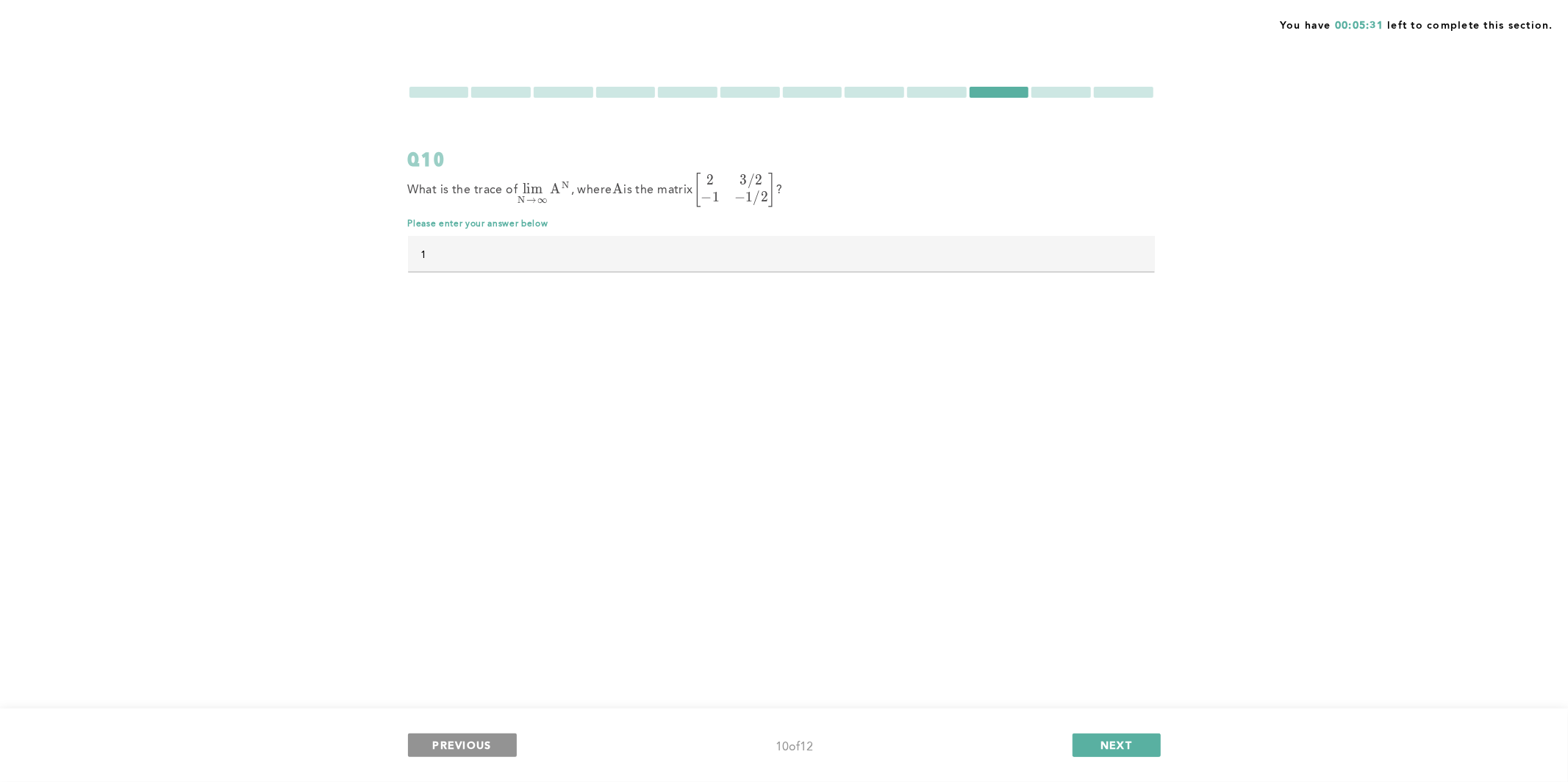
click at [473, 704] on span "PREVIOUS" at bounding box center [462, 745] width 59 height 14
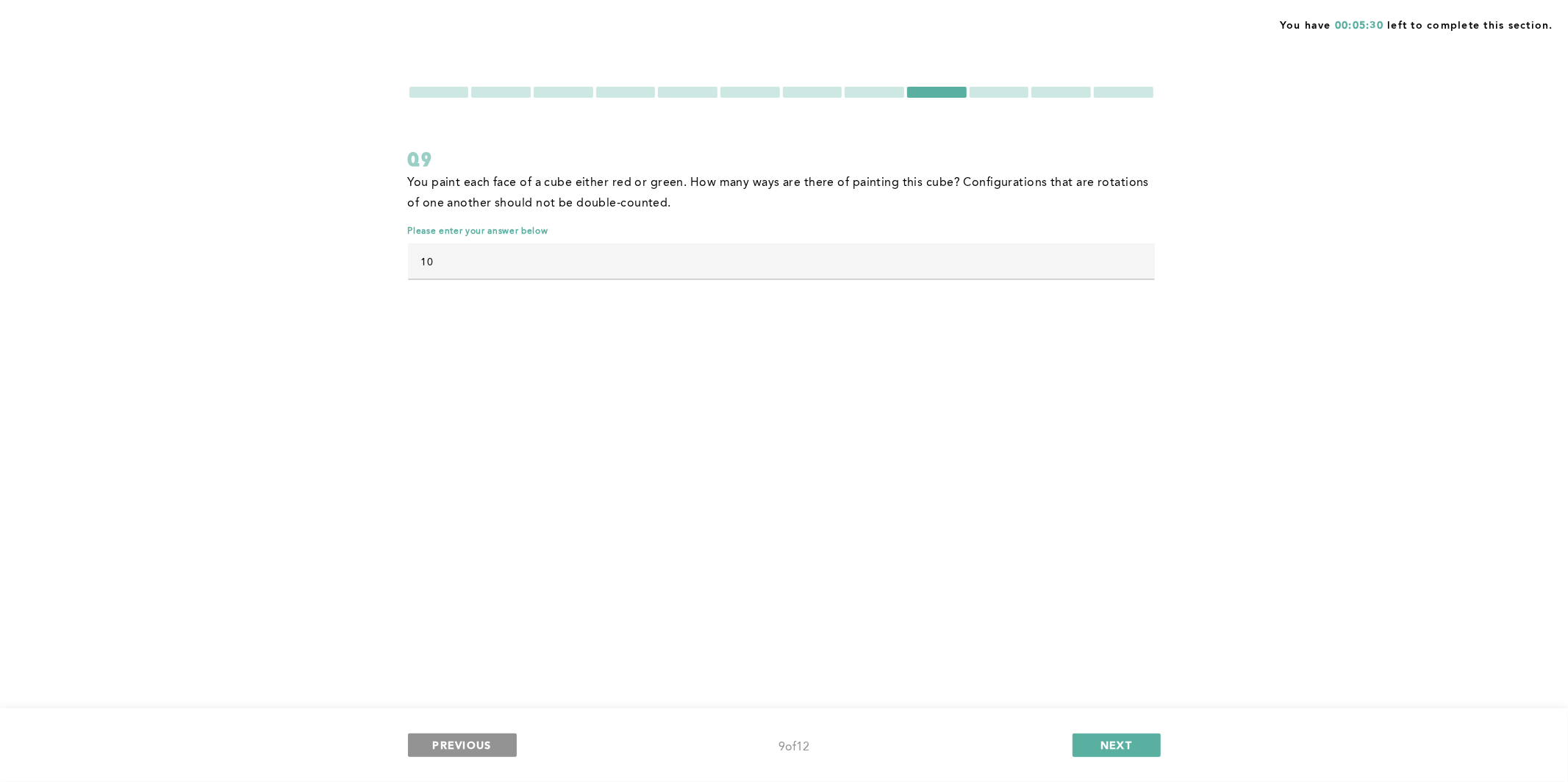
click at [473, 704] on span "PREVIOUS" at bounding box center [462, 745] width 59 height 14
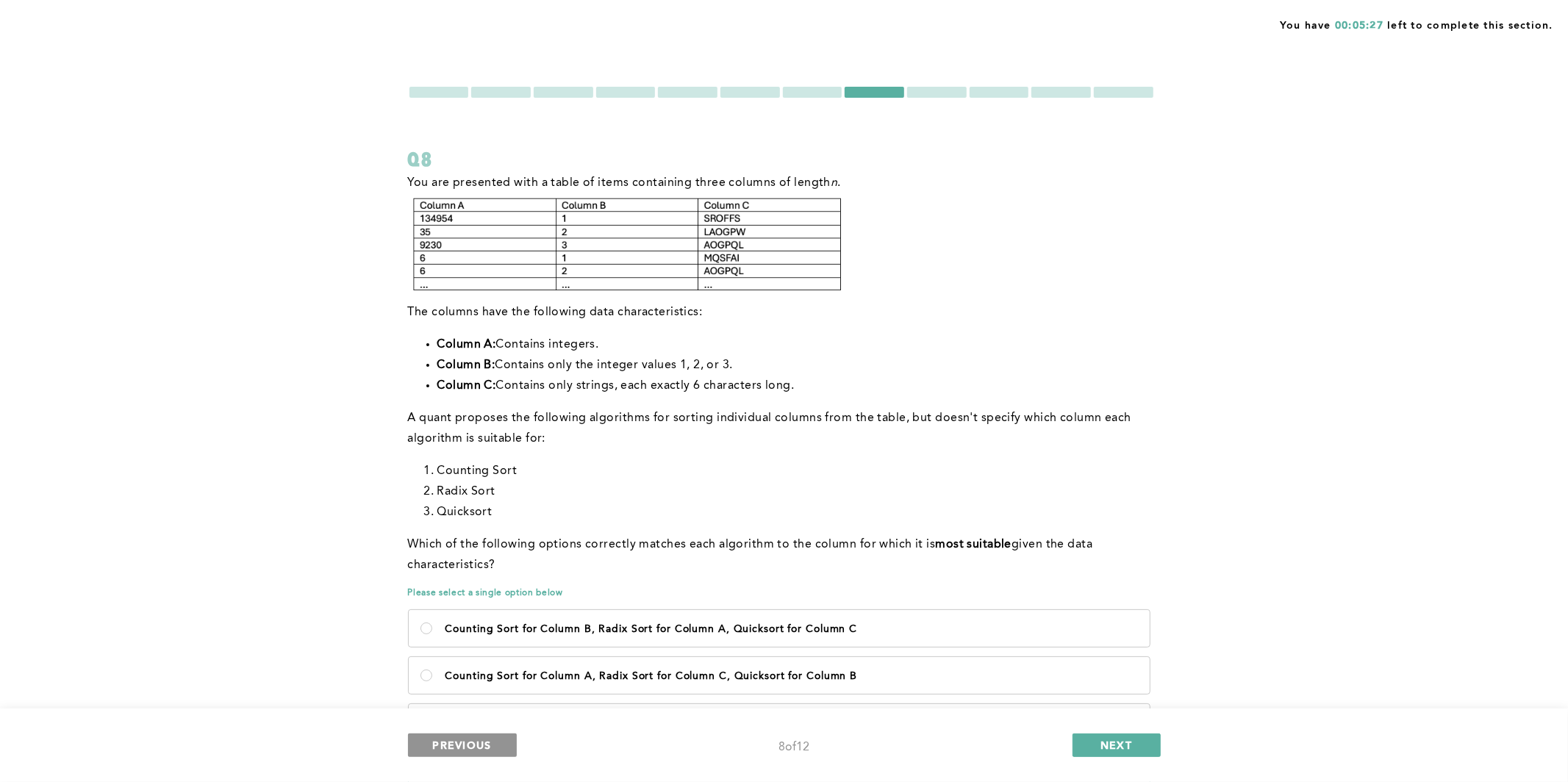
click at [473, 704] on span "PREVIOUS" at bounding box center [462, 745] width 59 height 14
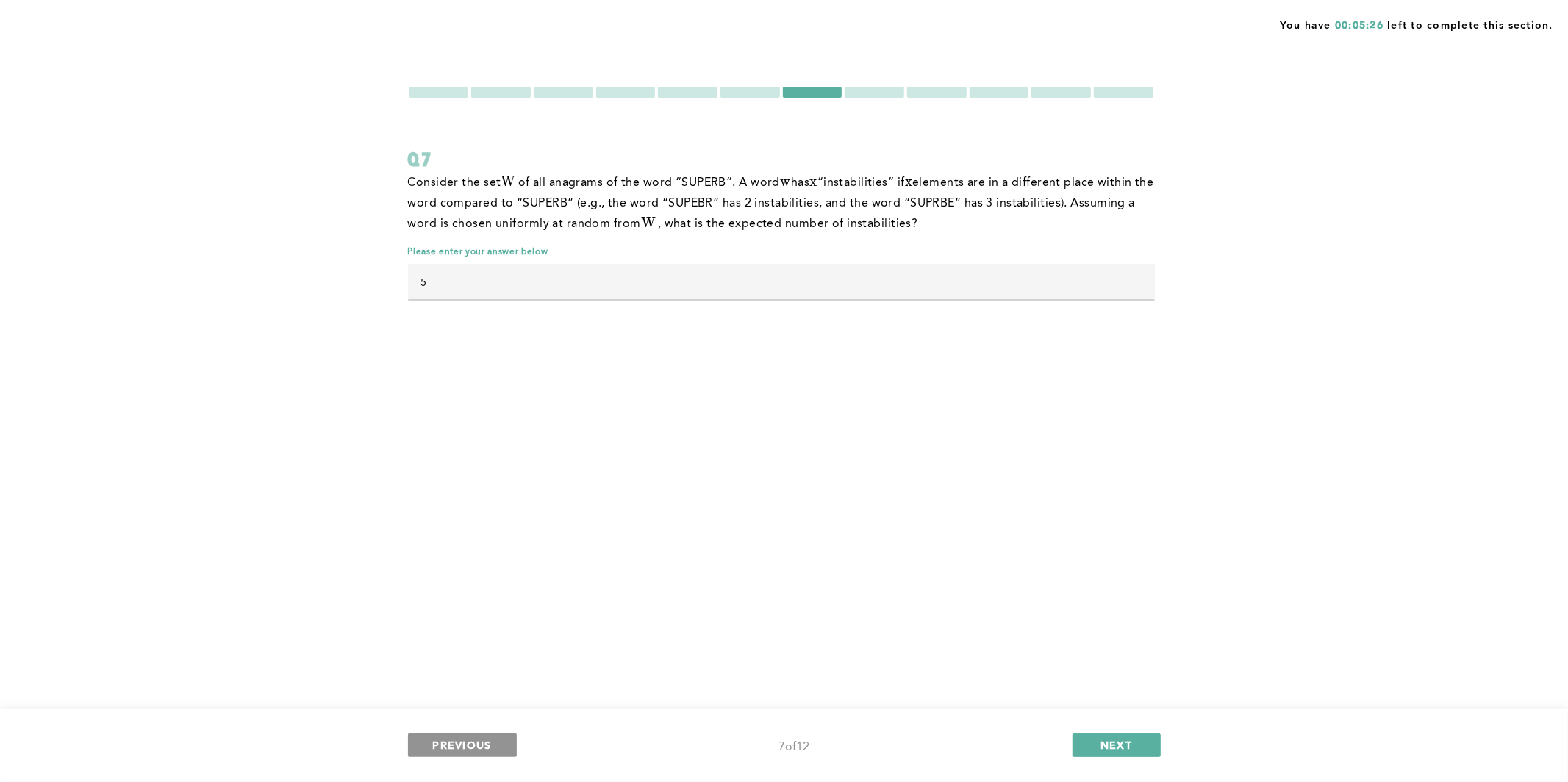
click at [473, 704] on span "PREVIOUS" at bounding box center [462, 745] width 59 height 14
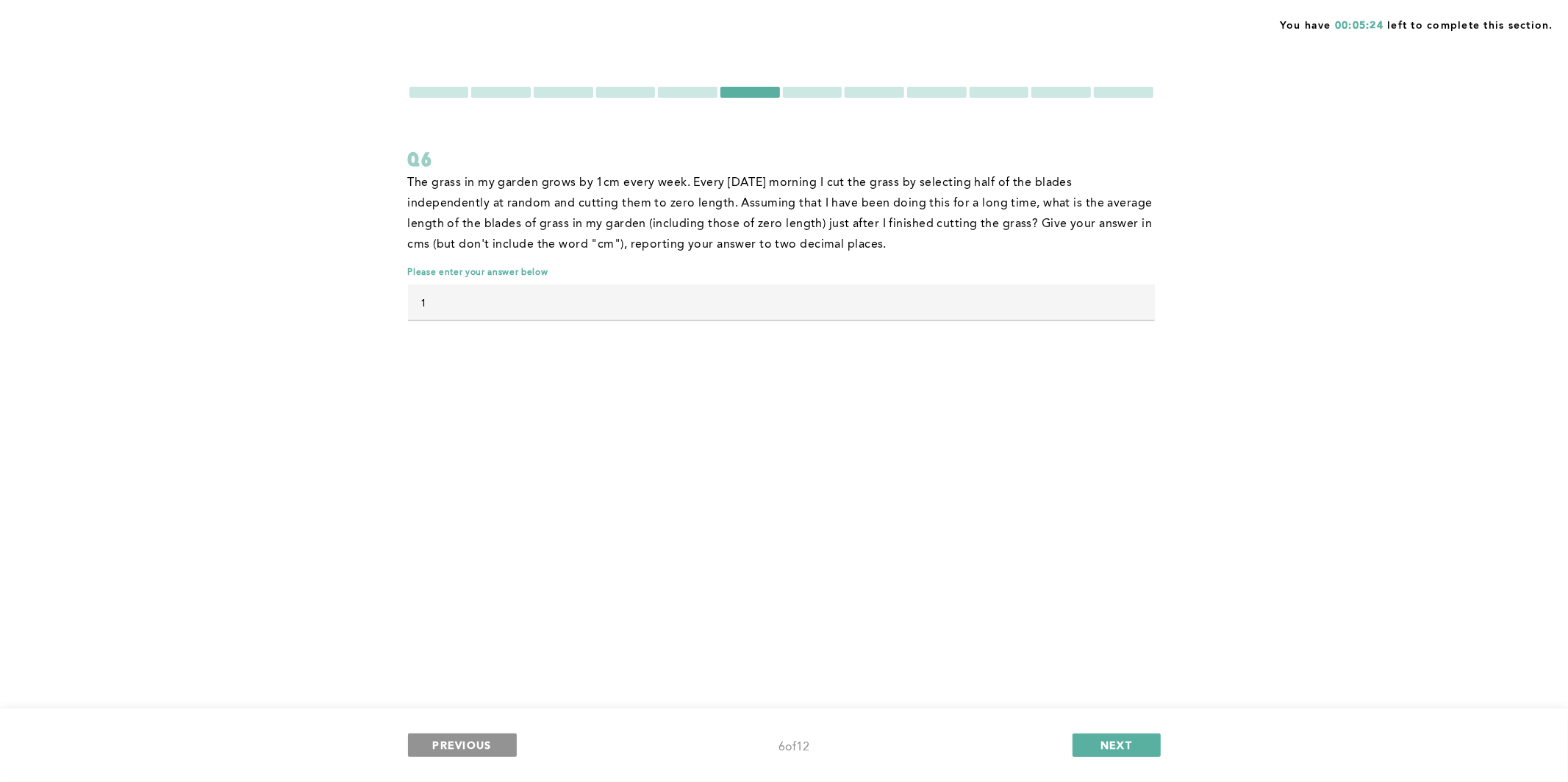
click at [473, 704] on span "PREVIOUS" at bounding box center [462, 745] width 59 height 14
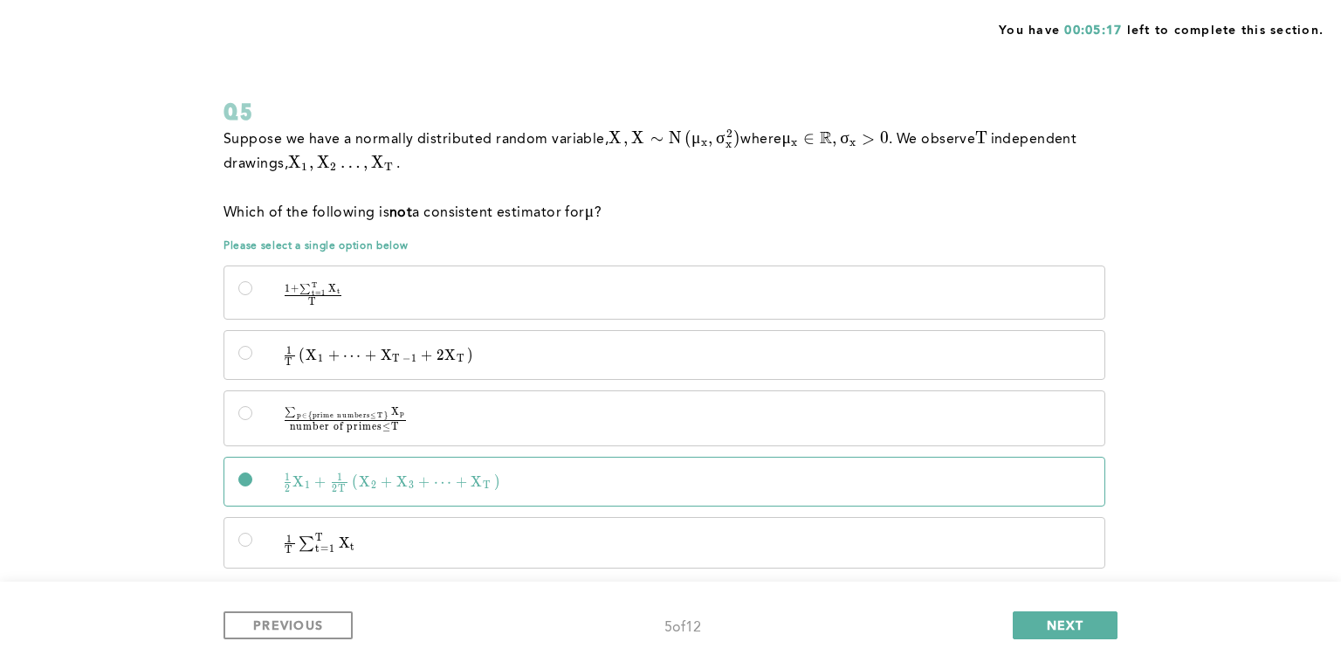
scroll to position [79, 0]
click at [1049, 631] on span "NEXT" at bounding box center [1066, 625] width 38 height 17
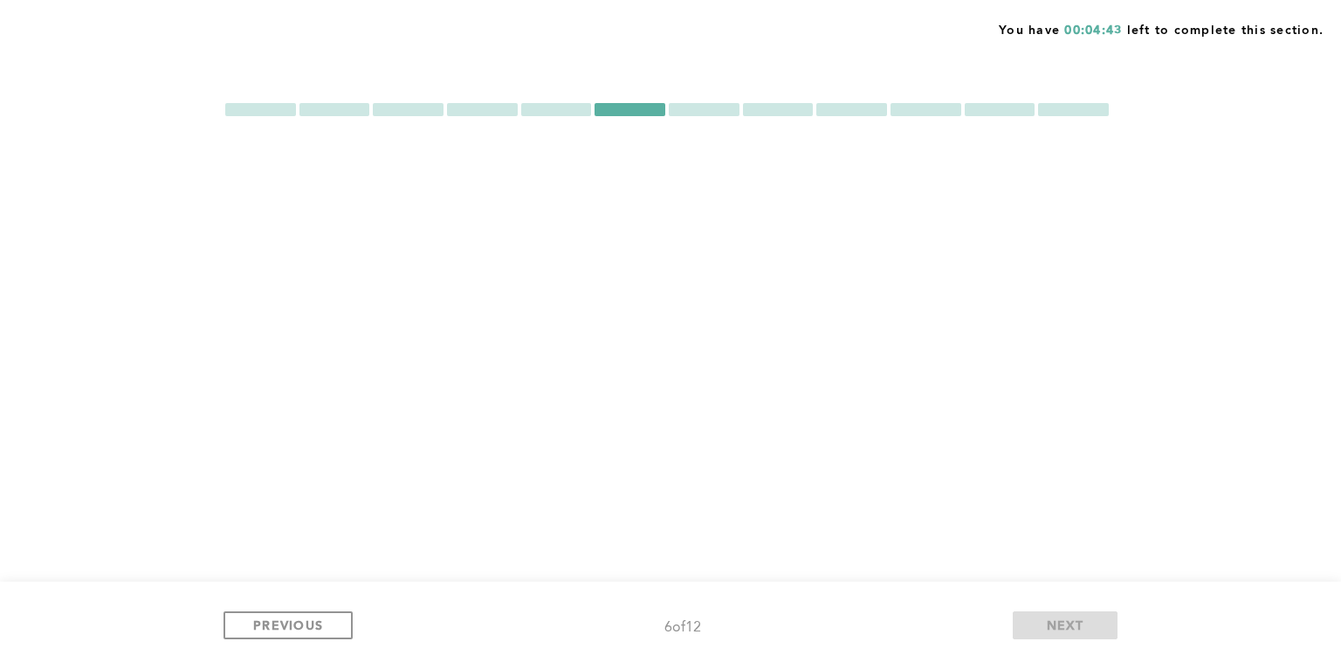
scroll to position [0, 0]
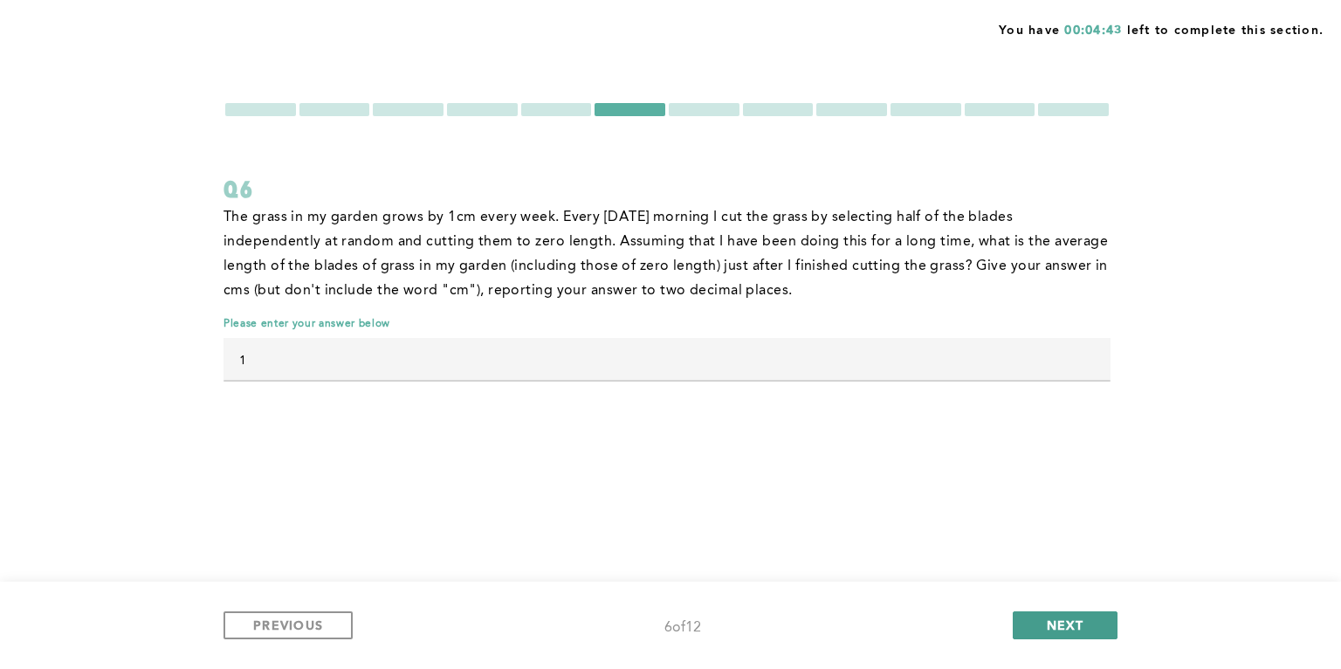
click at [1049, 631] on span "NEXT" at bounding box center [1066, 625] width 38 height 17
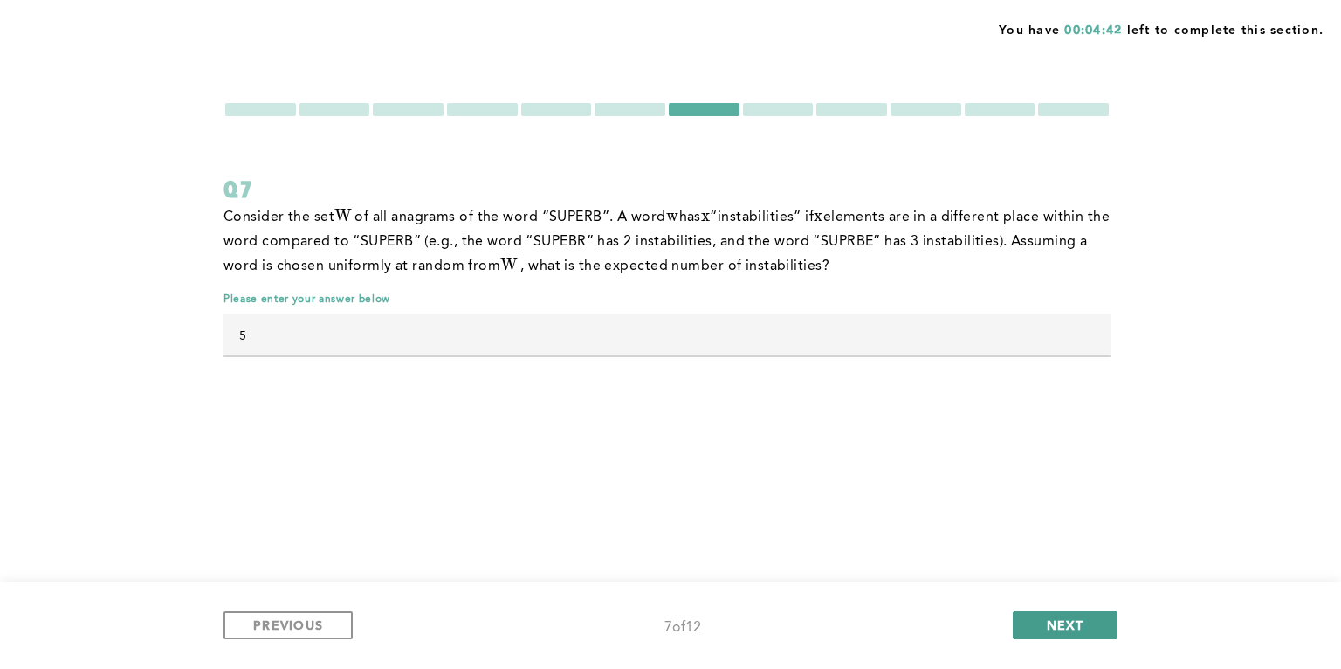
click at [1049, 631] on span "NEXT" at bounding box center [1066, 625] width 38 height 17
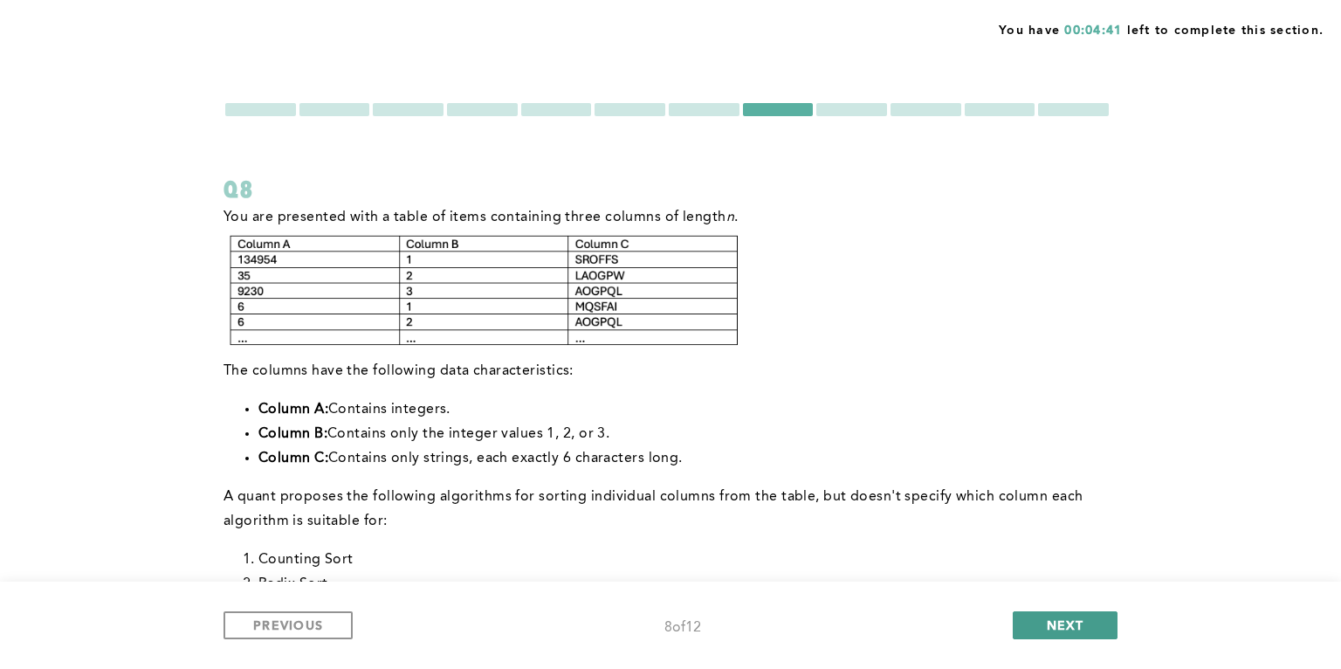
click at [1049, 631] on span "NEXT" at bounding box center [1066, 625] width 38 height 17
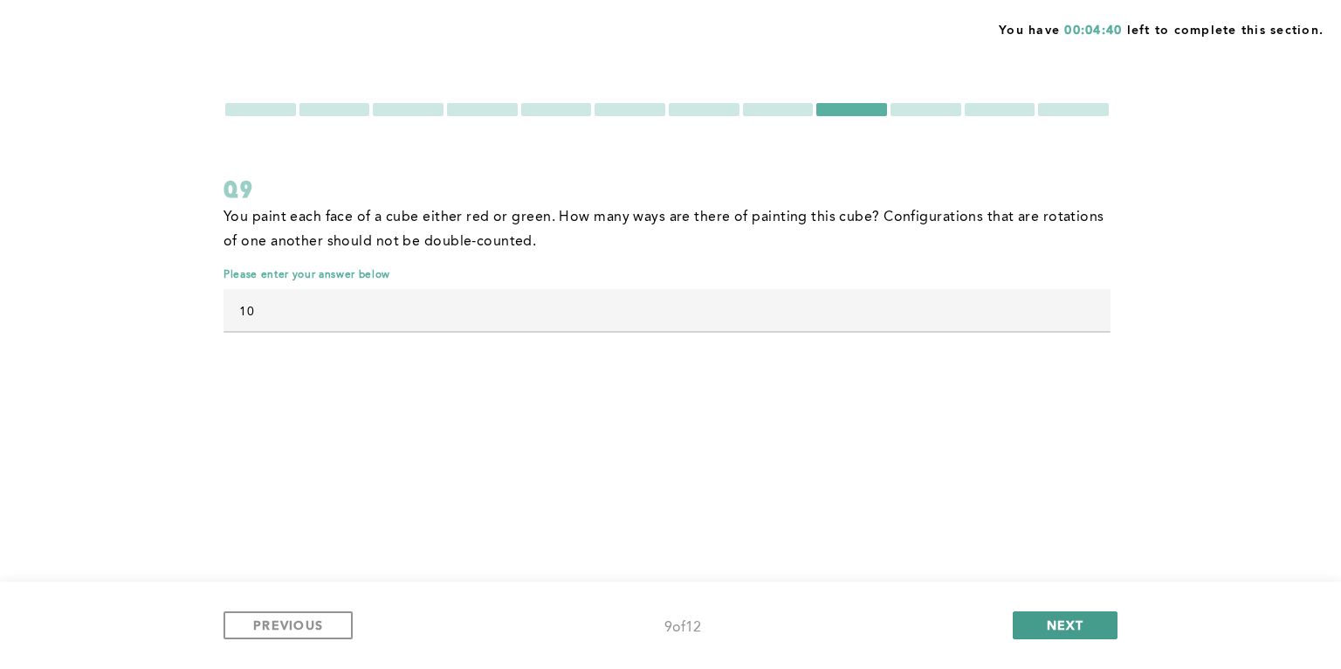
click at [1049, 631] on span "NEXT" at bounding box center [1066, 625] width 38 height 17
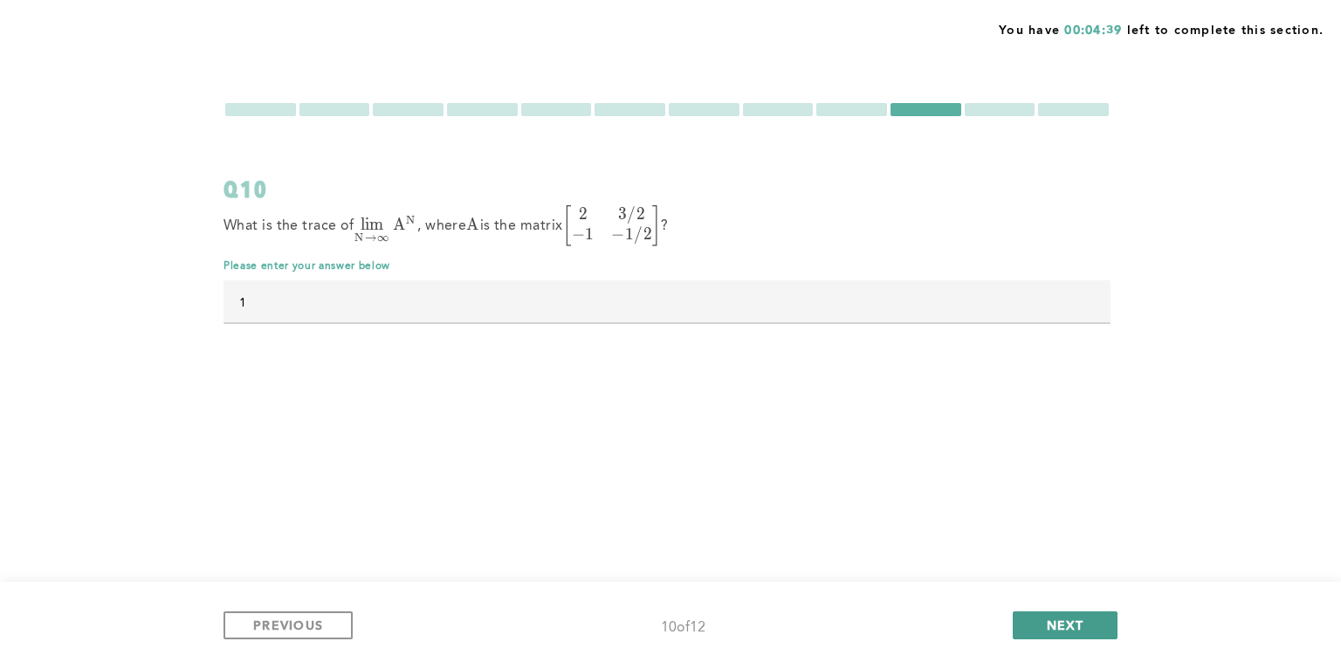
click at [1049, 631] on span "NEXT" at bounding box center [1066, 625] width 38 height 17
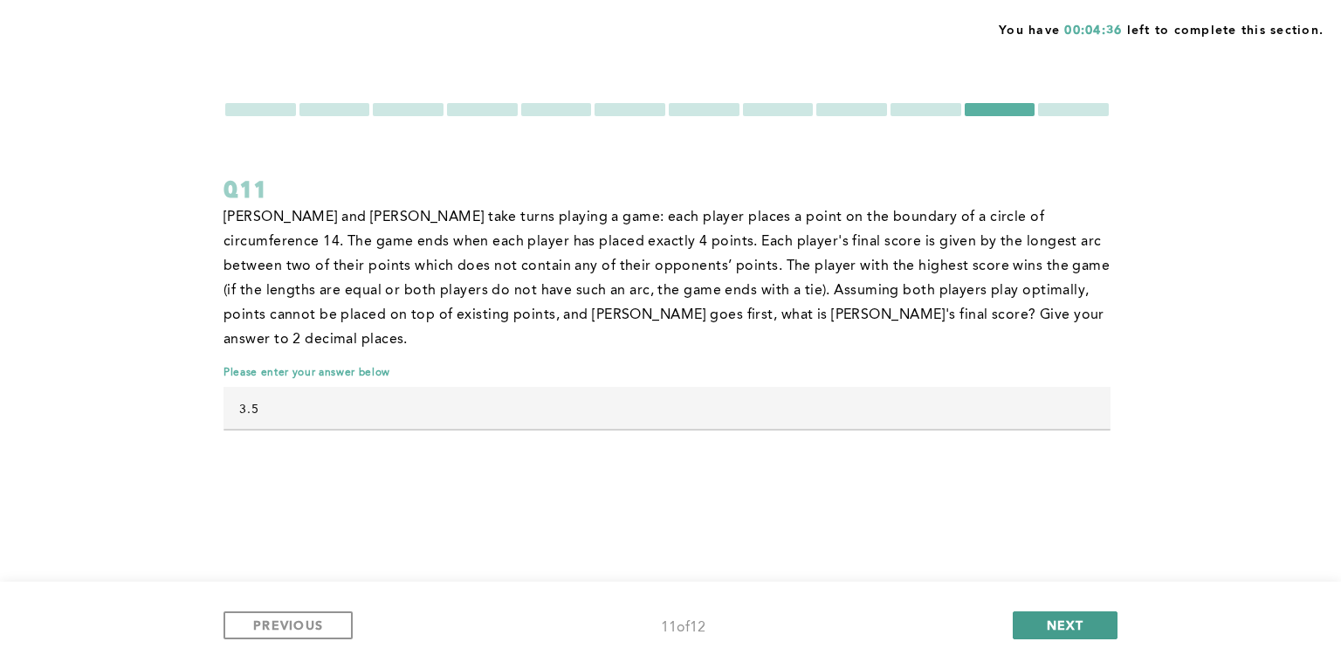
click at [1042, 628] on button "NEXT" at bounding box center [1065, 625] width 105 height 28
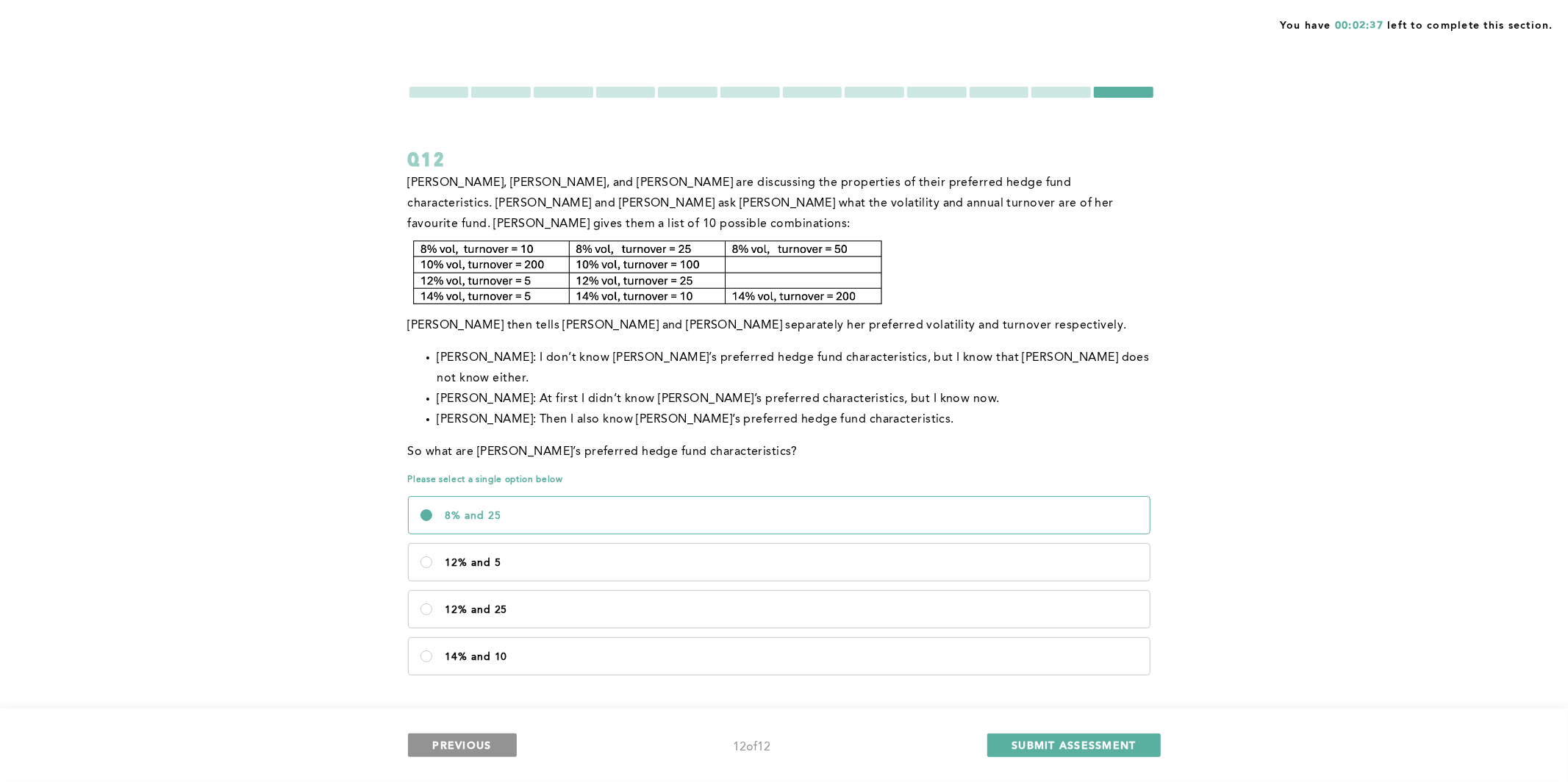
click at [479, 704] on span "PREVIOUS" at bounding box center [462, 745] width 59 height 14
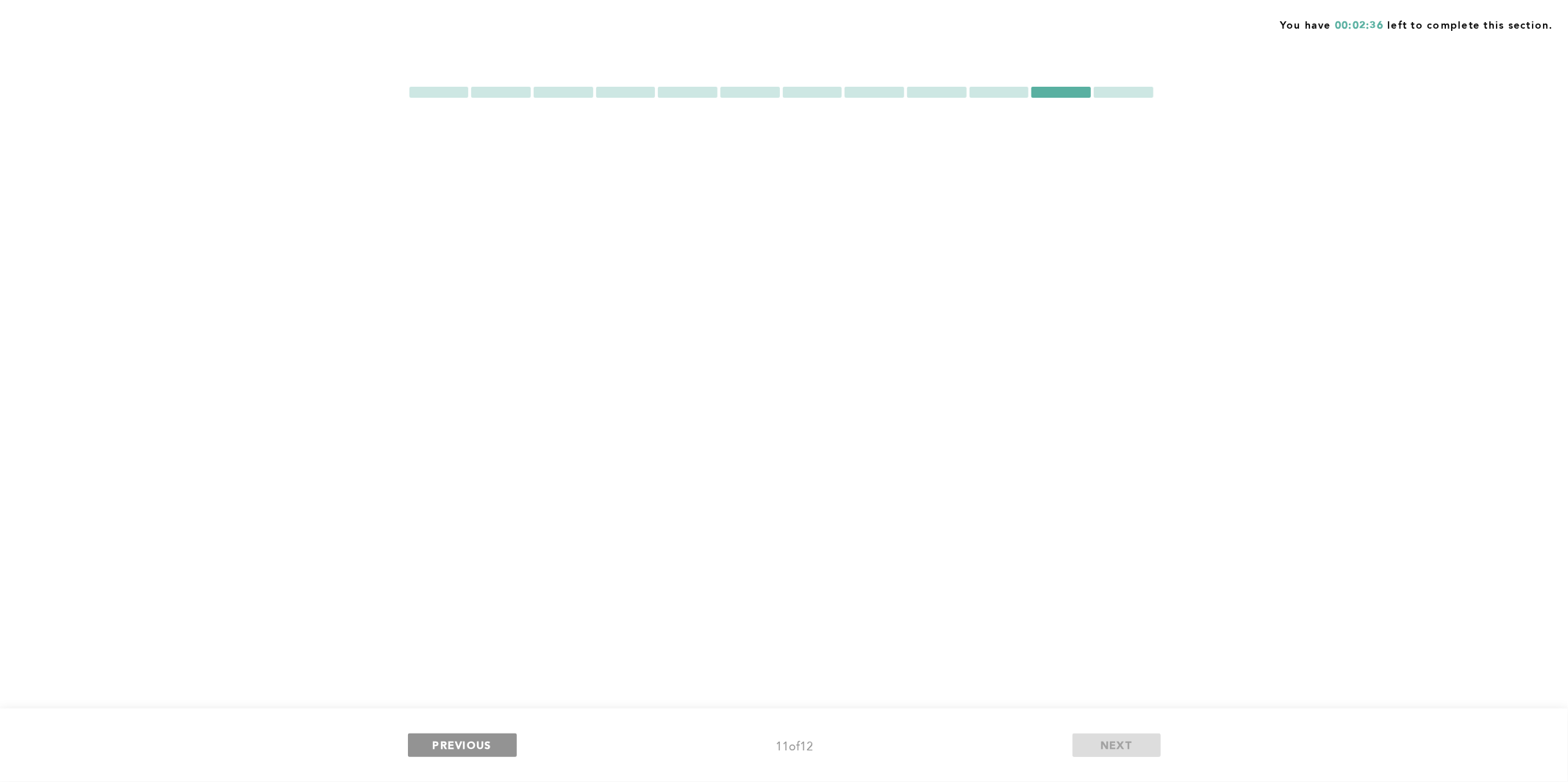
click at [479, 704] on span "PREVIOUS" at bounding box center [462, 745] width 59 height 14
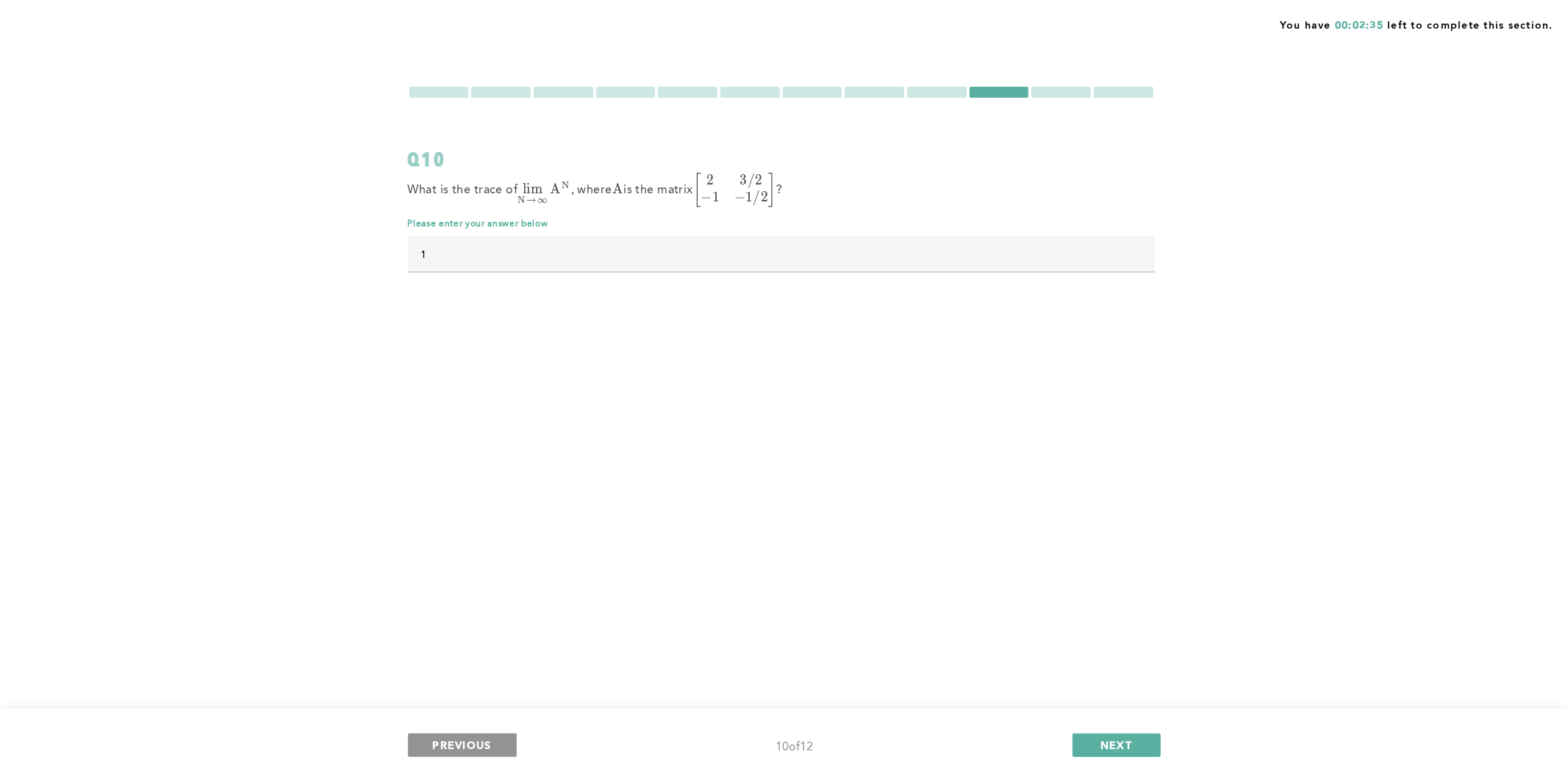
click at [479, 704] on span "PREVIOUS" at bounding box center [462, 745] width 59 height 14
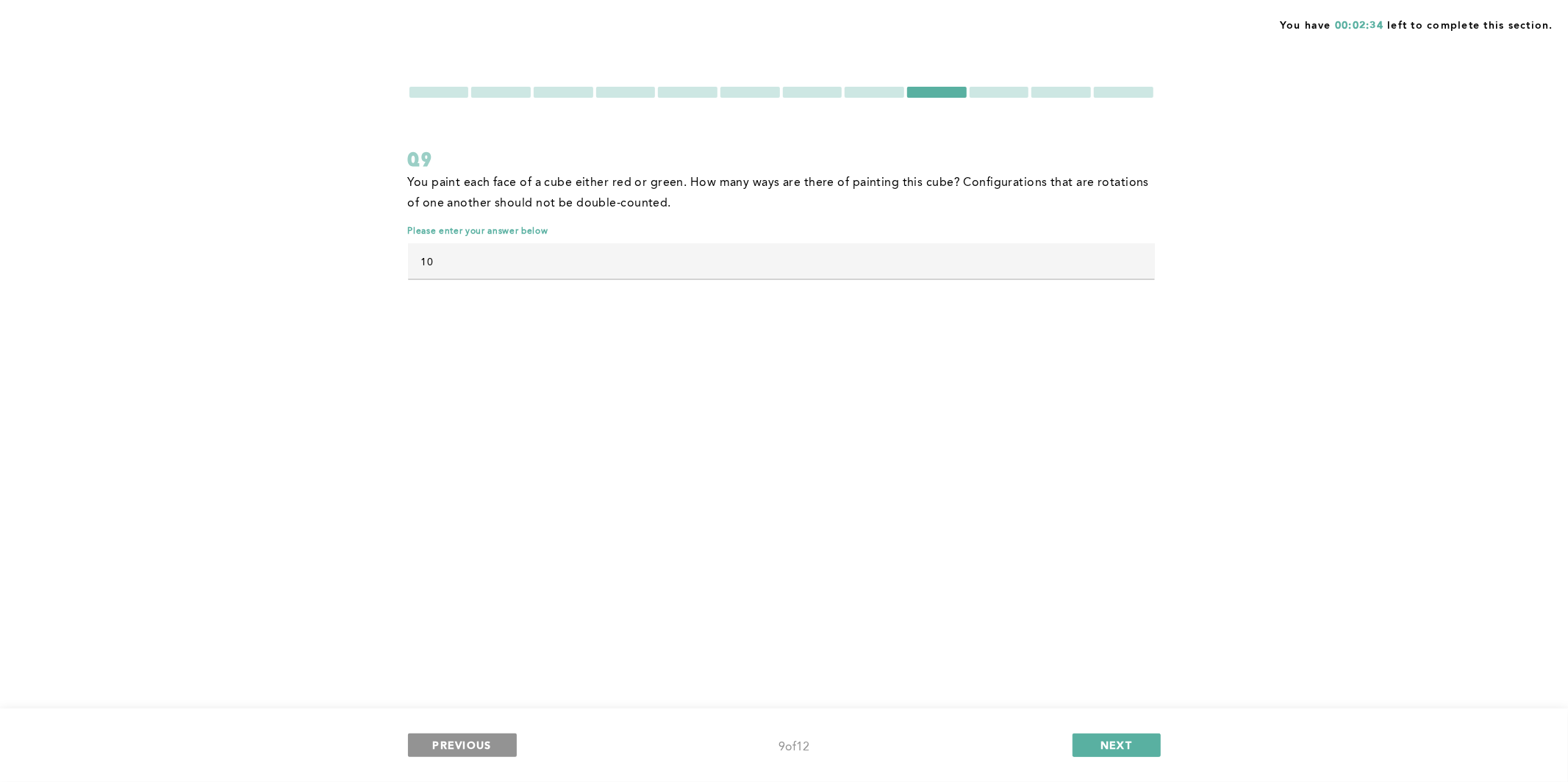
click at [479, 704] on span "PREVIOUS" at bounding box center [462, 745] width 59 height 14
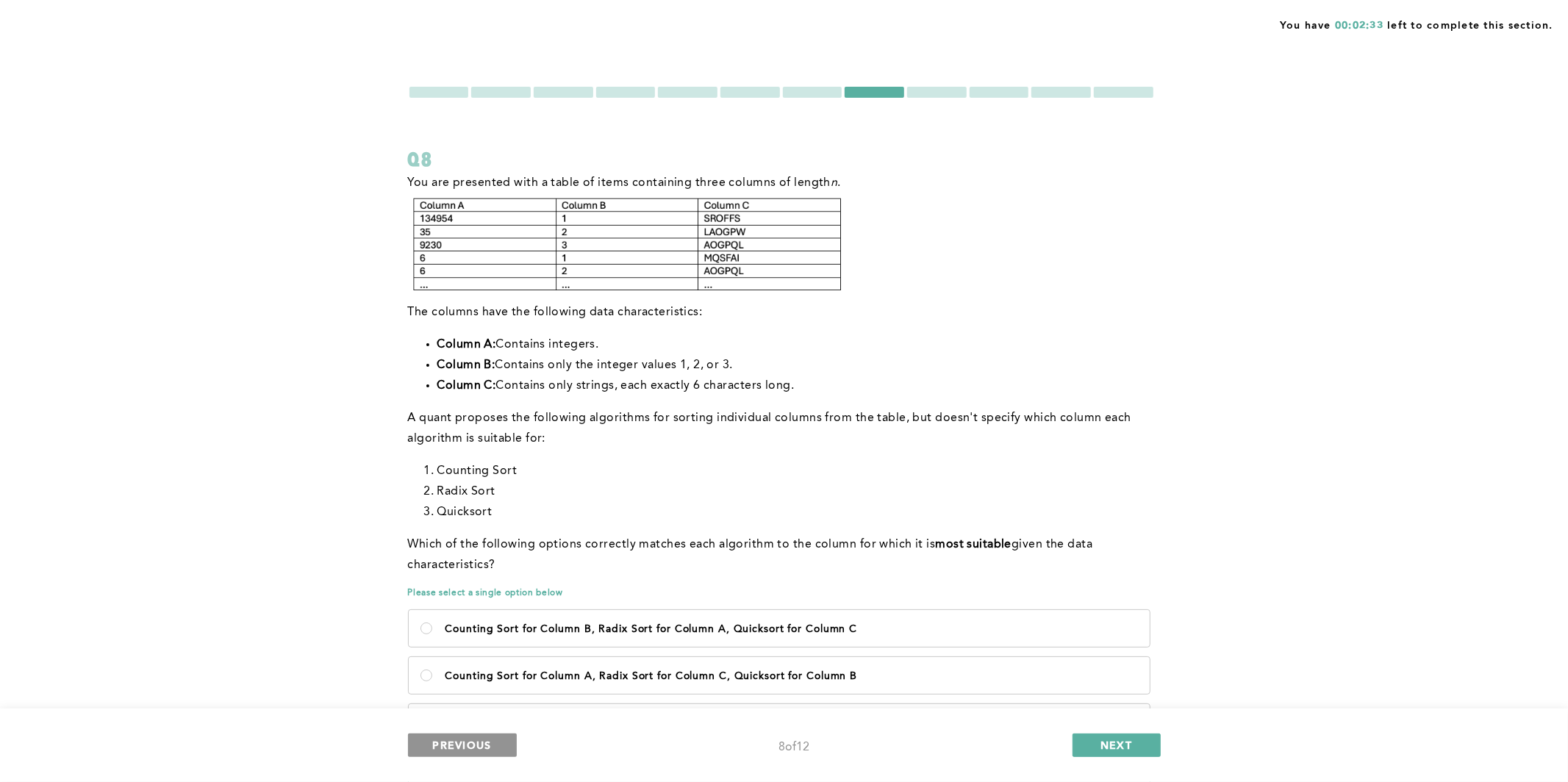
click at [479, 704] on span "PREVIOUS" at bounding box center [462, 745] width 59 height 14
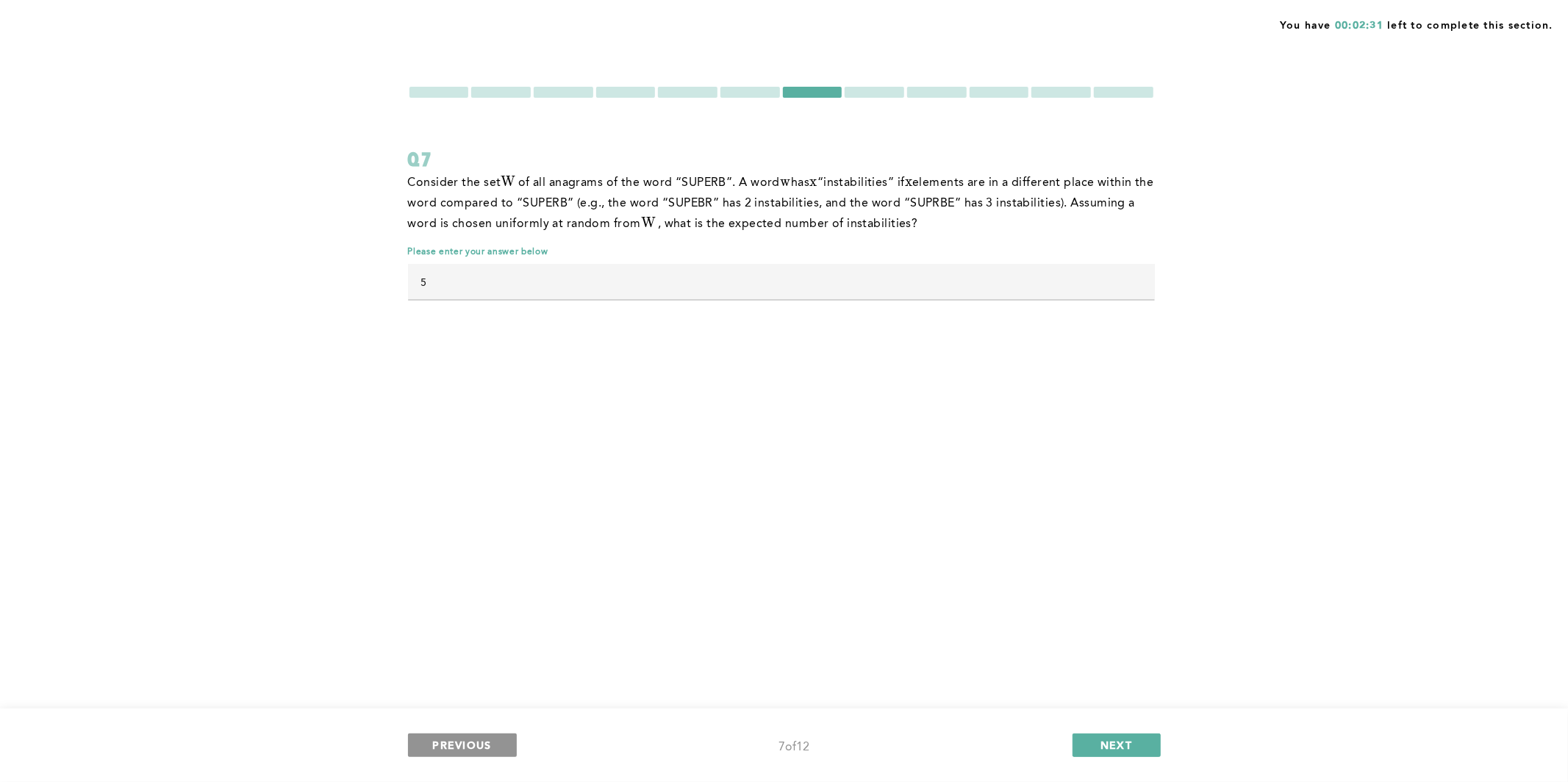
click at [479, 704] on span "PREVIOUS" at bounding box center [462, 745] width 59 height 14
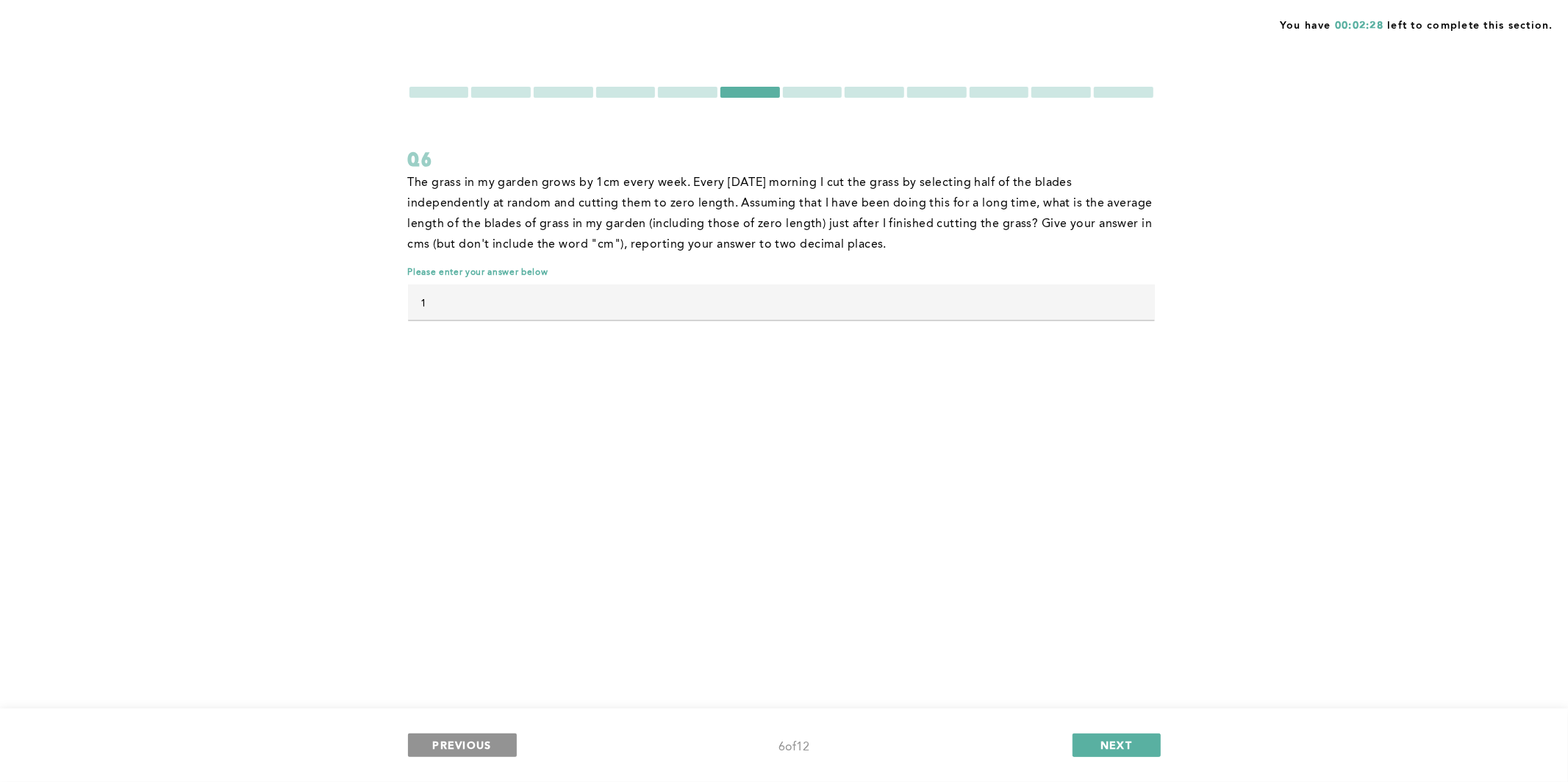
click at [479, 704] on span "PREVIOUS" at bounding box center [462, 745] width 59 height 14
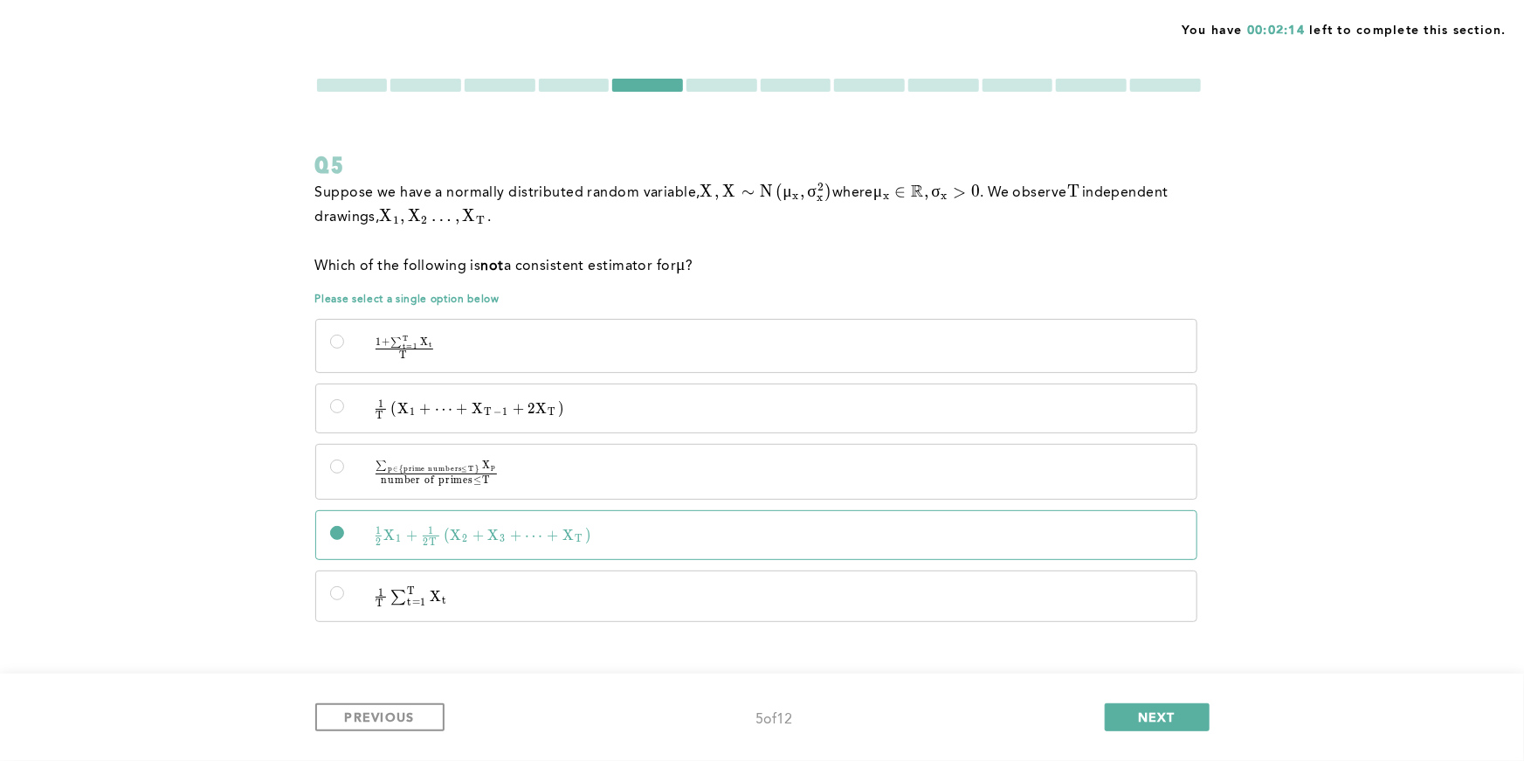
scroll to position [26, 0]
click at [1170, 727] on button "NEXT" at bounding box center [1157, 717] width 105 height 28
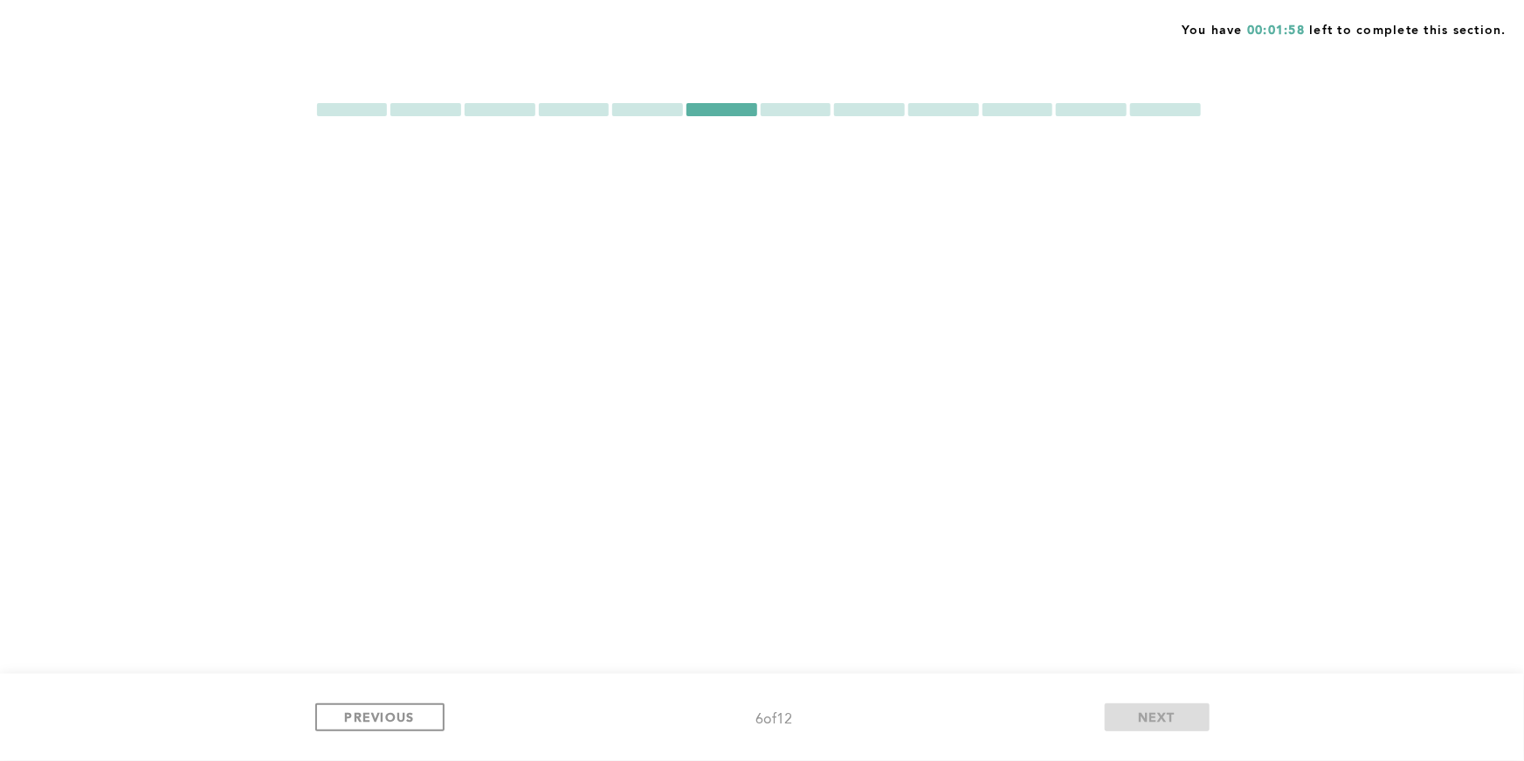
scroll to position [0, 0]
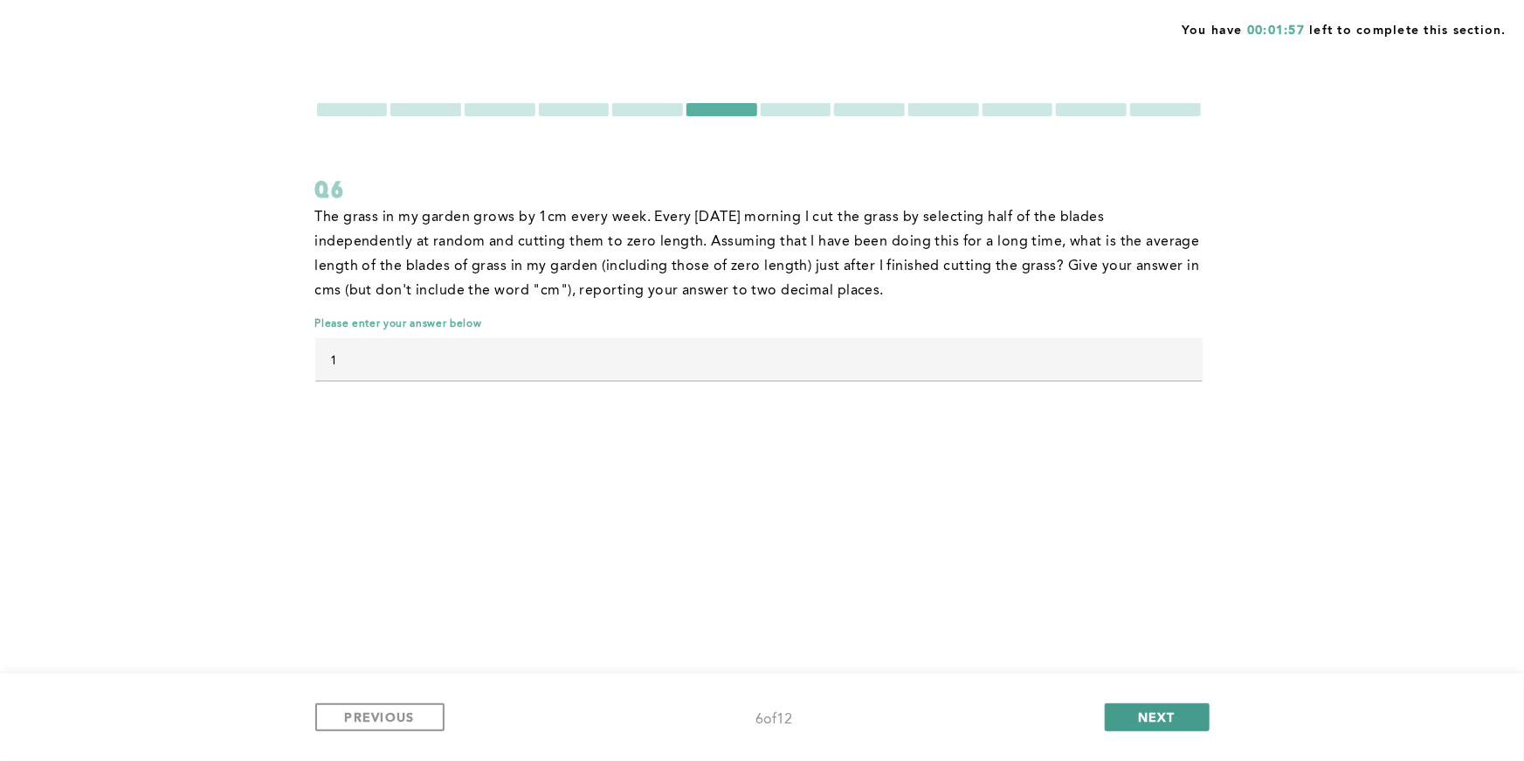
click at [1171, 722] on span "NEXT" at bounding box center [1157, 716] width 38 height 17
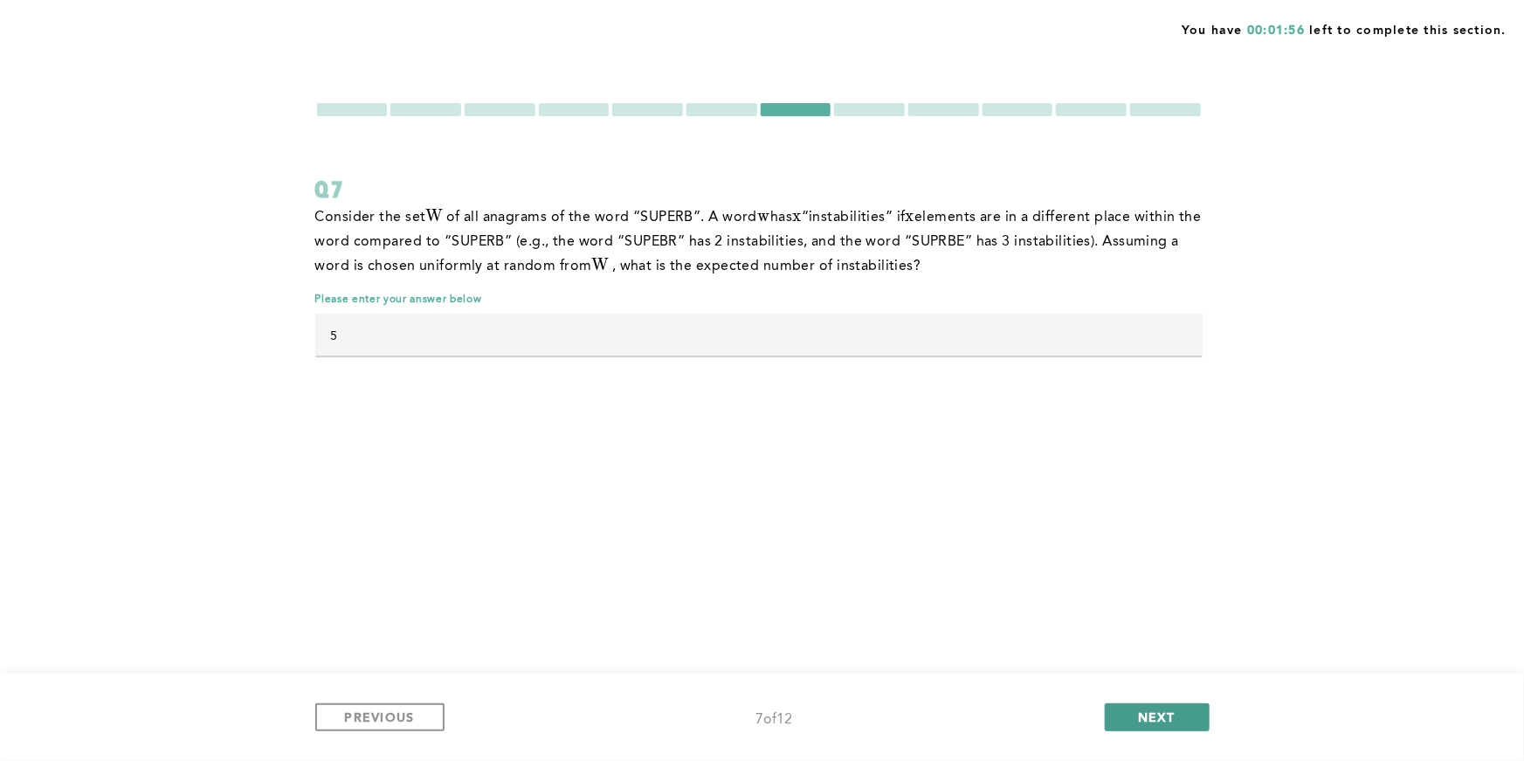
click at [1171, 722] on span "NEXT" at bounding box center [1157, 716] width 38 height 17
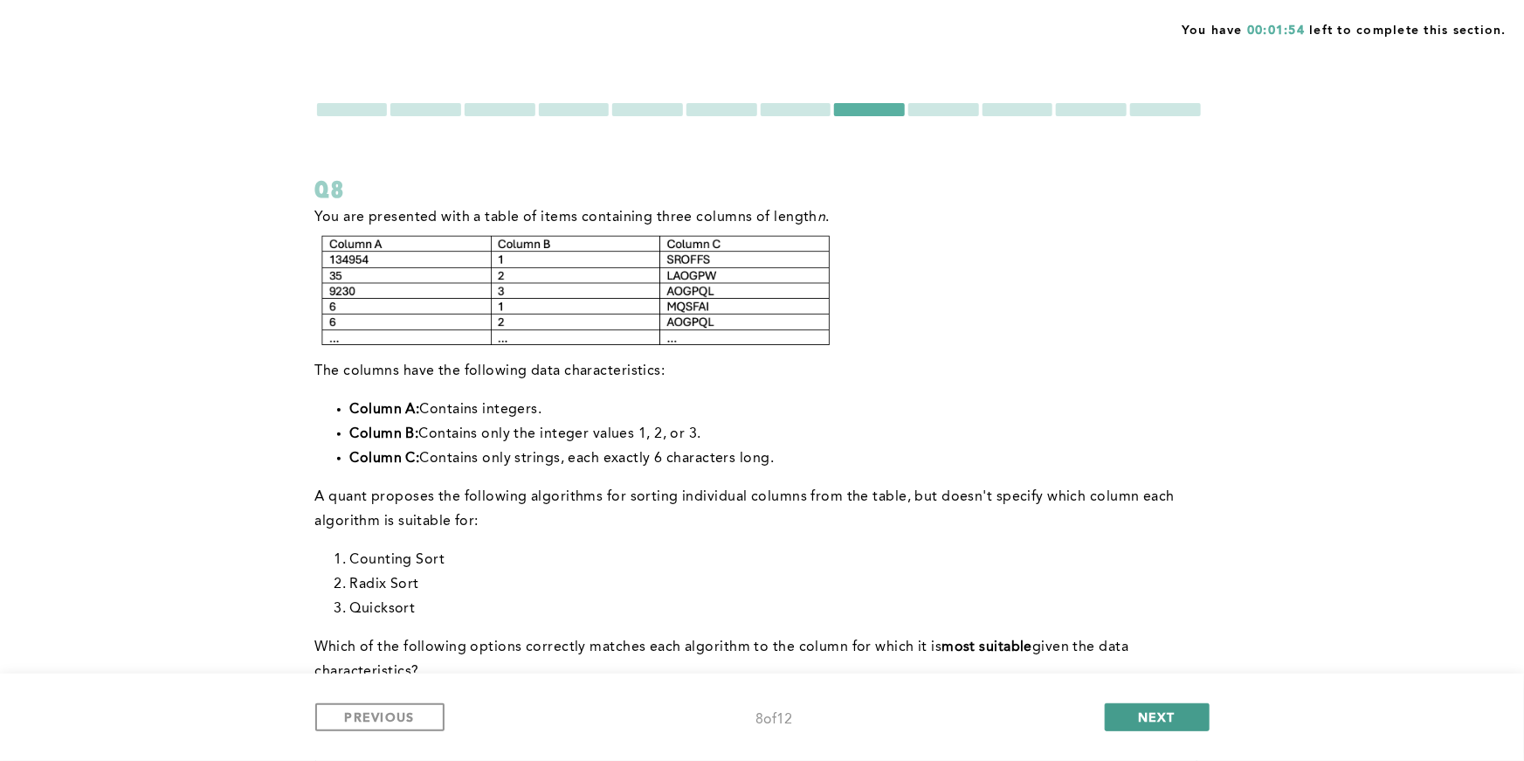
click at [1171, 722] on span "NEXT" at bounding box center [1157, 716] width 38 height 17
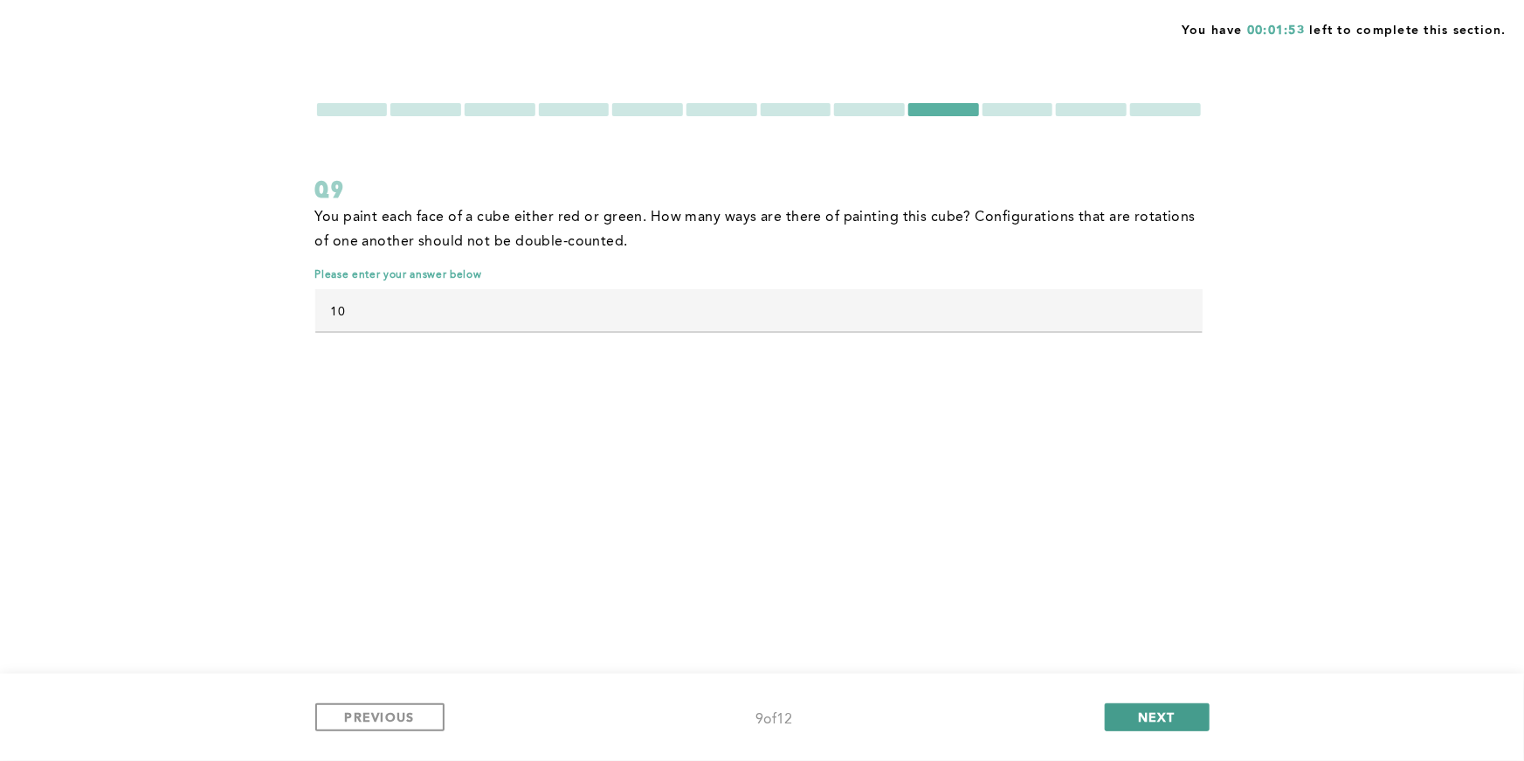
click at [1171, 722] on span "NEXT" at bounding box center [1157, 716] width 38 height 17
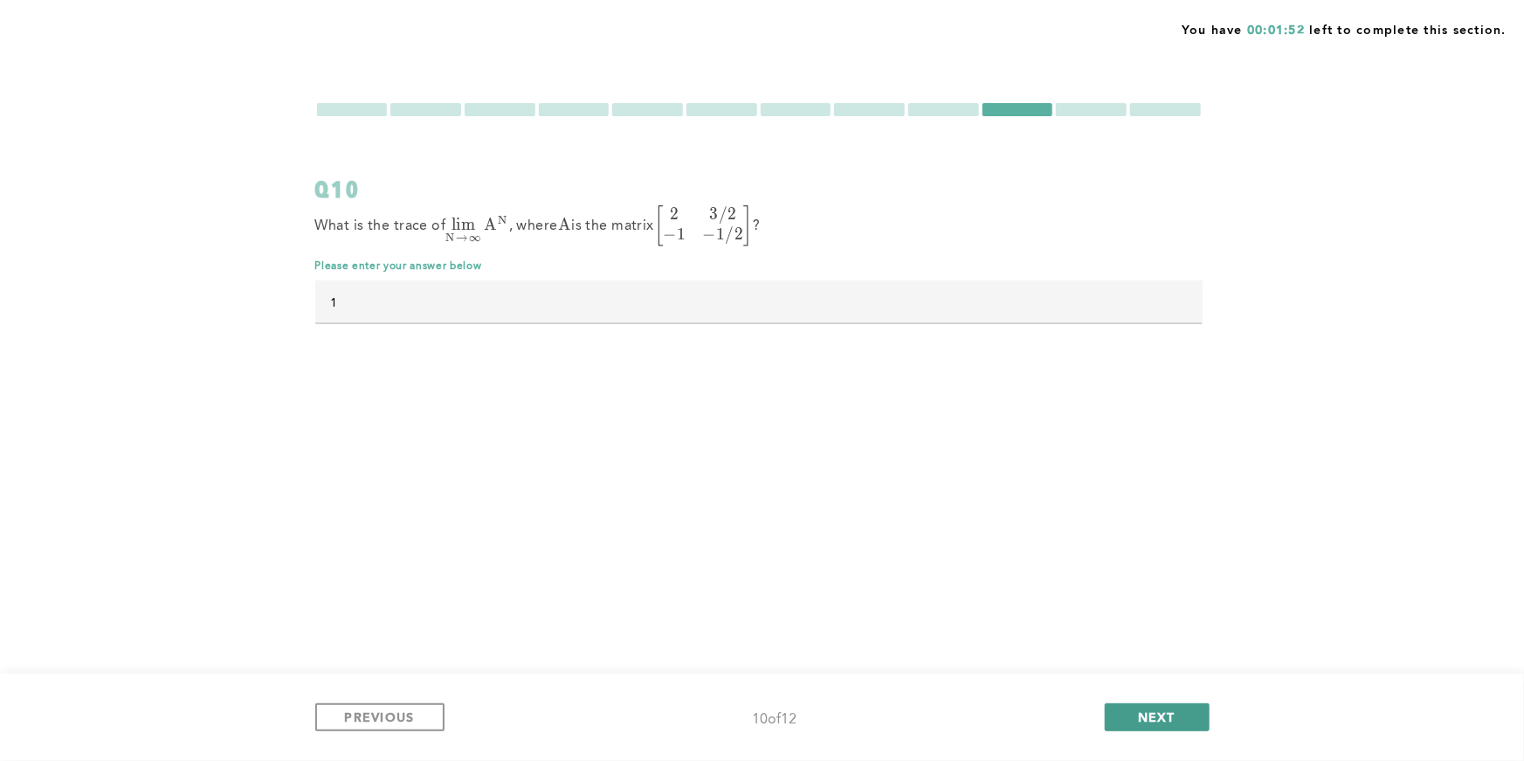
click at [1171, 724] on span "NEXT" at bounding box center [1157, 716] width 38 height 17
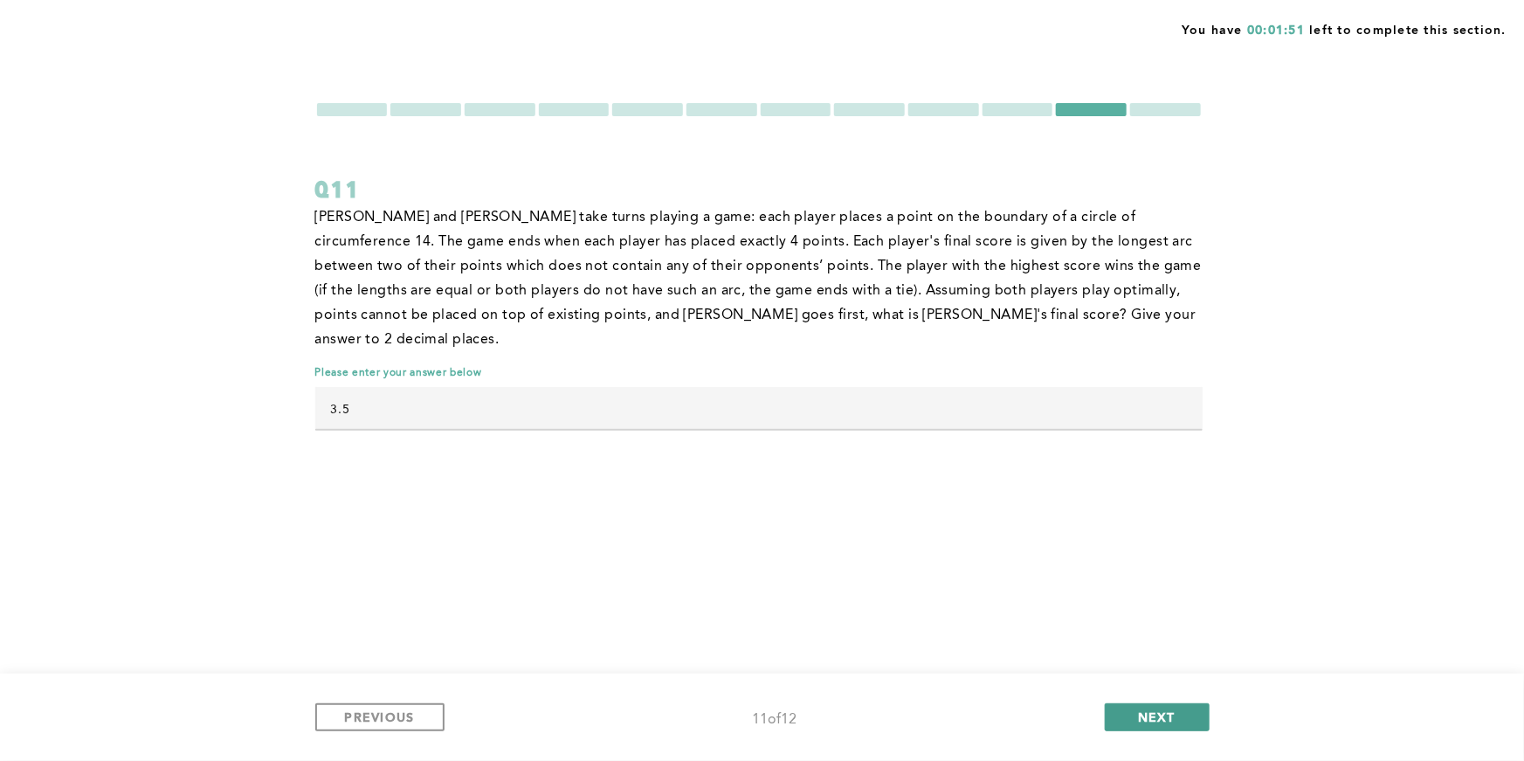
click at [1171, 725] on button "NEXT" at bounding box center [1157, 717] width 105 height 28
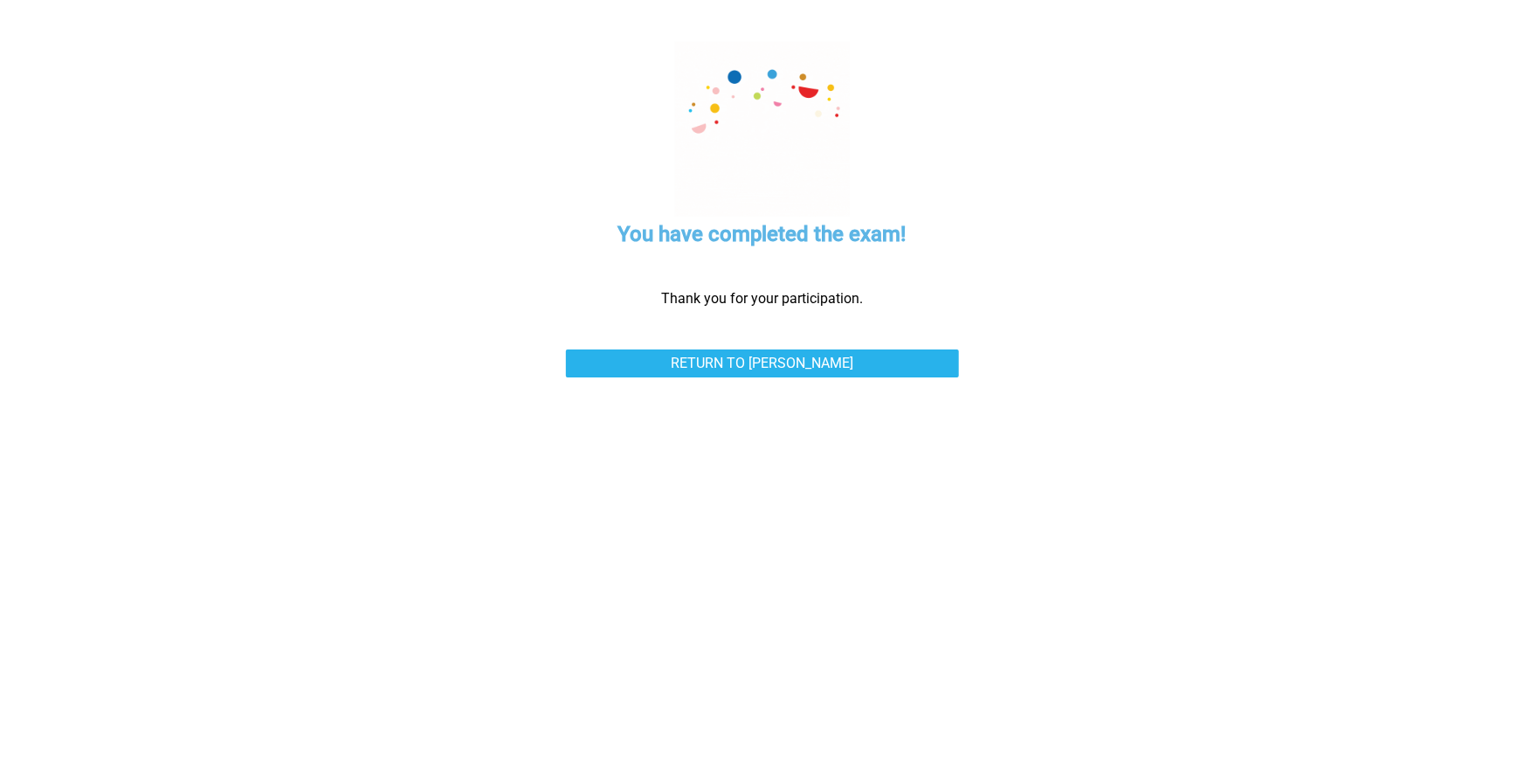
click at [966, 371] on div "You have completed the exam! Thank you for your participation. Return to [PERSO…" at bounding box center [762, 380] width 961 height 761
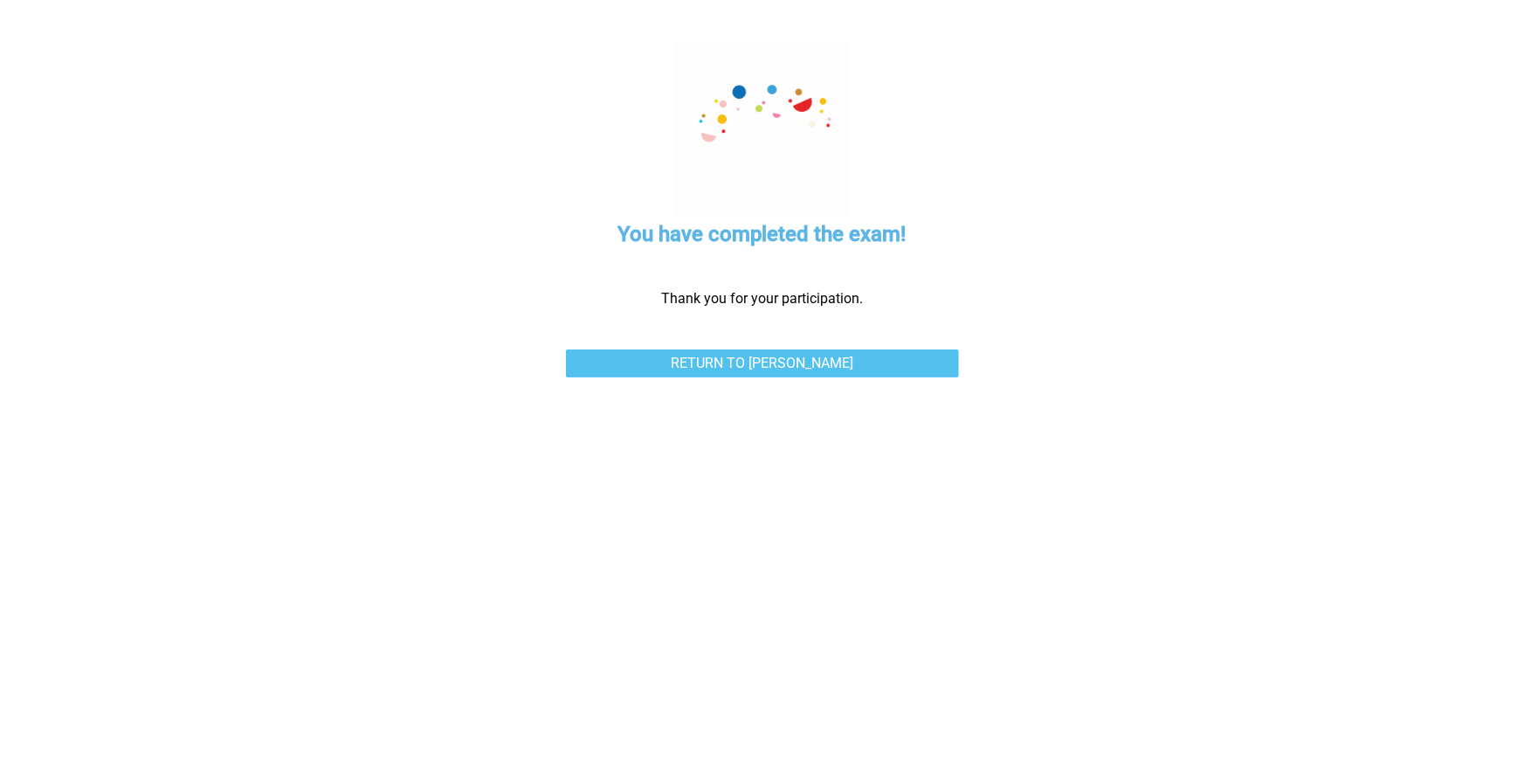
click at [932, 360] on link "Return to [PERSON_NAME]" at bounding box center [762, 363] width 393 height 28
